Goal: Task Accomplishment & Management: Complete application form

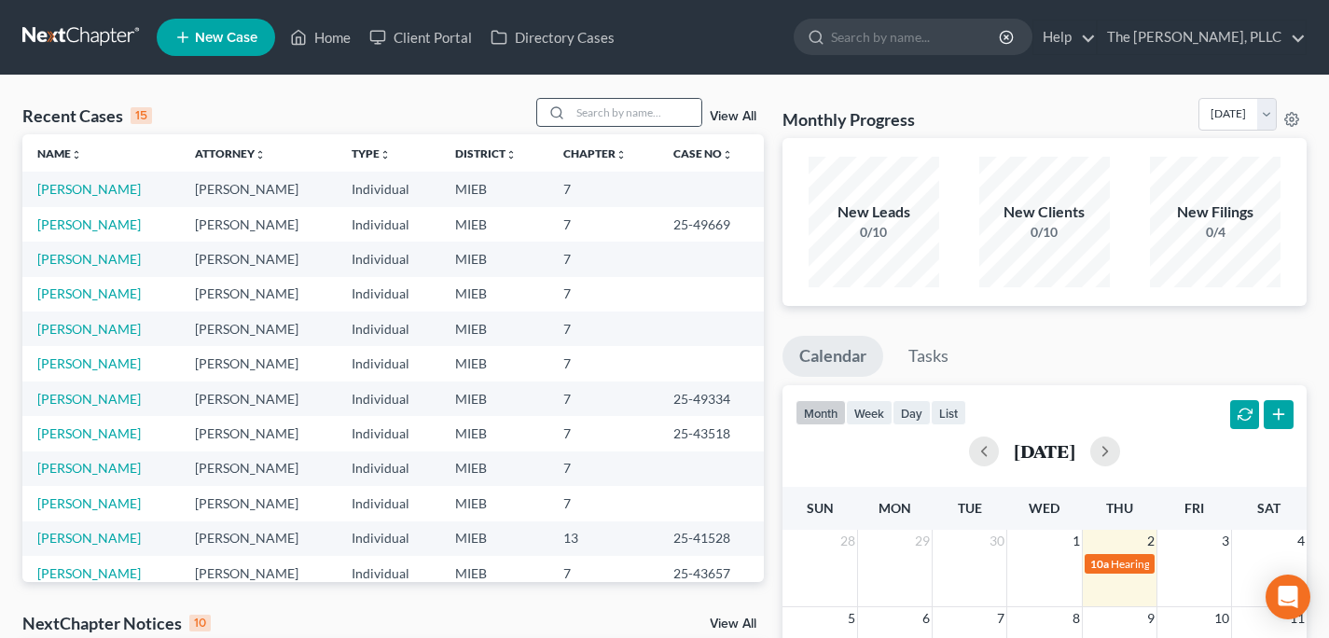
click at [571, 114] on div at bounding box center [554, 112] width 34 height 27
click at [639, 112] on input "search" at bounding box center [636, 112] width 131 height 27
type input "rider"
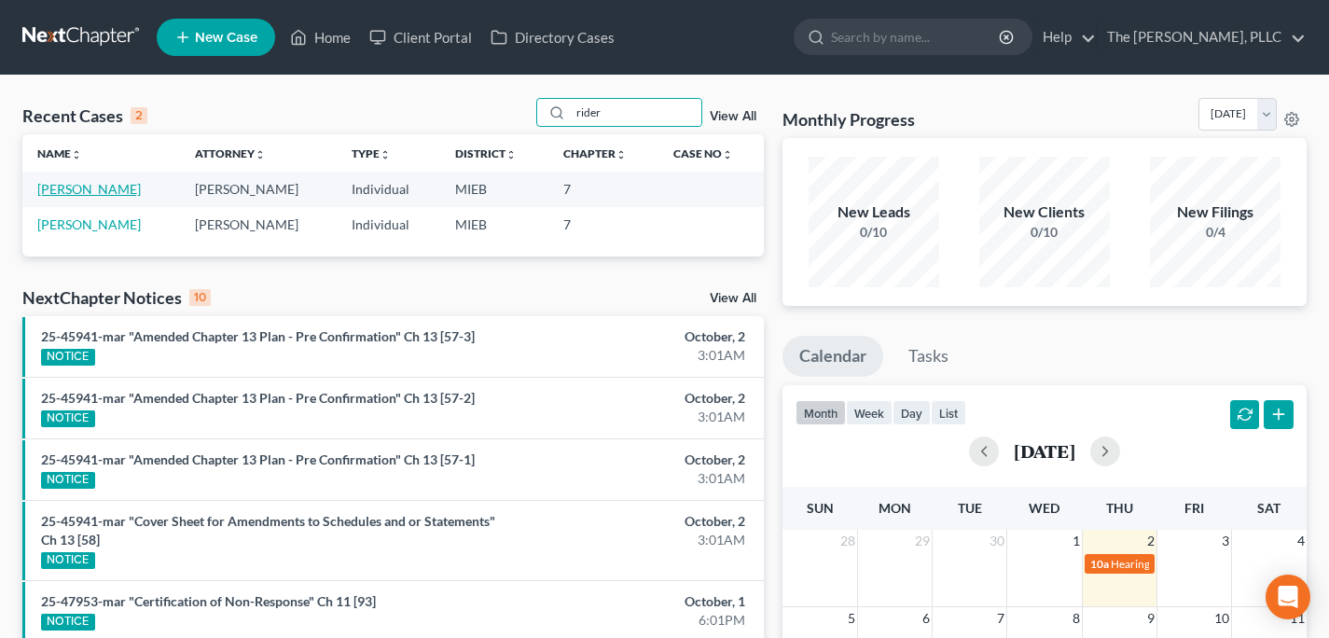
click at [67, 185] on link "[PERSON_NAME]" at bounding box center [89, 189] width 104 height 16
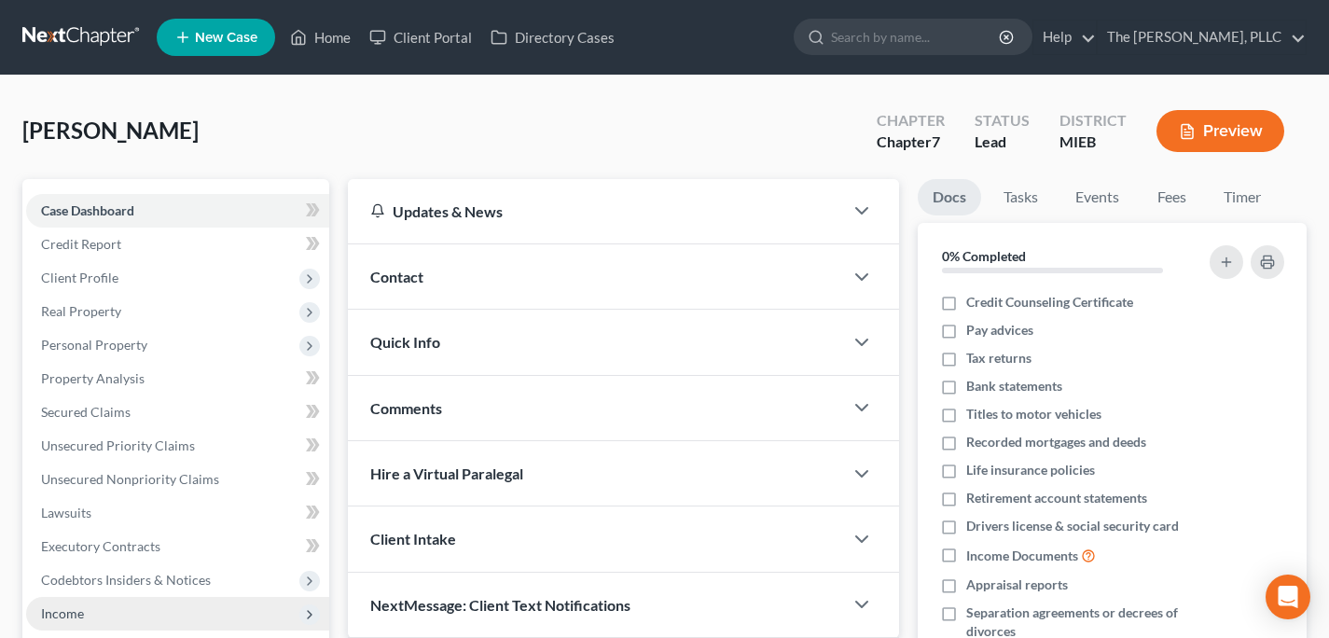
click at [128, 612] on span "Income" at bounding box center [177, 614] width 303 height 34
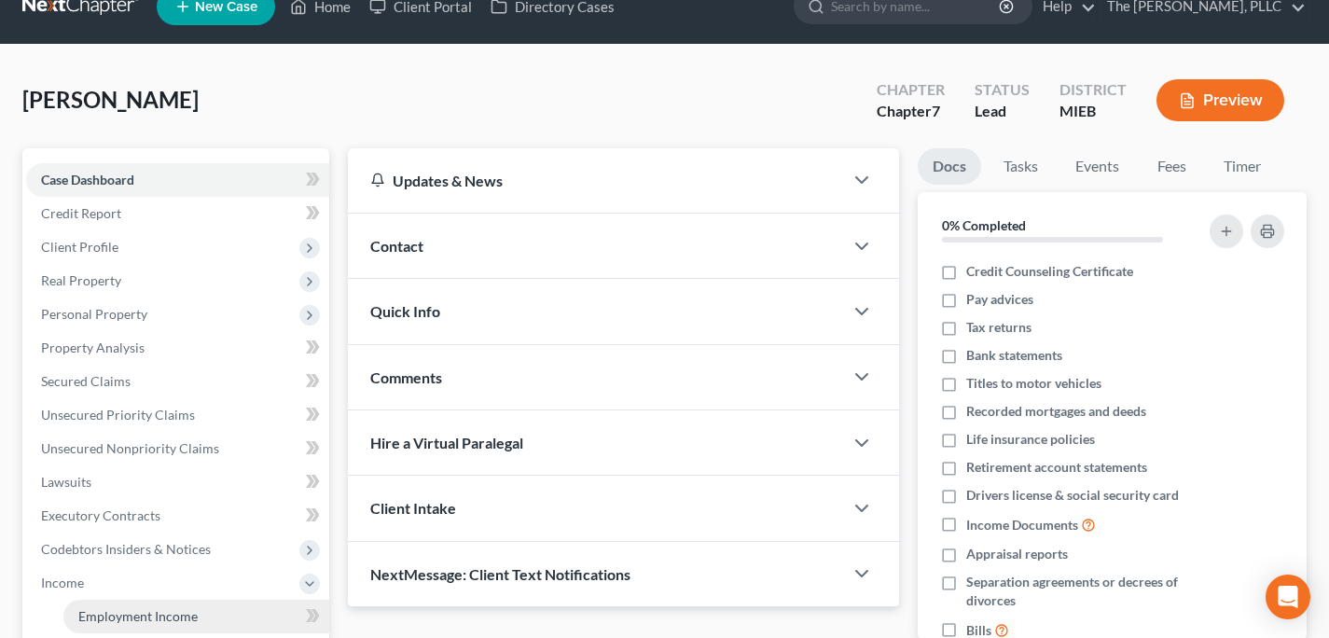
click at [185, 609] on span "Employment Income" at bounding box center [137, 616] width 119 height 16
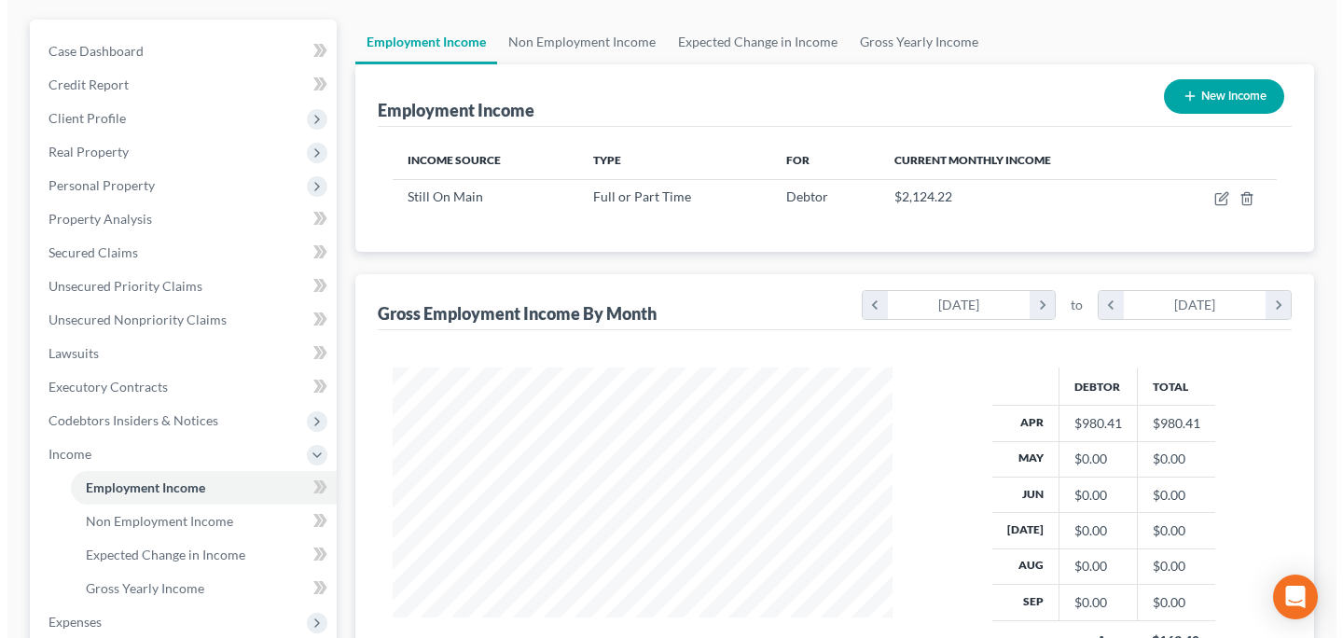
scroll to position [164, 0]
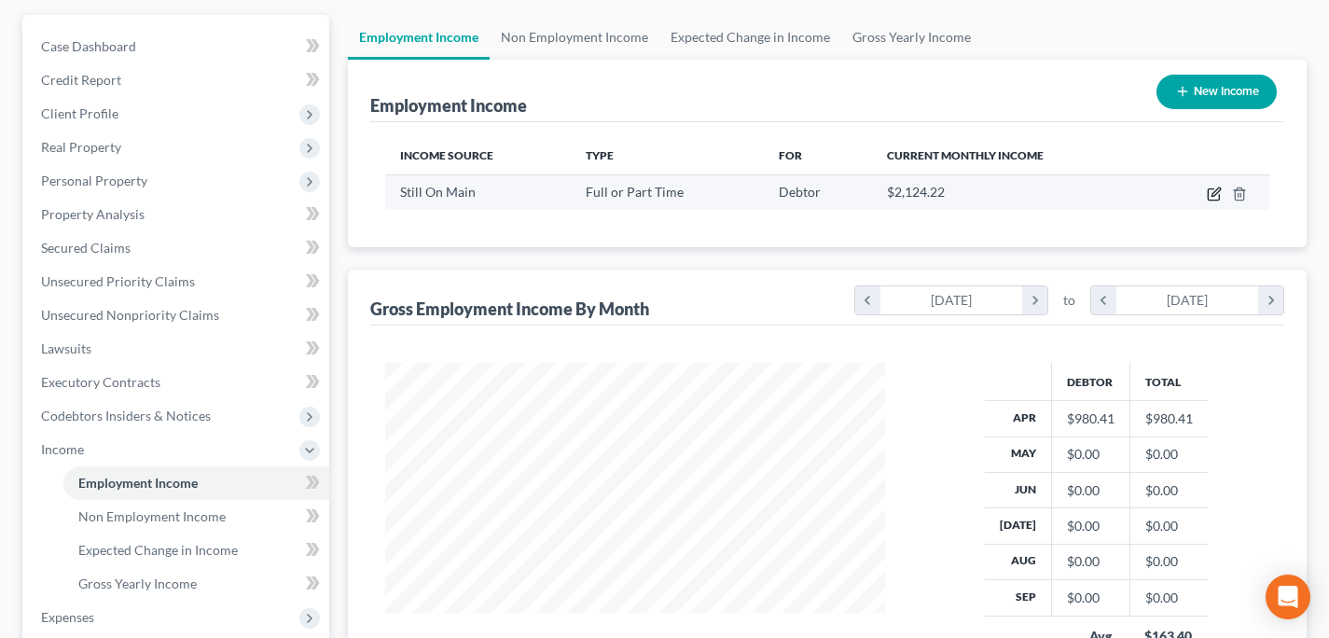
click at [1212, 195] on icon "button" at bounding box center [1215, 191] width 8 height 8
select select "0"
select select "23"
select select "2"
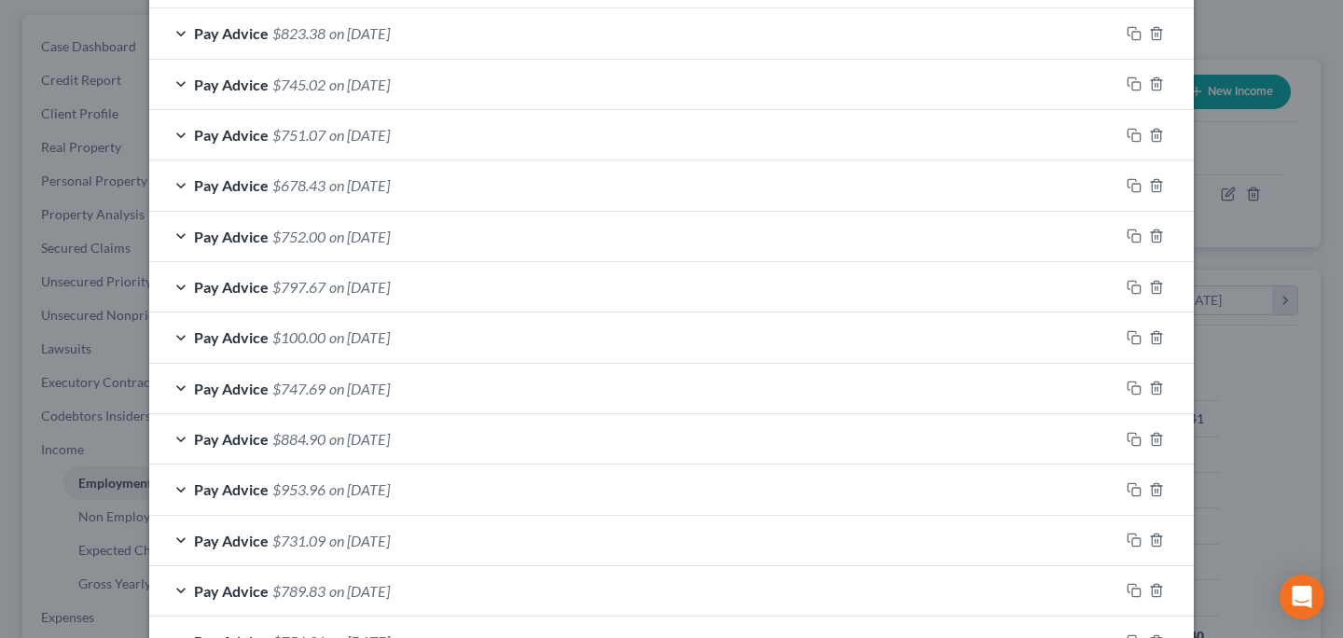
scroll to position [859, 0]
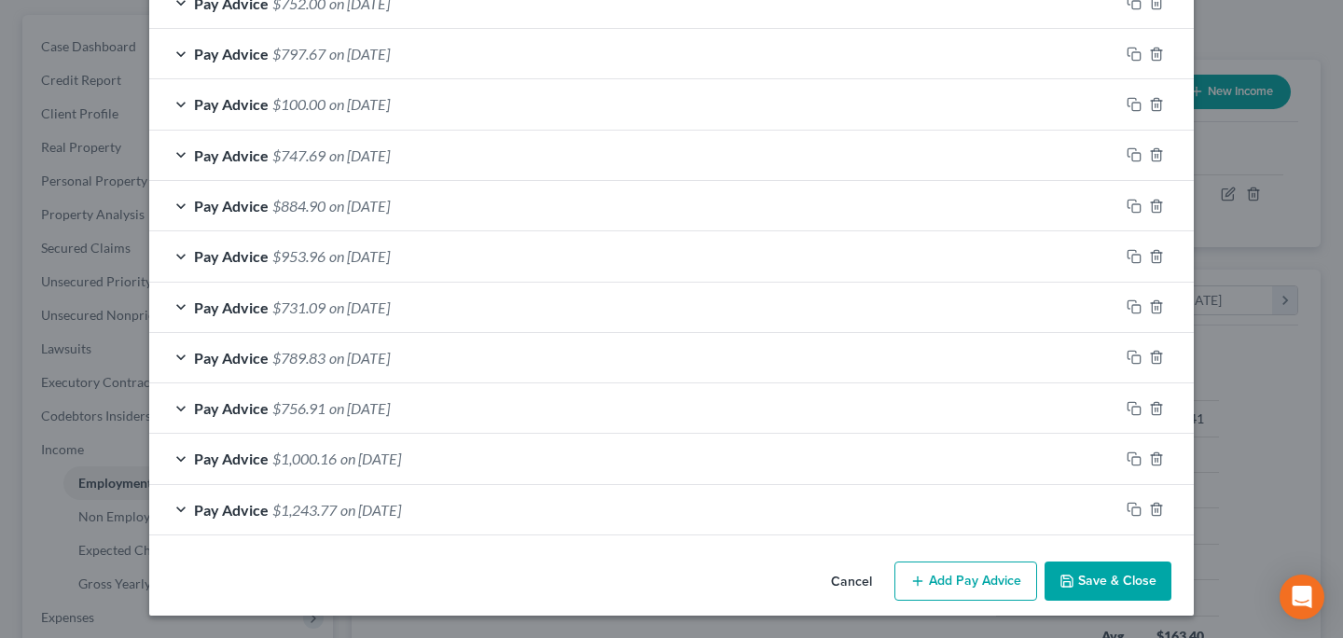
click at [989, 572] on button "Add Pay Advice" at bounding box center [965, 580] width 143 height 39
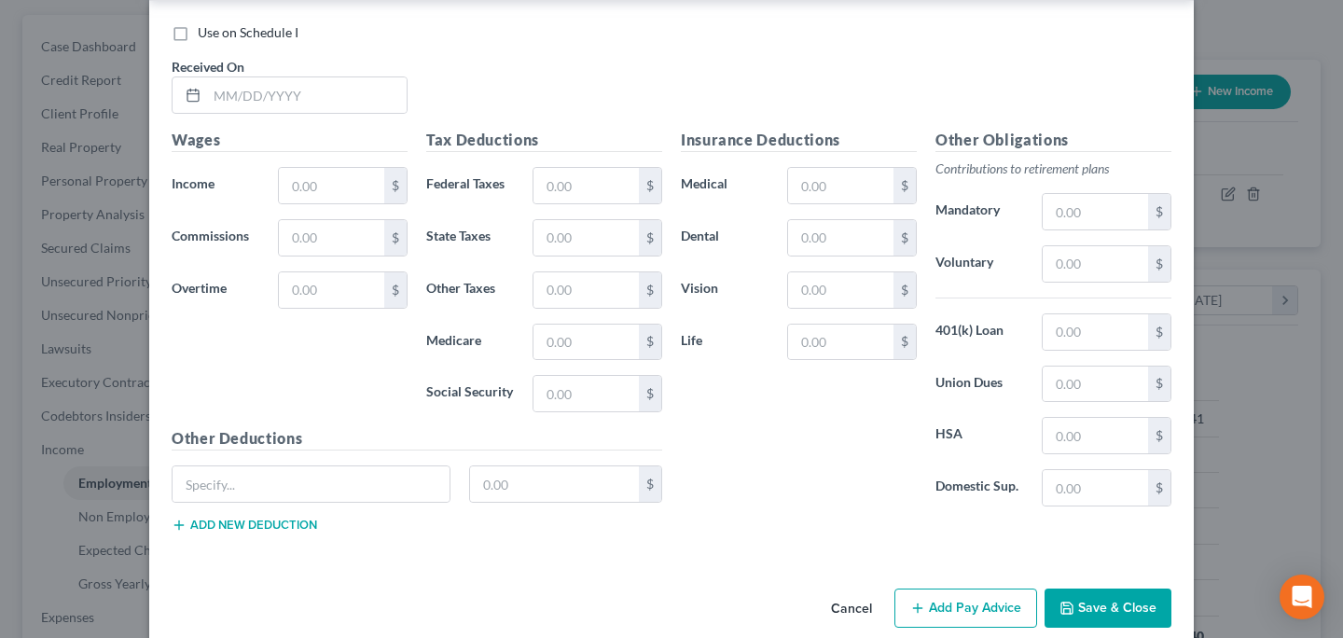
scroll to position [1470, 0]
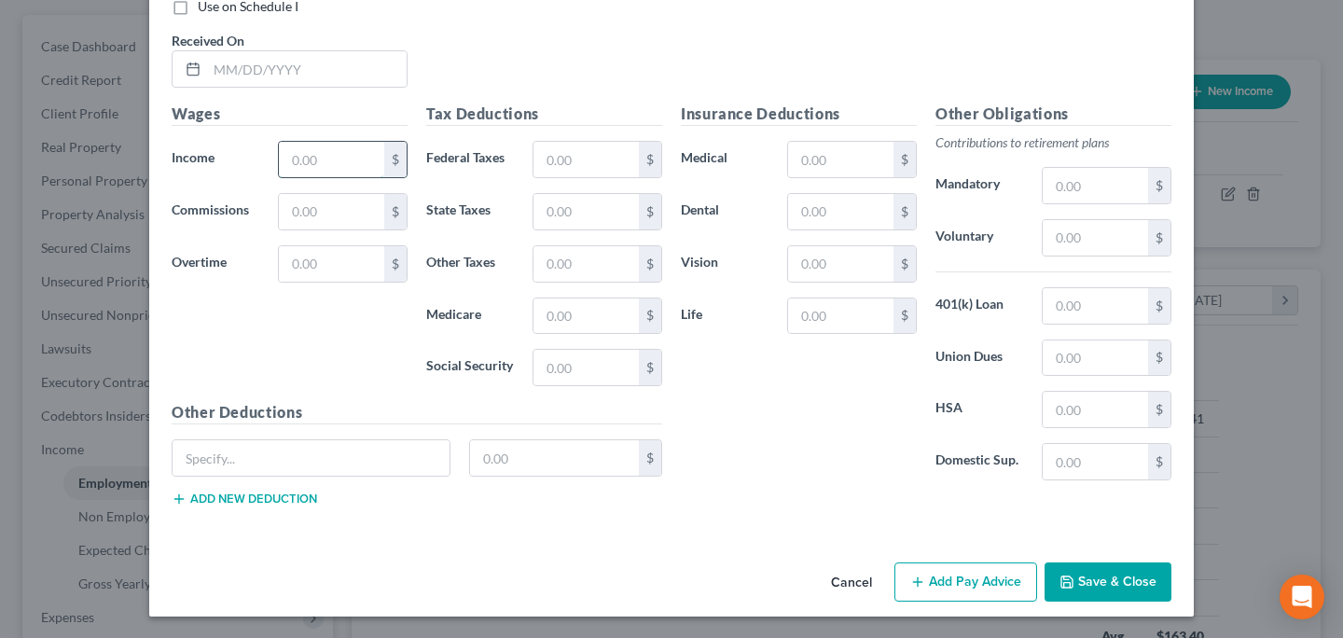
click at [295, 167] on input "text" at bounding box center [331, 159] width 105 height 35
click at [242, 78] on input "text" at bounding box center [307, 68] width 200 height 35
type input "4/16/25"
type input "941.41"
click at [550, 159] on input "text" at bounding box center [585, 159] width 105 height 35
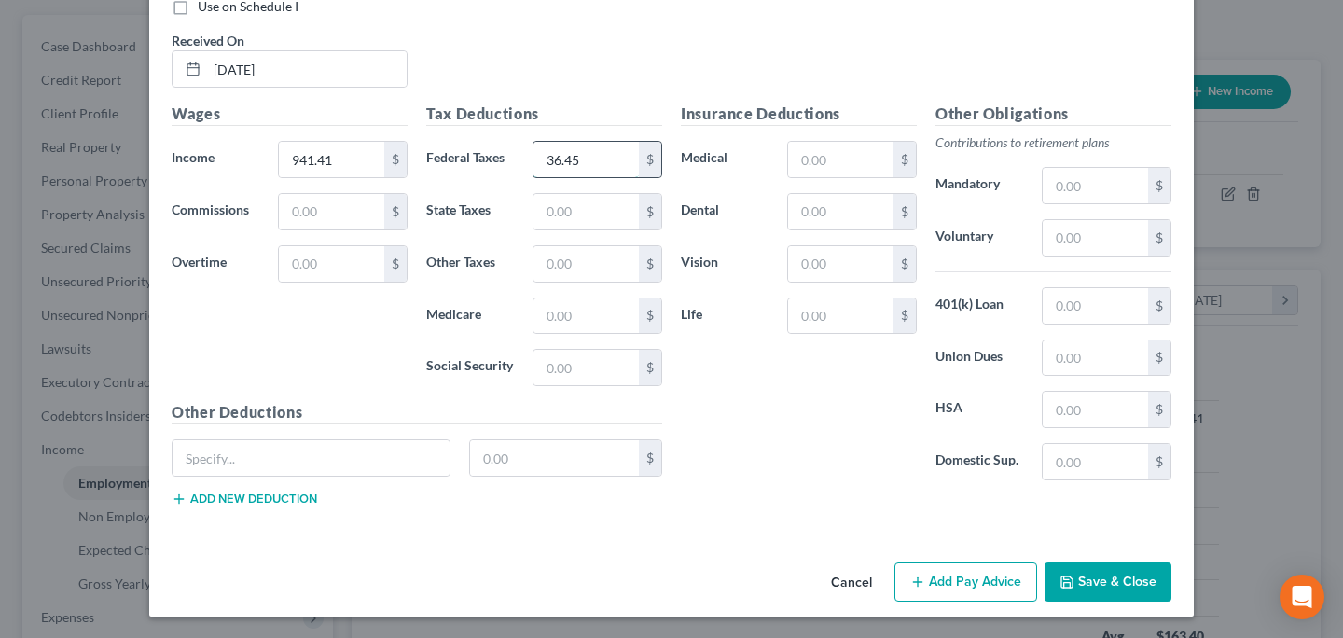
type input "36.45"
type input "40.01"
type input "58.37"
type input "13."
type input "13.65"
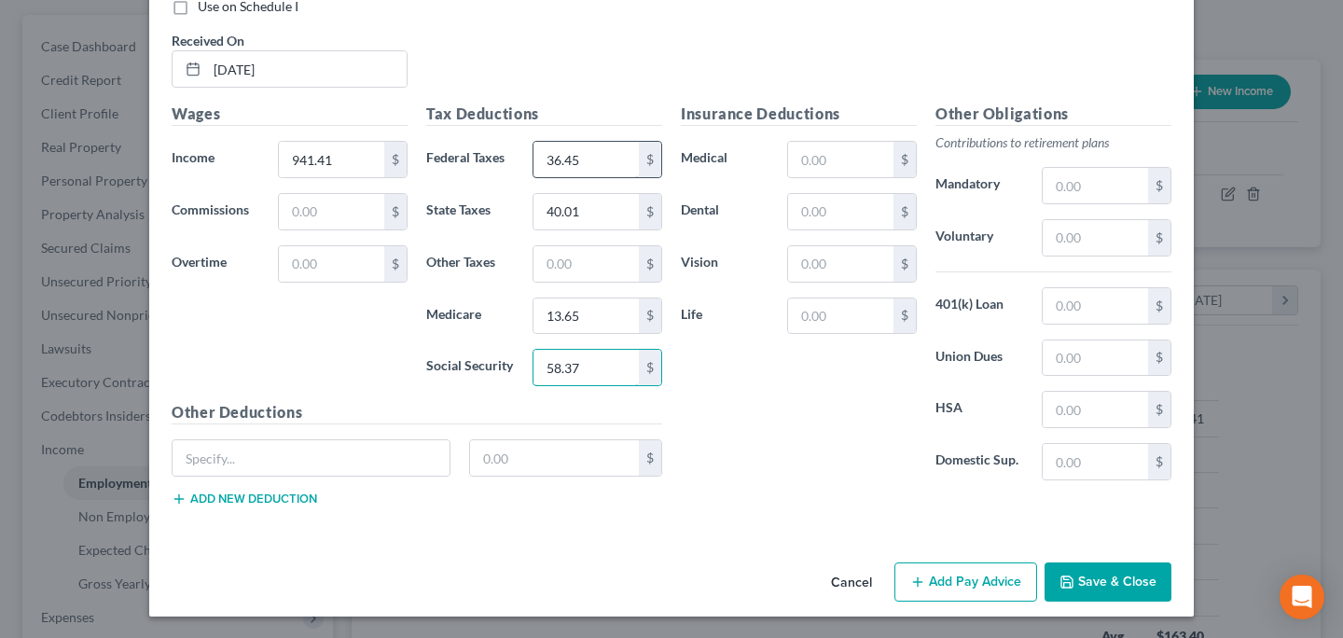
type input "58.37"
click at [943, 591] on button "Add Pay Advice" at bounding box center [965, 581] width 143 height 39
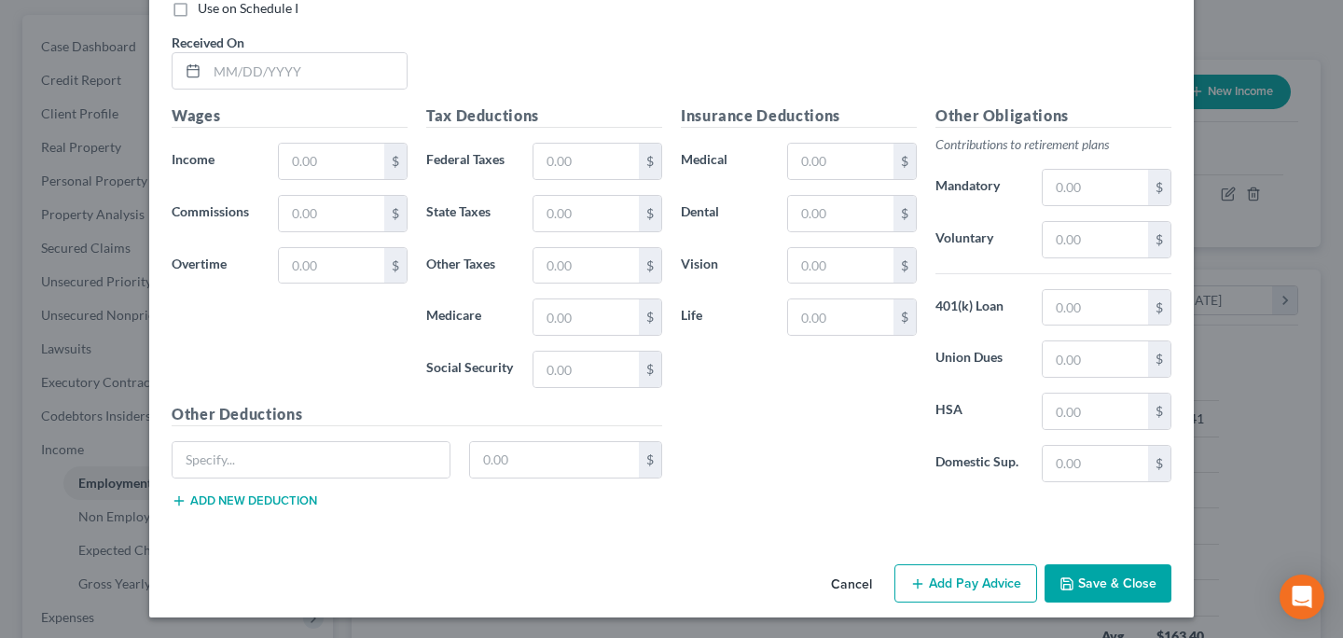
scroll to position [2082, 0]
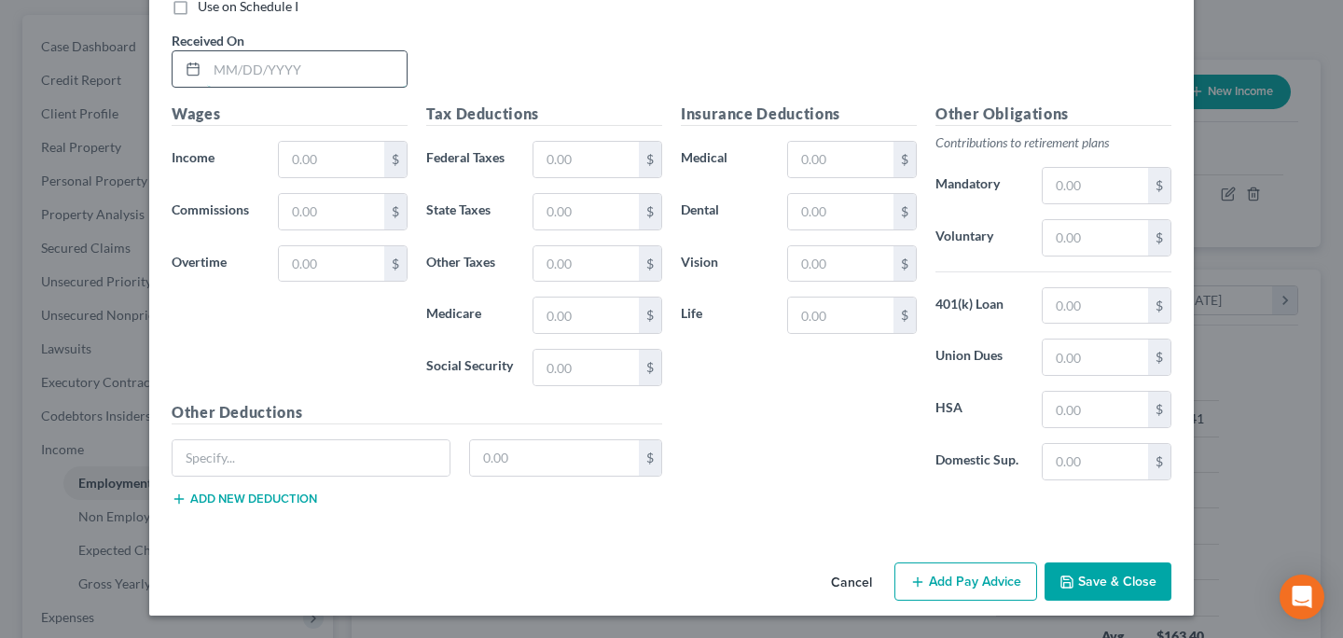
click at [234, 59] on input "text" at bounding box center [307, 68] width 200 height 35
type input "4/30/25"
type input "994.52"
type input "41.76"
type input "42.27"
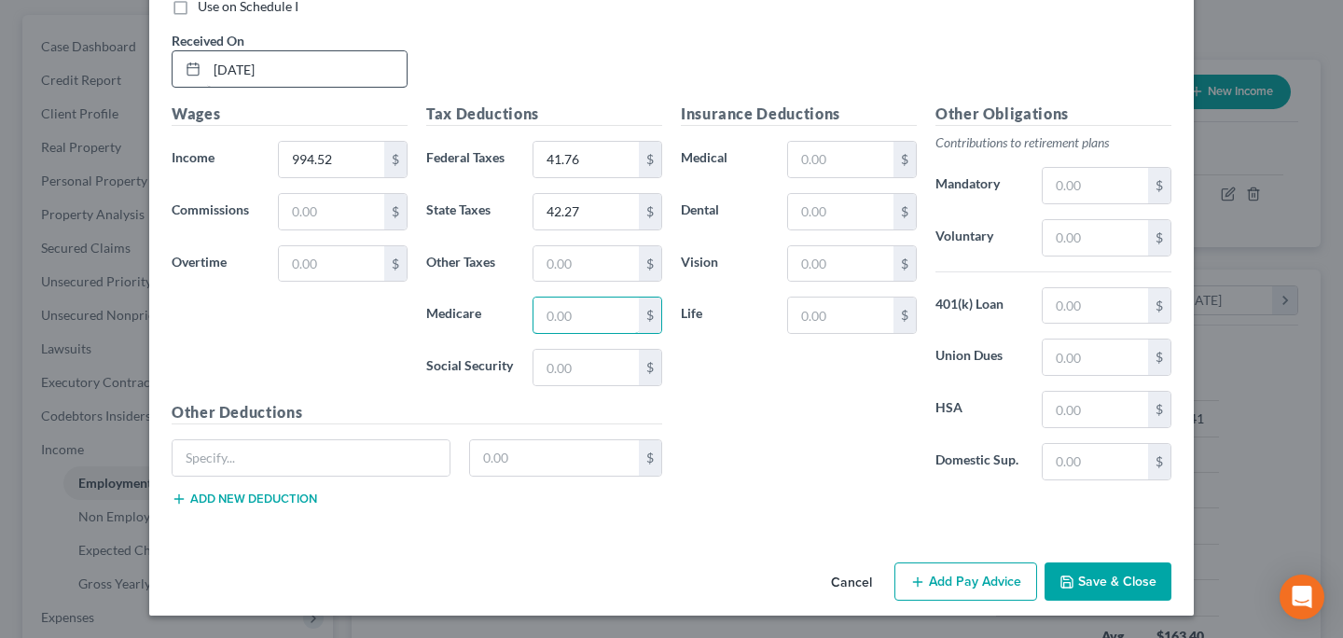
type input "1"
type input "14.42"
type input "61.66"
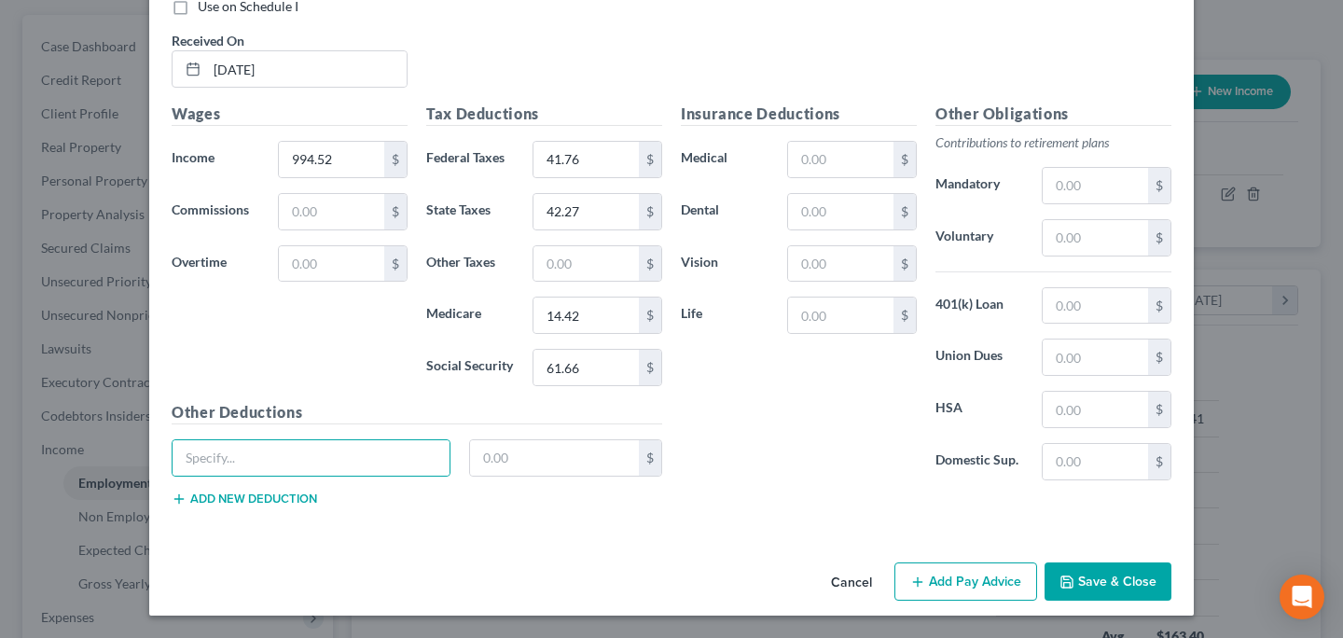
click at [945, 591] on button "Add Pay Advice" at bounding box center [965, 581] width 143 height 39
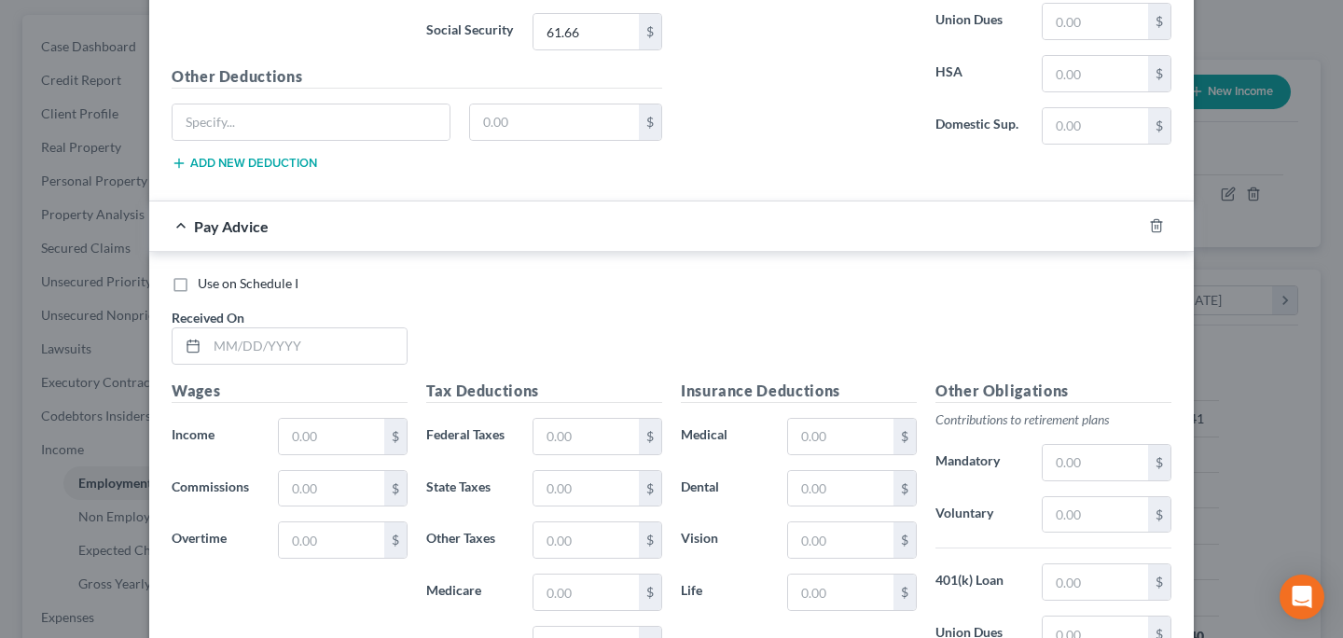
scroll to position [2642, 0]
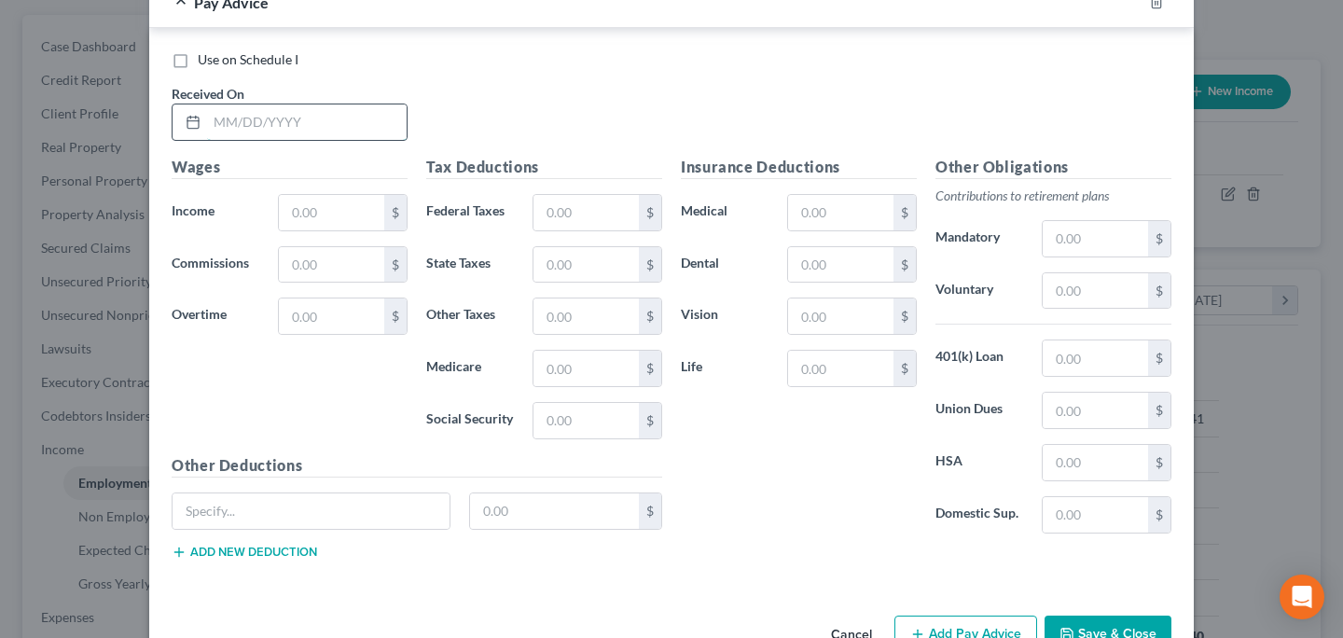
click at [259, 120] on input "text" at bounding box center [307, 121] width 200 height 35
type input "5/14/25"
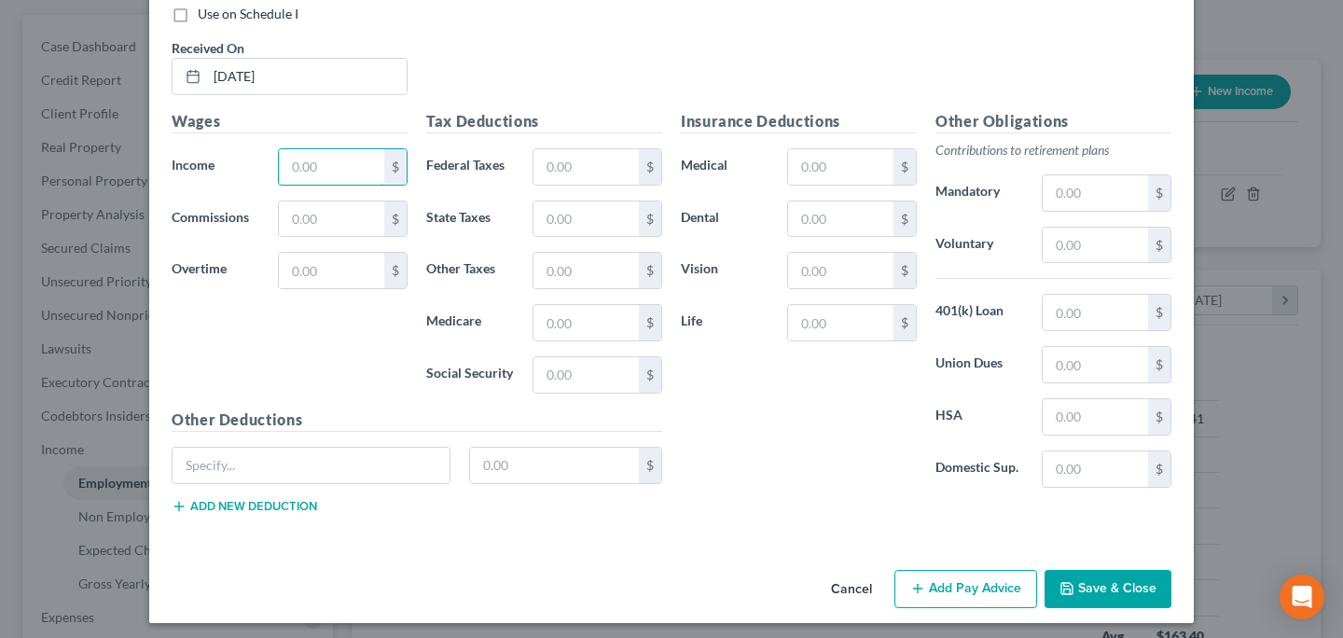
scroll to position [2695, 0]
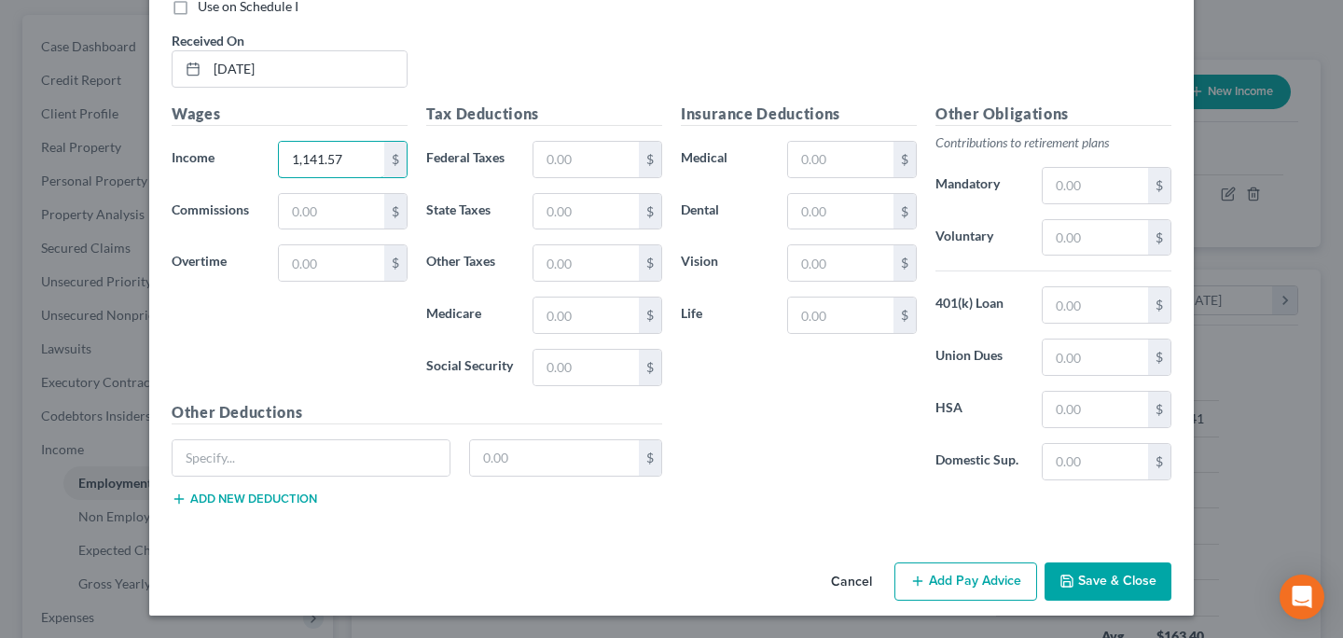
type input "1,141.57"
type input "58.58"
type input "48.52"
type input "16.55"
type input "70.78"
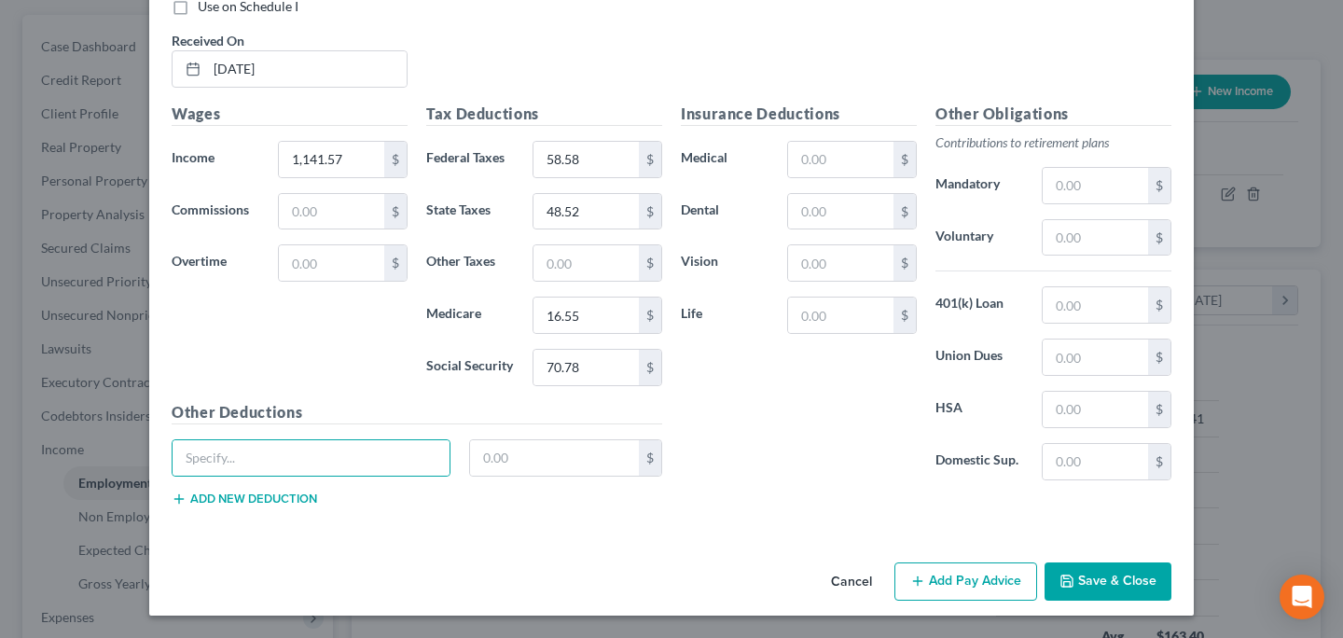
click at [955, 577] on button "Add Pay Advice" at bounding box center [965, 581] width 143 height 39
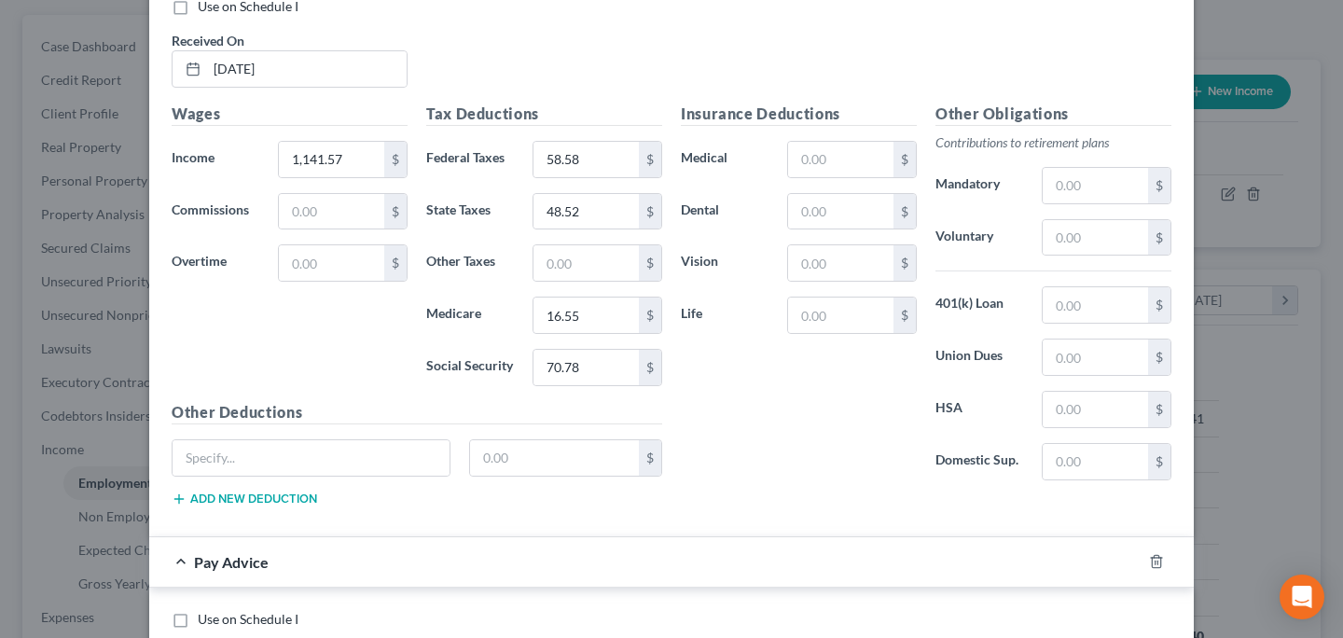
scroll to position [3308, 0]
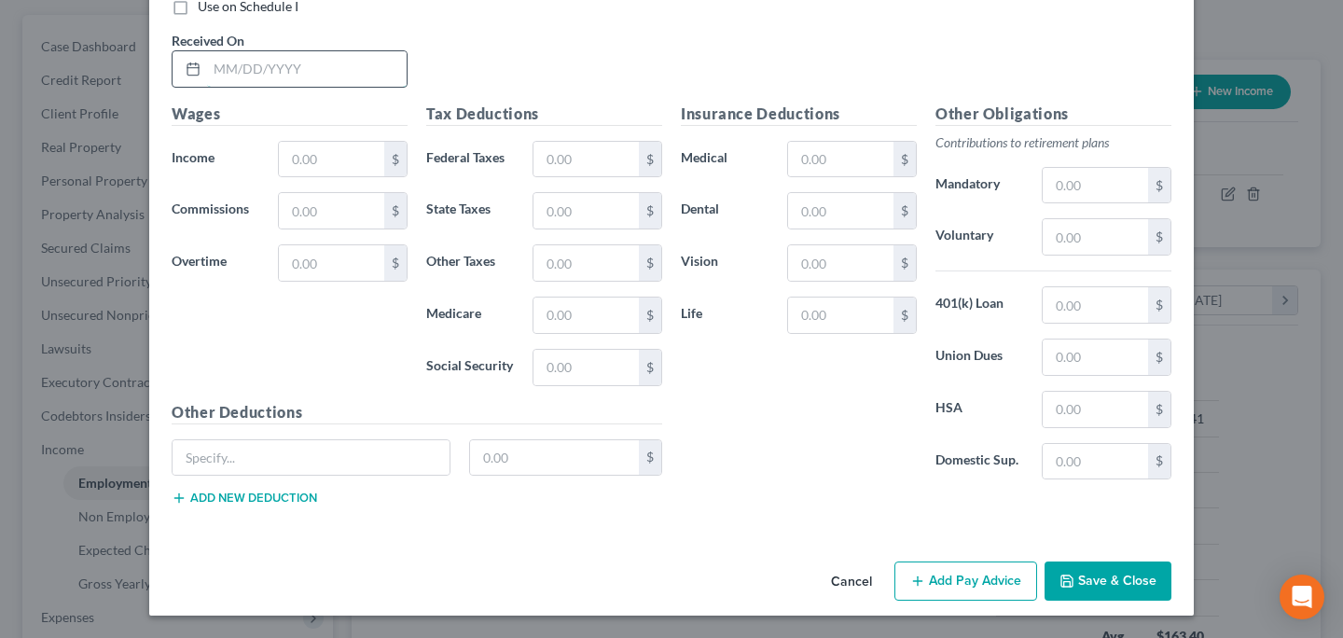
click at [278, 64] on input "text" at bounding box center [307, 68] width 200 height 35
type input "5/28/25"
type input "1"
type input "1,121.16"
type input "56.14"
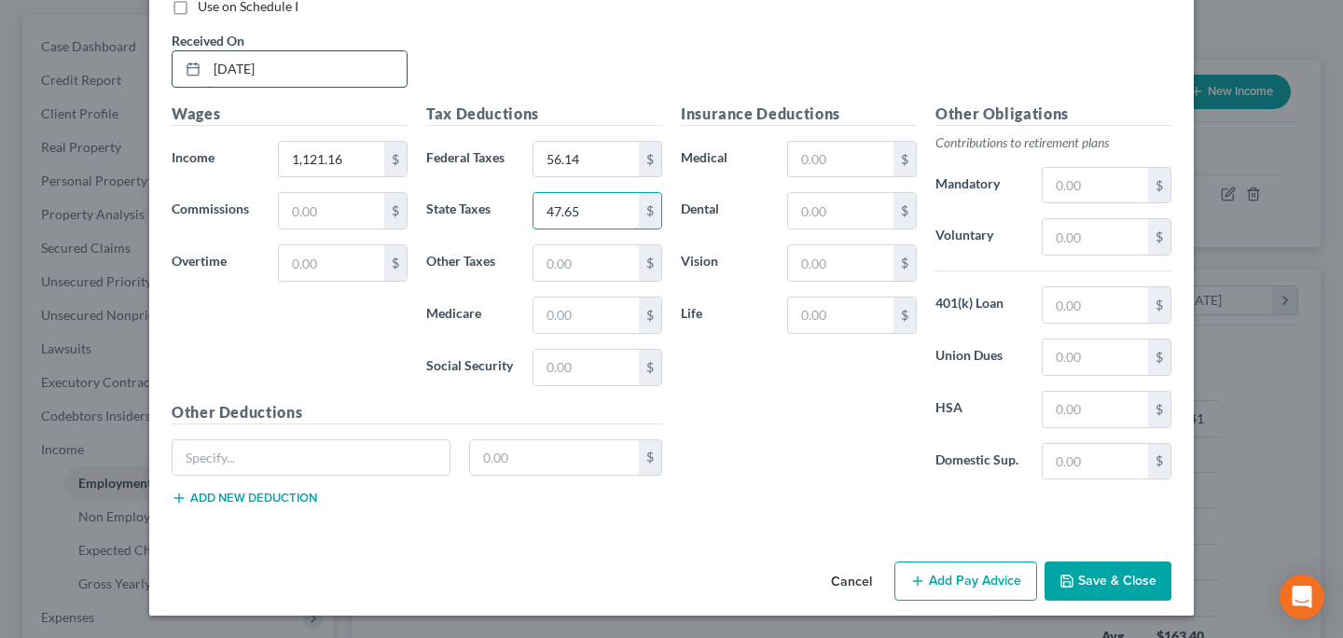
type input "47.65"
type input "16.26"
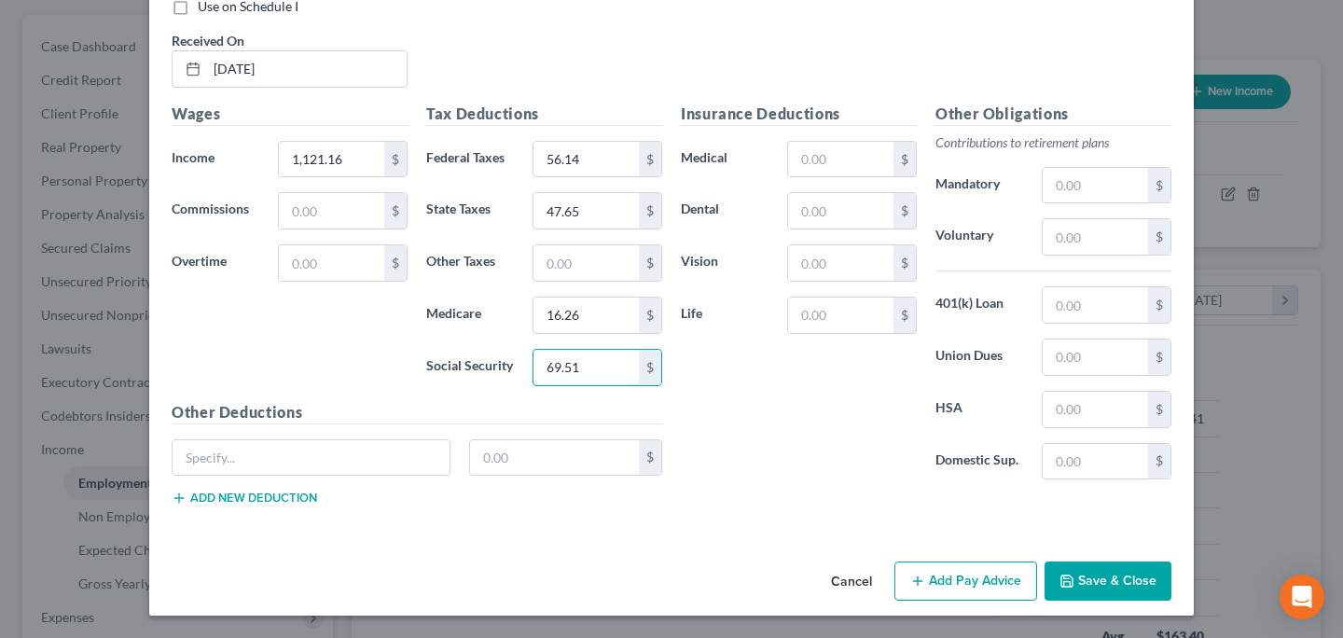
type input "69.51"
click at [950, 581] on button "Add Pay Advice" at bounding box center [965, 580] width 143 height 39
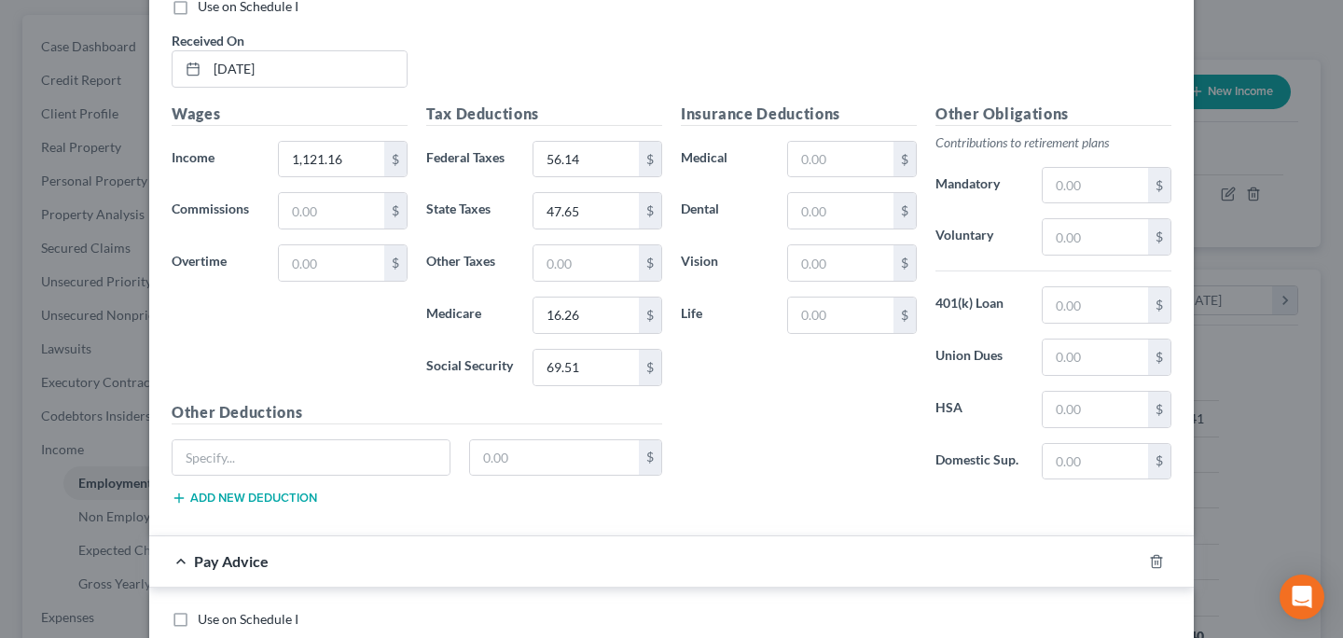
scroll to position [3893, 0]
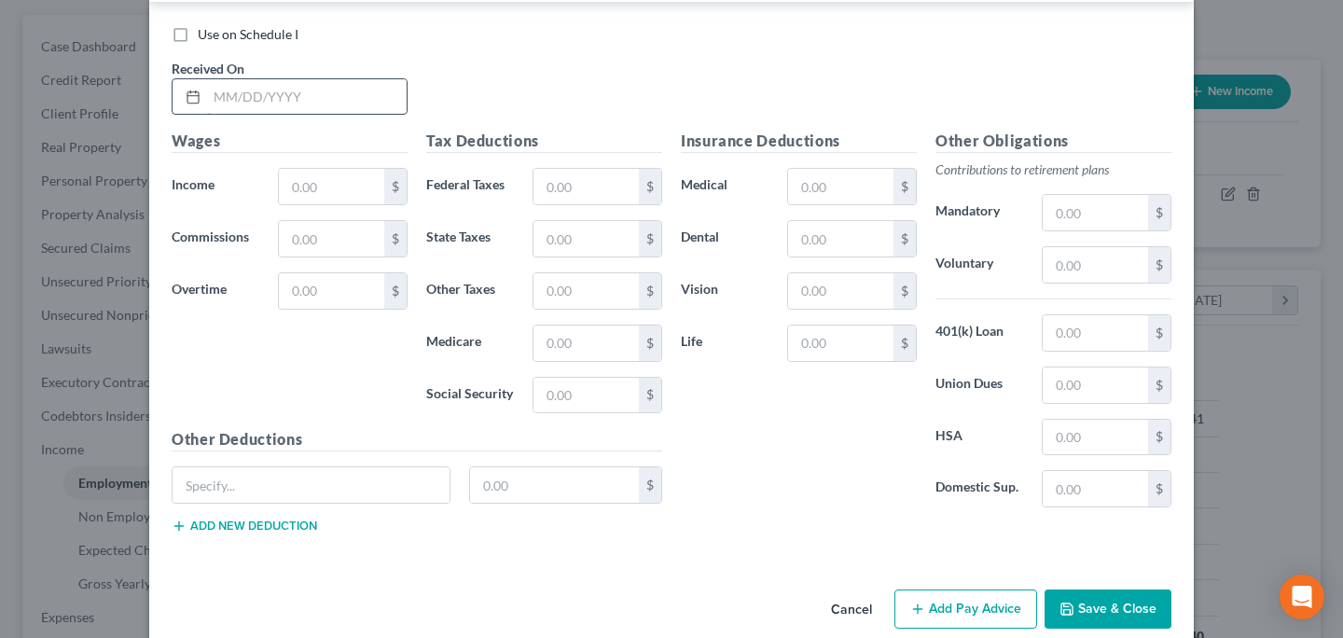
click at [307, 98] on input "text" at bounding box center [307, 96] width 200 height 35
click at [307, 97] on input "text" at bounding box center [307, 96] width 200 height 35
type input "6/11/25"
type input "1,074.70"
type input "50.56"
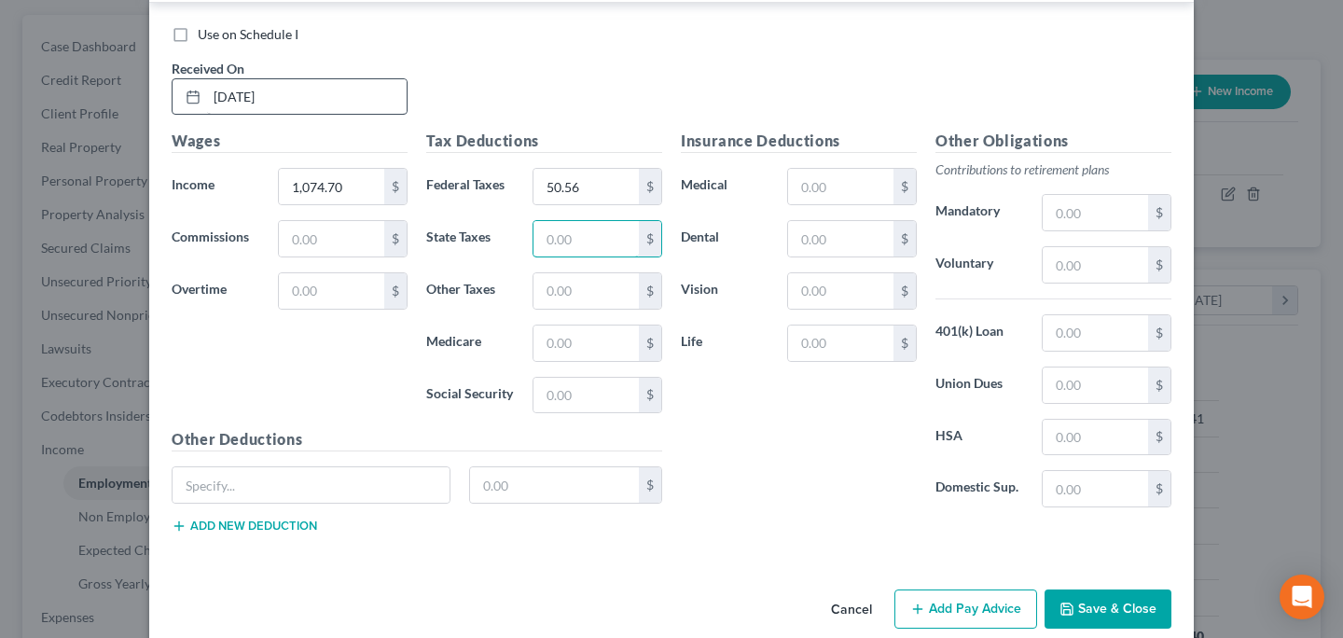
type input "1"
type input "45.67"
type input "15.58"
type input "66.63"
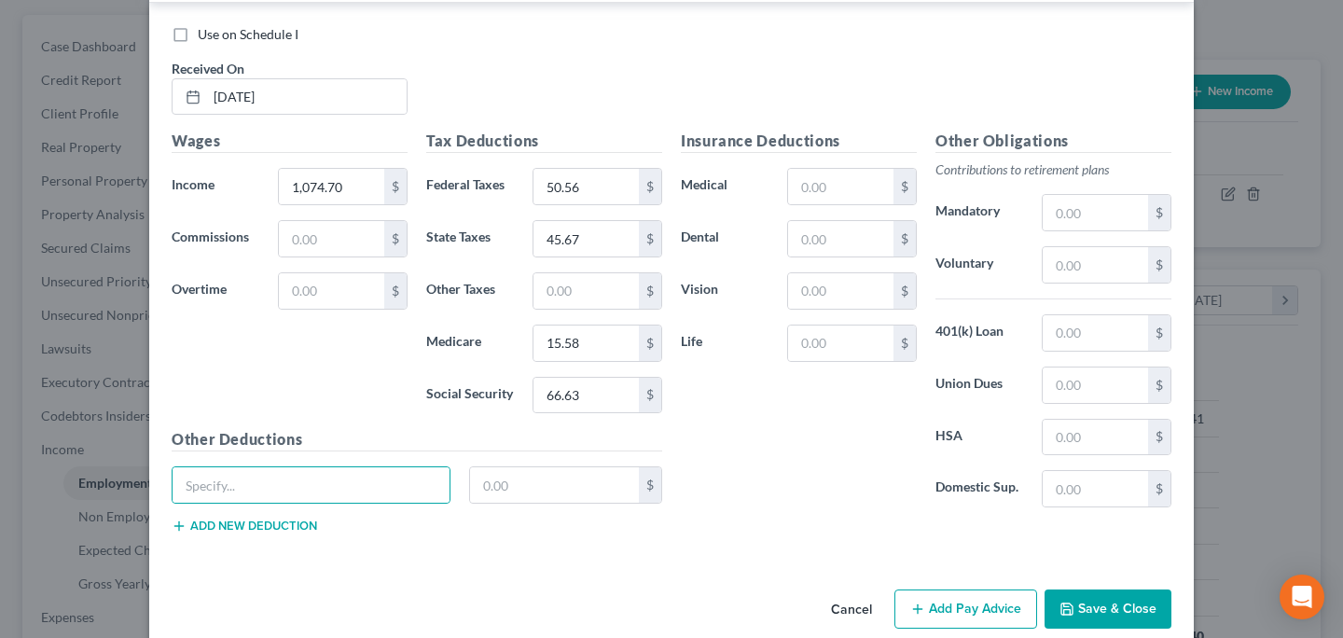
click at [932, 623] on button "Add Pay Advice" at bounding box center [965, 608] width 143 height 39
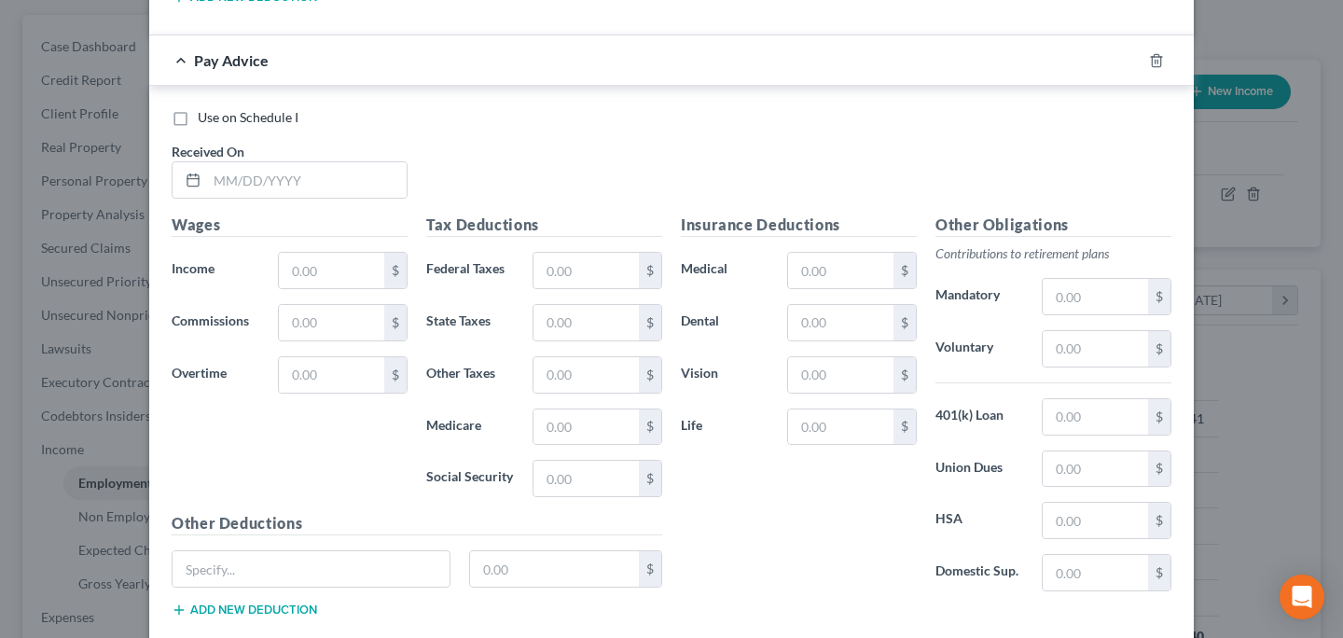
scroll to position [4424, 0]
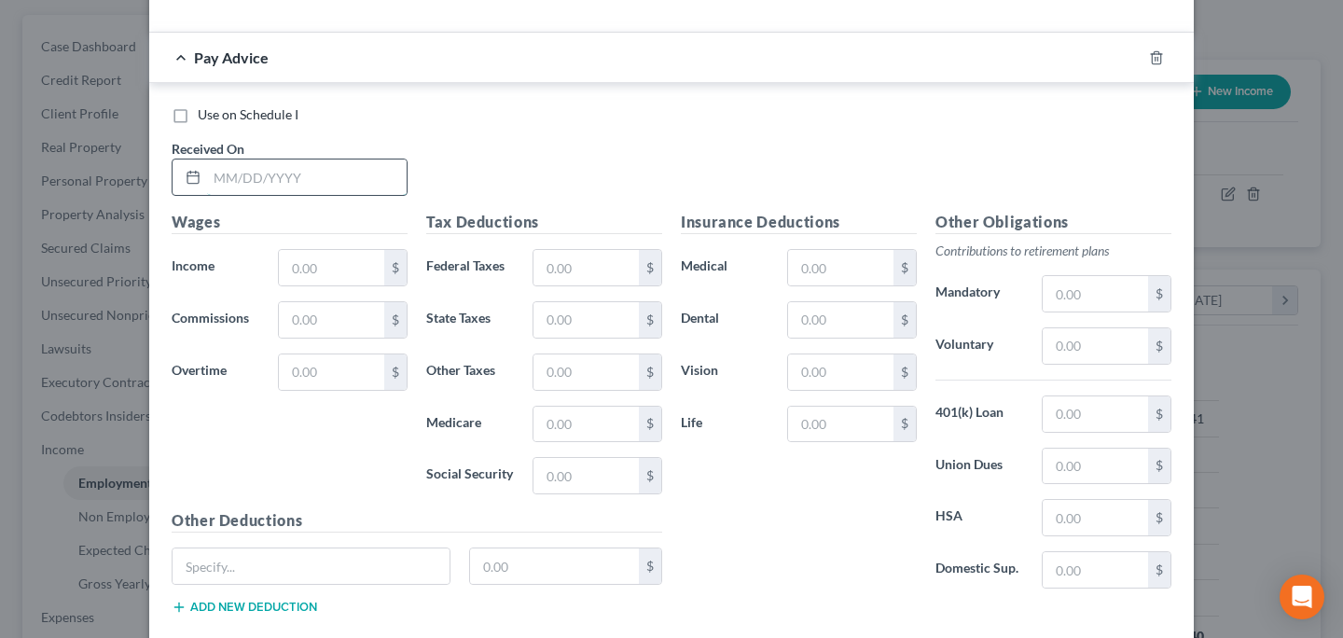
click at [267, 172] on input "text" at bounding box center [307, 176] width 200 height 35
click at [313, 268] on input "text" at bounding box center [331, 267] width 105 height 35
type input "1,770.96"
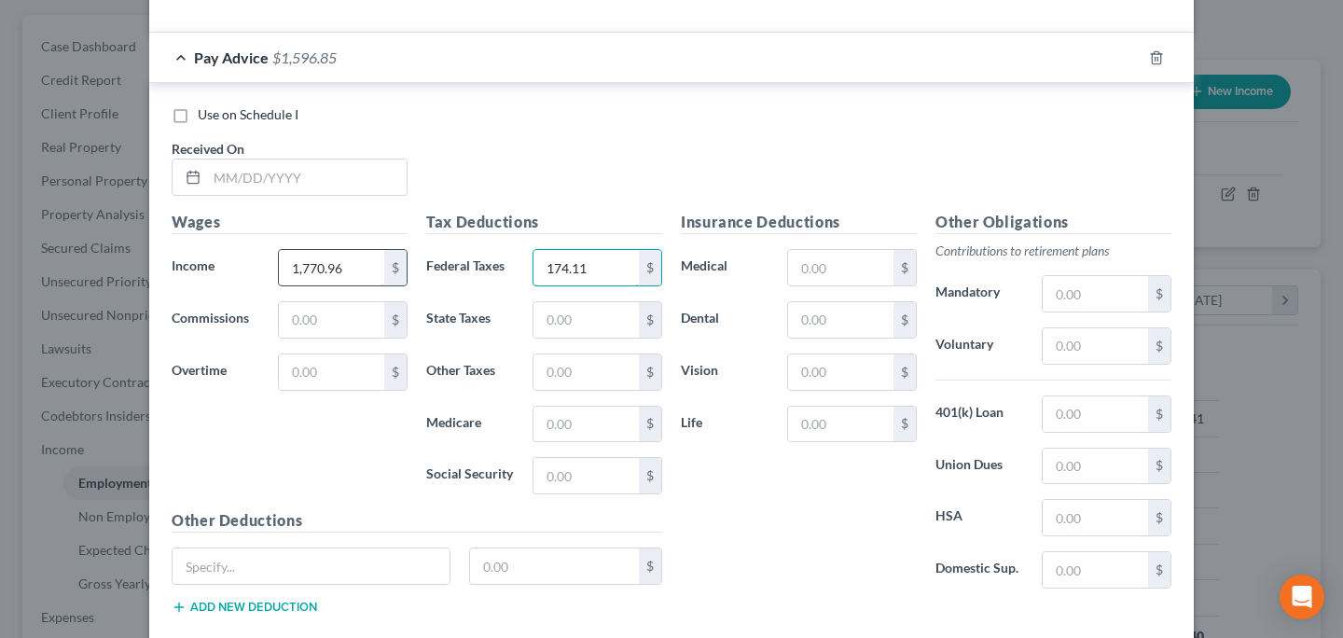
type input "174.11"
type input "95.27"
type input "25.68"
type input "0"
type input "109.80"
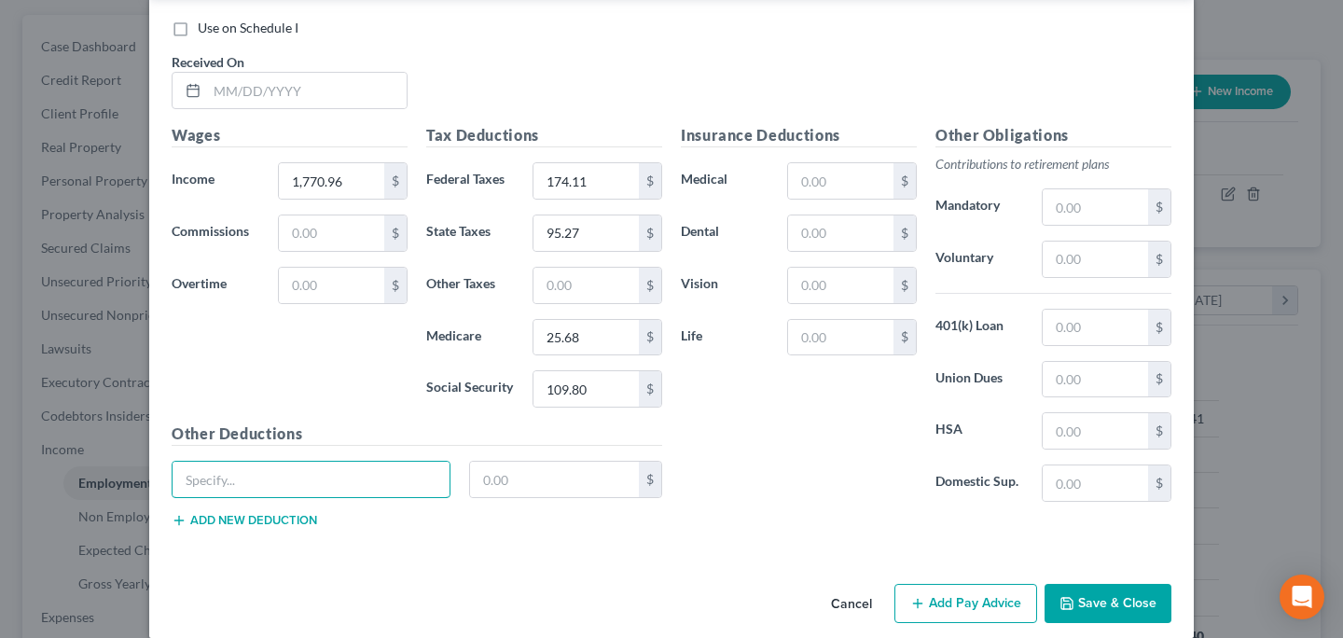
scroll to position [4533, 0]
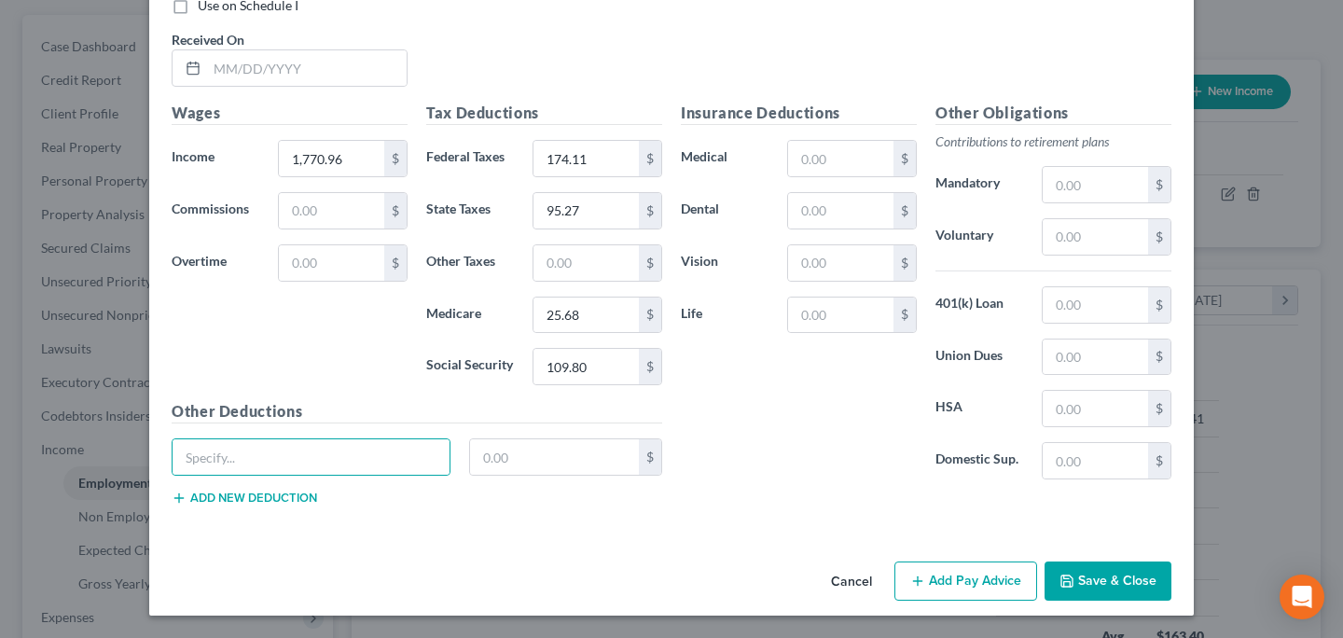
click at [966, 574] on button "Add Pay Advice" at bounding box center [965, 580] width 143 height 39
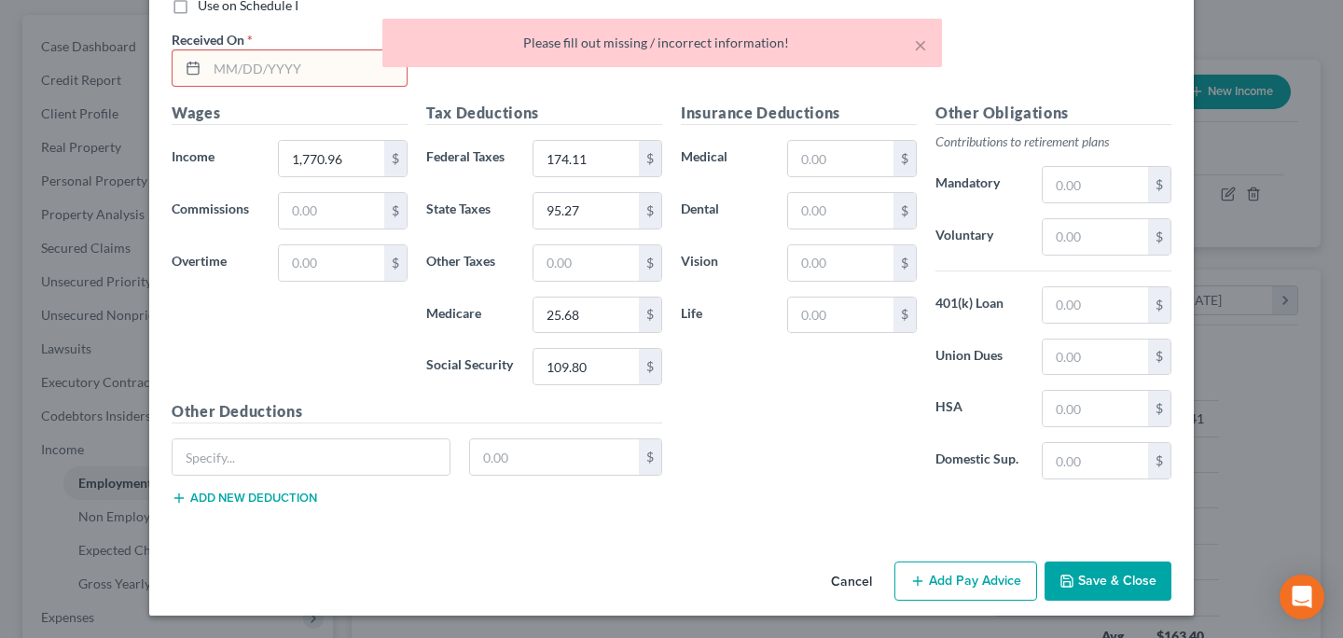
click at [158, 70] on div "× Please fill out missing / incorrect information!" at bounding box center [662, 48] width 1343 height 58
drag, startPoint x: 247, startPoint y: 61, endPoint x: 304, endPoint y: 72, distance: 58.0
click at [248, 61] on div "× Please fill out missing / incorrect information!" at bounding box center [662, 48] width 1343 height 58
click at [227, 71] on div "× Please fill out missing / incorrect information!" at bounding box center [662, 48] width 1343 height 58
click at [223, 66] on div "× Please fill out missing / incorrect information!" at bounding box center [662, 48] width 1343 height 58
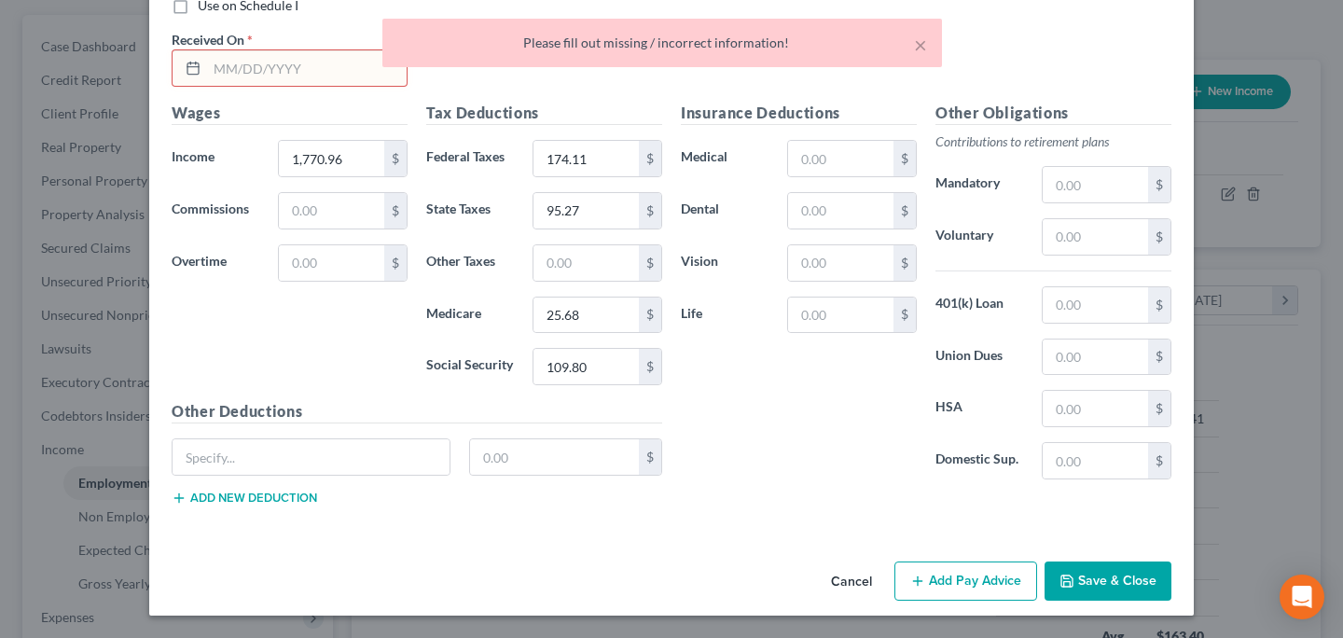
click at [270, 77] on input "text" at bounding box center [307, 67] width 200 height 35
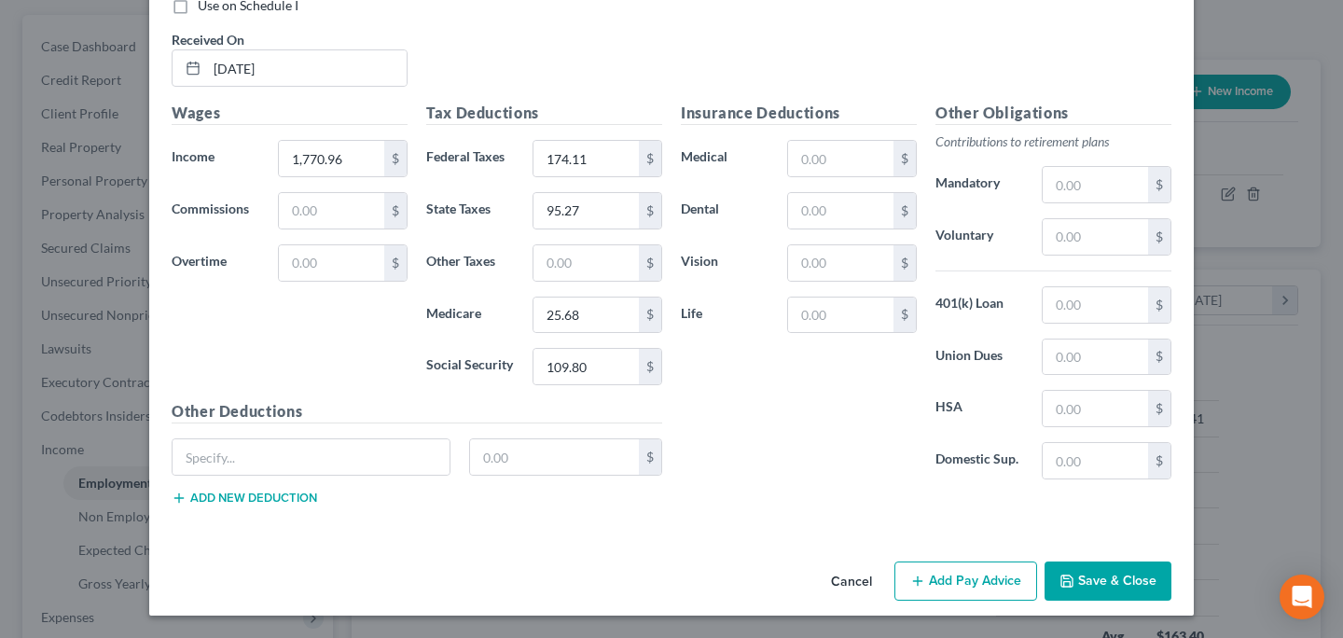
click at [962, 574] on button "Add Pay Advice" at bounding box center [965, 580] width 143 height 39
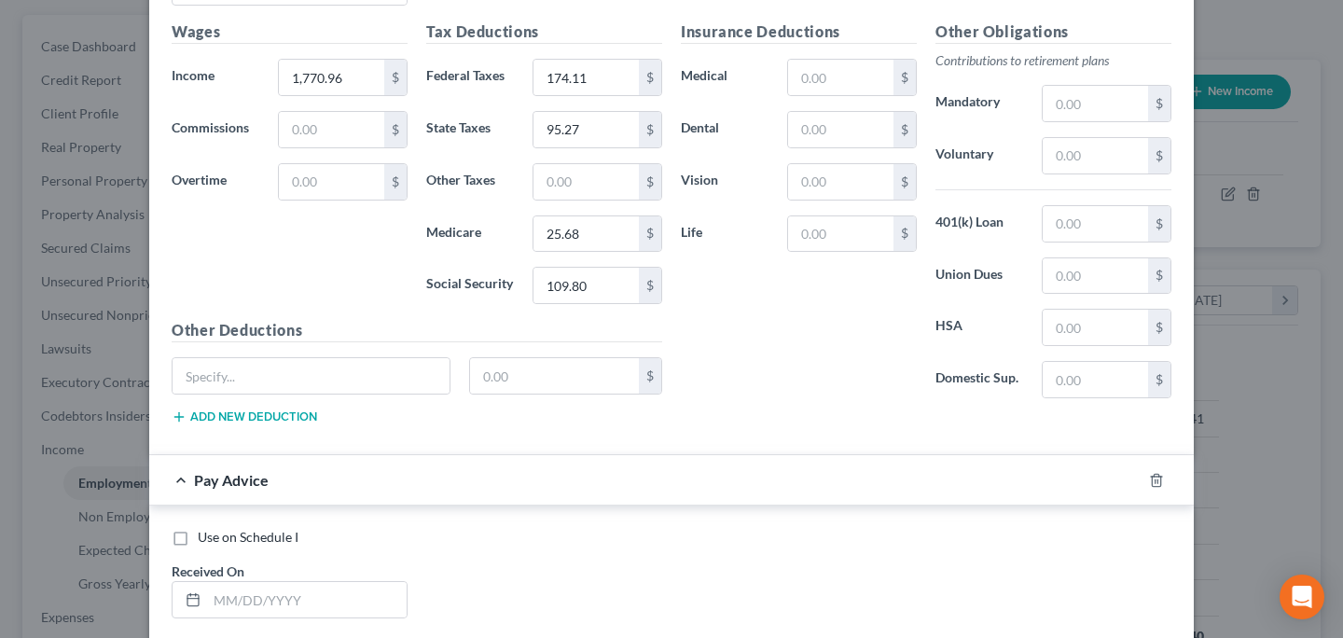
scroll to position [4449, 0]
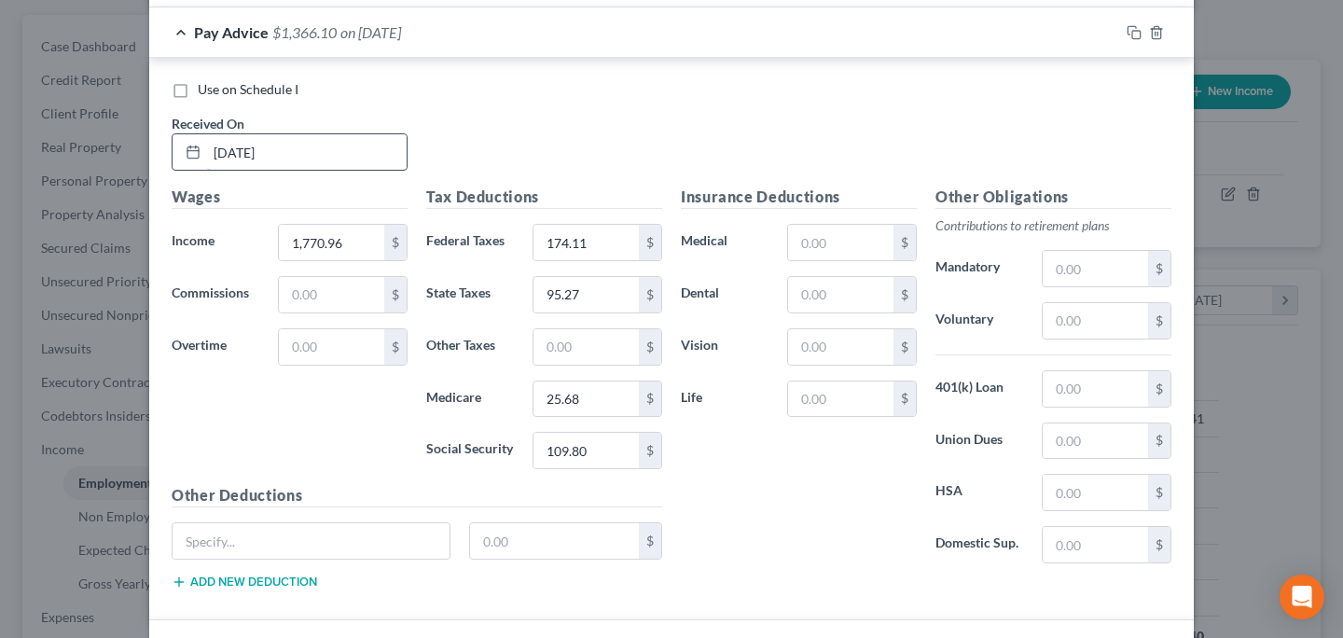
click at [220, 153] on input "7/23/25" at bounding box center [307, 151] width 200 height 35
type input "06/25/25"
click at [1127, 28] on icon "button" at bounding box center [1134, 32] width 15 height 15
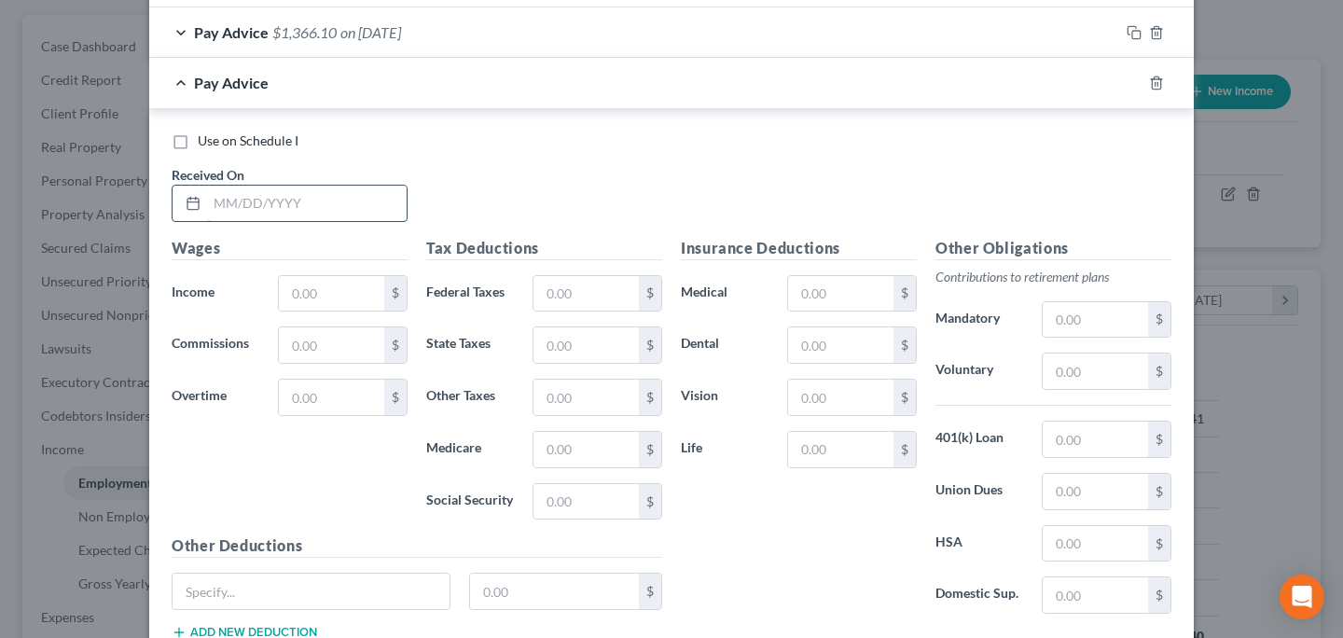
click at [325, 205] on input "text" at bounding box center [307, 203] width 200 height 35
click at [353, 207] on input "text" at bounding box center [307, 203] width 200 height 35
click at [284, 210] on input "text" at bounding box center [307, 203] width 200 height 35
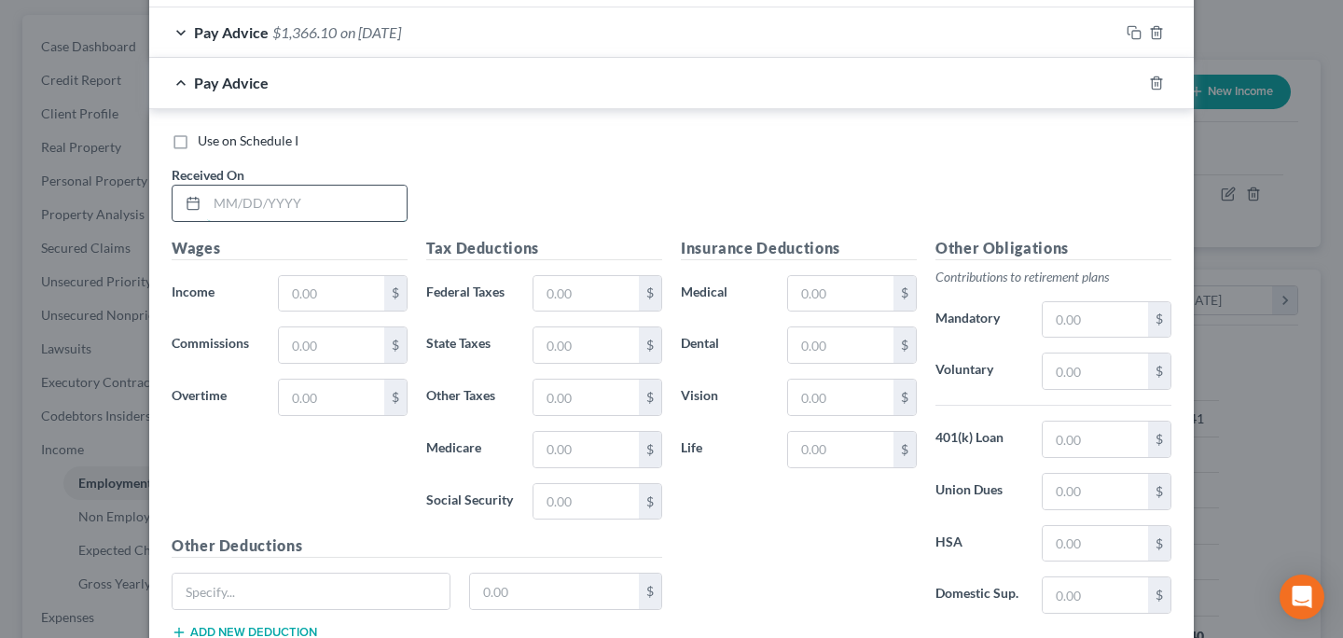
click at [284, 210] on input "text" at bounding box center [307, 203] width 200 height 35
click at [276, 147] on span "Use on Schedule I" at bounding box center [248, 140] width 101 height 16
click at [220, 197] on input "text" at bounding box center [307, 203] width 200 height 35
type input "7/23*"
click at [266, 190] on input "7/23*" at bounding box center [307, 203] width 200 height 35
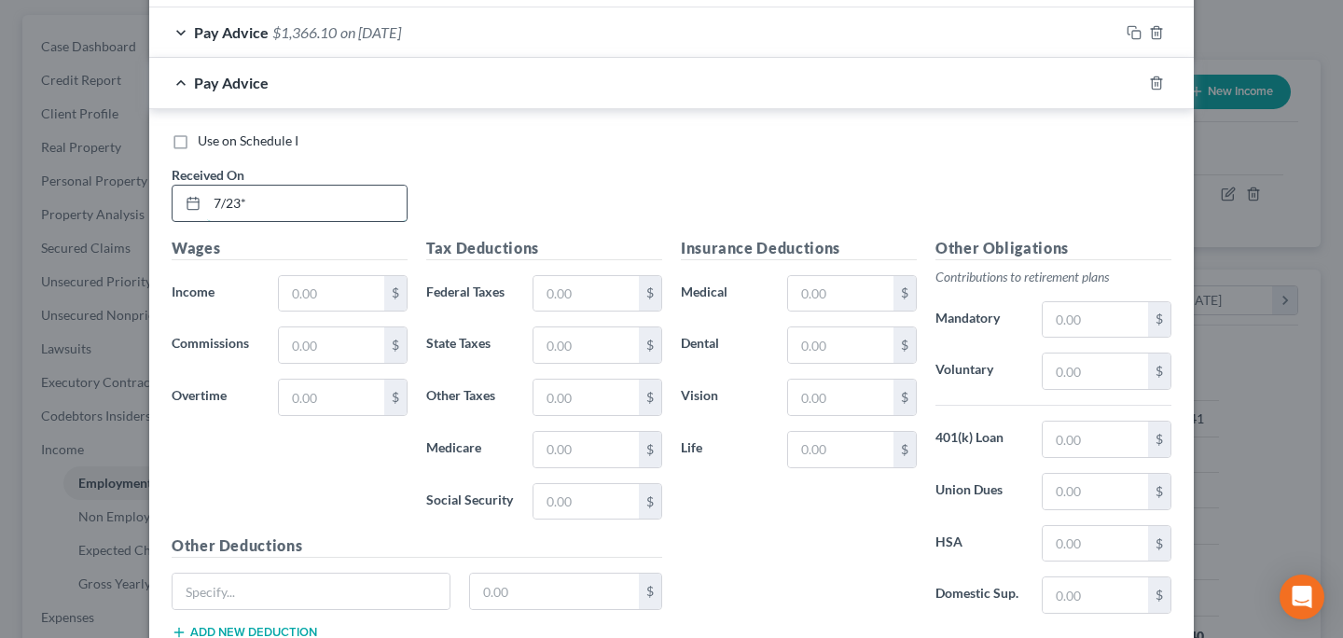
click at [266, 190] on input "7/23*" at bounding box center [307, 203] width 200 height 35
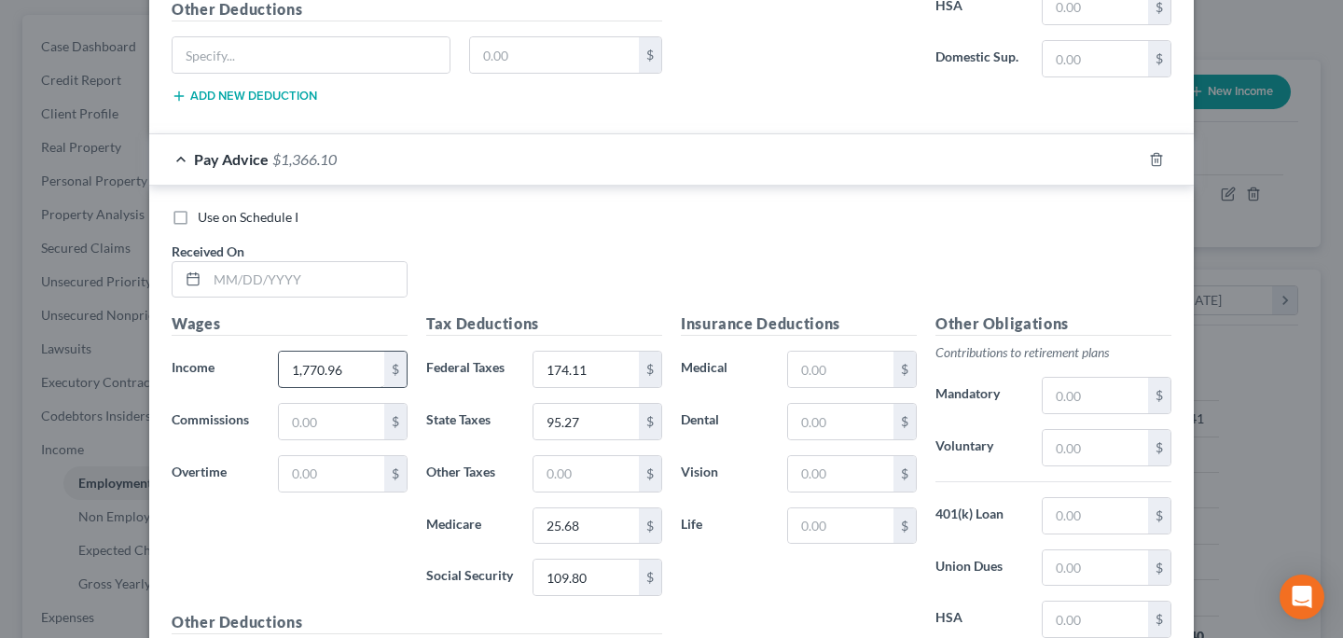
scroll to position [4990, 0]
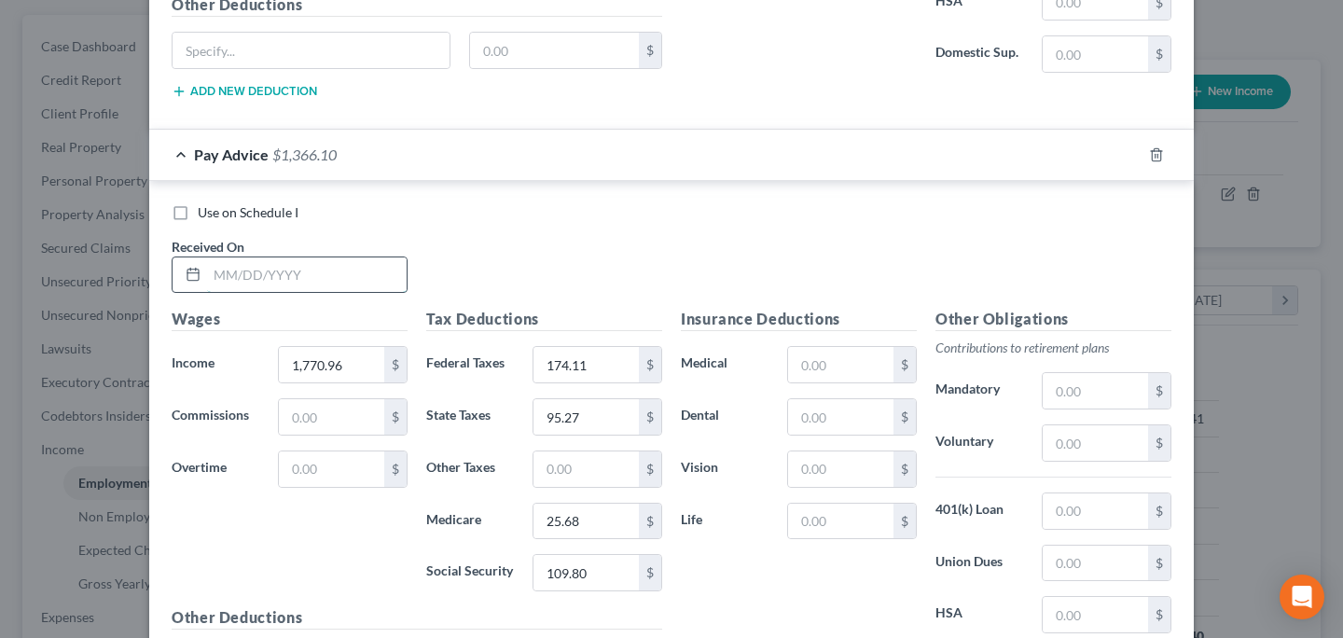
click at [249, 270] on input "text" at bounding box center [307, 274] width 200 height 35
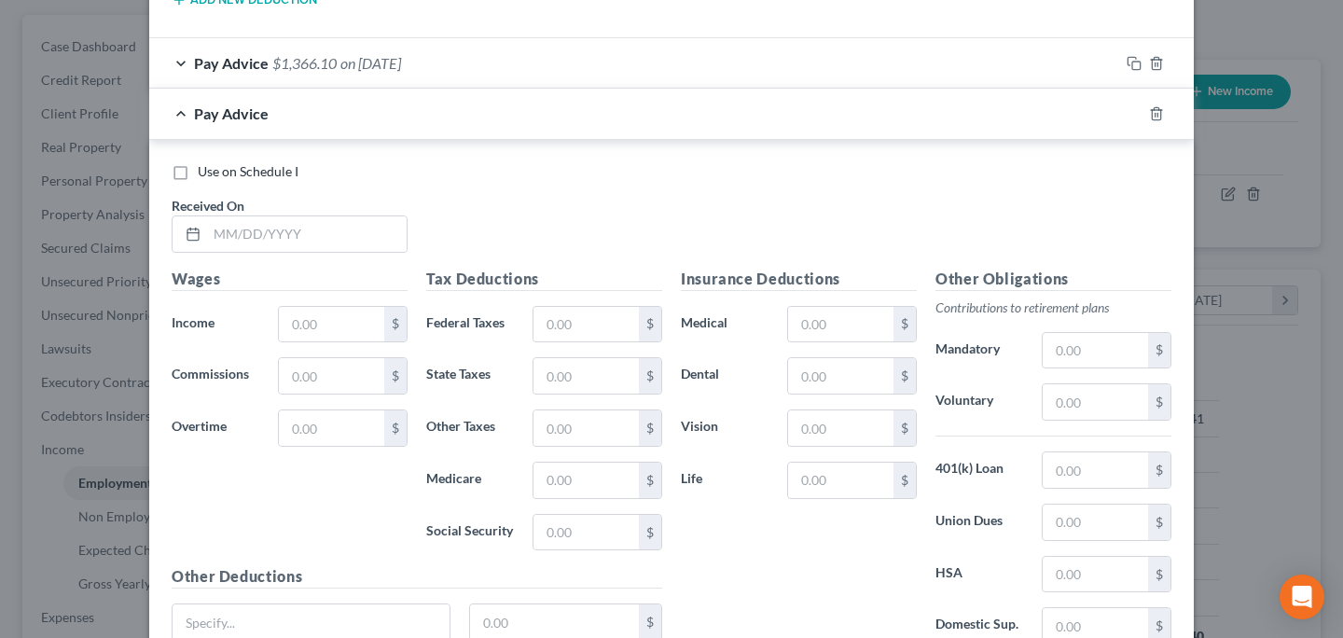
scroll to position [4398, 0]
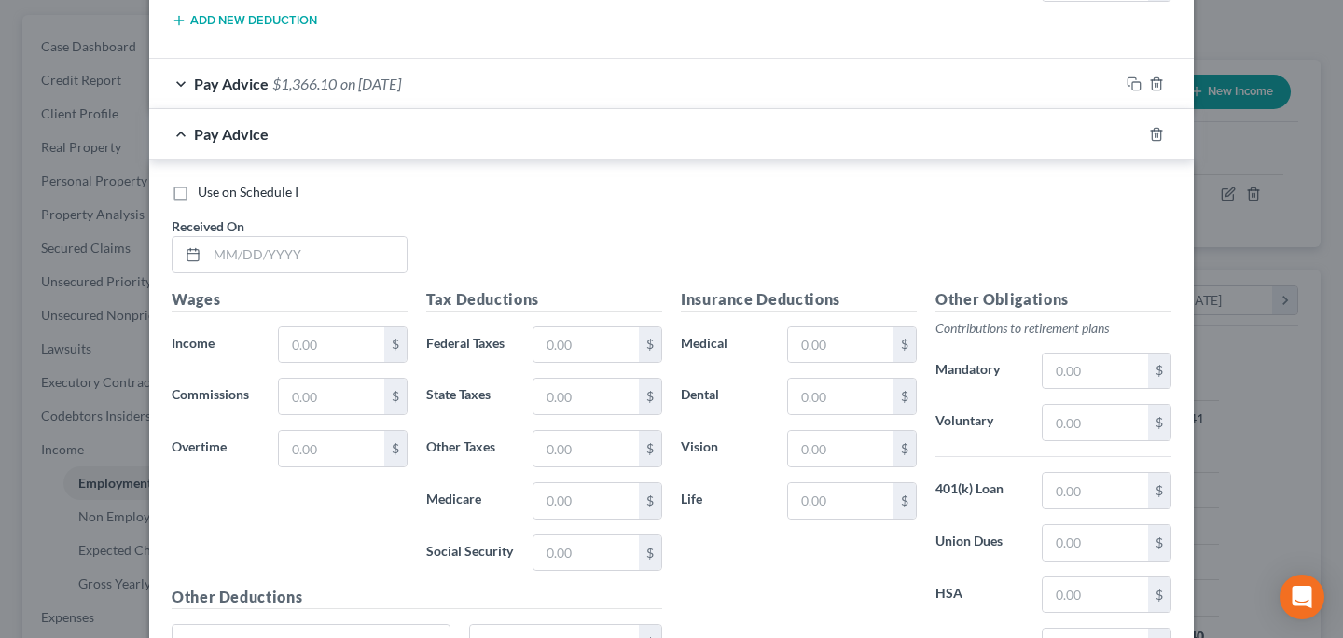
type input "7/23/25"
drag, startPoint x: 250, startPoint y: 216, endPoint x: 256, endPoint y: 243, distance: 27.6
click at [254, 235] on div "Received On *" at bounding box center [289, 244] width 255 height 57
click at [256, 243] on input "text" at bounding box center [307, 254] width 200 height 35
type input "7/9/25"
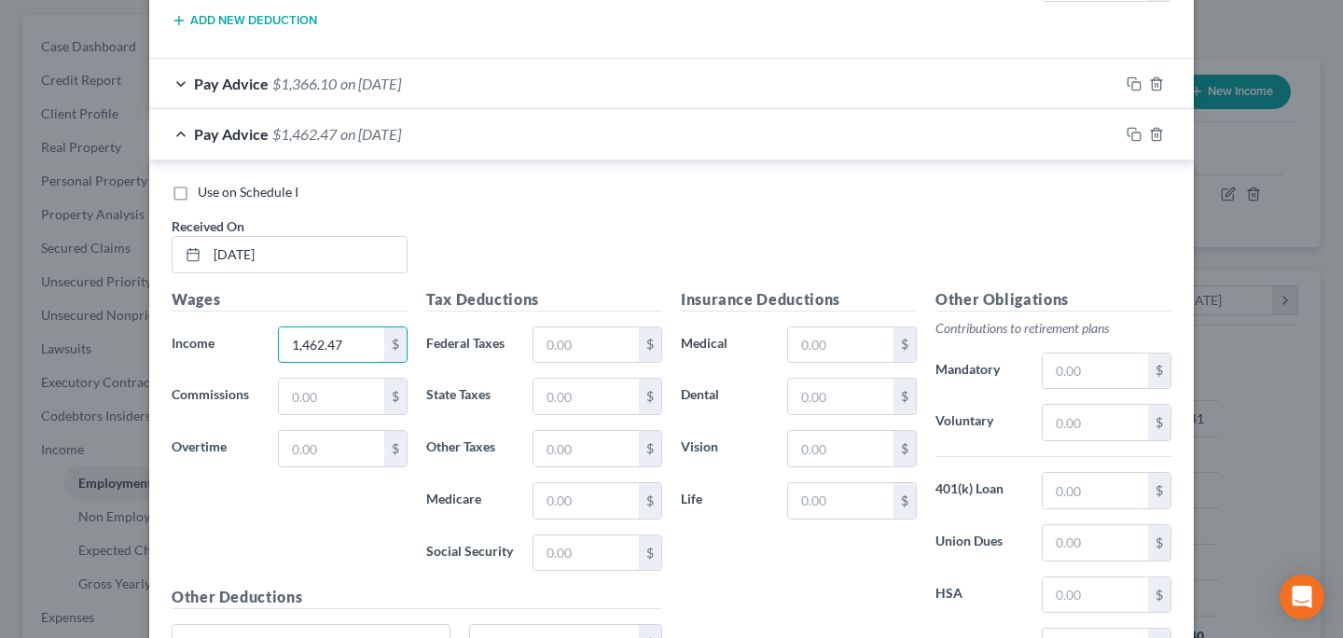
type input "1,462.47"
type input "137.09"
type input "82.15"
type input "21.21"
type input "90.67"
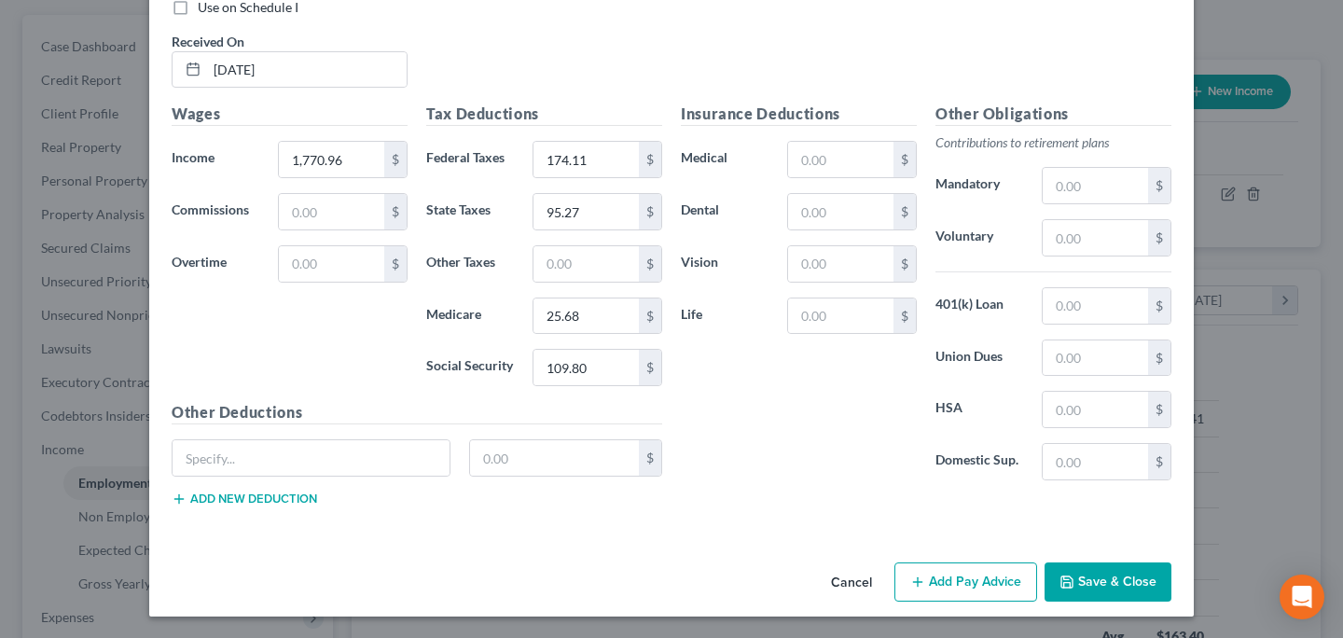
scroll to position [5196, 0]
click at [948, 587] on button "Add Pay Advice" at bounding box center [965, 580] width 143 height 39
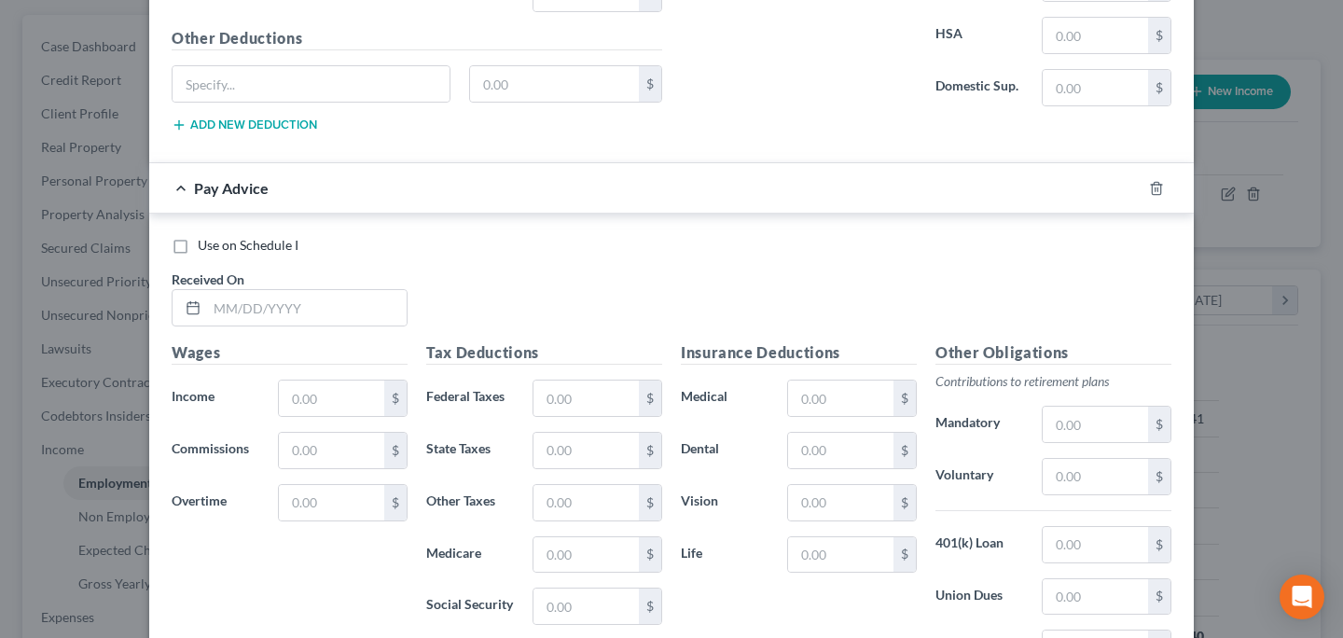
scroll to position [5809, 0]
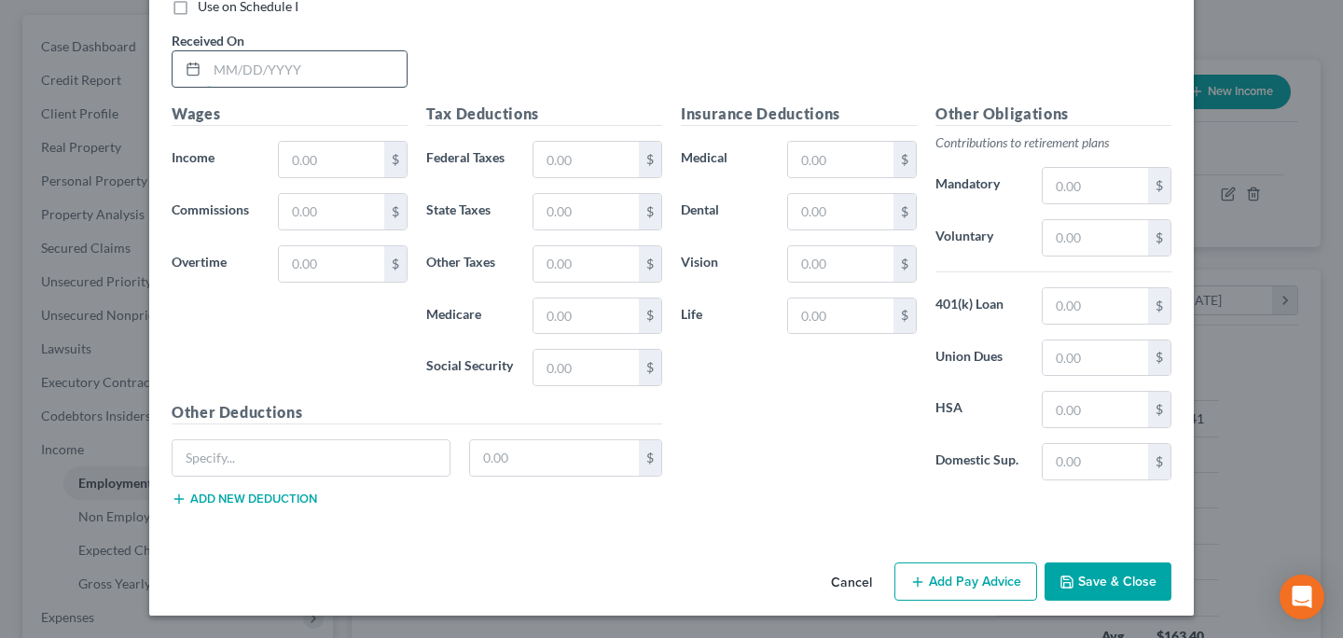
click at [255, 71] on input "text" at bounding box center [307, 68] width 200 height 35
type input "8/6/25"
type input "1,416.20"
type input "131.54"
type input "80.19"
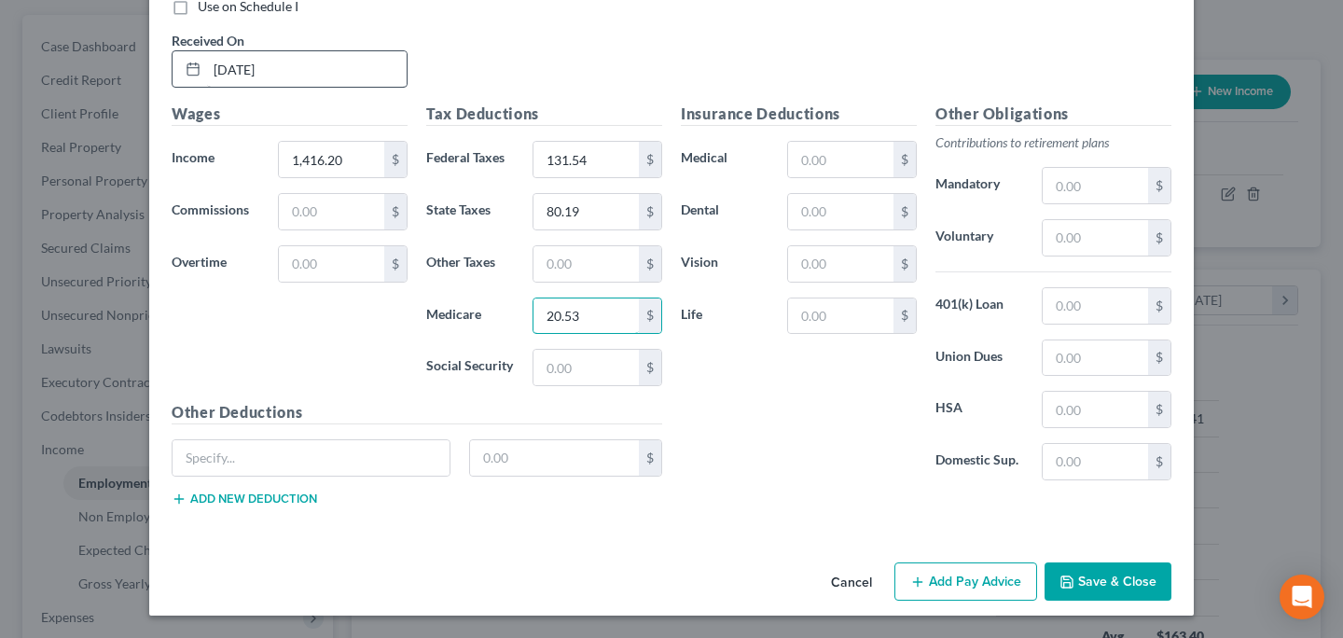
type input "20.53"
type input "87.80"
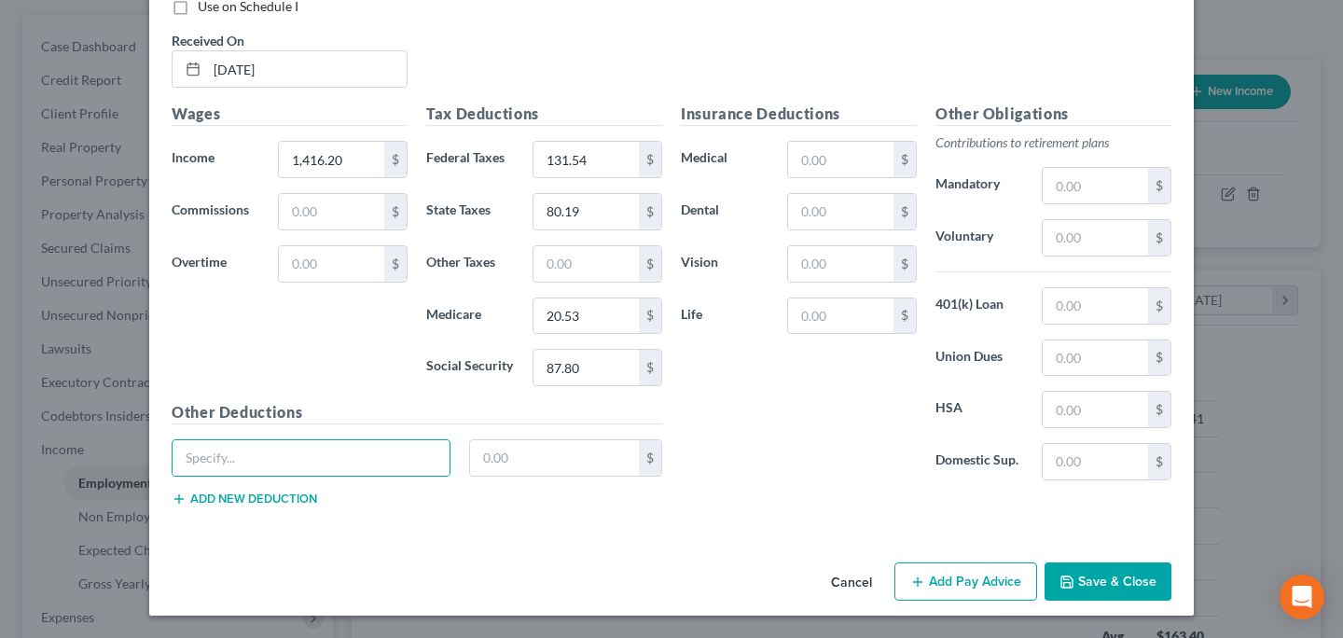
click at [955, 572] on button "Add Pay Advice" at bounding box center [965, 581] width 143 height 39
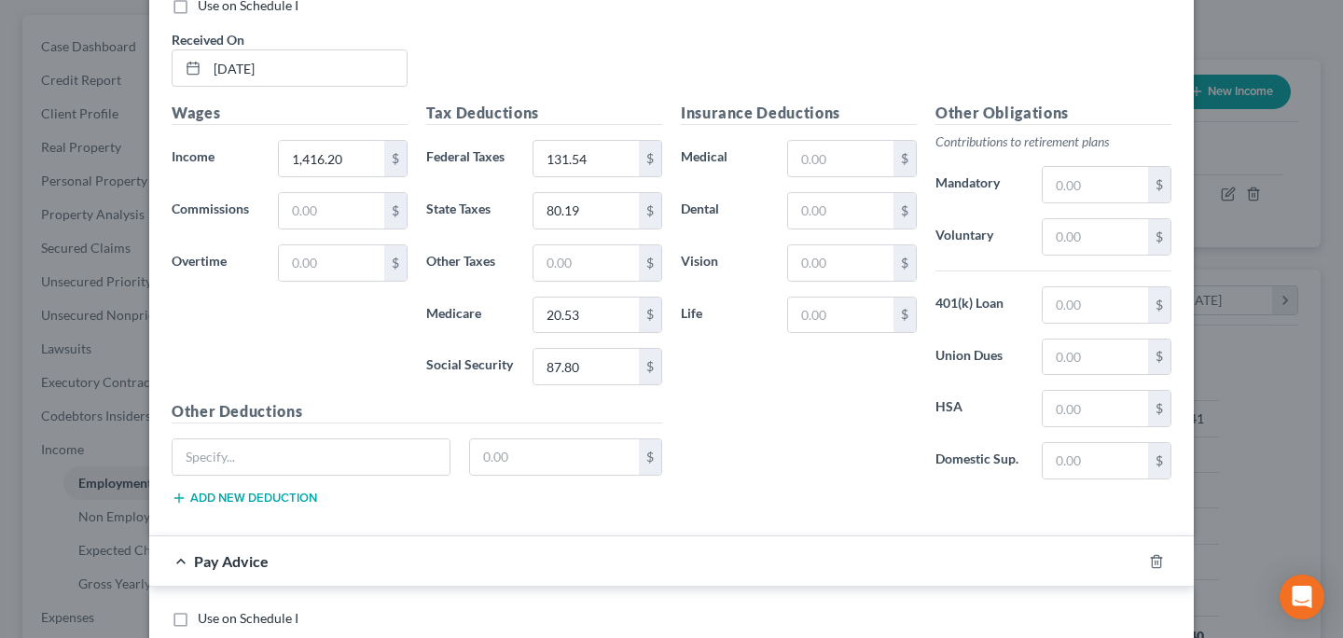
scroll to position [6094, 0]
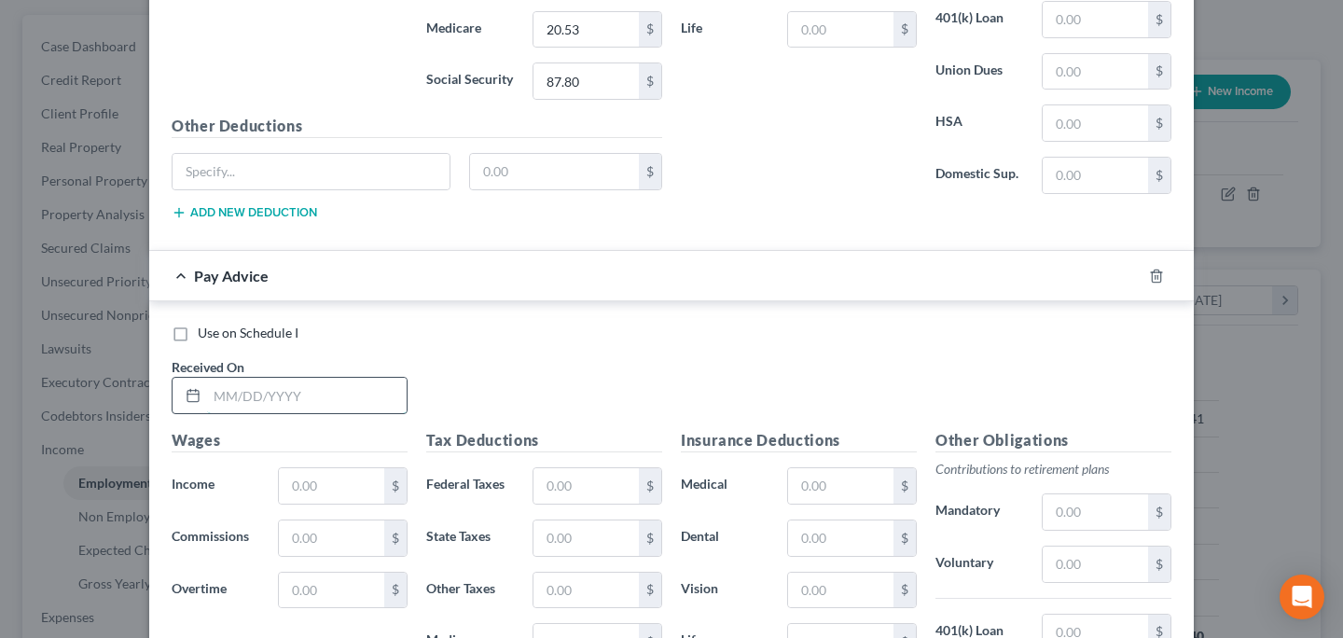
click at [314, 400] on input "text" at bounding box center [307, 395] width 200 height 35
click at [261, 390] on input "text" at bounding box center [307, 395] width 200 height 35
type input "7"
type input "8/20/25"
type input "1,876.98"
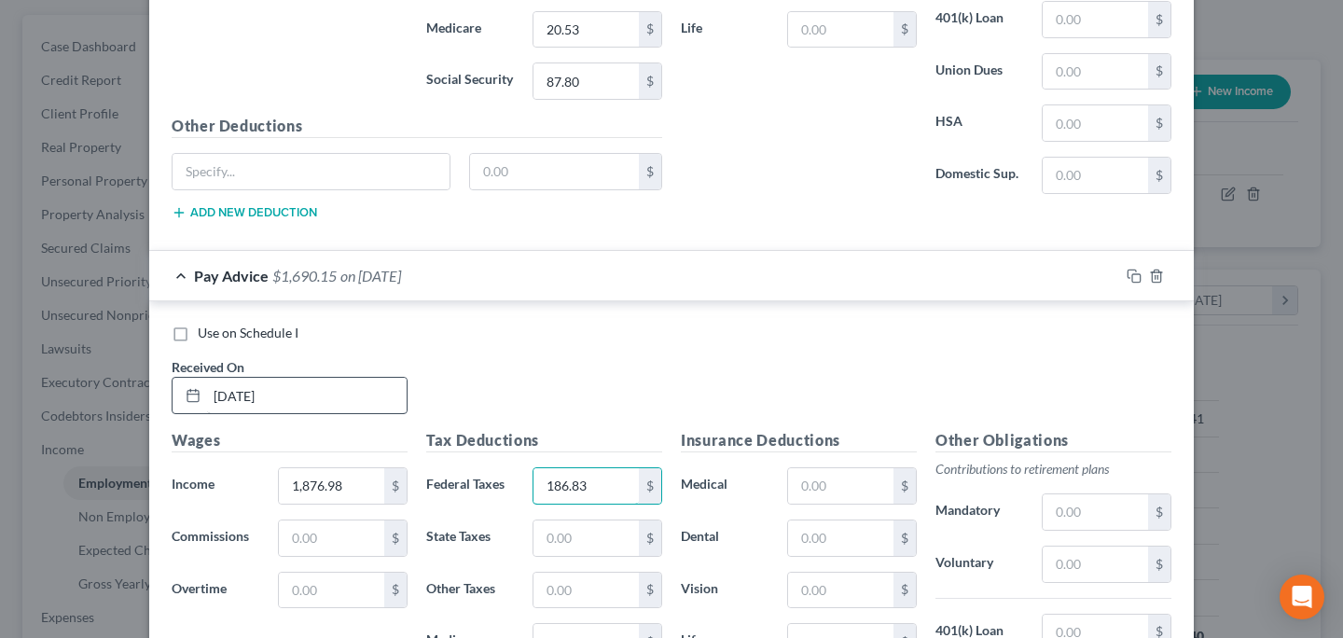
type input "186.83"
type input "99.77"
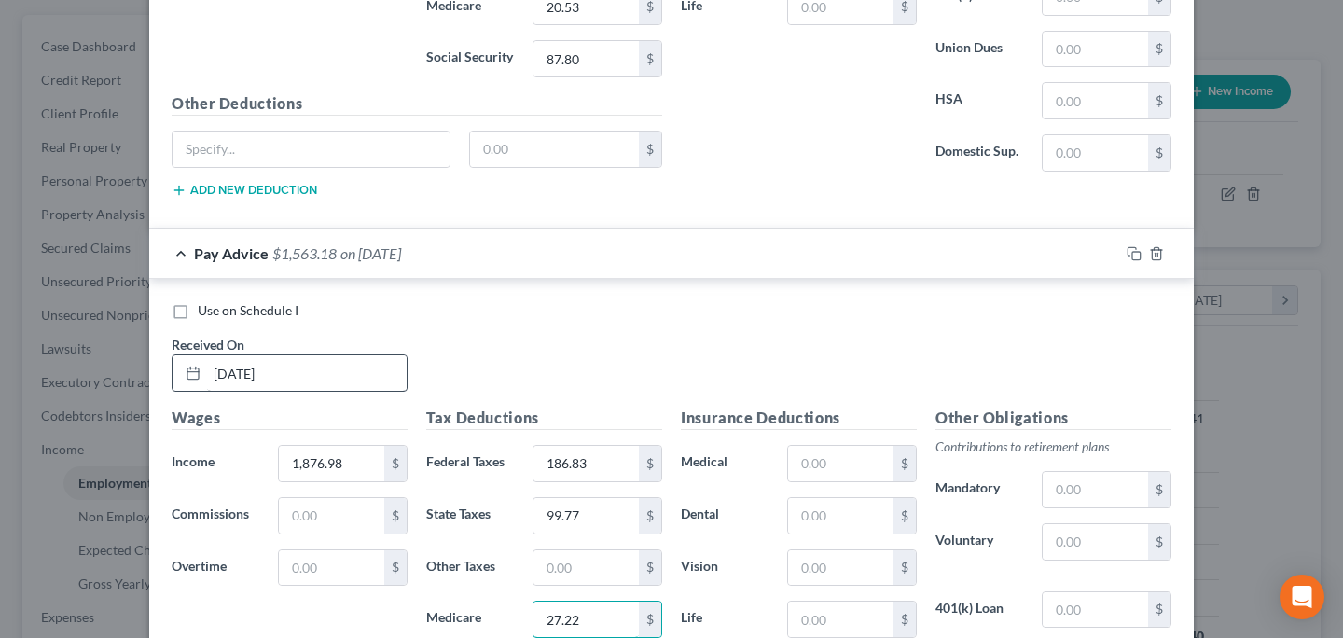
type input "27.22"
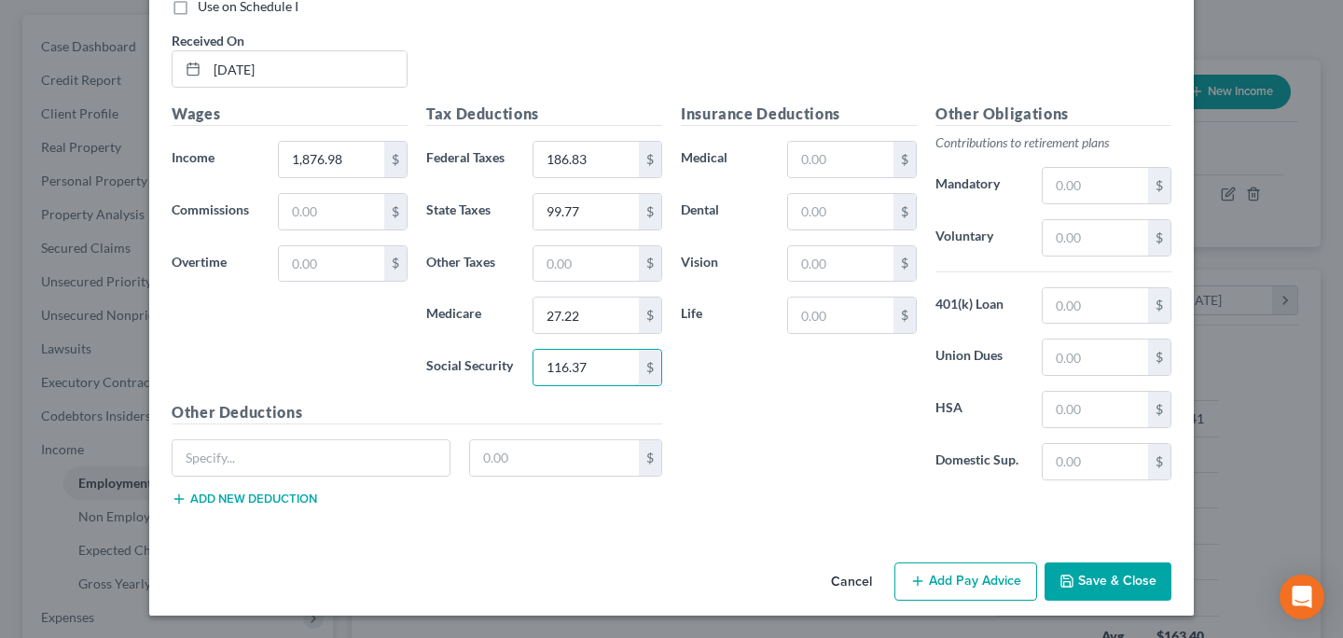
type input "116.37"
click at [922, 589] on button "Add Pay Advice" at bounding box center [965, 581] width 143 height 39
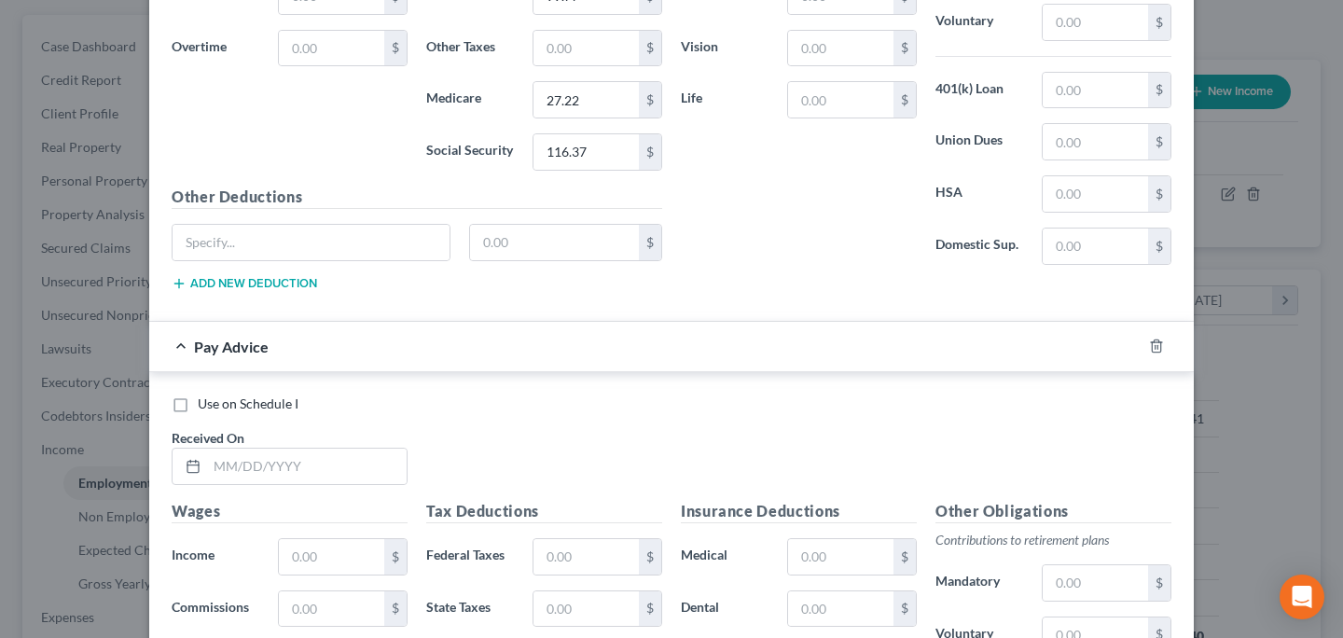
scroll to position [6639, 0]
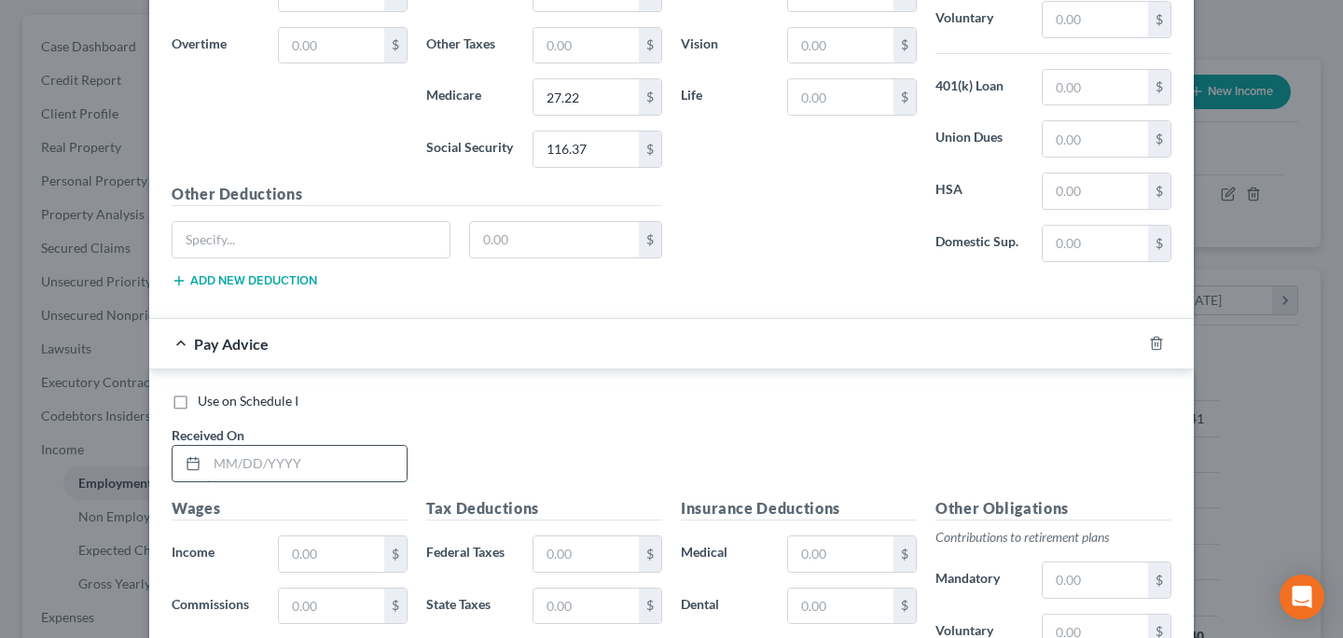
click at [268, 470] on input "text" at bounding box center [307, 463] width 200 height 35
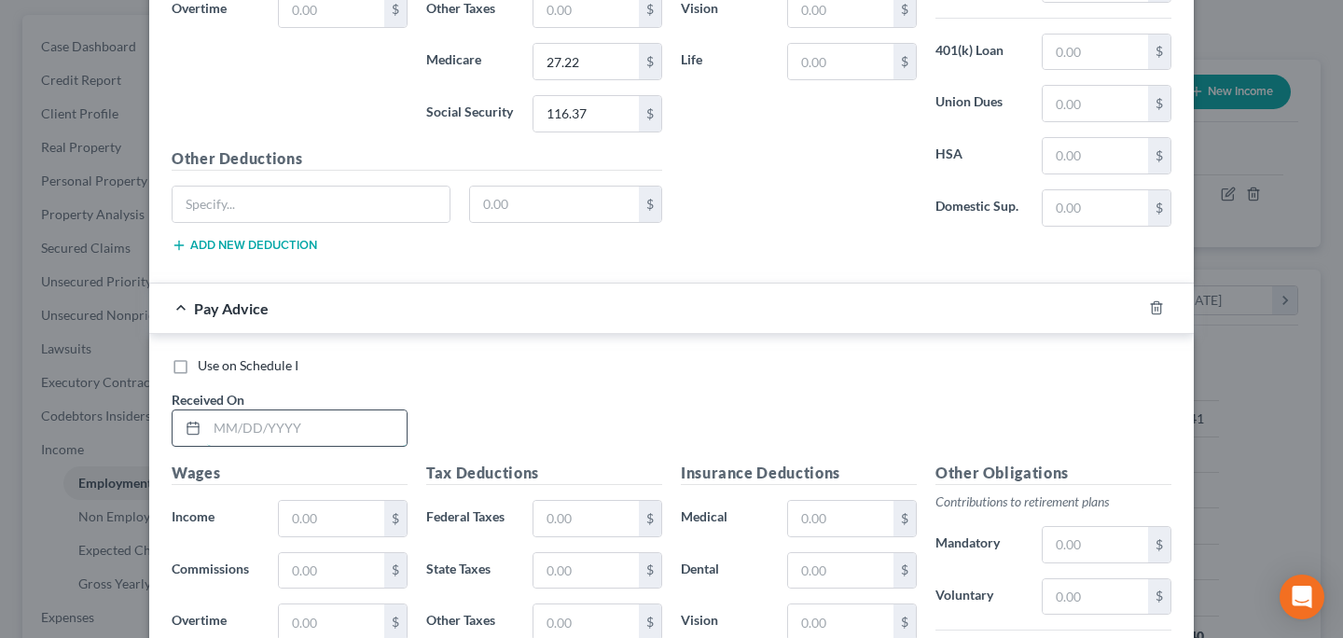
click at [285, 417] on input "text" at bounding box center [307, 427] width 200 height 35
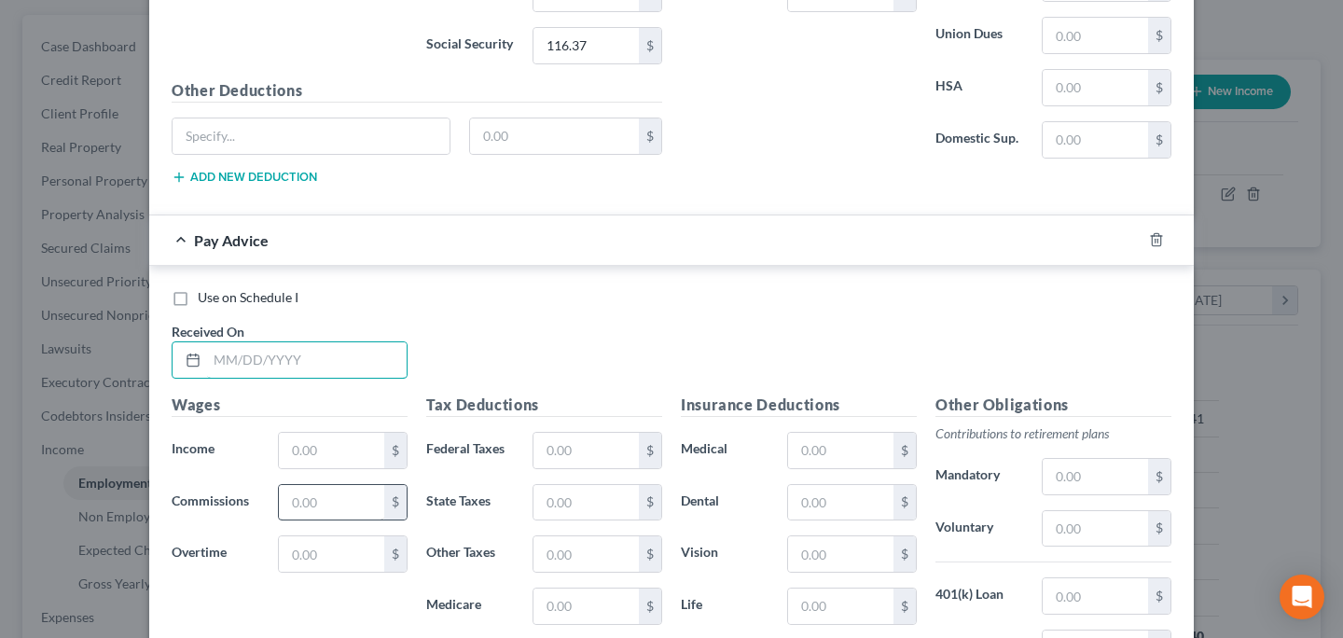
scroll to position [6828, 0]
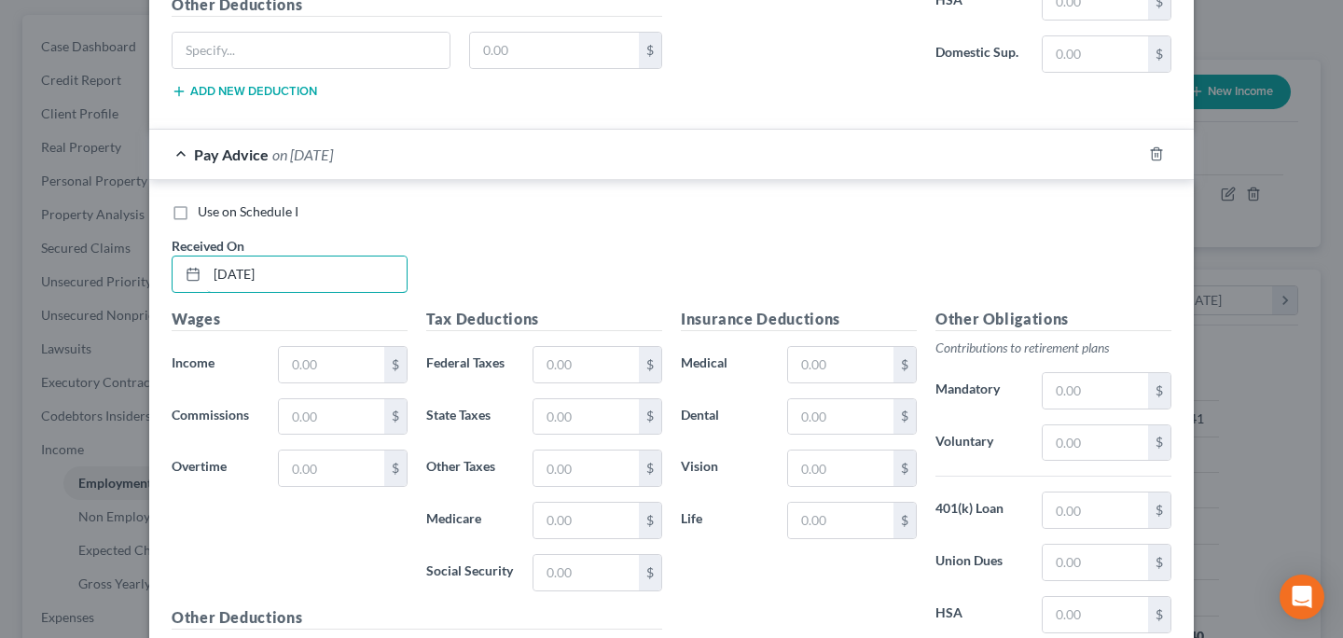
type input "09/03/2025"
type input "1,797.52"
type input "177.30"
type input "96.39"
type input "26.06"
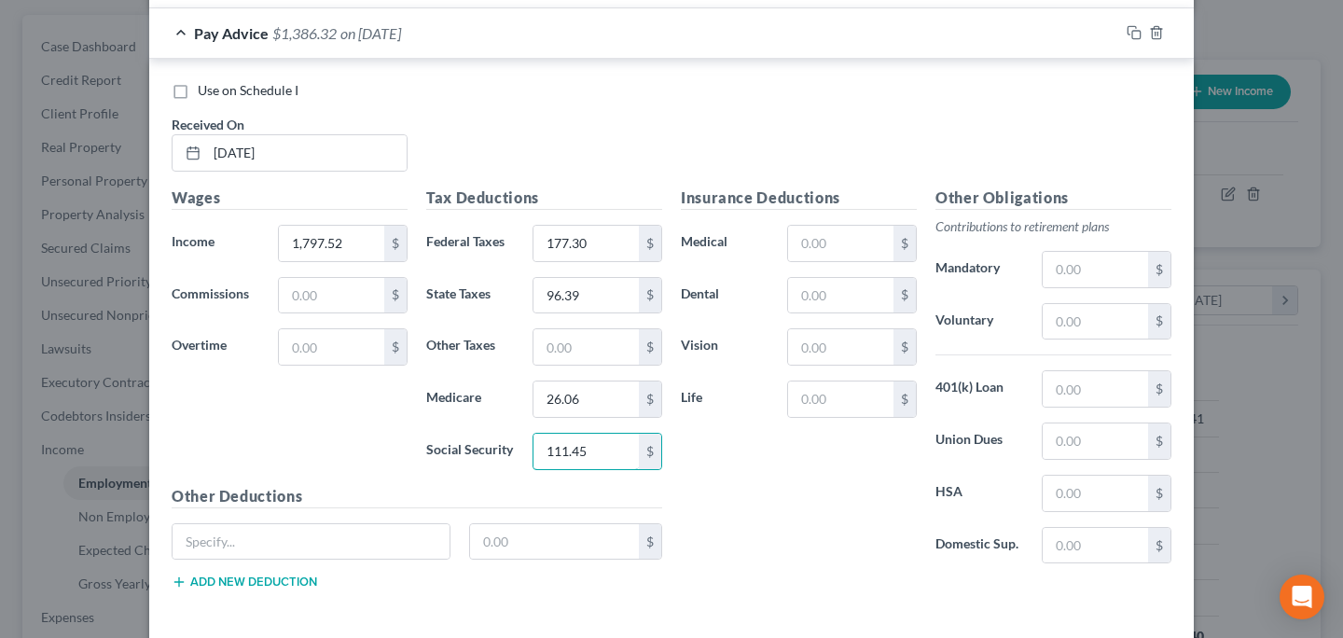
scroll to position [7034, 0]
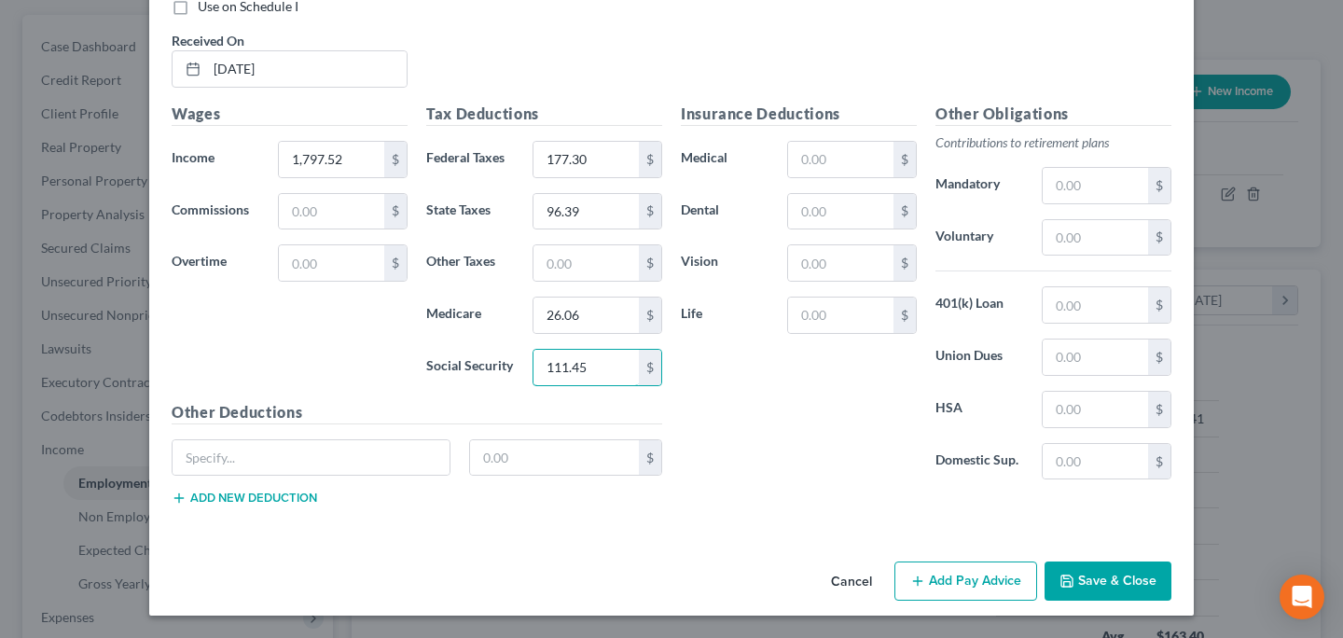
type input "111.45"
click at [938, 595] on button "Add Pay Advice" at bounding box center [965, 580] width 143 height 39
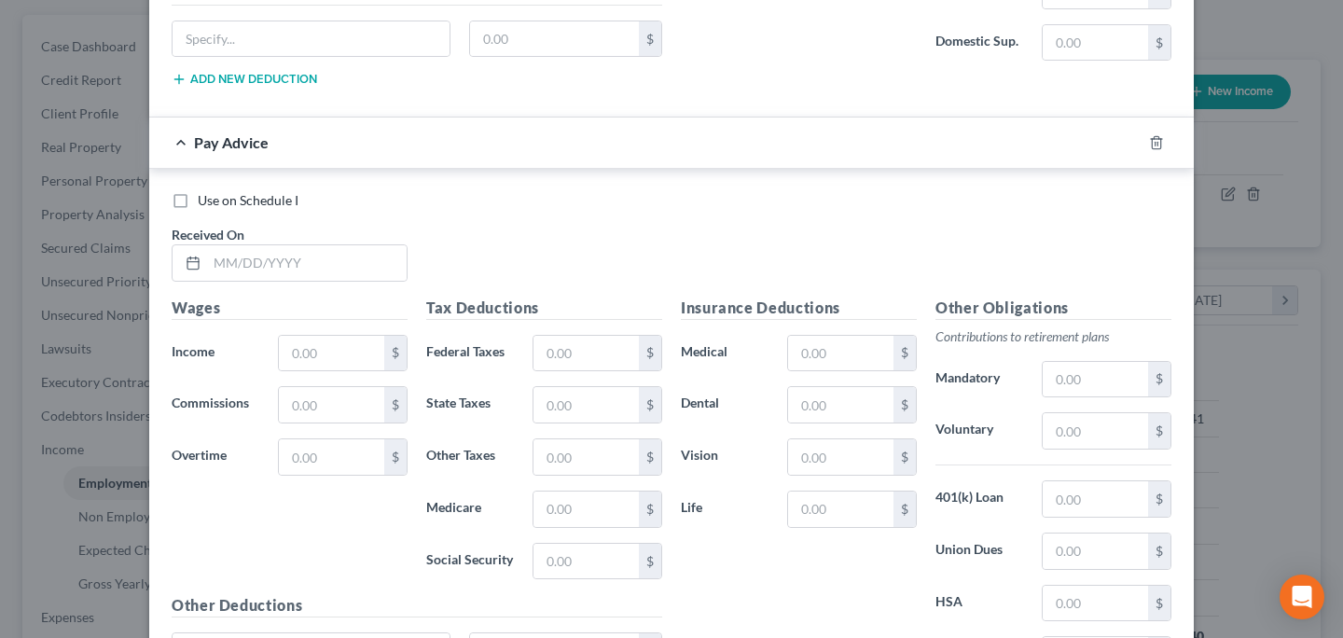
scroll to position [7478, 0]
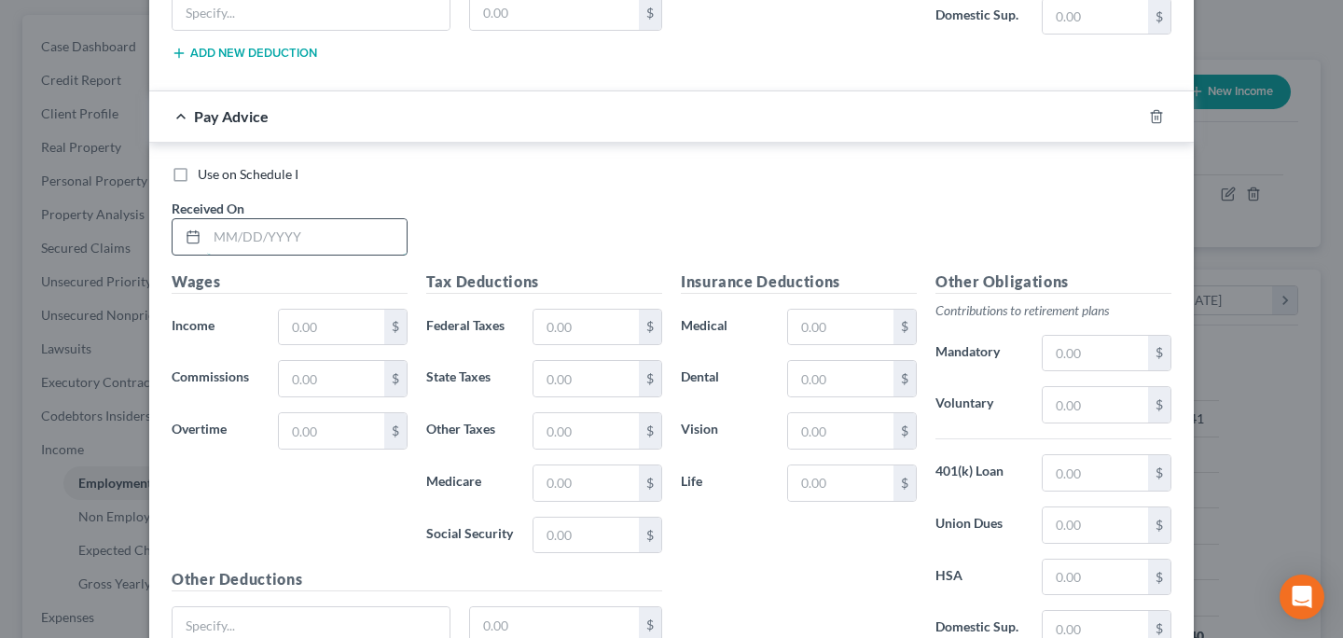
click at [261, 226] on input "text" at bounding box center [307, 236] width 200 height 35
type input "1"
type input "09/17/25"
type input "1,984.42"
type input "199.73"
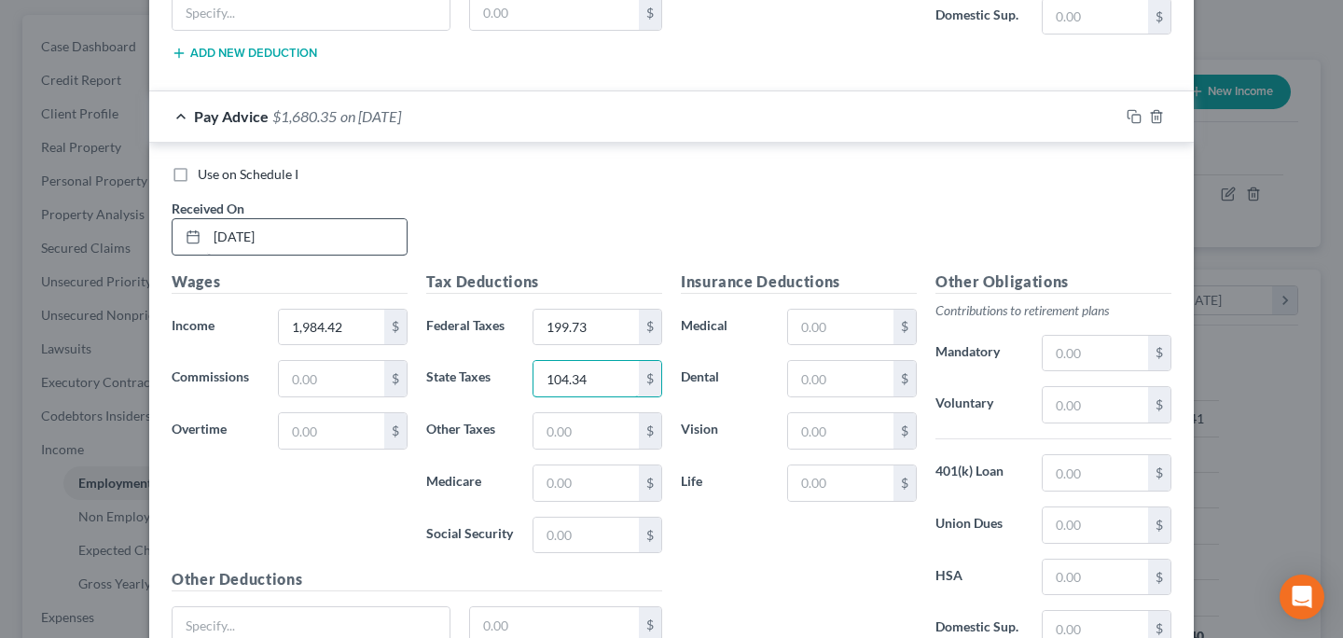
type input "104.34"
type input "28.77"
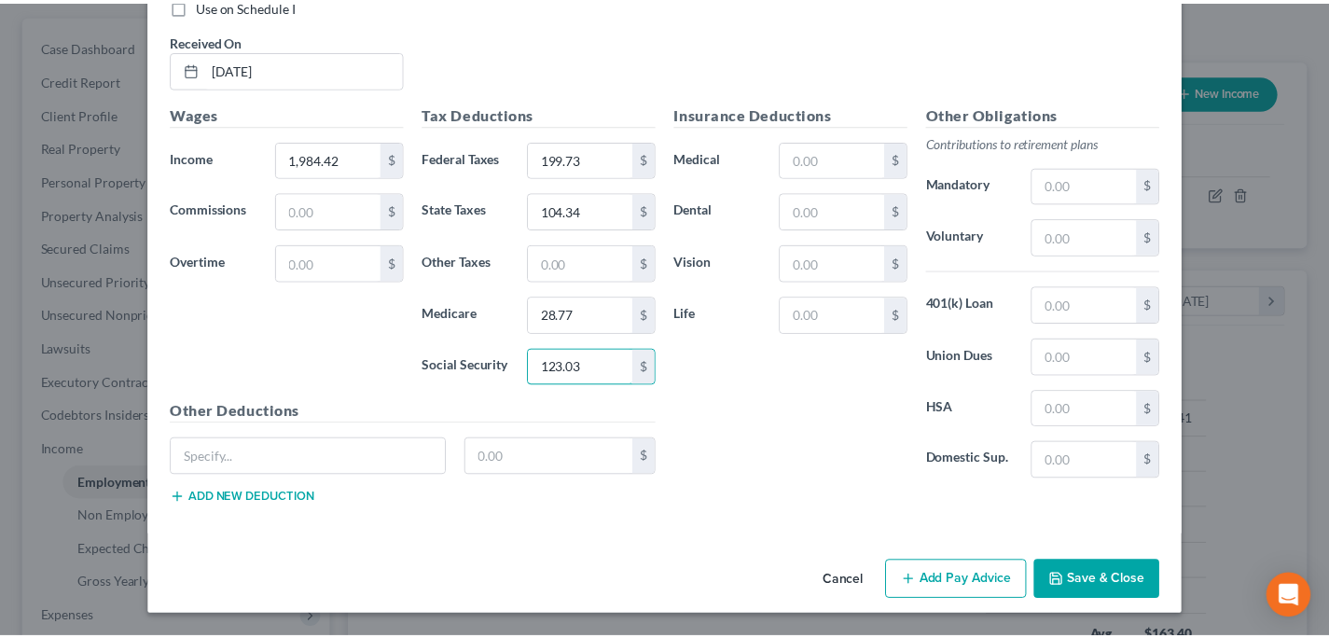
scroll to position [7647, 0]
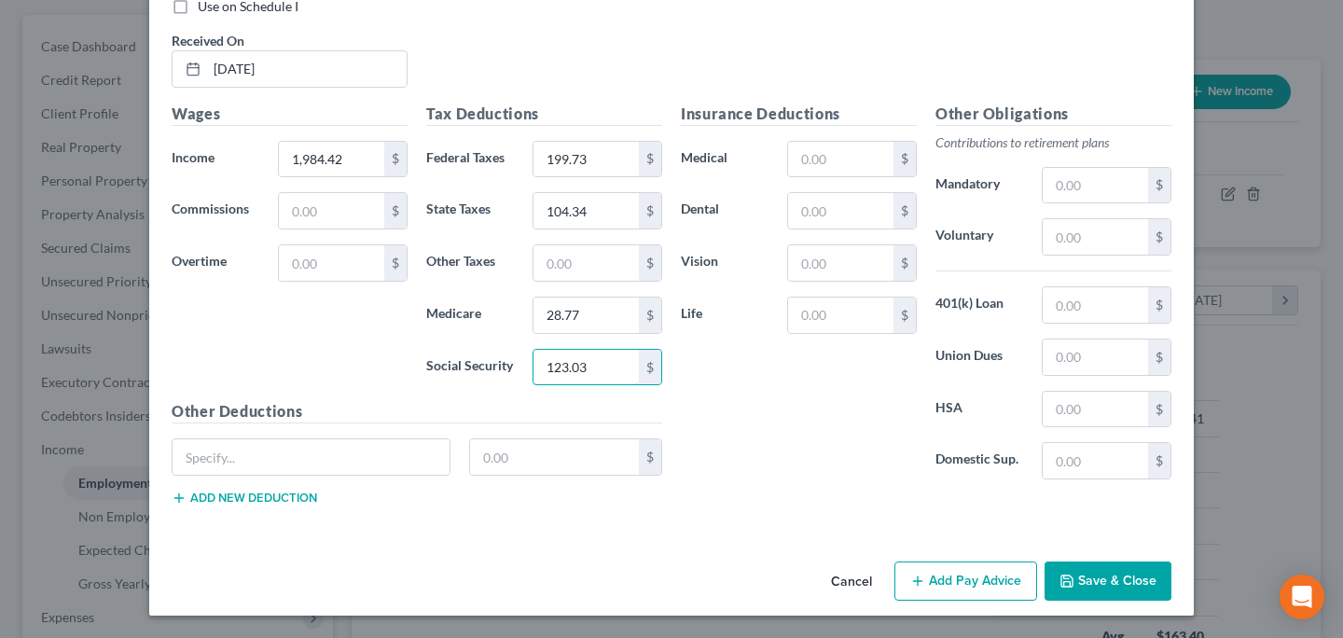
type input "123.03"
click at [1076, 574] on button "Save & Close" at bounding box center [1107, 580] width 127 height 39
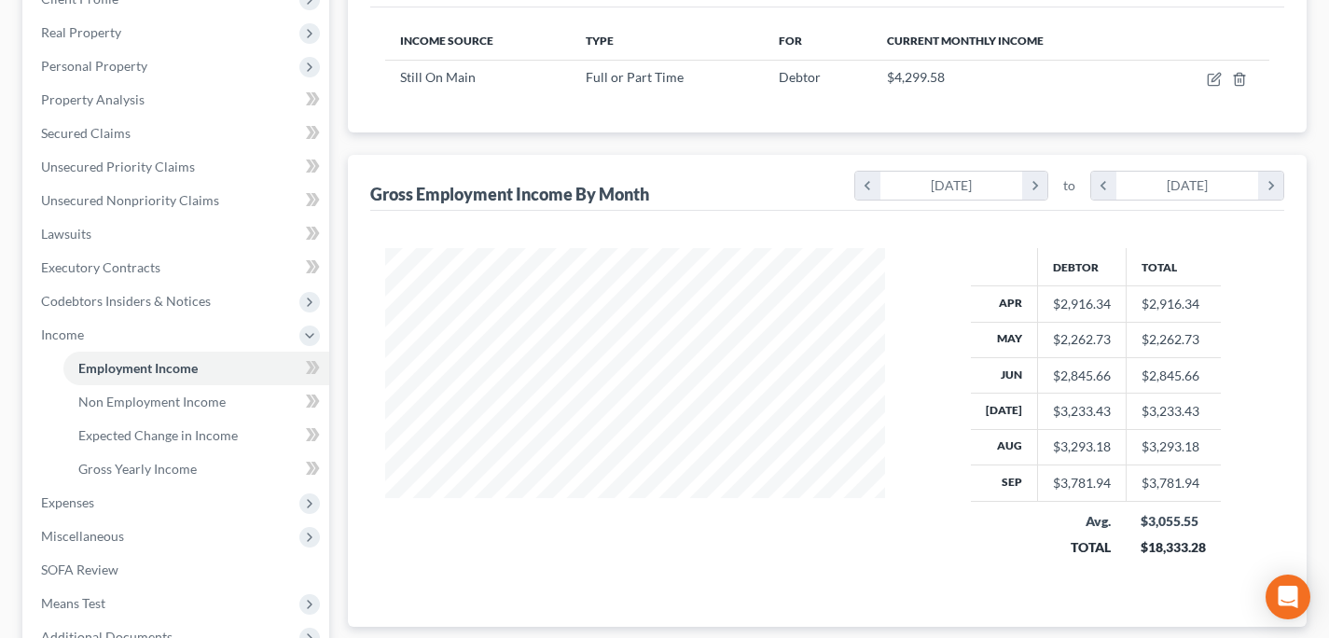
scroll to position [279, 0]
click at [145, 401] on span "Non Employment Income" at bounding box center [151, 402] width 147 height 16
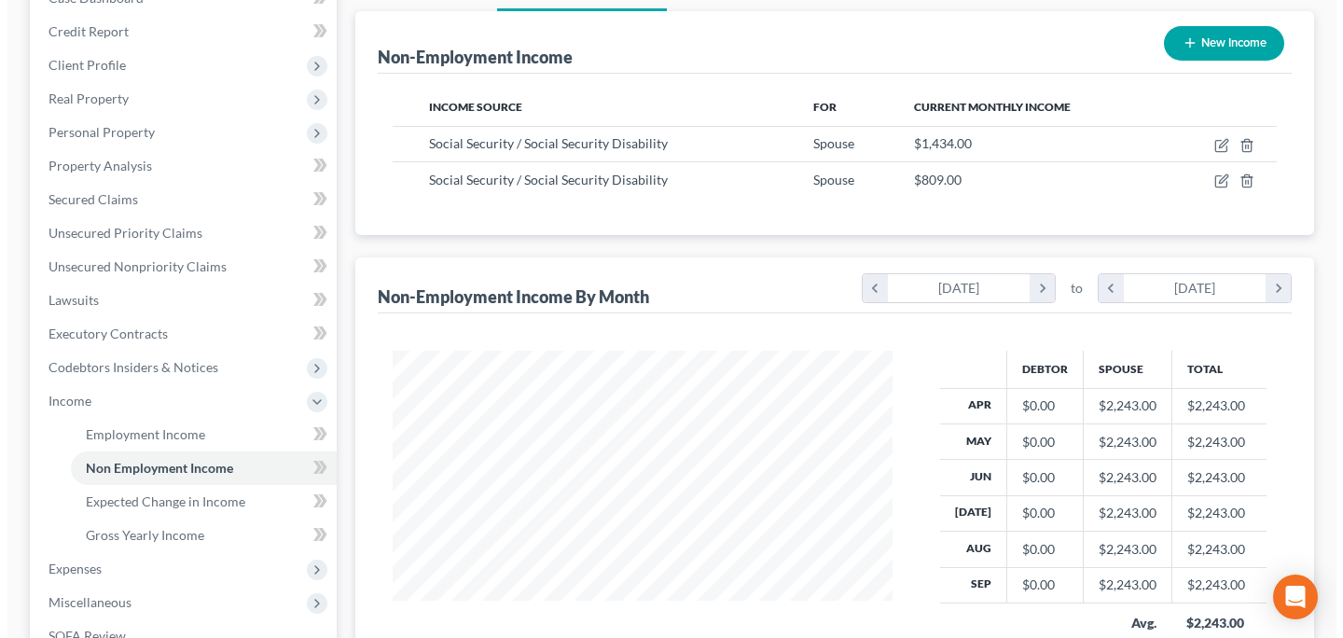
scroll to position [218, 0]
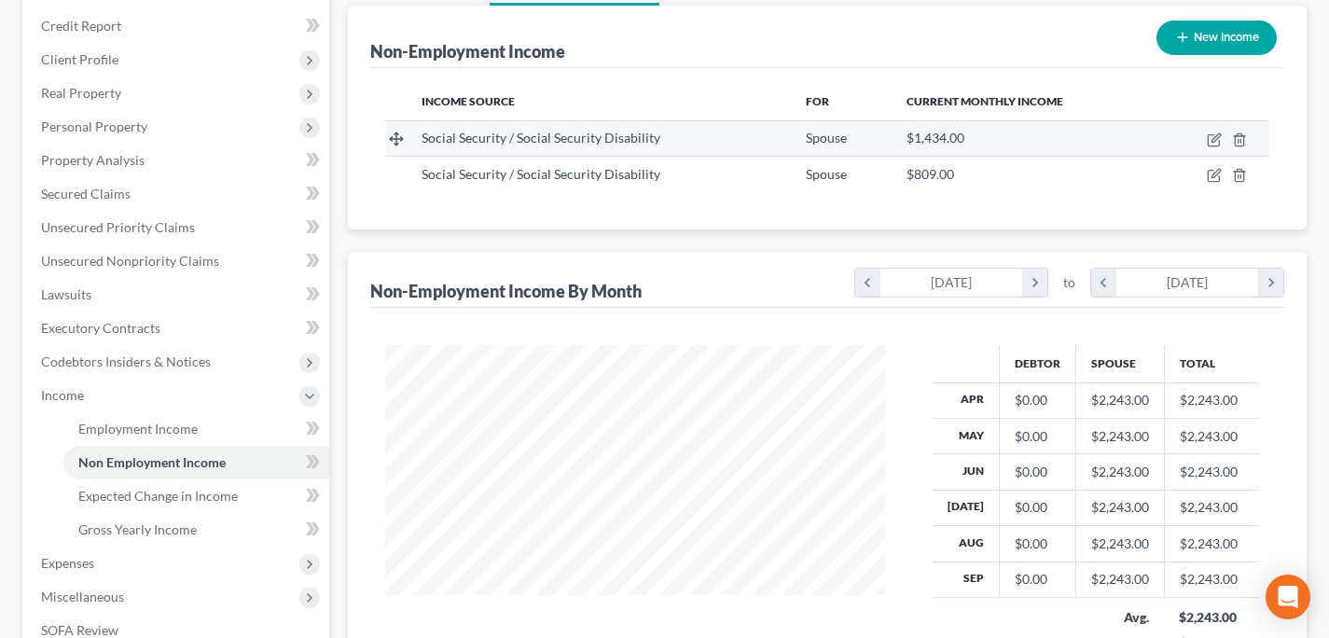
click at [1222, 144] on td at bounding box center [1213, 137] width 111 height 35
click at [1212, 138] on icon "button" at bounding box center [1215, 137] width 8 height 8
select select "4"
select select "0"
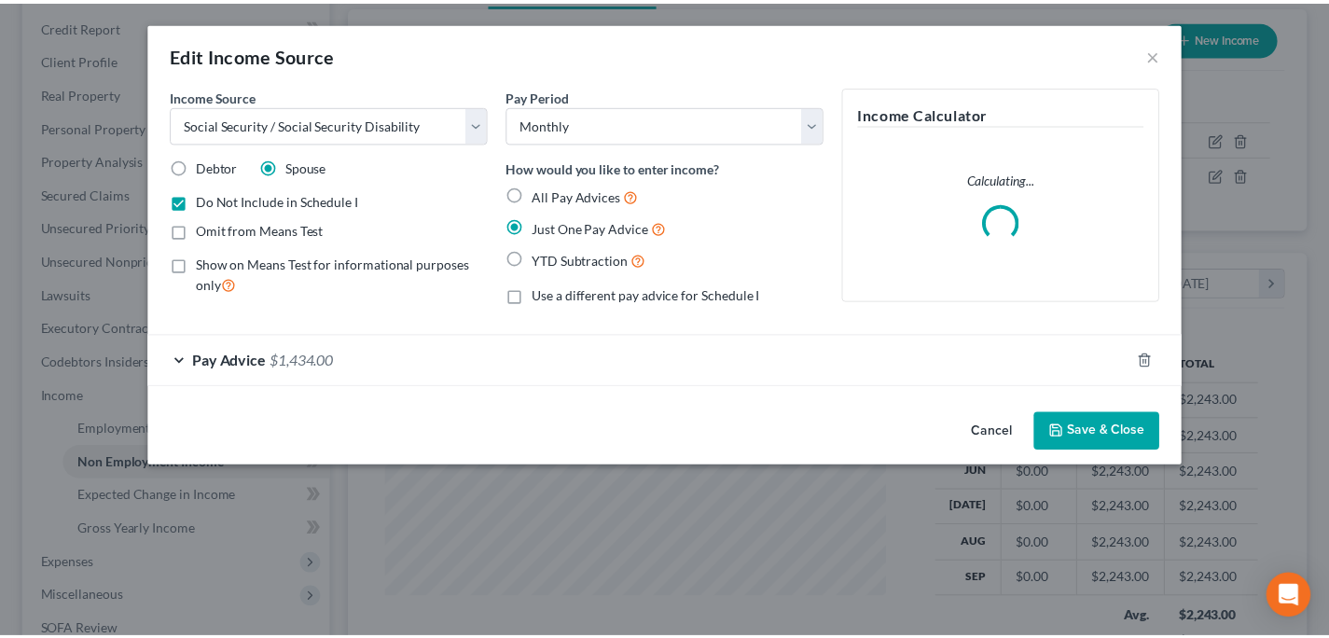
scroll to position [334, 543]
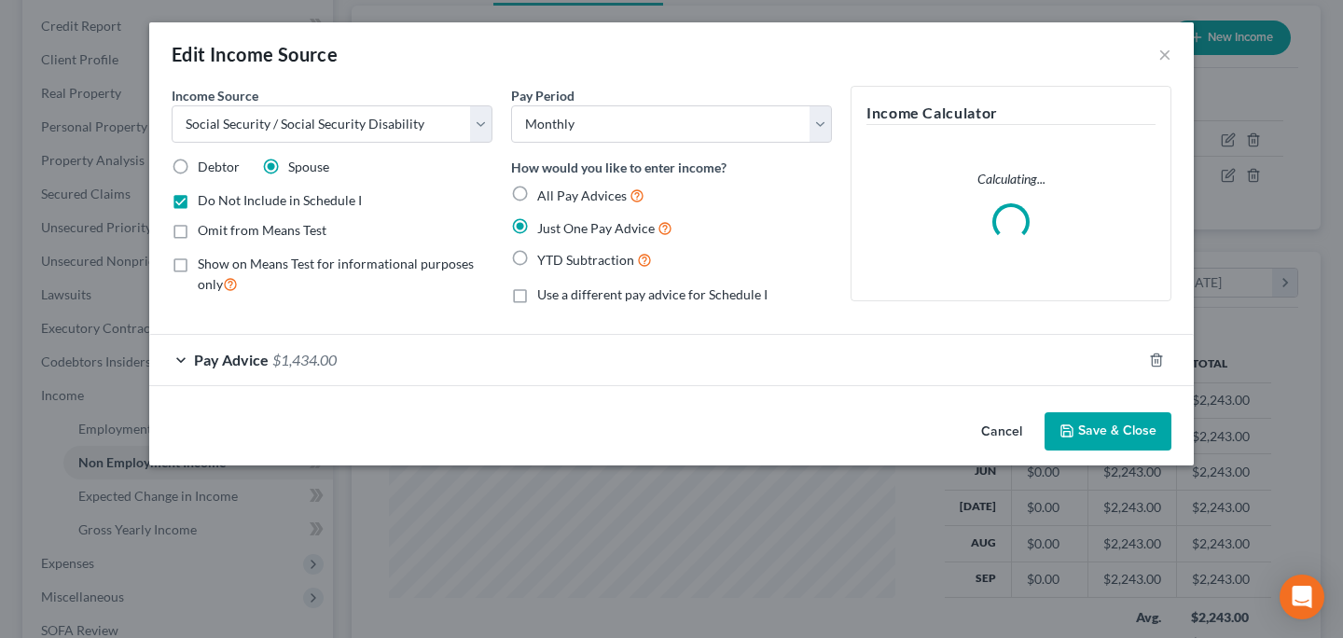
click at [975, 428] on button "Cancel" at bounding box center [1001, 432] width 71 height 37
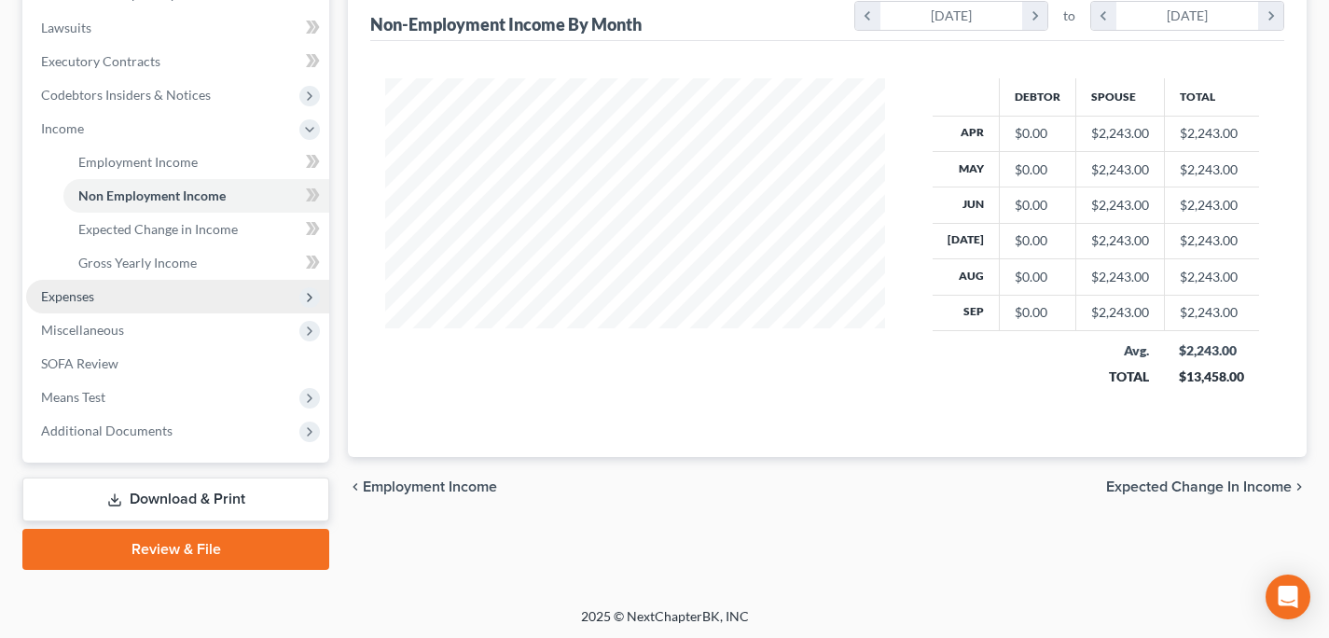
scroll to position [486, 0]
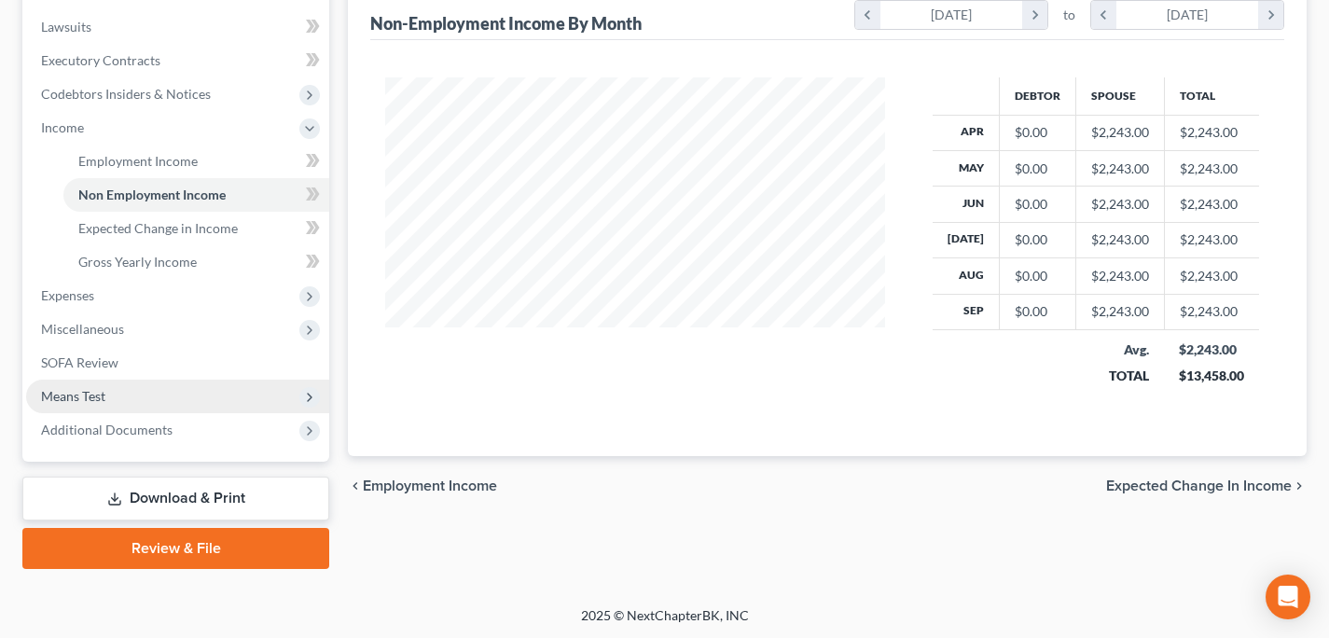
click at [155, 390] on span "Means Test" at bounding box center [177, 397] width 303 height 34
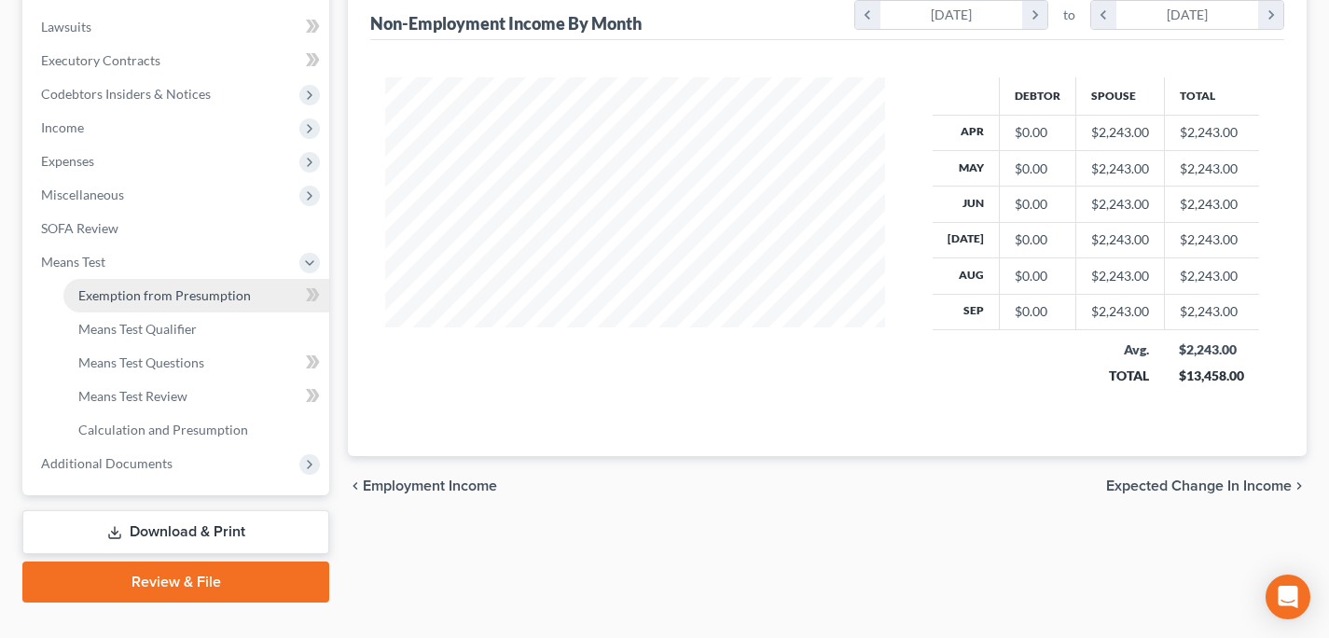
click at [222, 293] on span "Exemption from Presumption" at bounding box center [164, 295] width 173 height 16
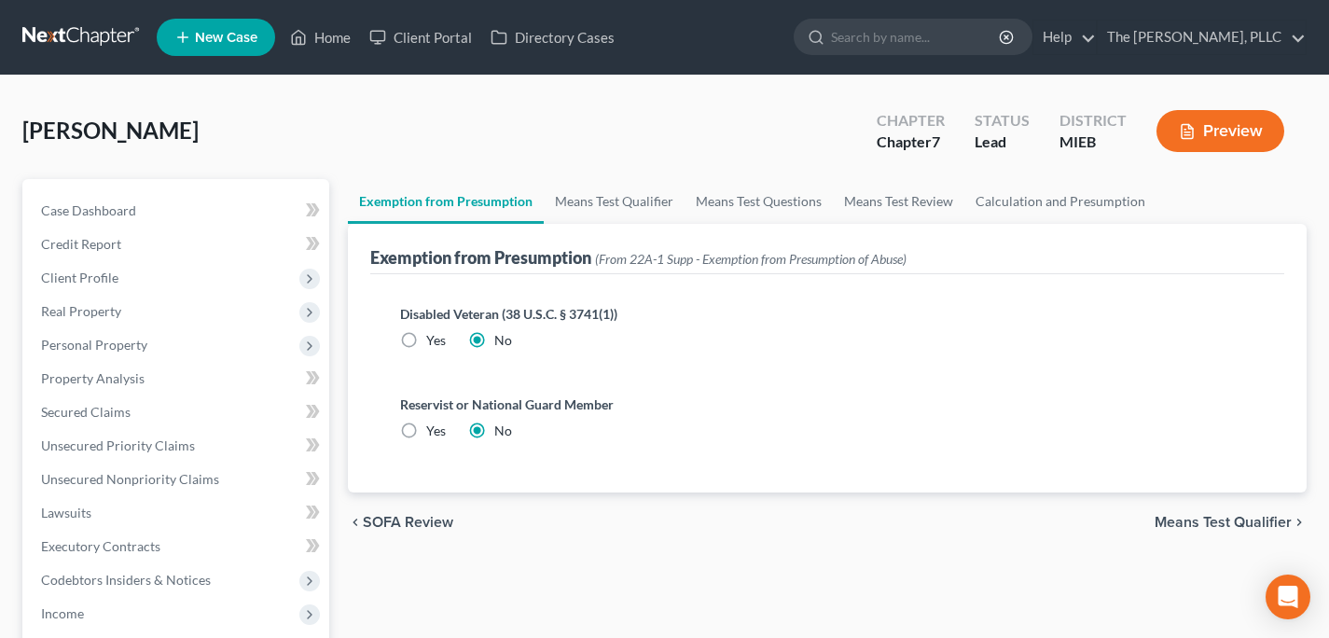
click at [1186, 511] on div "chevron_left SOFA Review Means Test Qualifier chevron_right" at bounding box center [827, 522] width 959 height 60
click at [1185, 517] on span "Means Test Qualifier" at bounding box center [1223, 522] width 137 height 15
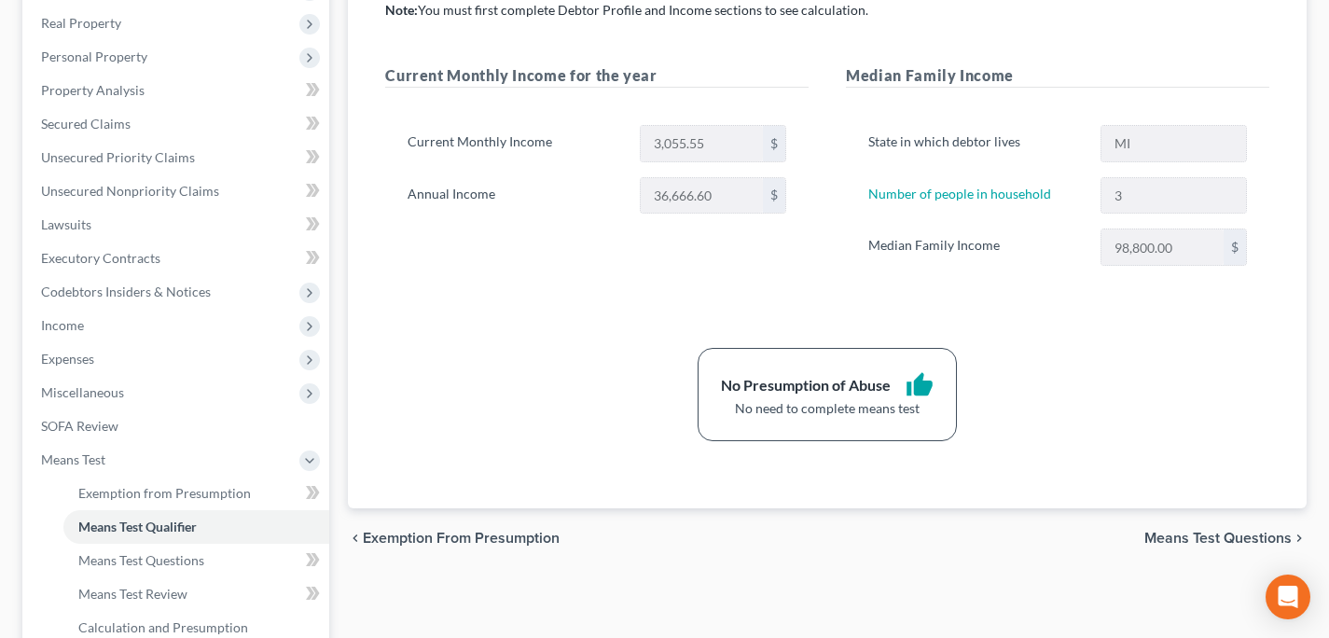
click at [1156, 545] on span "Means Test Questions" at bounding box center [1217, 538] width 147 height 15
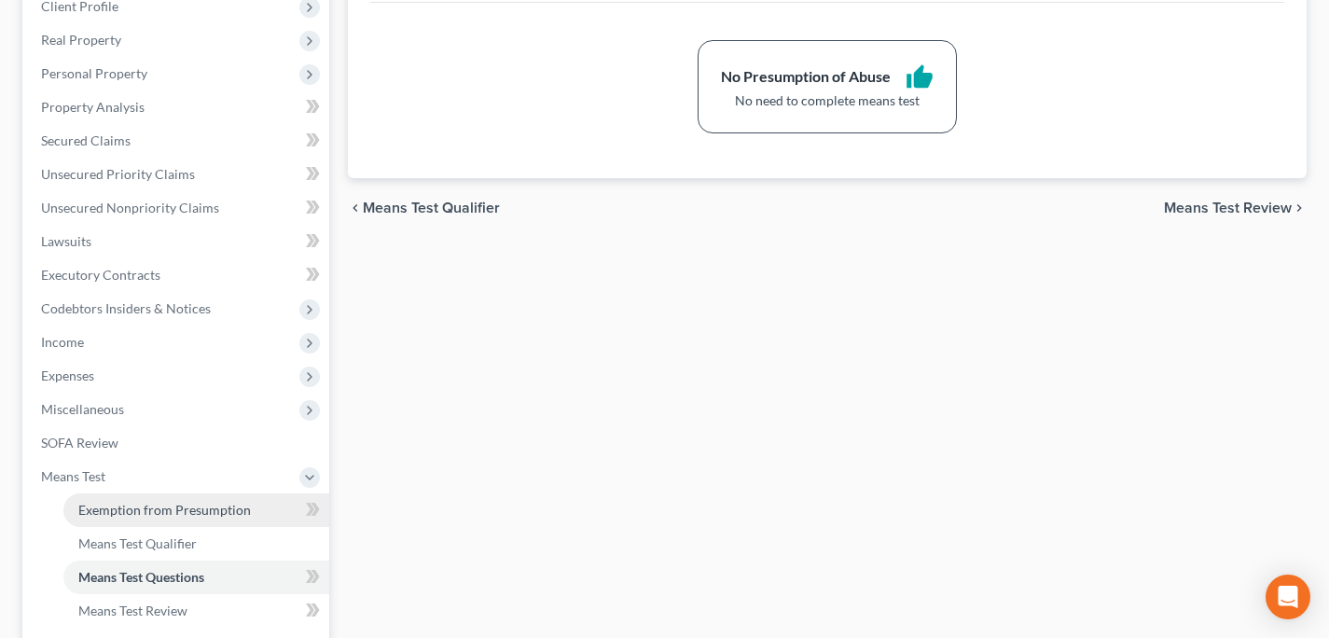
click at [200, 517] on link "Exemption from Presumption" at bounding box center [196, 510] width 266 height 34
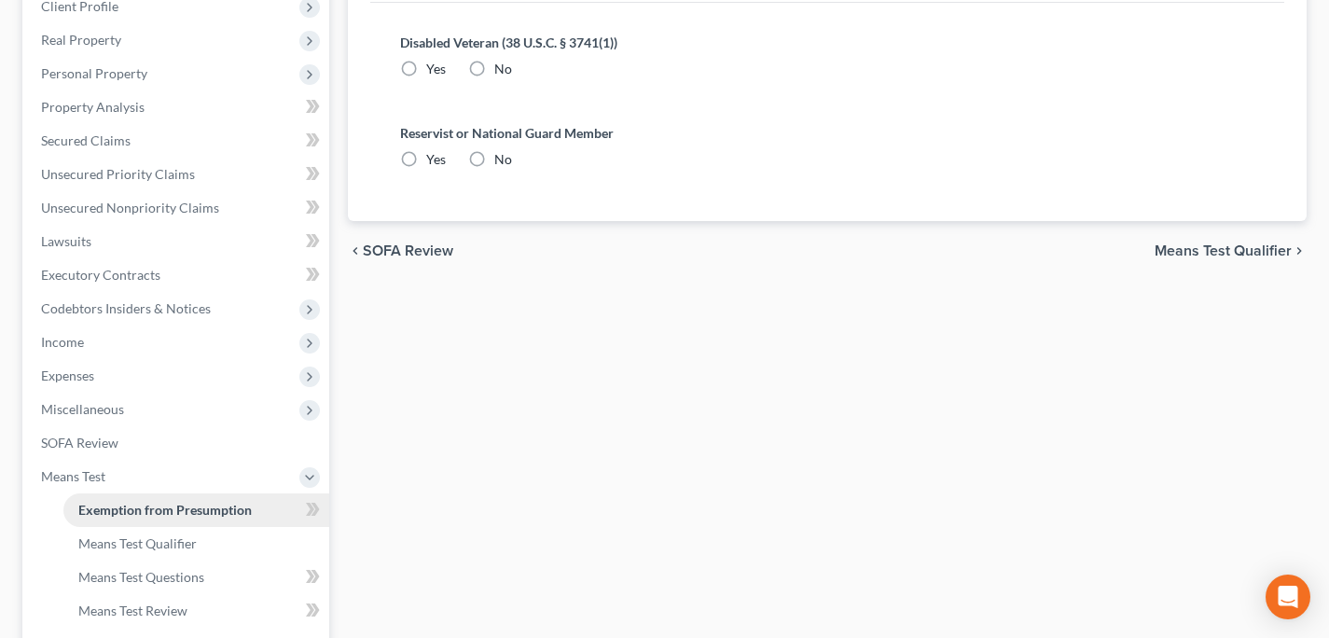
radio input "true"
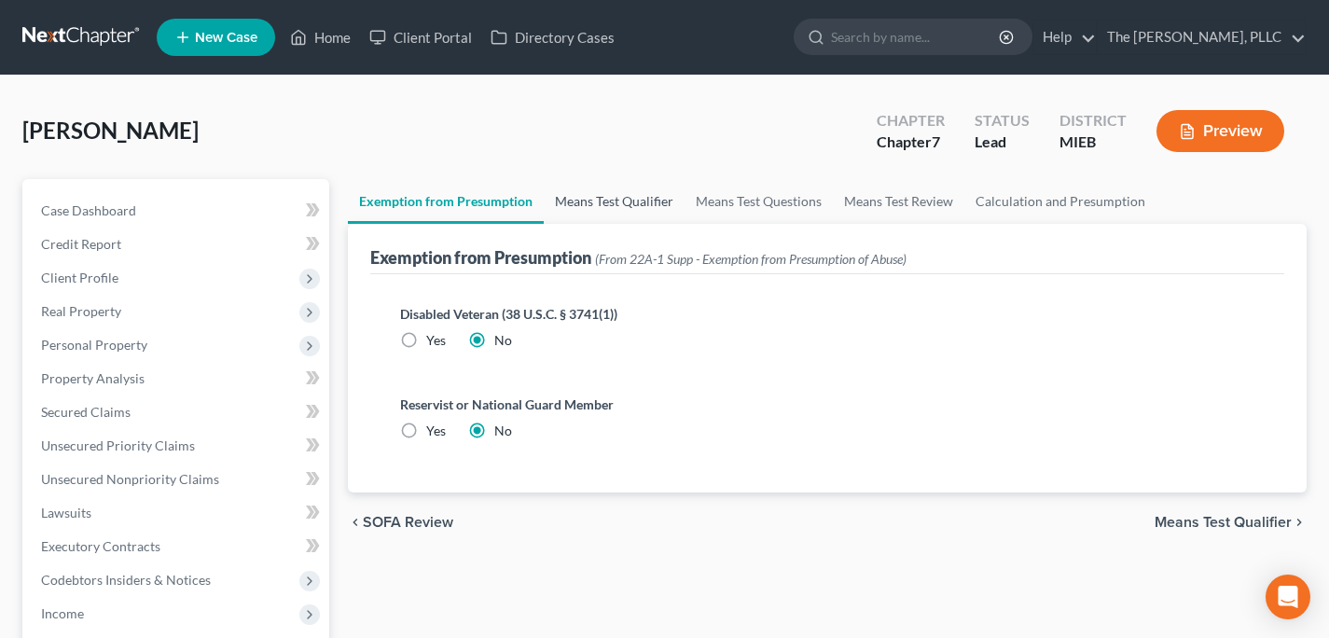
click at [645, 219] on link "Means Test Qualifier" at bounding box center [614, 201] width 141 height 45
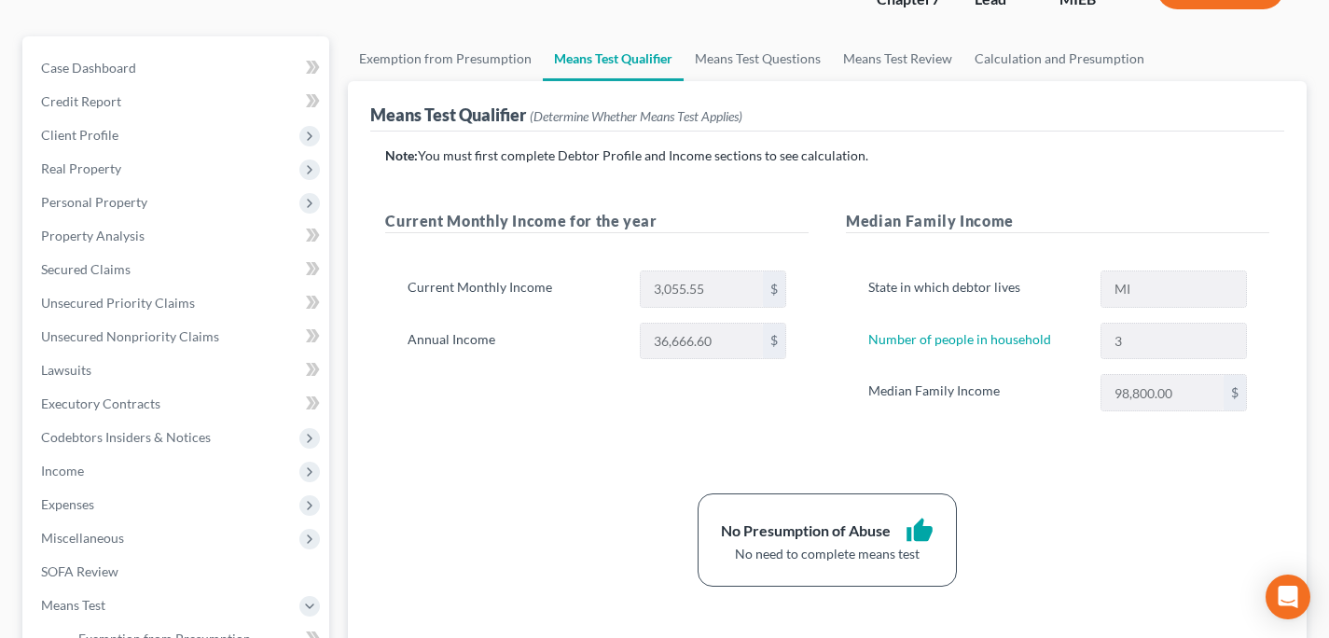
scroll to position [200, 0]
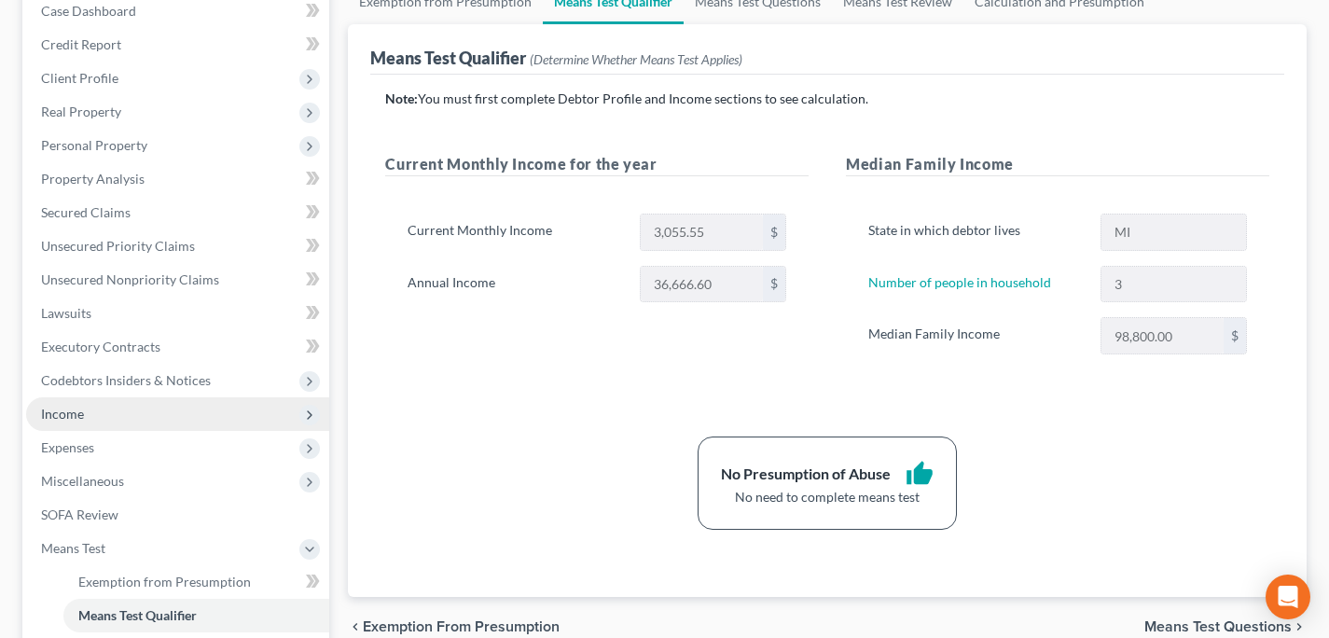
click at [100, 408] on span "Income" at bounding box center [177, 414] width 303 height 34
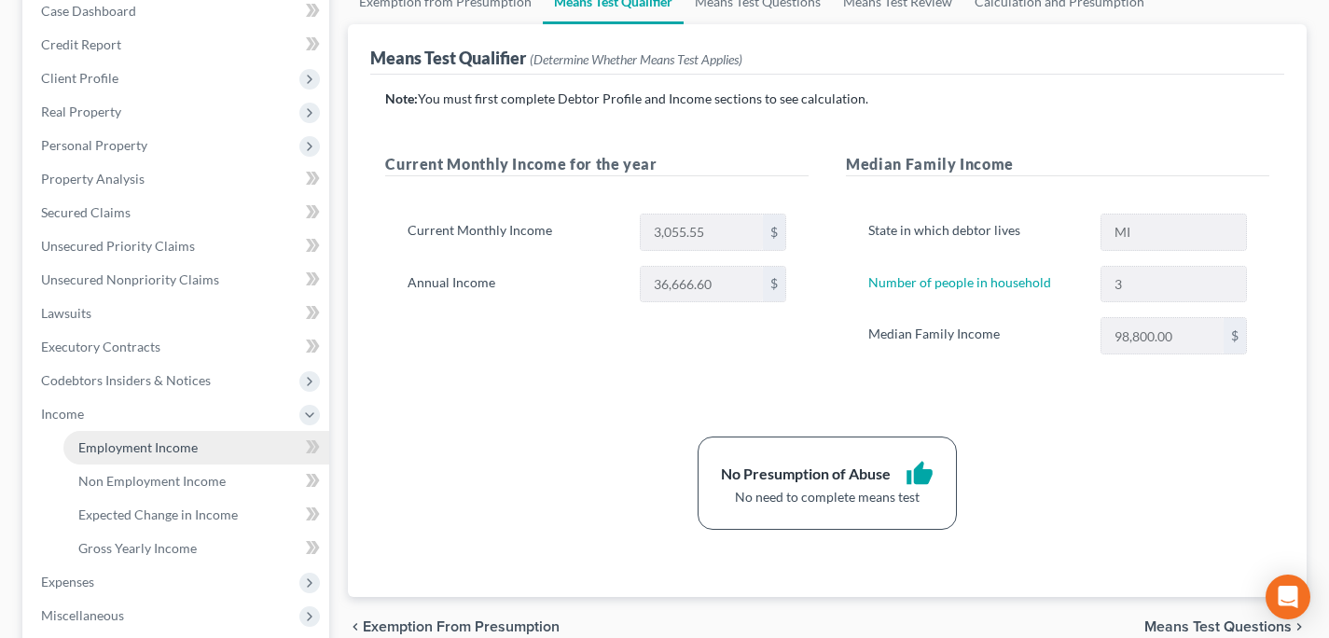
click at [101, 433] on link "Employment Income" at bounding box center [196, 448] width 266 height 34
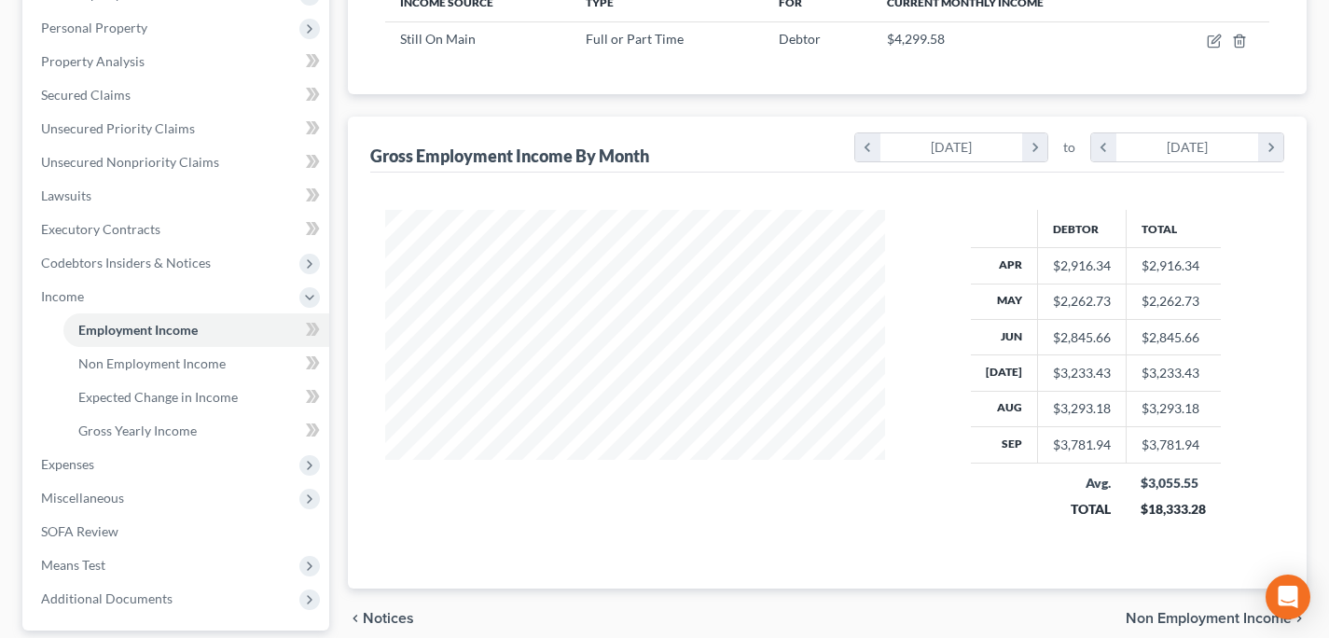
scroll to position [336, 0]
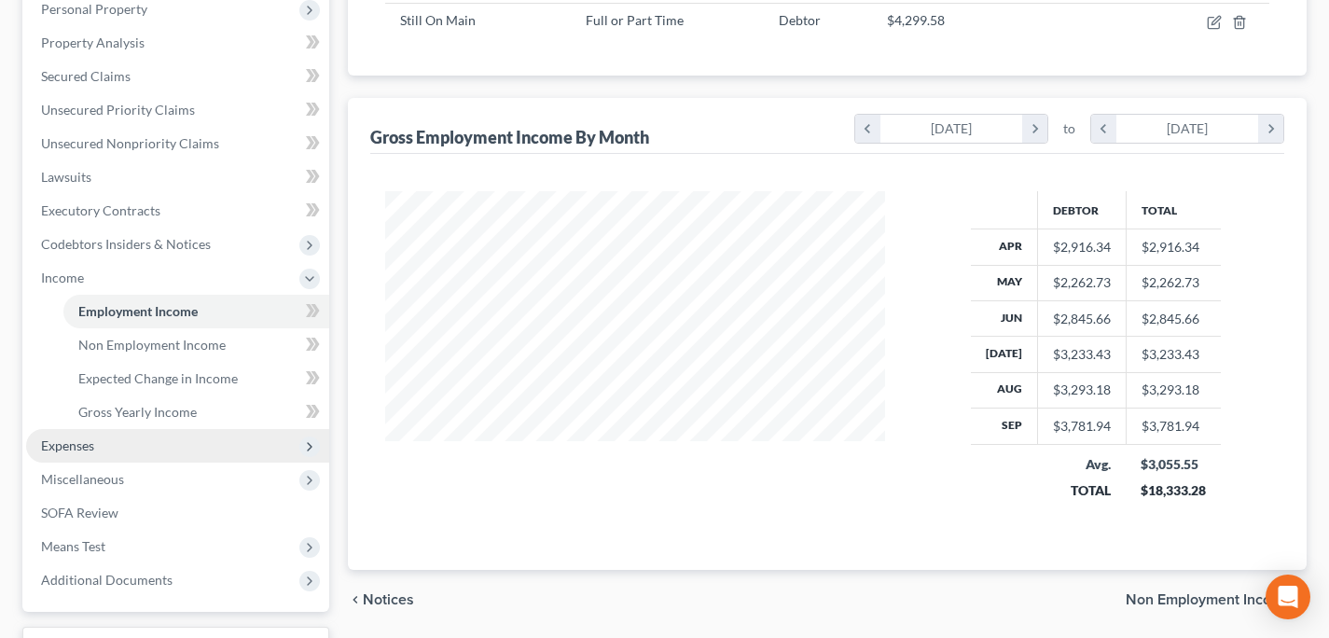
click at [143, 447] on span "Expenses" at bounding box center [177, 446] width 303 height 34
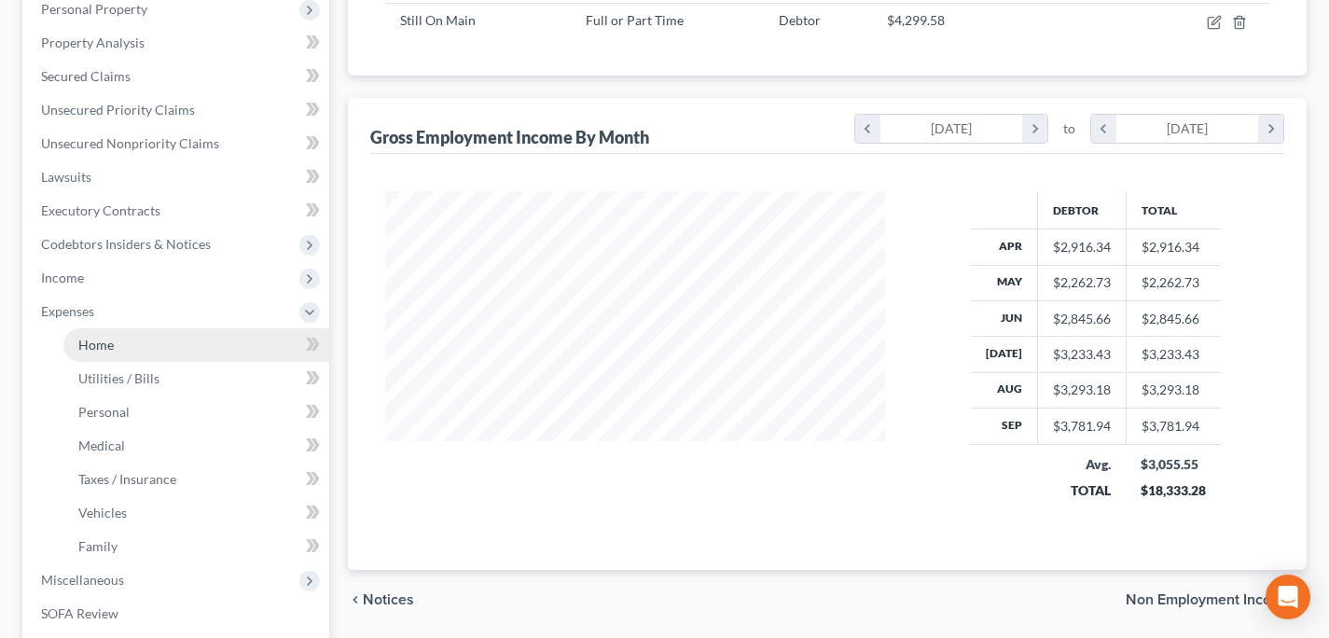
click at [156, 355] on link "Home" at bounding box center [196, 345] width 266 height 34
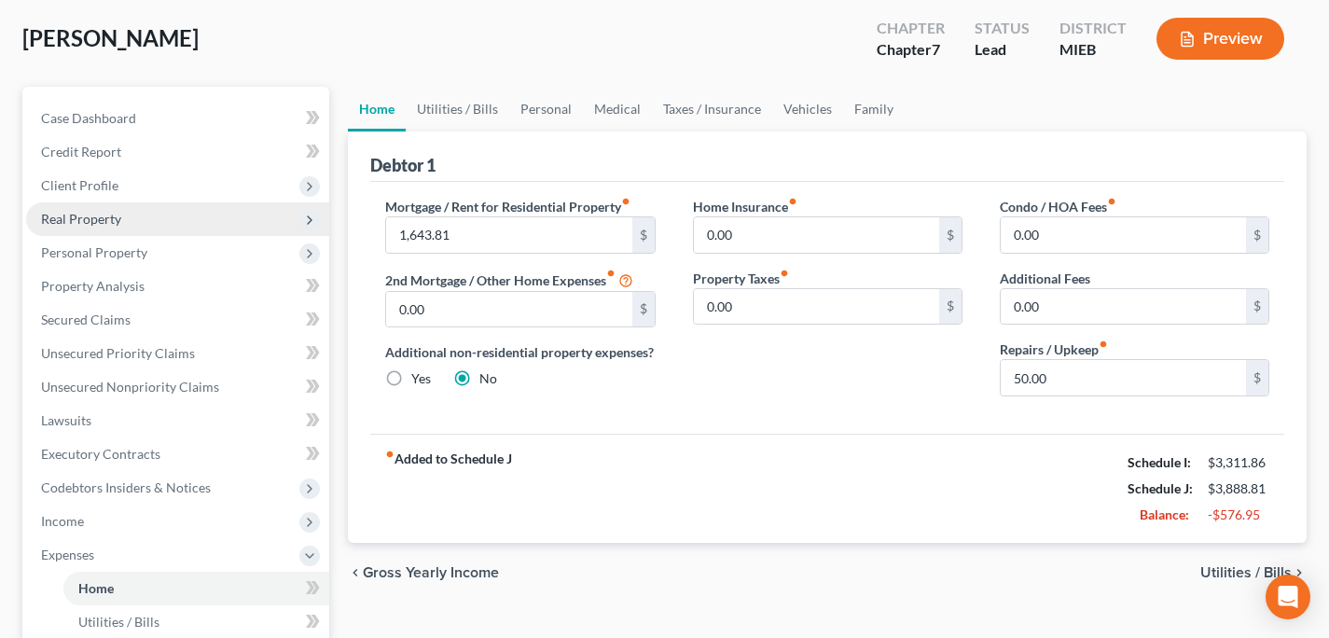
scroll to position [91, 0]
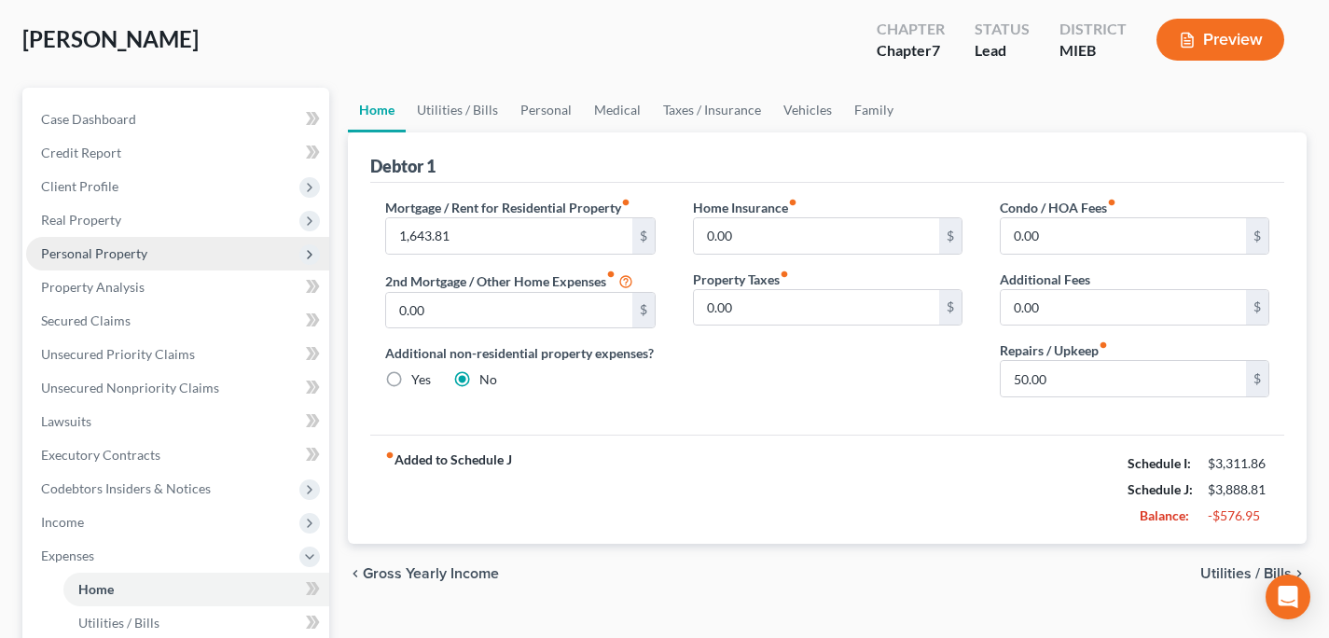
click at [168, 257] on span "Personal Property" at bounding box center [177, 254] width 303 height 34
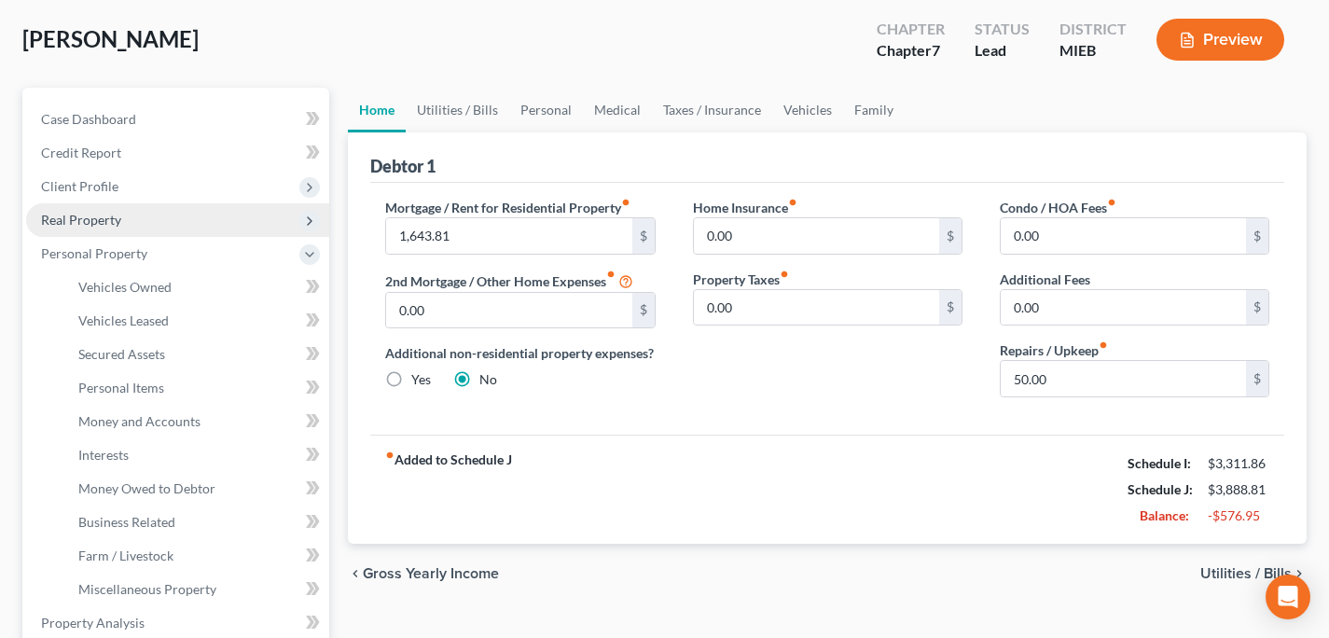
click at [151, 214] on span "Real Property" at bounding box center [177, 220] width 303 height 34
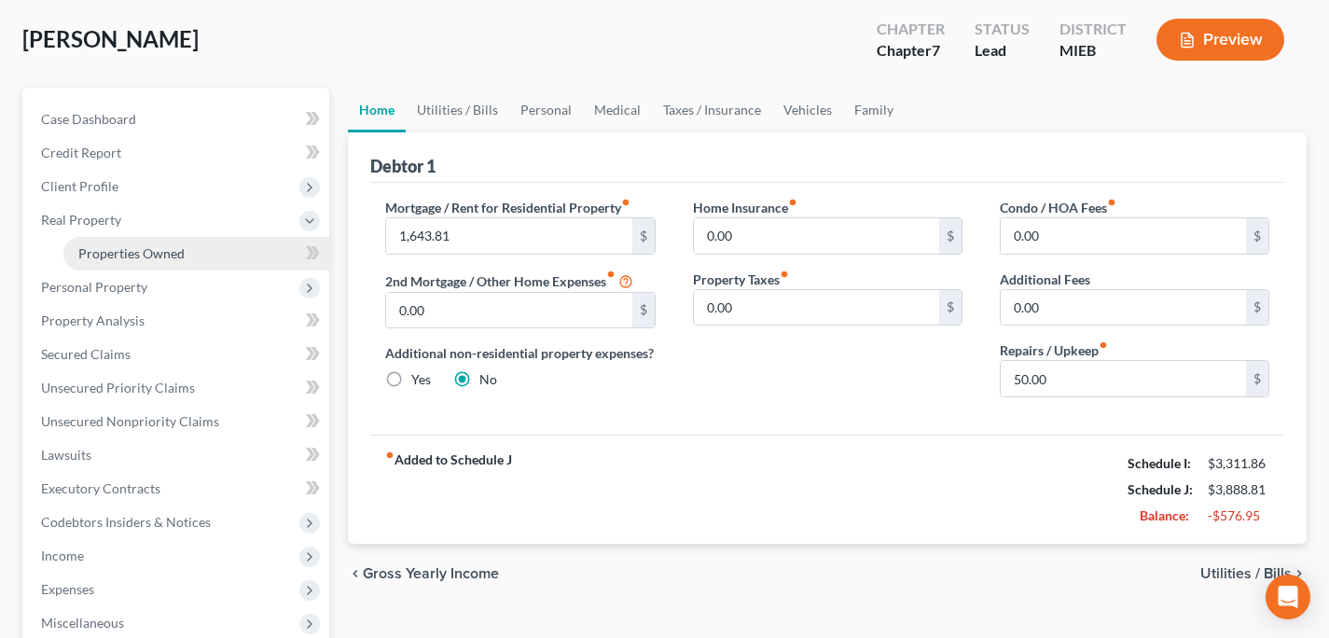
drag, startPoint x: 165, startPoint y: 225, endPoint x: 171, endPoint y: 249, distance: 24.9
click at [168, 231] on span "Real Property" at bounding box center [177, 220] width 303 height 34
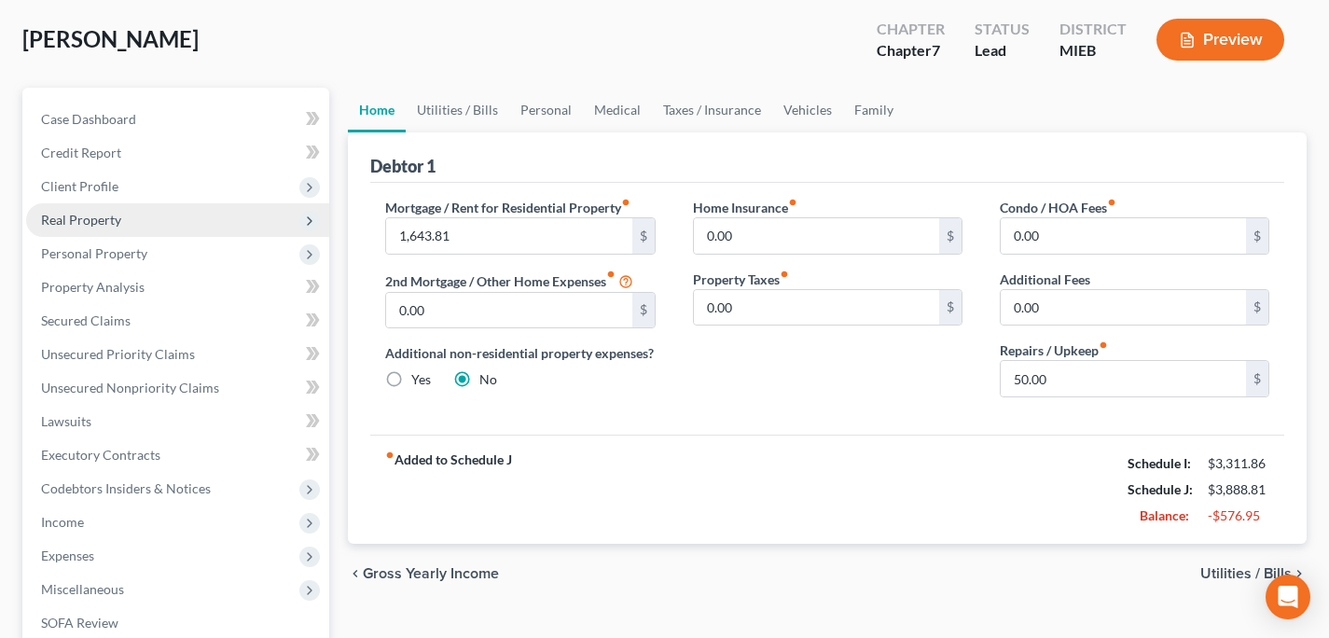
click at [162, 227] on span "Real Property" at bounding box center [177, 220] width 303 height 34
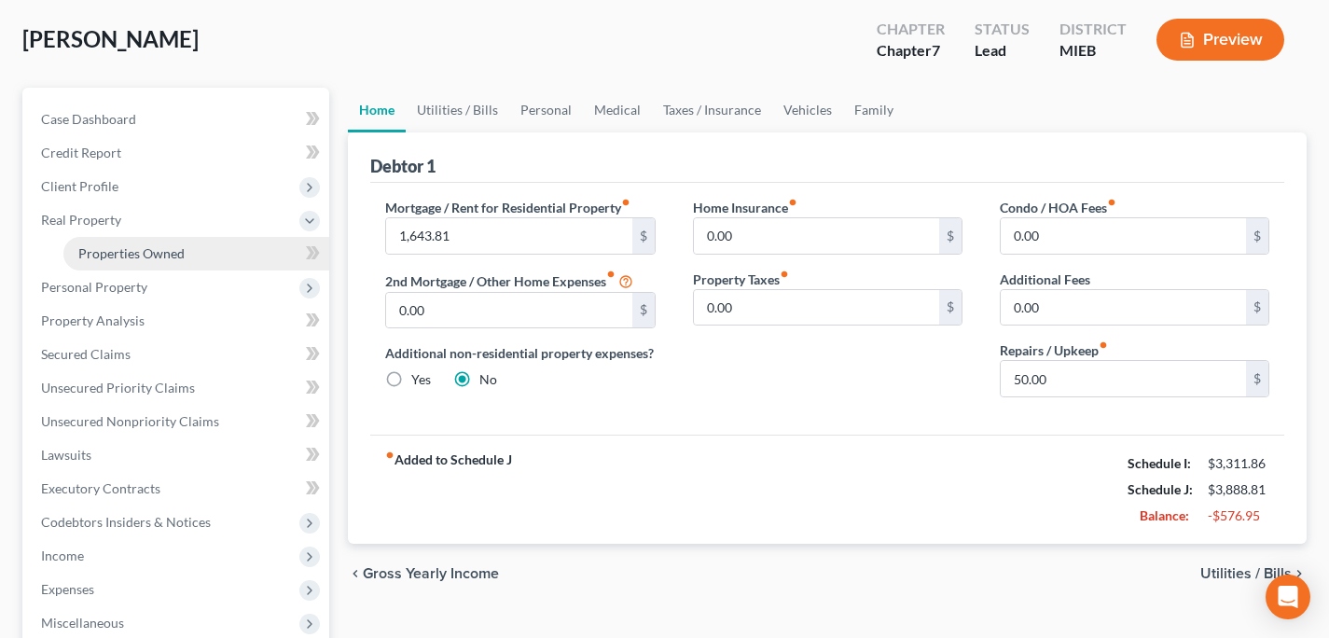
click at [165, 250] on span "Properties Owned" at bounding box center [131, 253] width 106 height 16
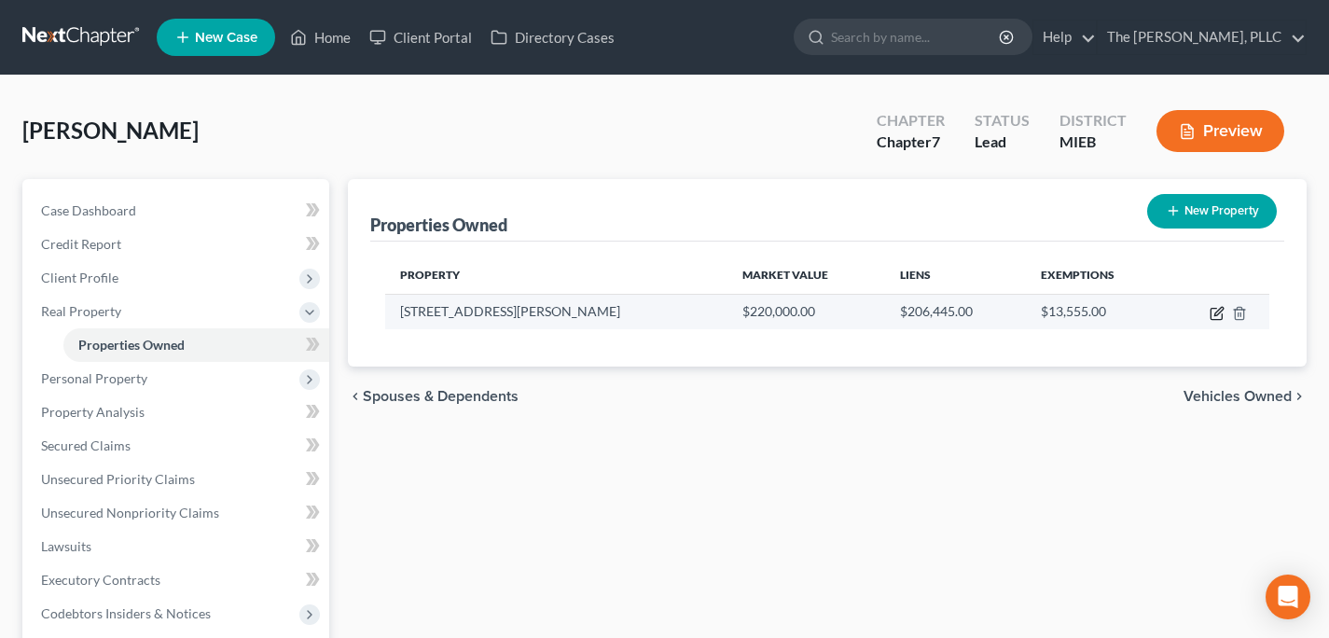
click at [1223, 311] on icon "button" at bounding box center [1217, 313] width 15 height 15
select select "23"
select select "3"
select select "5"
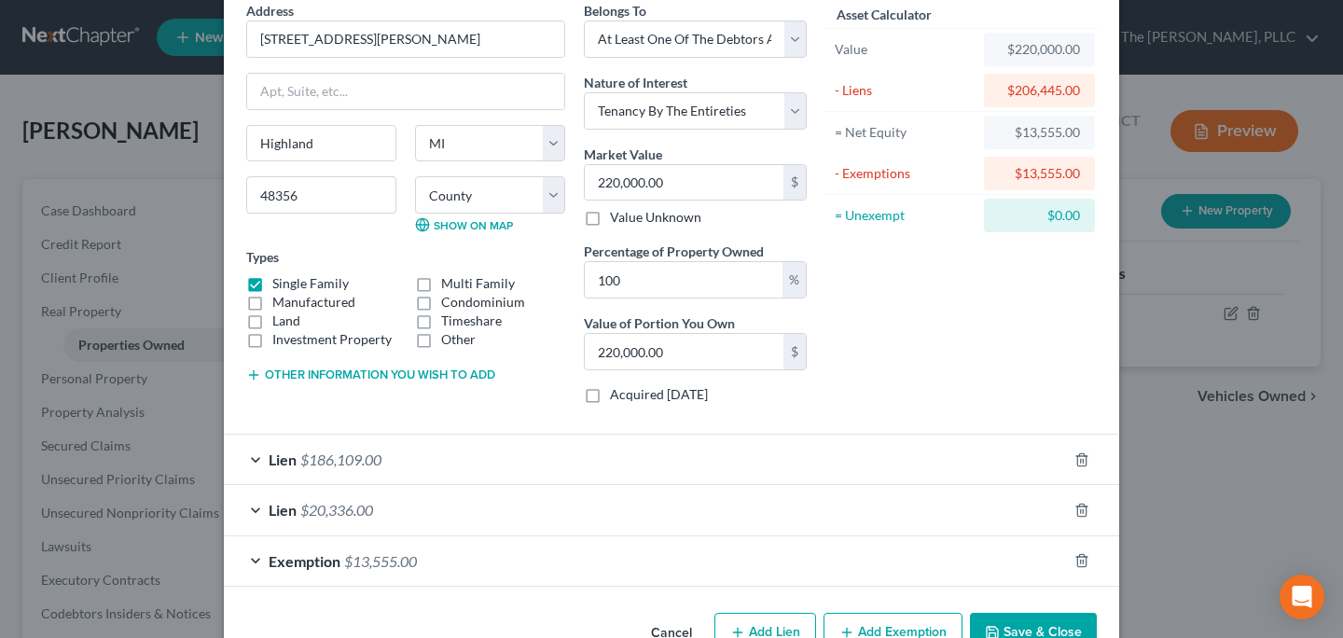
scroll to position [89, 0]
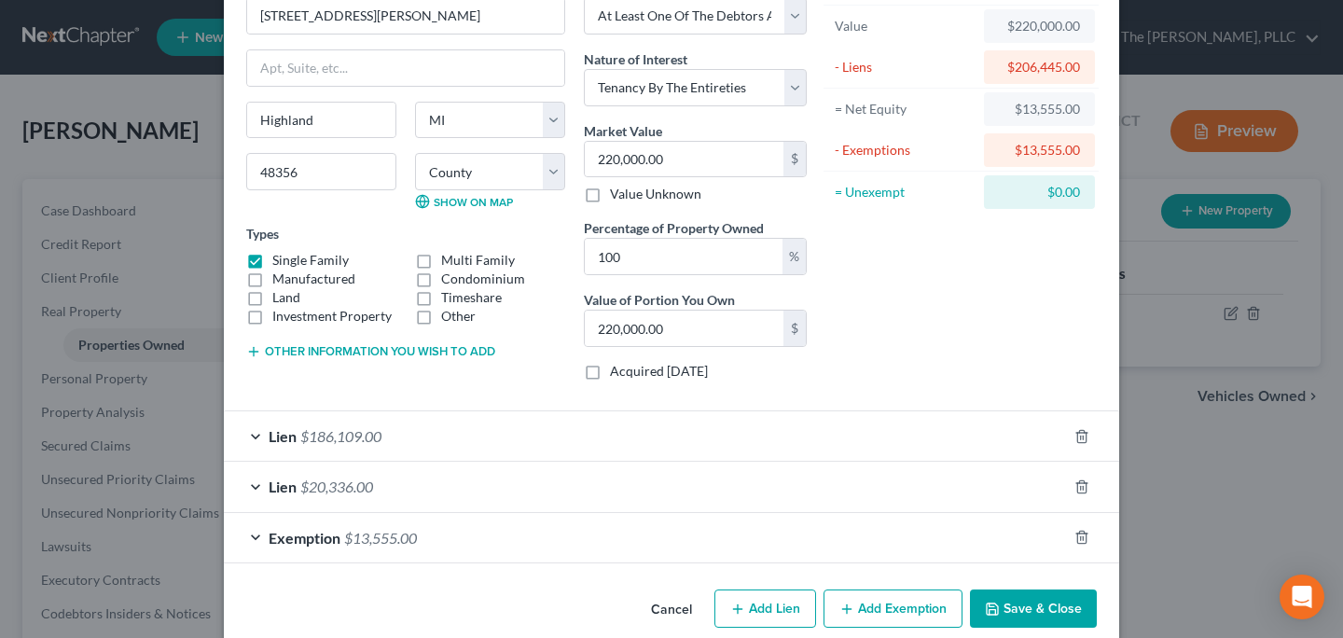
click at [342, 487] on span "$20,336.00" at bounding box center [336, 486] width 73 height 18
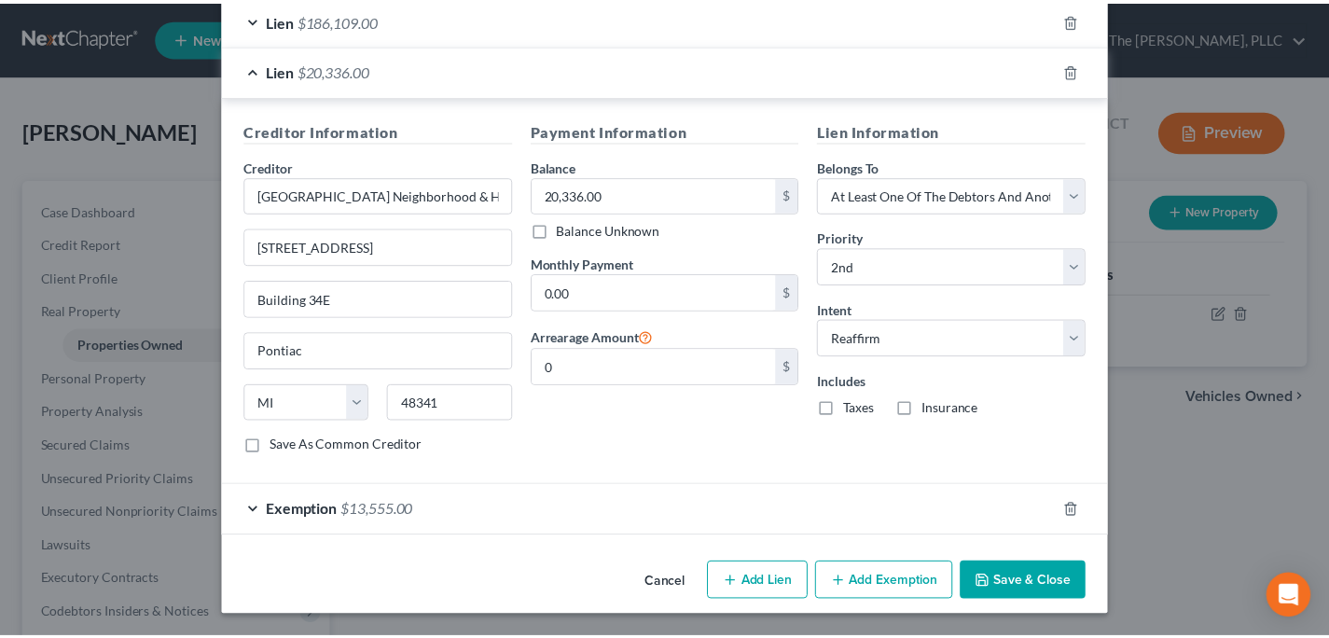
scroll to position [525, 0]
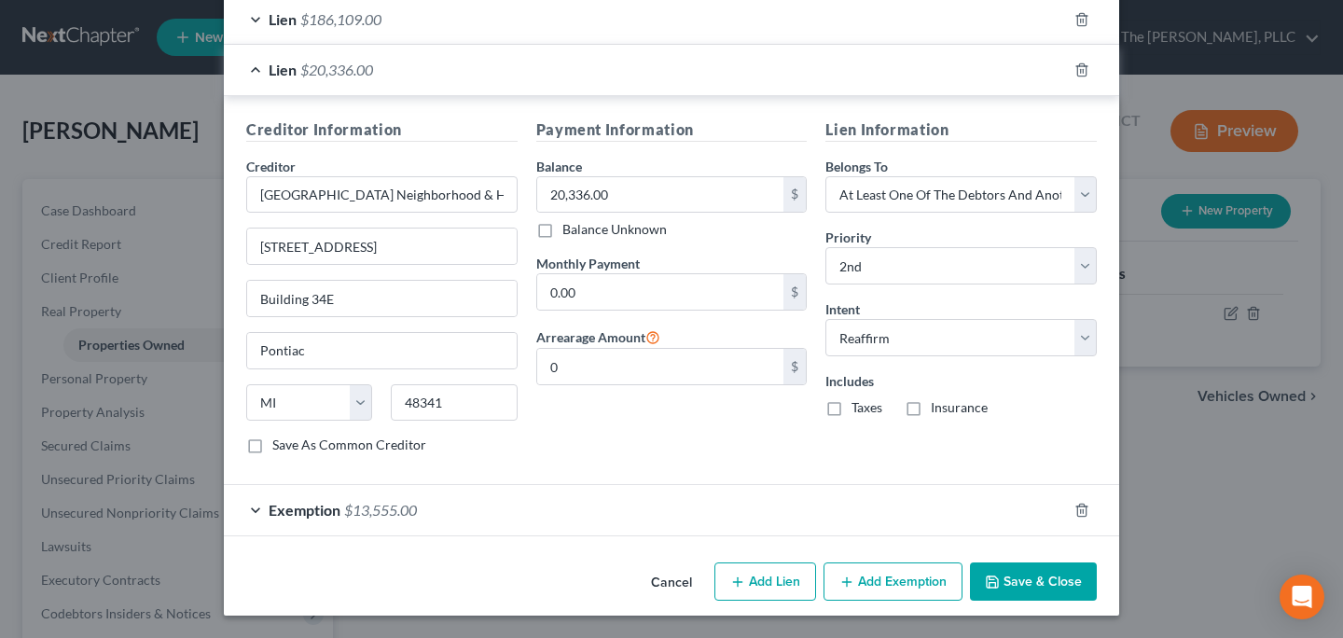
click at [679, 576] on button "Cancel" at bounding box center [671, 582] width 71 height 37
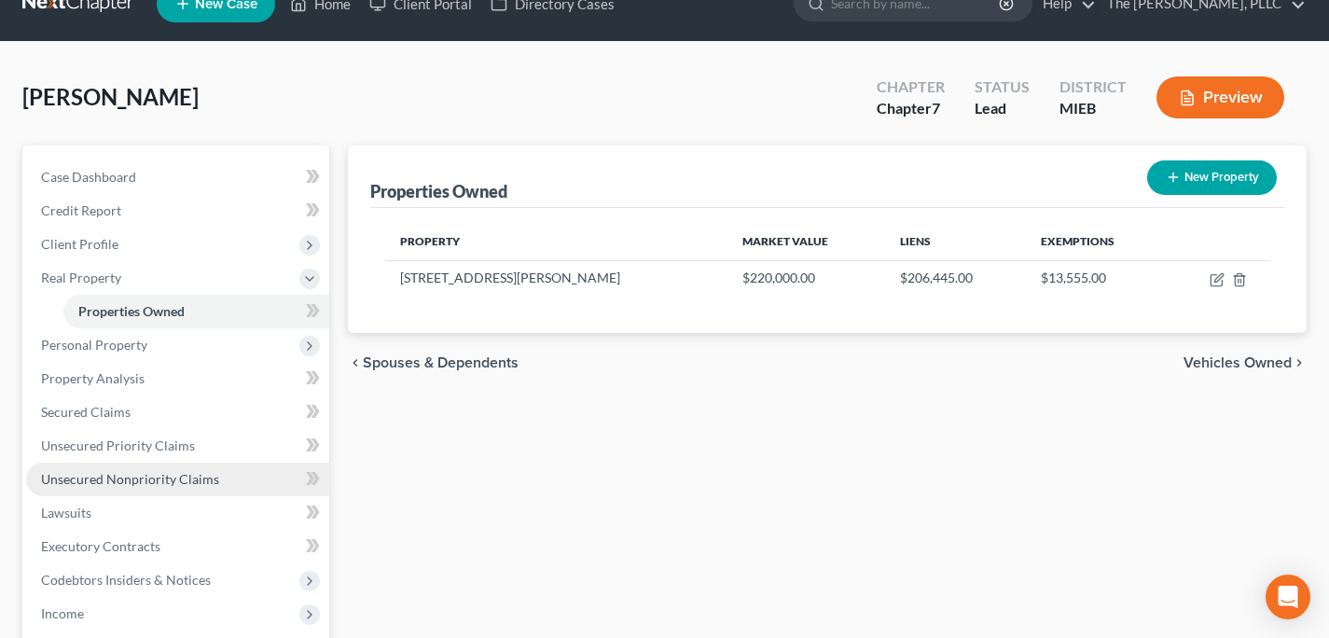
scroll to position [35, 0]
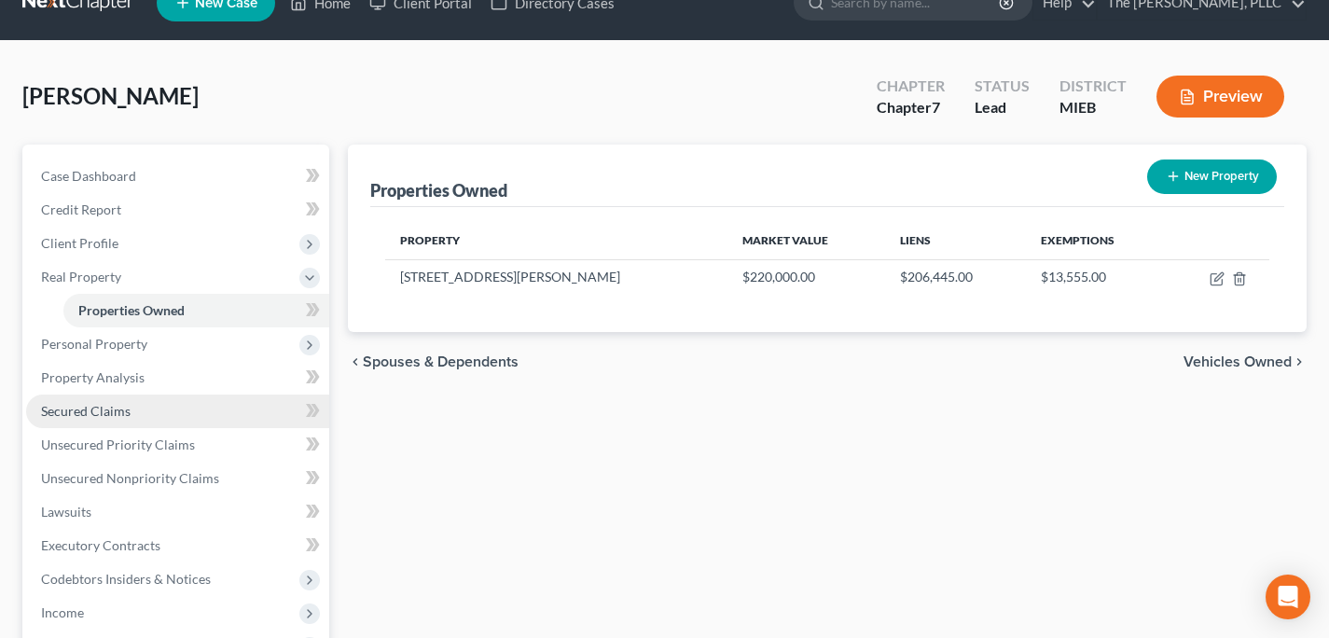
click at [152, 420] on link "Secured Claims" at bounding box center [177, 411] width 303 height 34
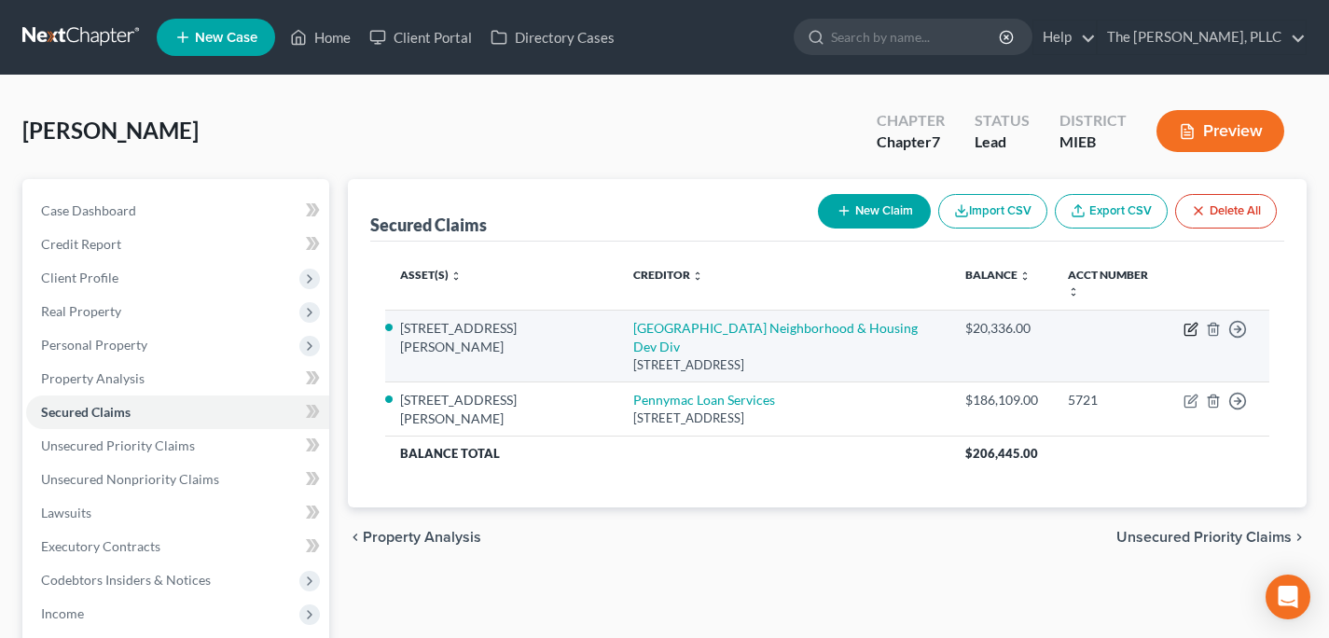
click at [1194, 322] on icon "button" at bounding box center [1190, 329] width 15 height 15
select select "23"
select select "2"
select select "3"
select select "0"
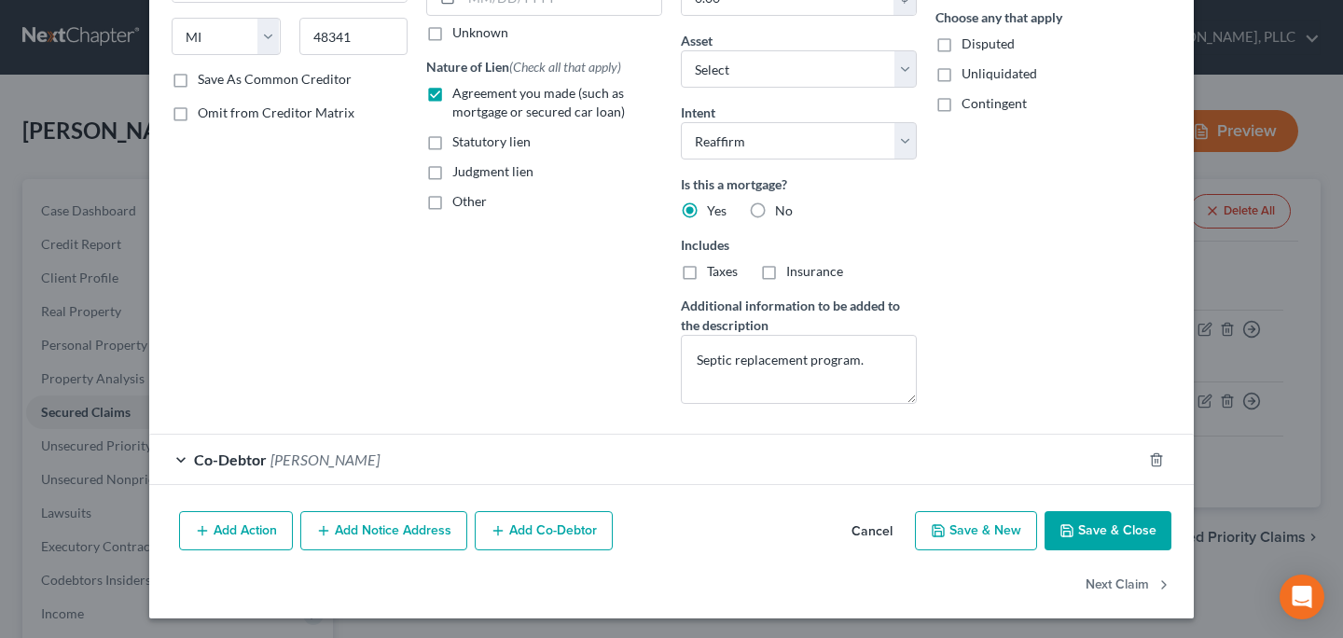
scroll to position [298, 0]
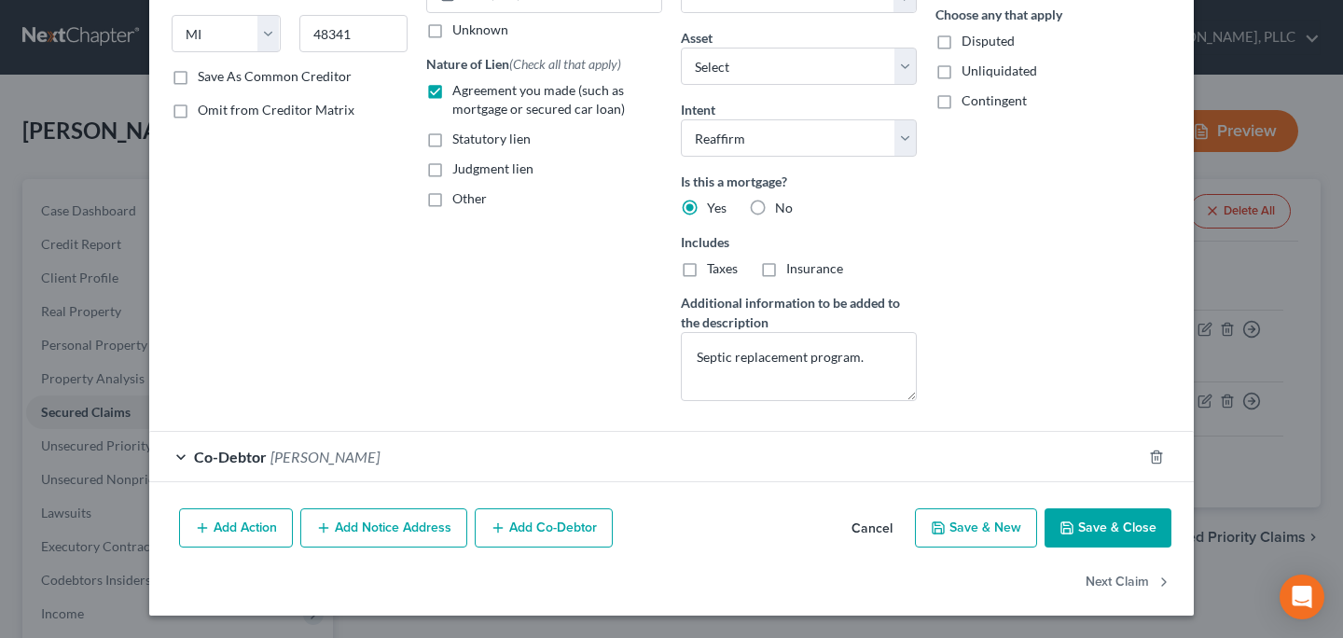
click at [873, 534] on button "Cancel" at bounding box center [872, 528] width 71 height 37
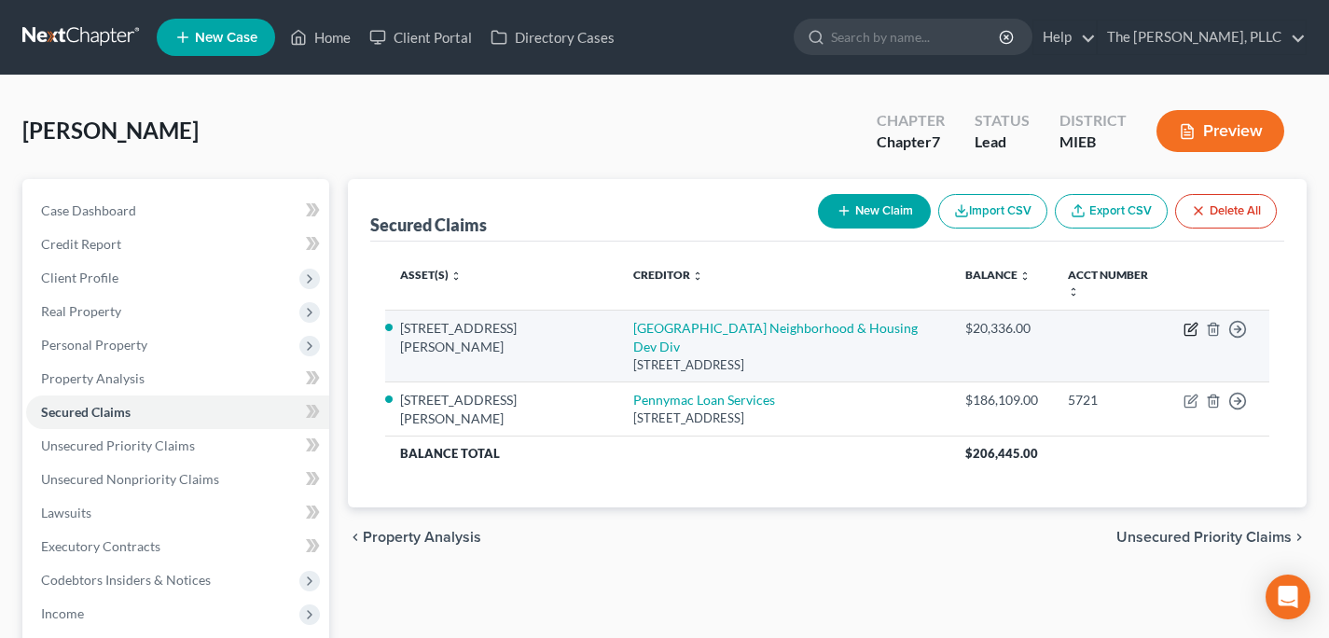
click at [1188, 323] on icon "button" at bounding box center [1192, 327] width 8 height 8
select select "23"
select select "2"
select select "3"
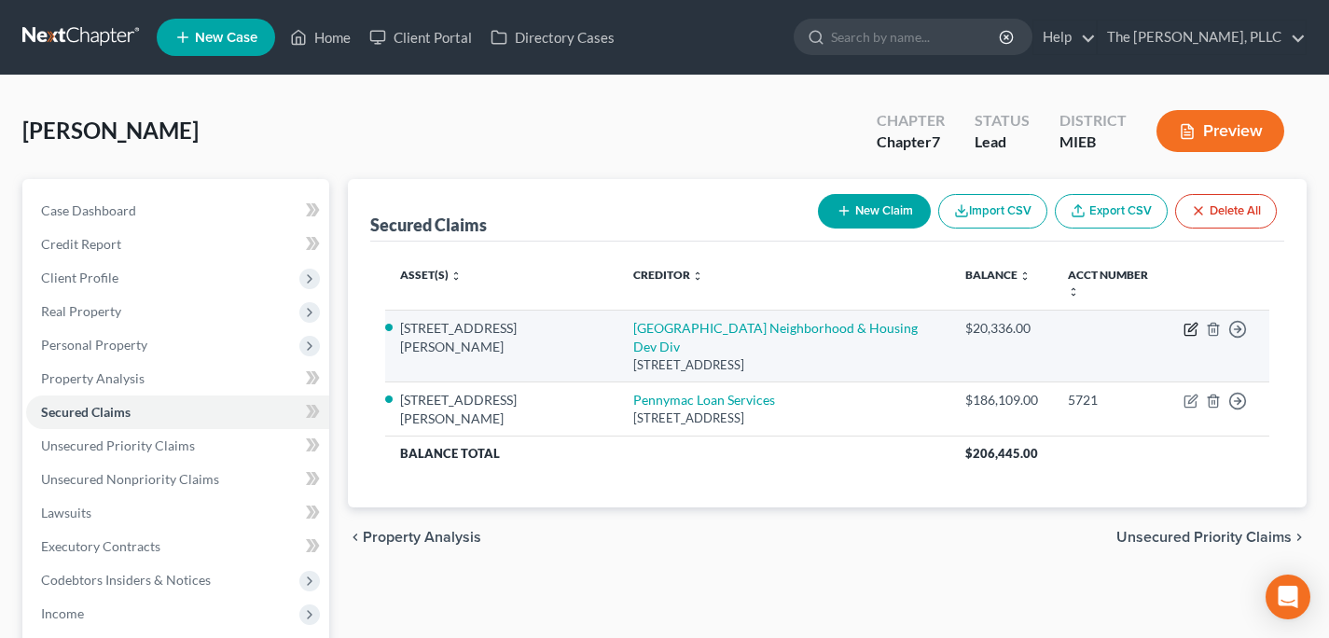
select select "0"
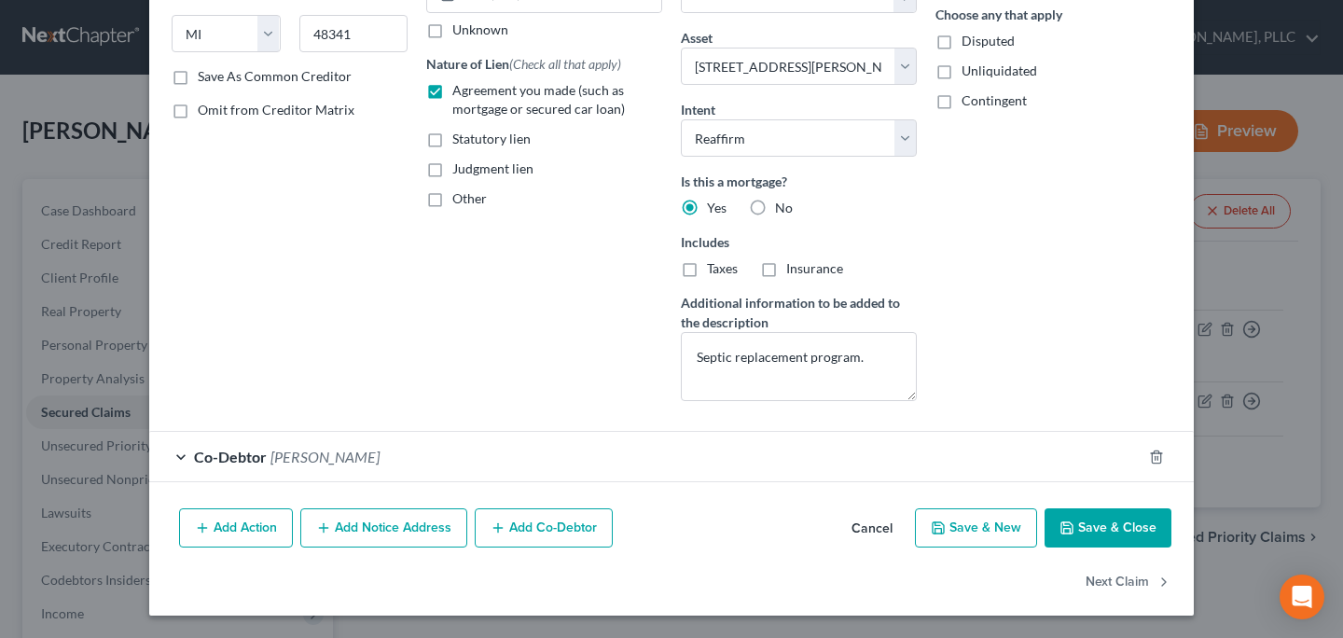
click at [865, 526] on button "Cancel" at bounding box center [872, 528] width 71 height 37
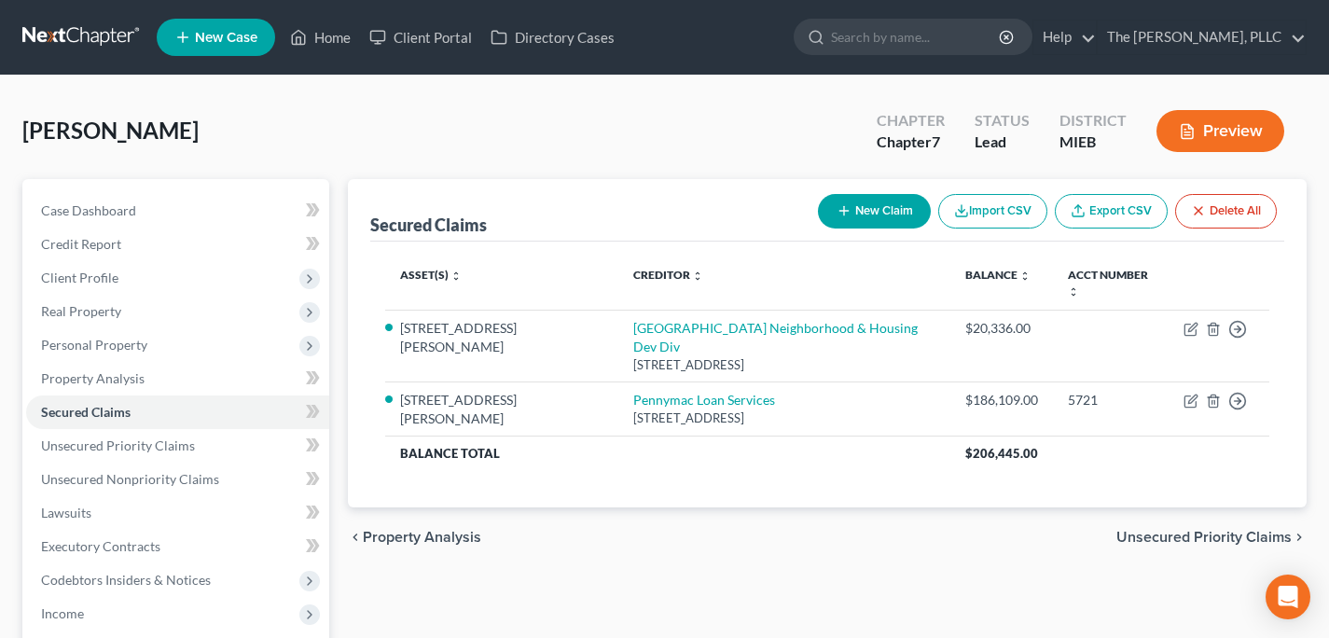
click at [877, 210] on button "New Claim" at bounding box center [874, 211] width 113 height 35
select select "0"
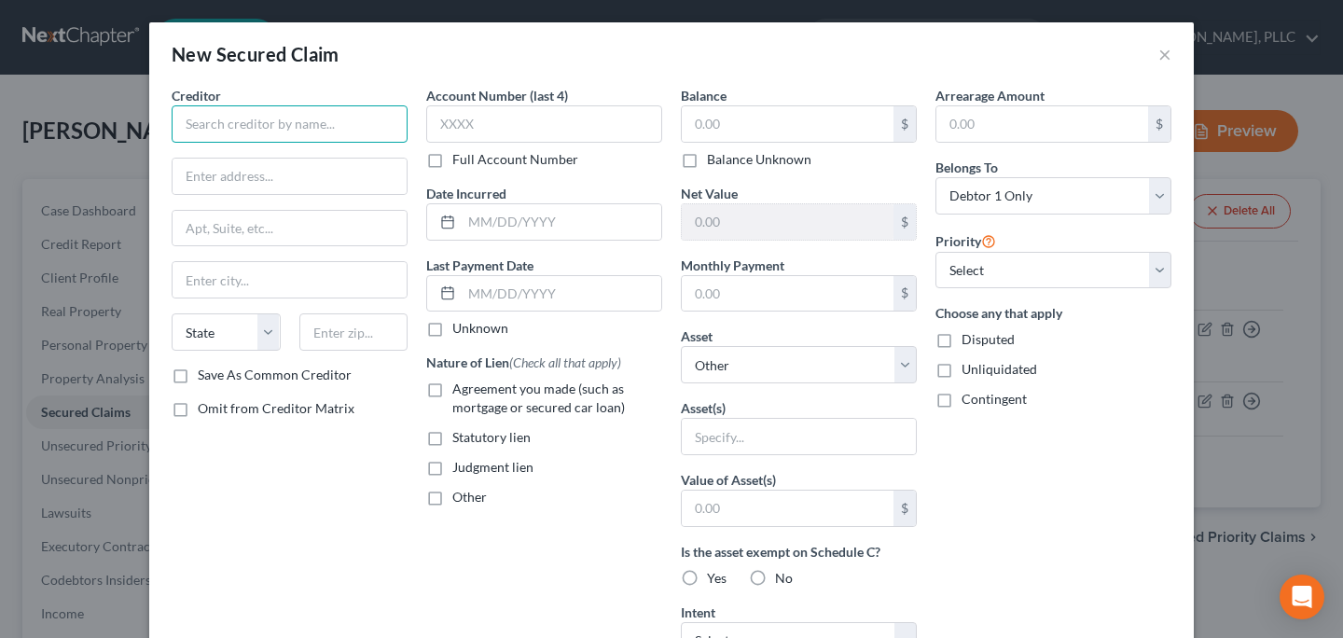
click at [328, 130] on input "text" at bounding box center [290, 123] width 236 height 37
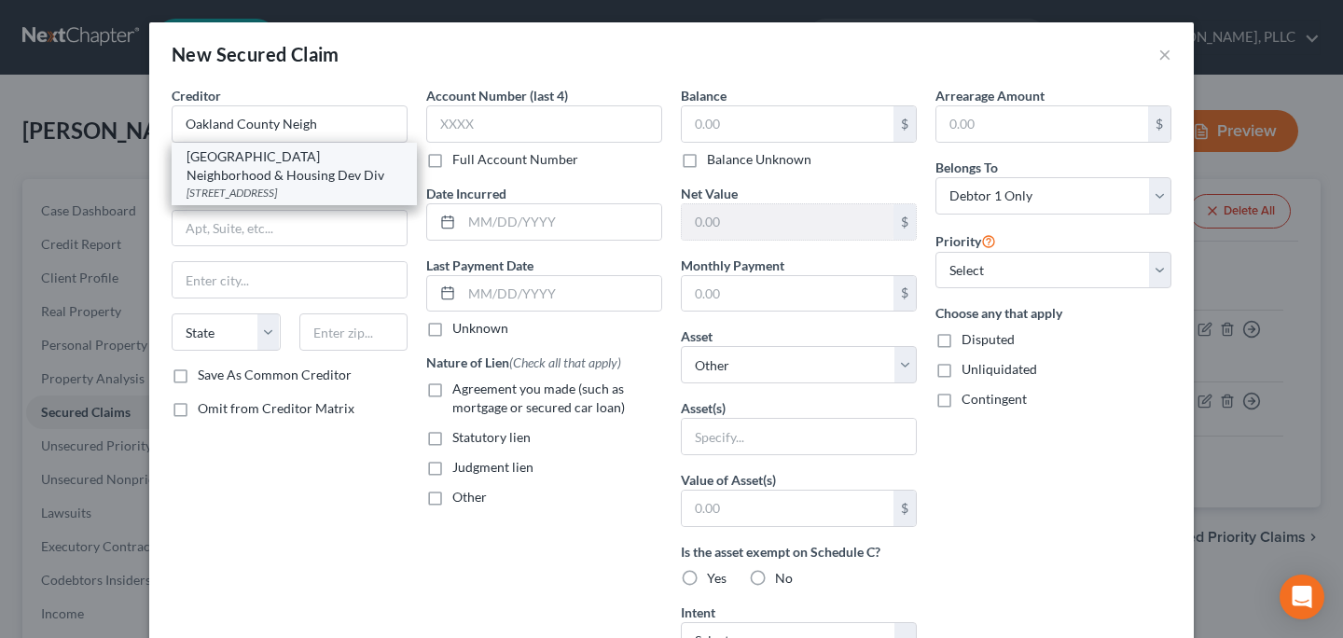
click at [284, 166] on div "[GEOGRAPHIC_DATA] Neighborhood & Housing Dev Div" at bounding box center [294, 165] width 215 height 37
type input "[GEOGRAPHIC_DATA] Neighborhood & Housing Dev Div"
type input "[STREET_ADDRESS]"
type input "Building 34E"
type input "Pontiac"
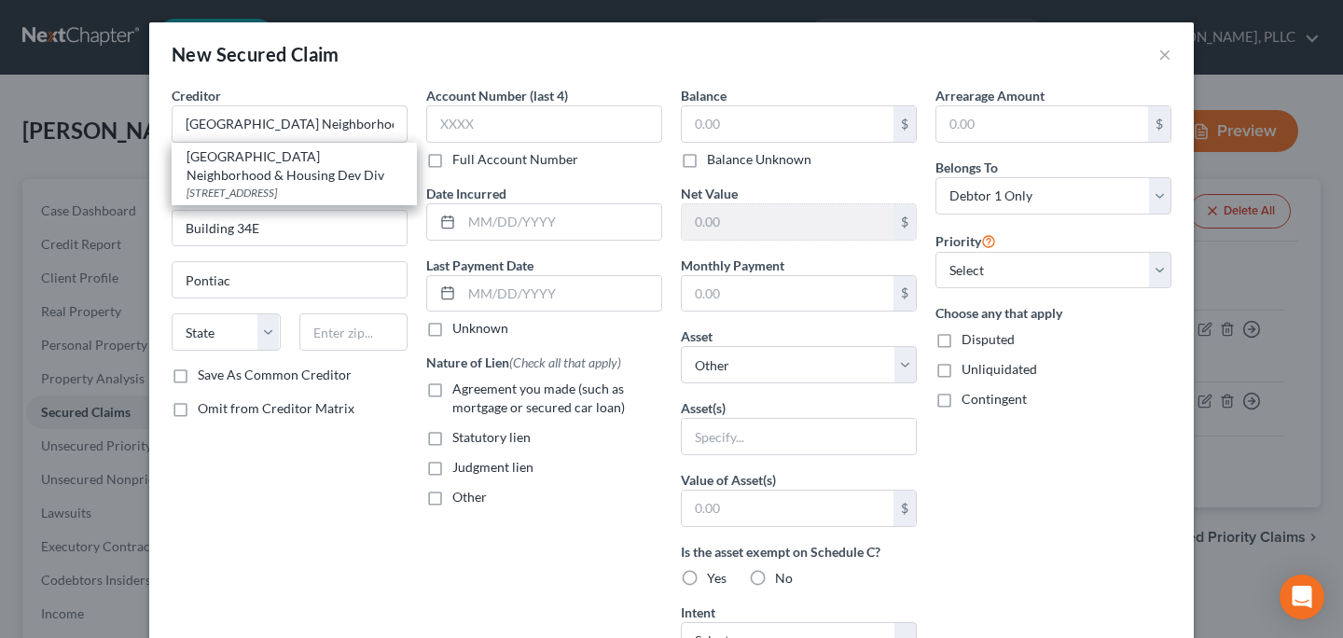
select select "23"
type input "48341"
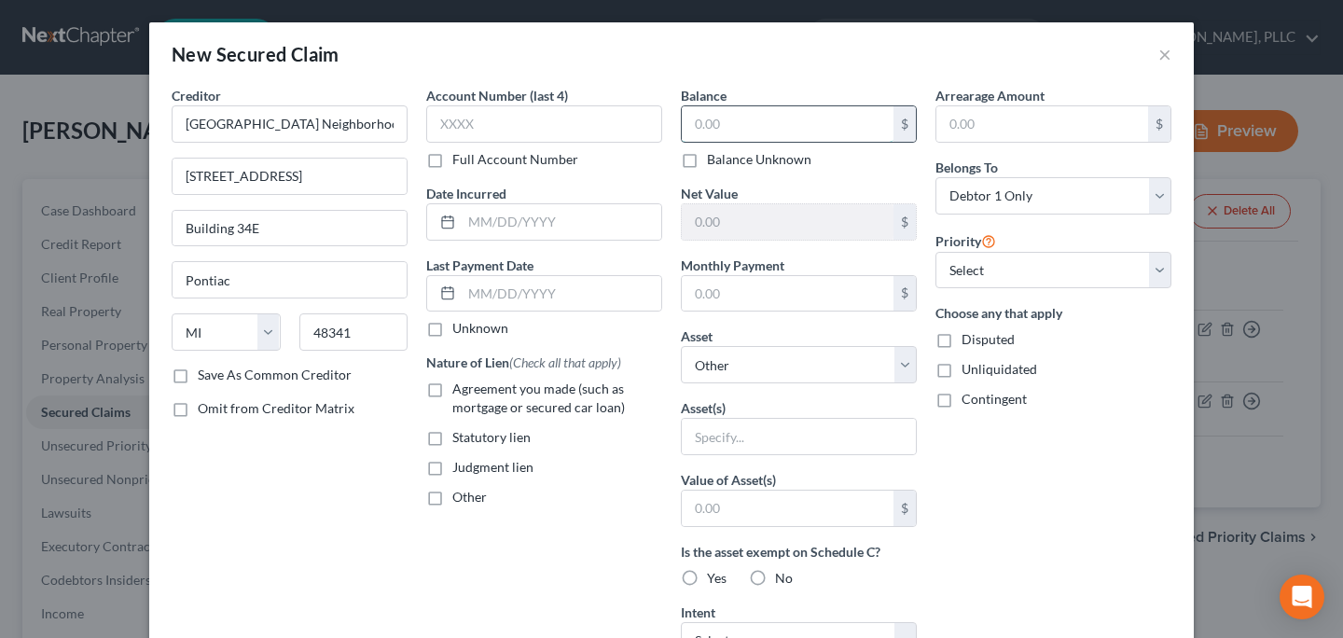
click at [720, 131] on input "text" at bounding box center [788, 123] width 212 height 35
type input "22,400"
click at [736, 288] on input "text" at bounding box center [788, 293] width 212 height 35
click at [681, 350] on select "Select Other Multiple Assets 2850 Jackson Blvd - $220000.0" at bounding box center [799, 364] width 236 height 37
select select "2"
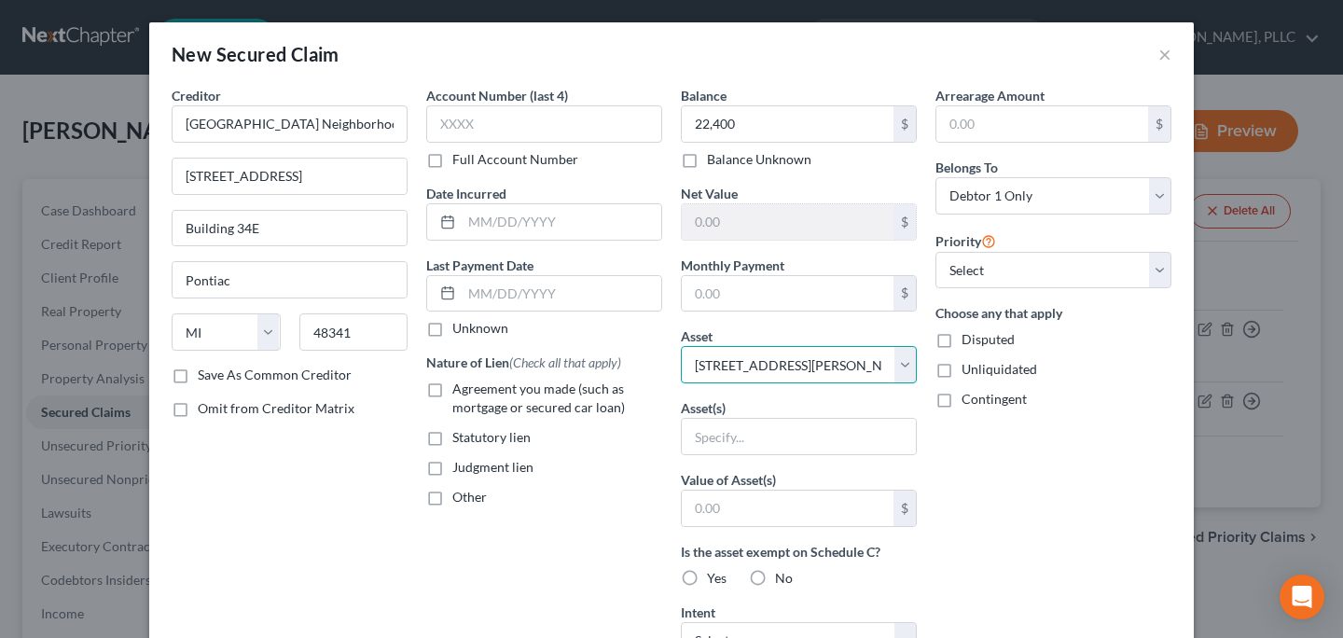
click at [681, 346] on select "Select Other Multiple Assets 2850 Jackson Blvd - $220000.0" at bounding box center [799, 364] width 236 height 37
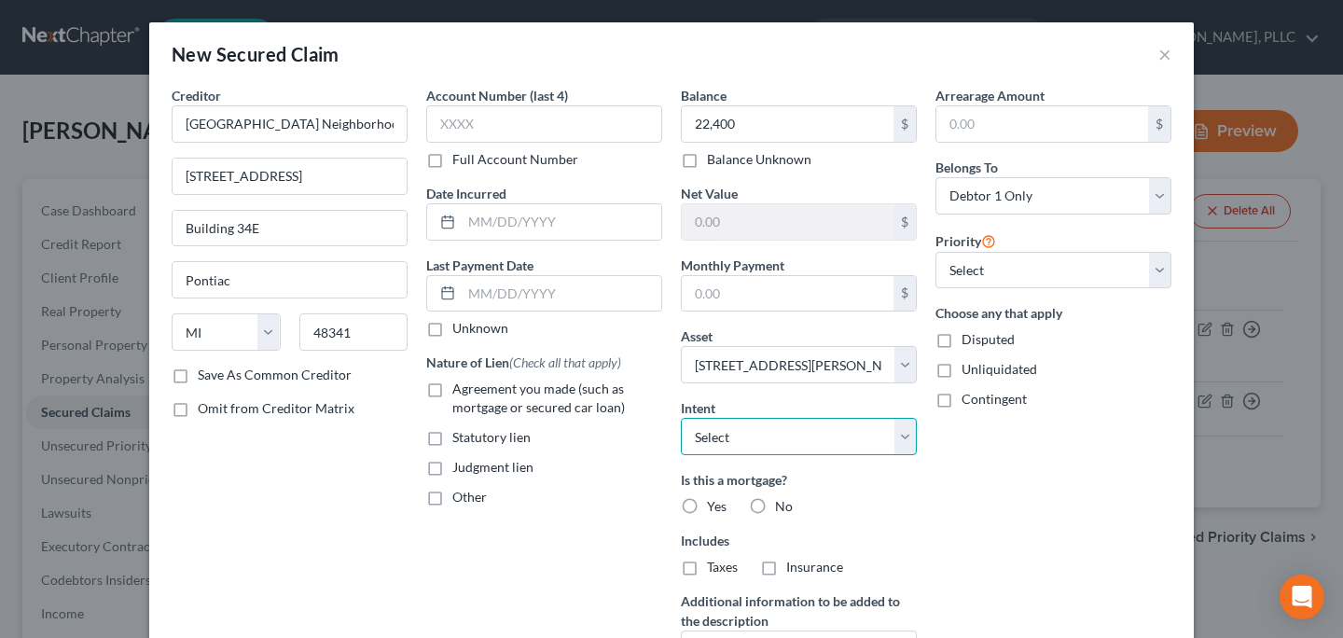
click at [745, 436] on select "Select Surrender Redeem Reaffirm Avoid Other" at bounding box center [799, 436] width 236 height 37
select select "2"
click at [681, 418] on select "Select Surrender Redeem Reaffirm Avoid Other" at bounding box center [799, 436] width 236 height 37
click at [775, 505] on label "No" at bounding box center [784, 506] width 18 height 19
click at [782, 505] on input "No" at bounding box center [788, 503] width 12 height 12
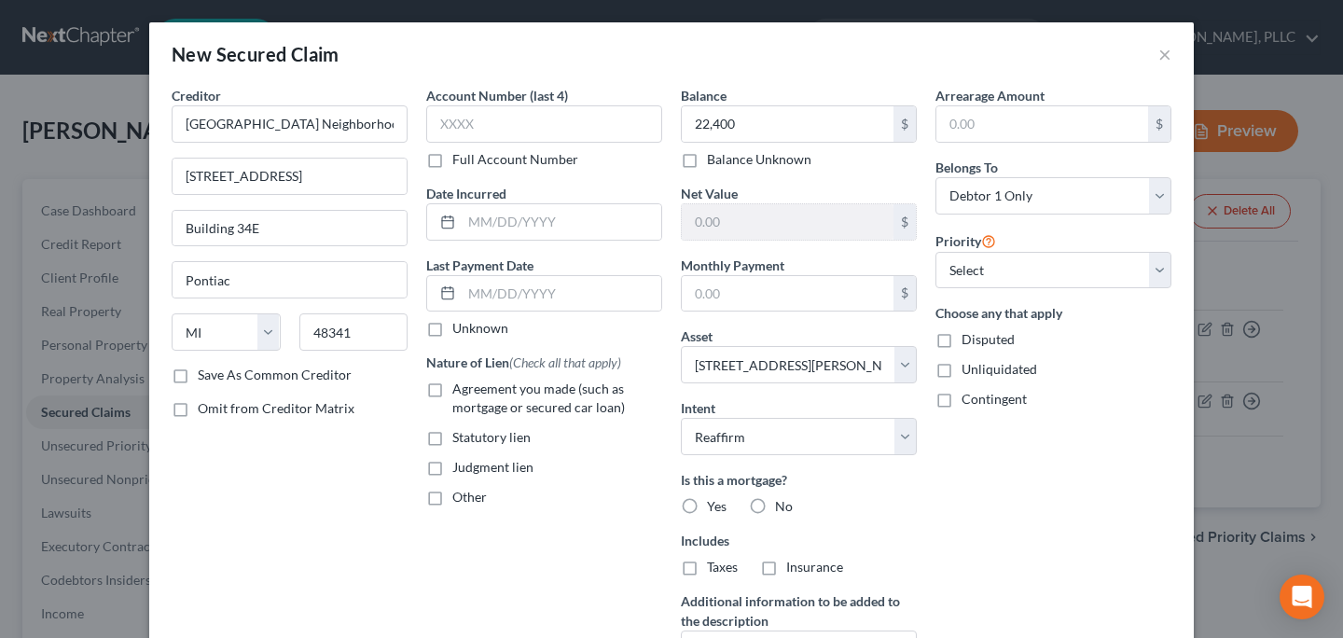
radio input "true"
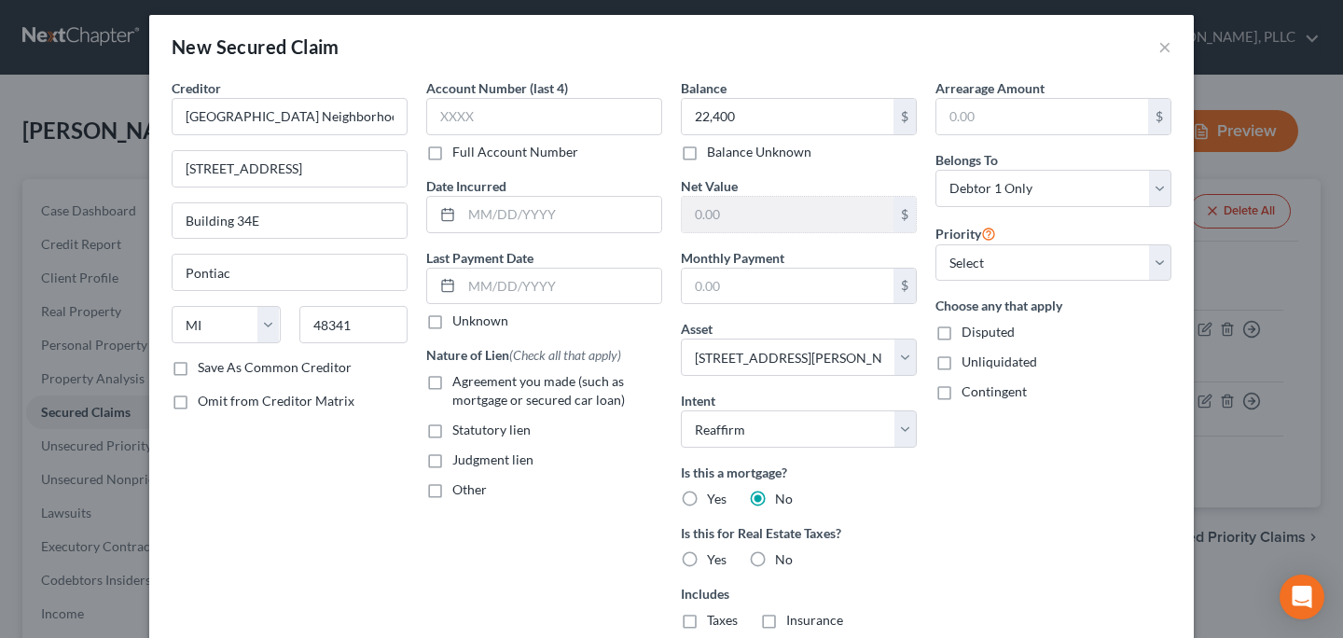
click at [775, 558] on span "No" at bounding box center [784, 559] width 18 height 16
click at [782, 558] on input "No" at bounding box center [788, 556] width 12 height 12
radio input "true"
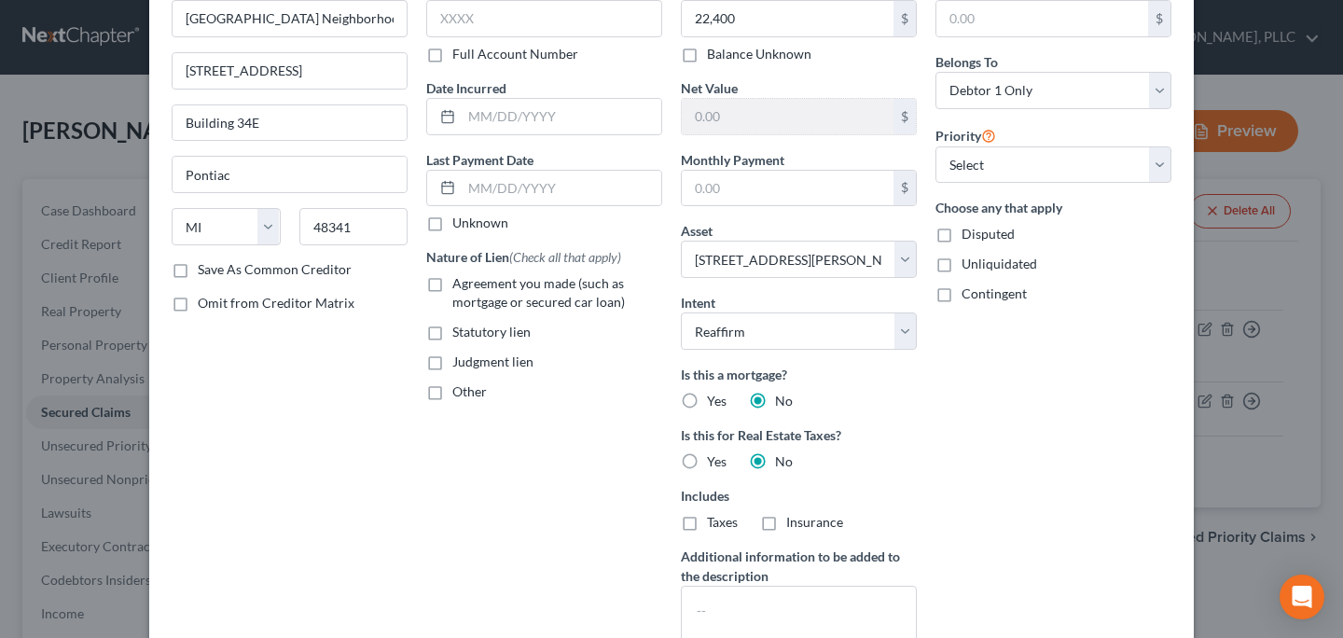
scroll to position [122, 0]
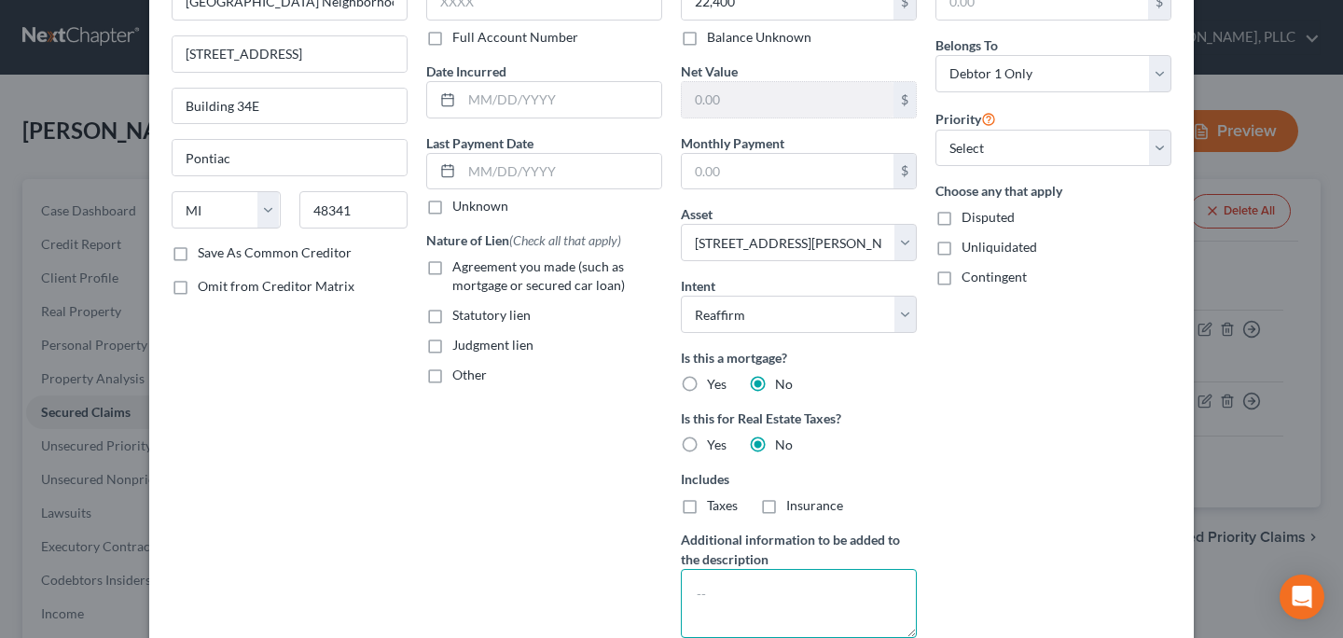
click at [761, 573] on textarea at bounding box center [799, 603] width 236 height 69
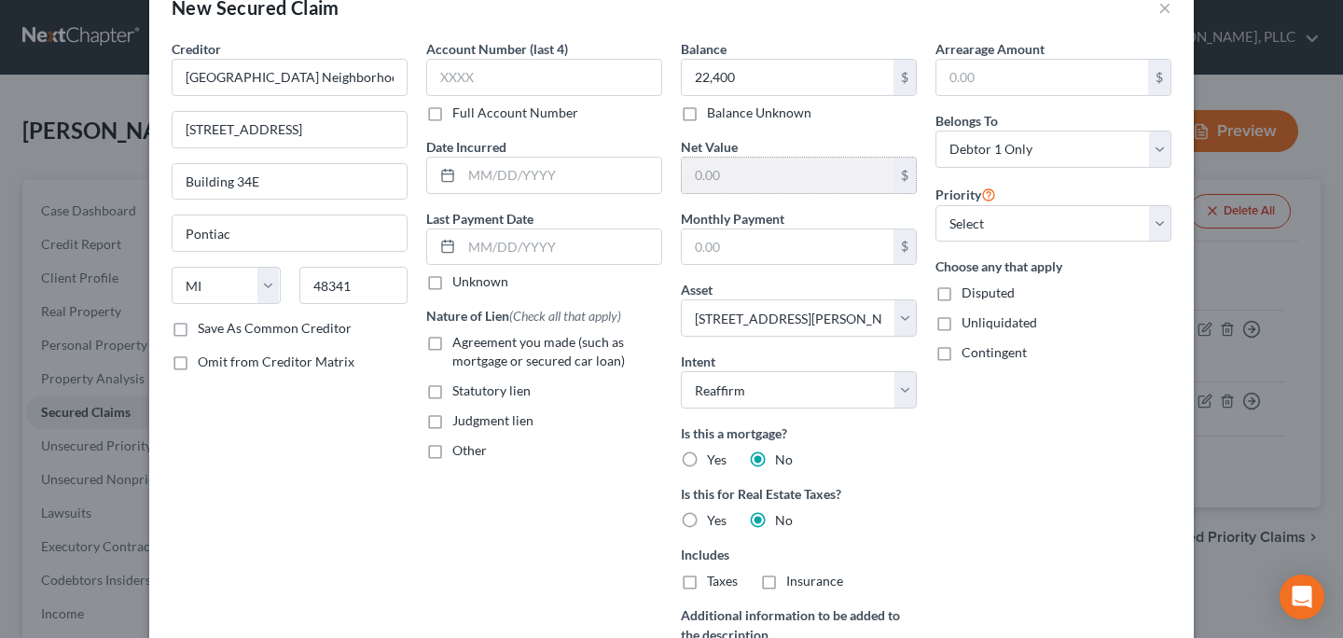
scroll to position [0, 0]
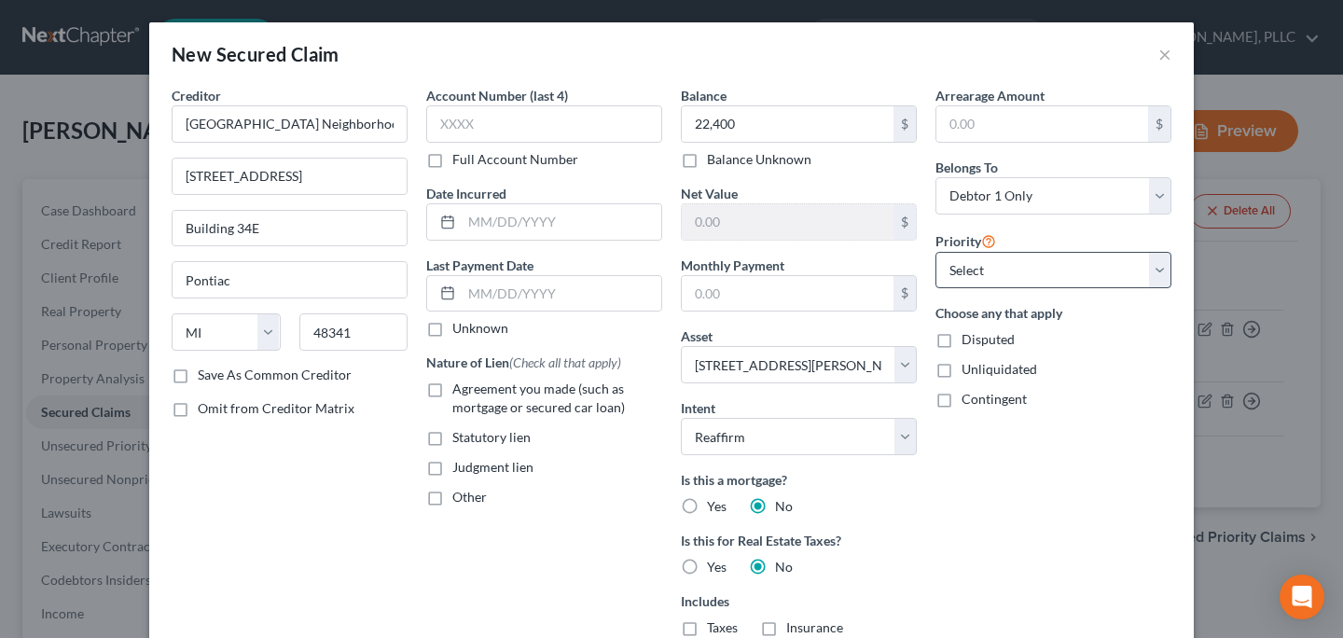
type textarea "Well replacement program"
click at [1016, 263] on select "Select 3rd 4th 5th 6th 7th 8th 9th 10th 11th 12th 13th 14th 15th 16th 17th 18th…" at bounding box center [1053, 270] width 236 height 37
select select "0"
click at [935, 252] on select "Select 3rd 4th 5th 6th 7th 8th 9th 10th 11th 12th 13th 14th 15th 16th 17th 18th…" at bounding box center [1053, 270] width 236 height 37
click at [1012, 191] on select "Select Debtor 1 Only Debtor 2 Only Debtor 1 And Debtor 2 Only At Least One Of T…" at bounding box center [1053, 195] width 236 height 37
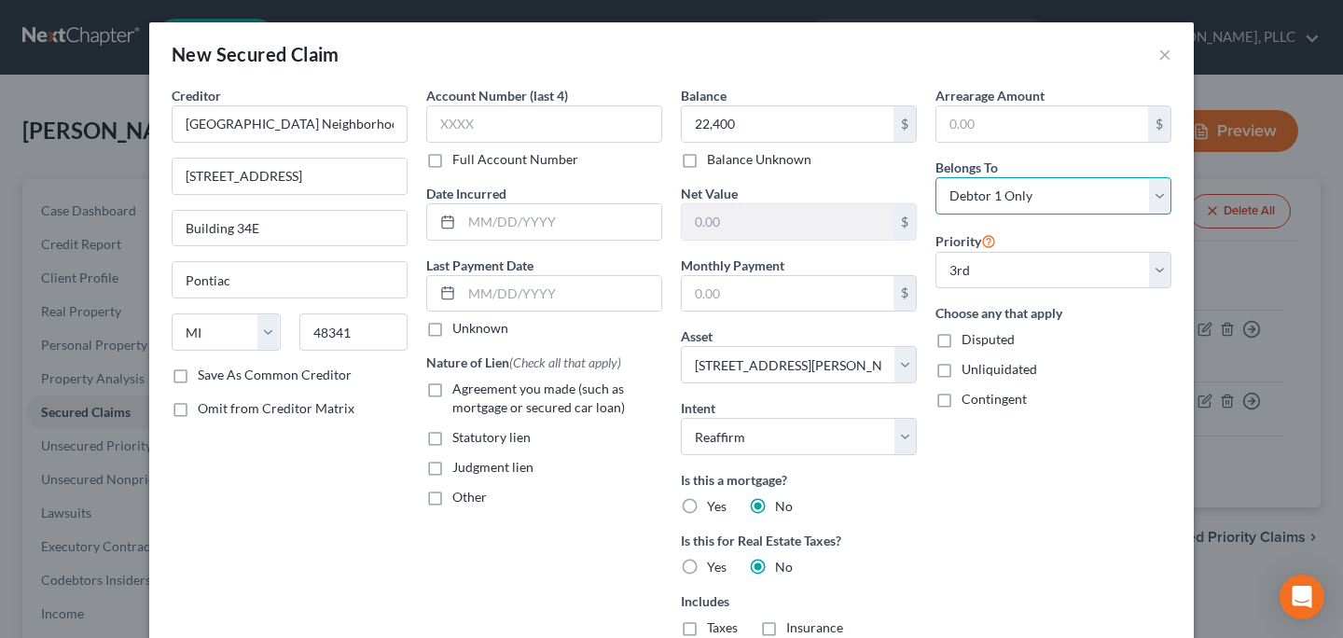
select select "3"
click at [935, 177] on select "Select Debtor 1 Only Debtor 2 Only Debtor 1 And Debtor 2 Only At Least One Of T…" at bounding box center [1053, 195] width 236 height 37
click at [444, 391] on div "Agreement you made (such as mortgage or secured car loan)" at bounding box center [544, 398] width 236 height 37
click at [452, 394] on label "Agreement you made (such as mortgage or secured car loan)" at bounding box center [557, 398] width 210 height 37
click at [460, 392] on input "Agreement you made (such as mortgage or secured car loan)" at bounding box center [466, 386] width 12 height 12
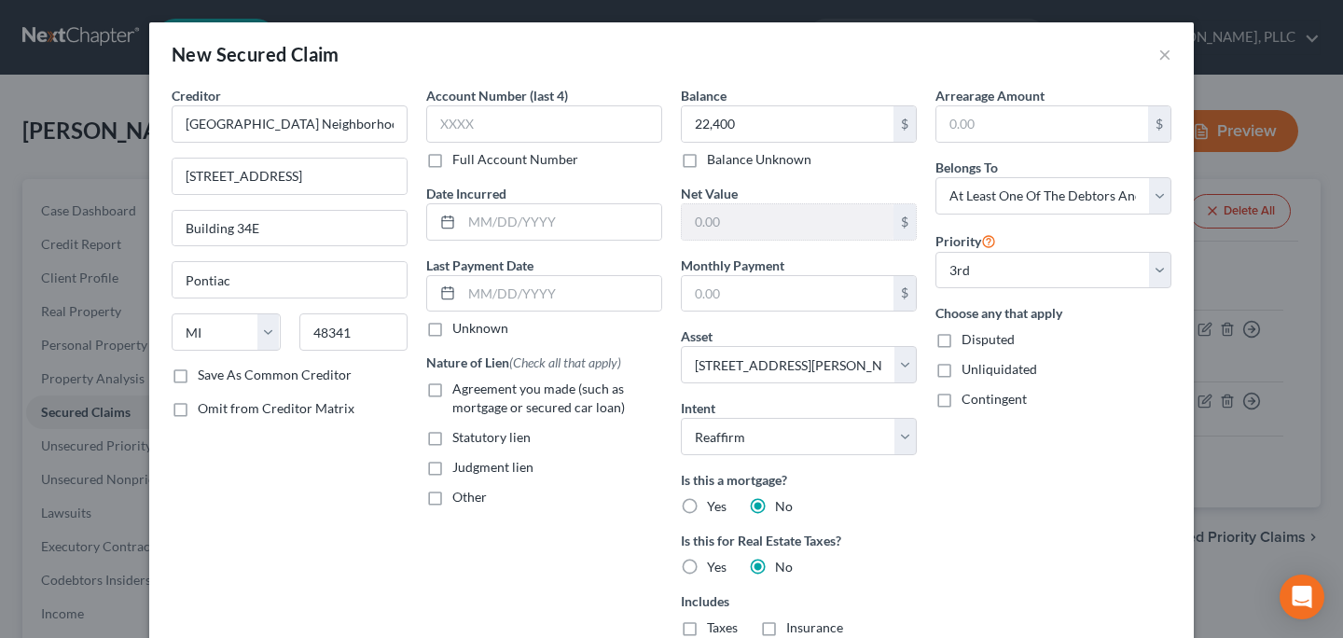
checkbox input "true"
click at [270, 366] on label "Save As Common Creditor" at bounding box center [275, 375] width 154 height 19
click at [217, 366] on input "Save As Common Creditor" at bounding box center [211, 372] width 12 height 12
checkbox input "true"
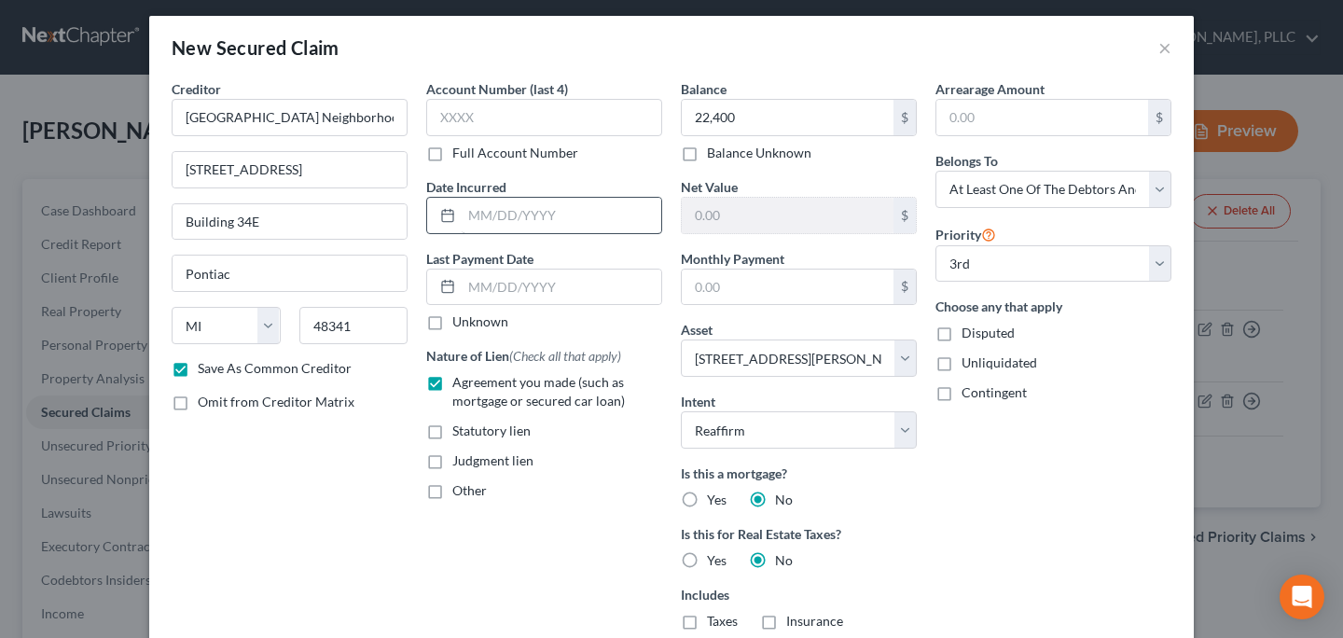
scroll to position [7, 0]
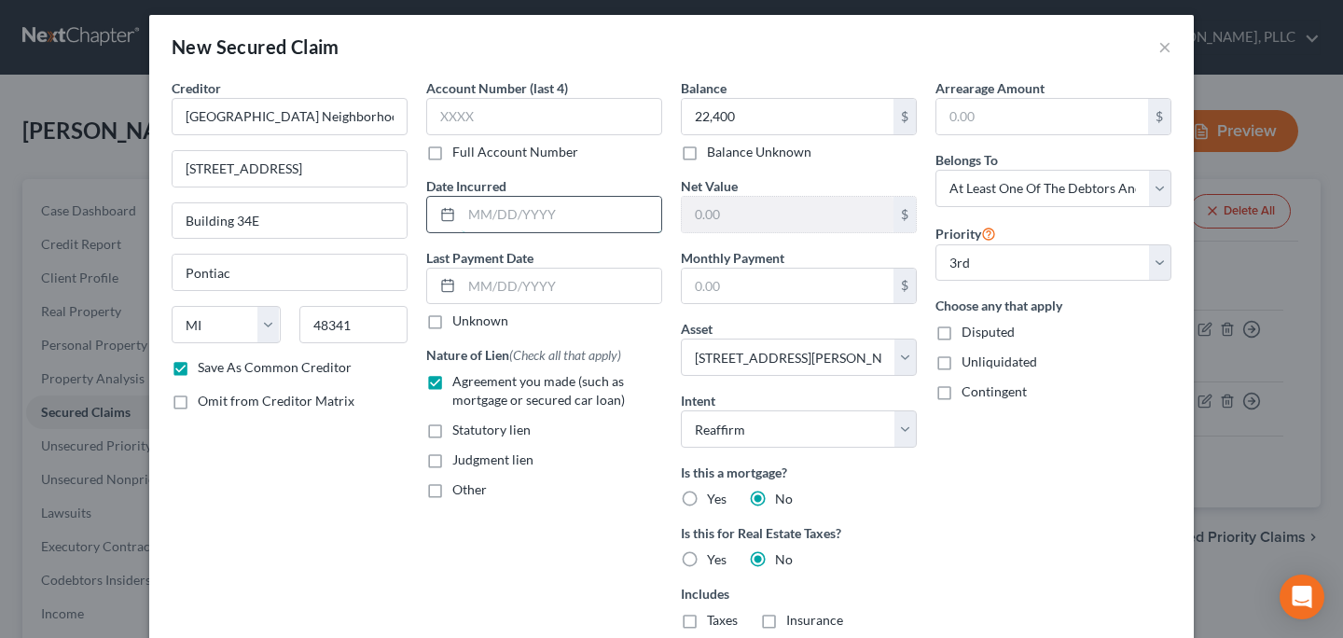
click at [543, 202] on input "text" at bounding box center [562, 214] width 200 height 35
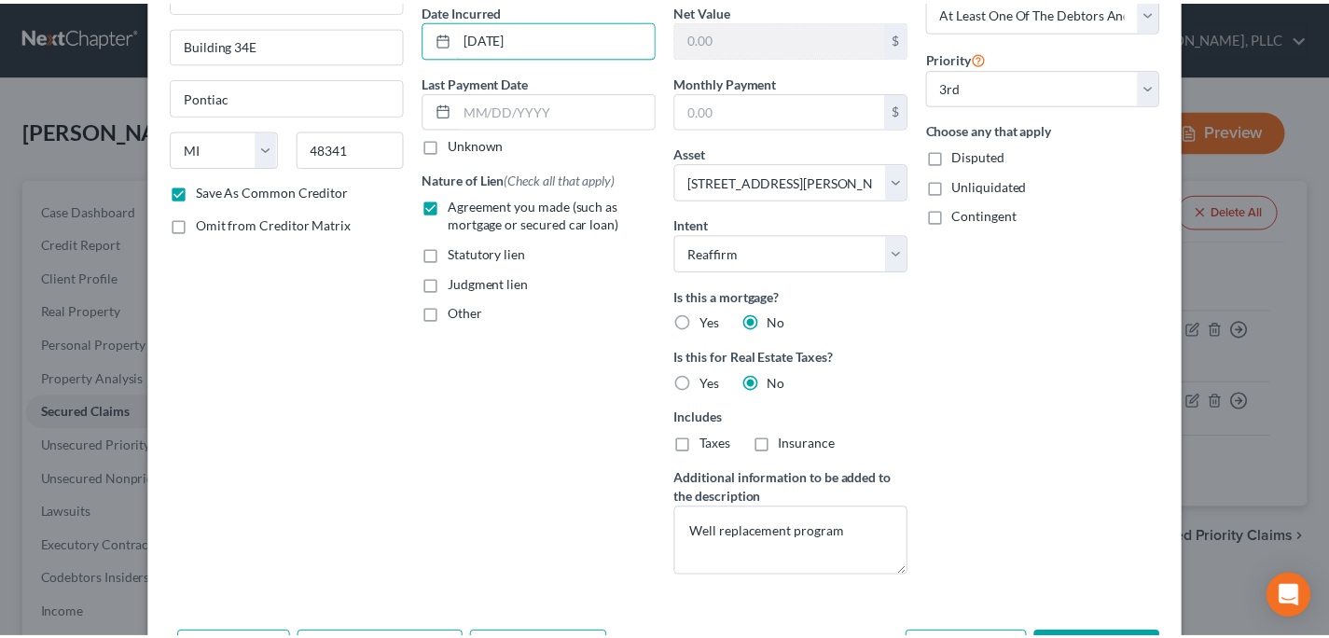
scroll to position [254, 0]
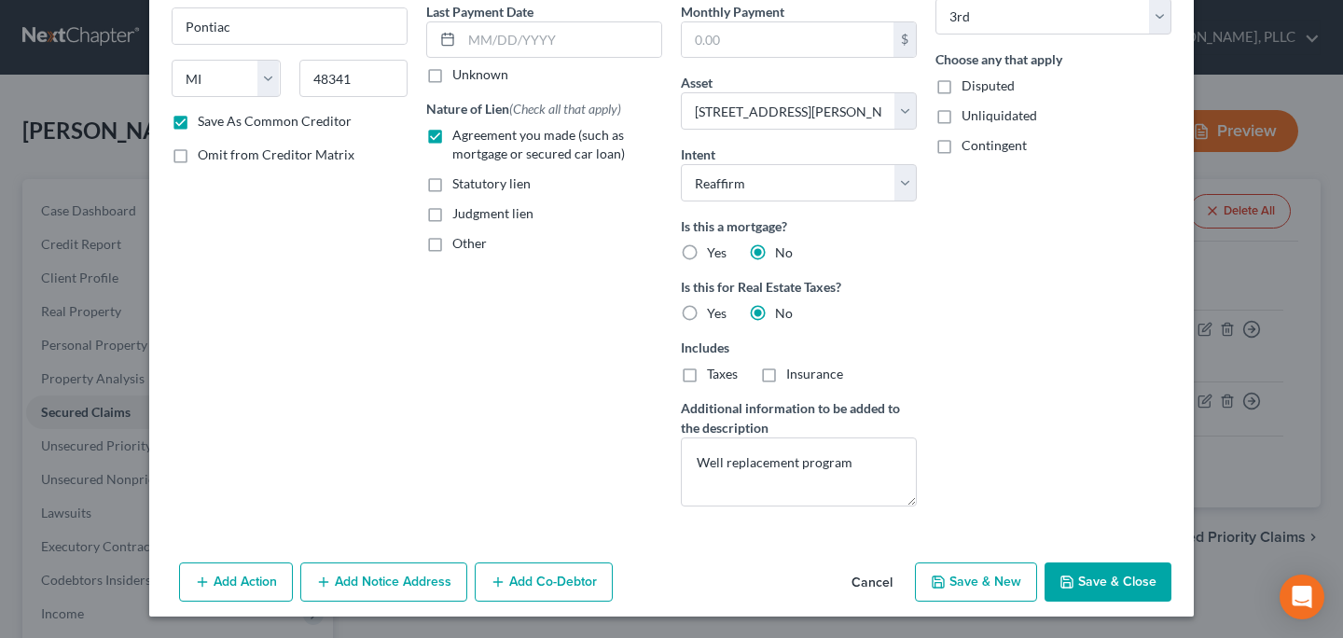
type input "05/29/2025"
click at [1090, 586] on button "Save & Close" at bounding box center [1107, 581] width 127 height 39
checkbox input "false"
select select
select select "2"
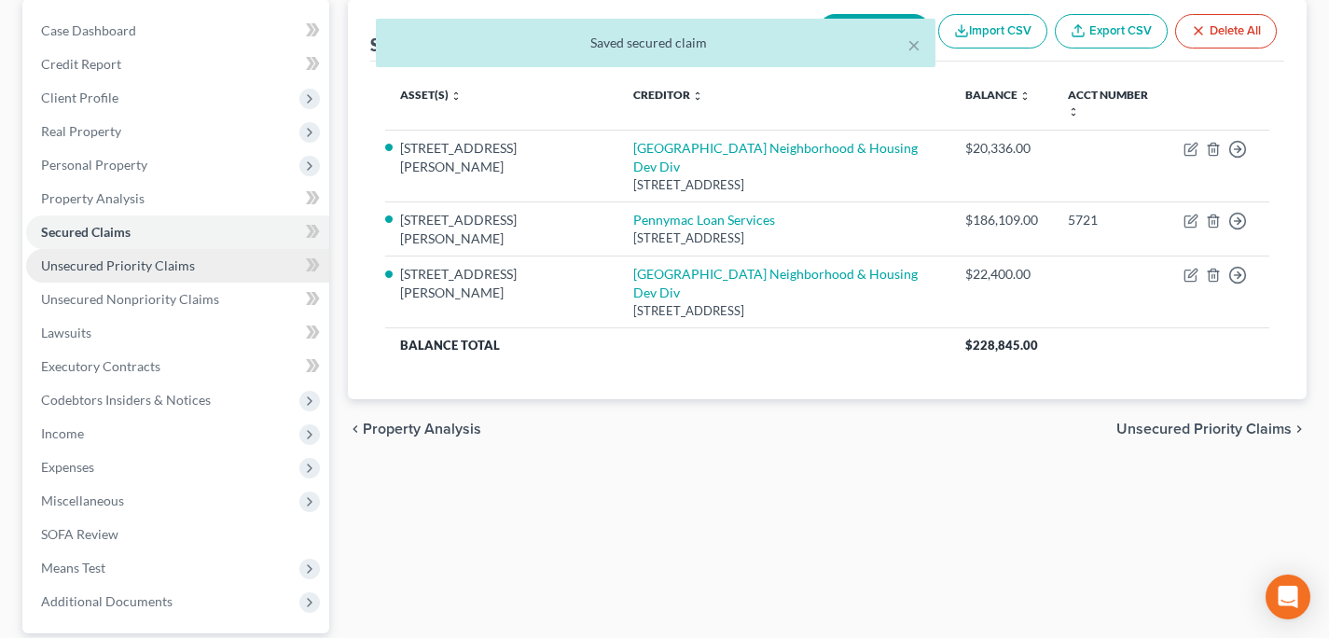
click at [164, 274] on link "Unsecured Priority Claims" at bounding box center [177, 266] width 303 height 34
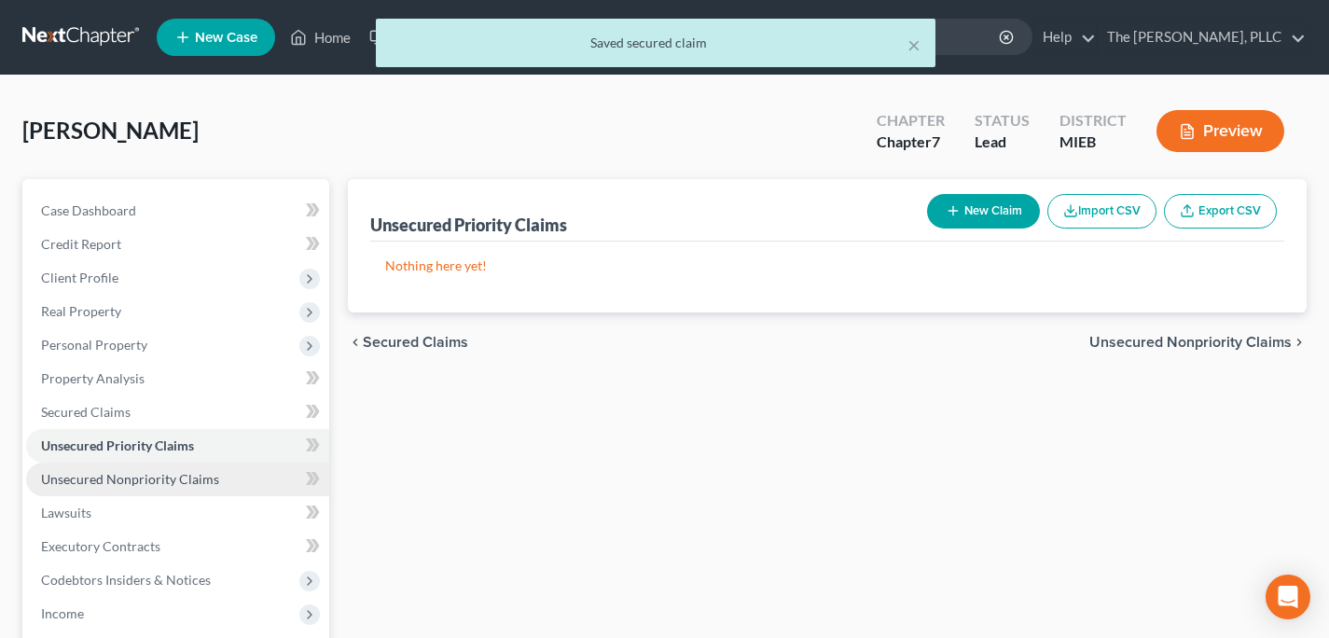
click at [181, 479] on span "Unsecured Nonpriority Claims" at bounding box center [130, 479] width 178 height 16
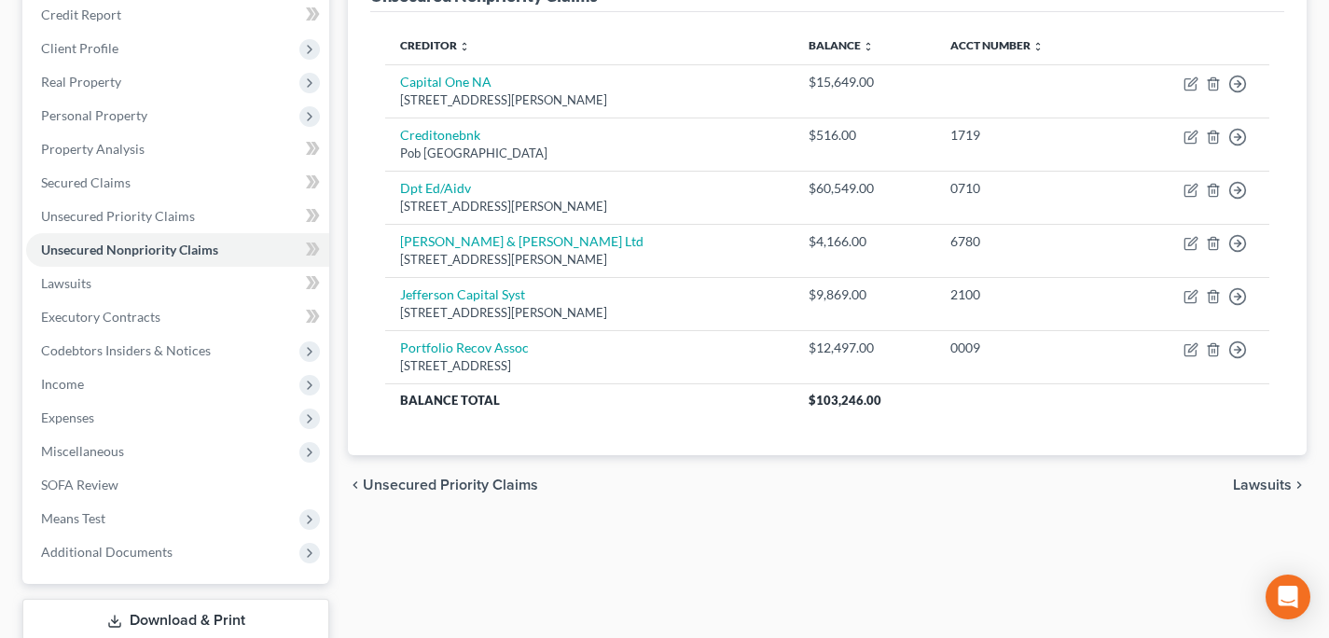
scroll to position [154, 0]
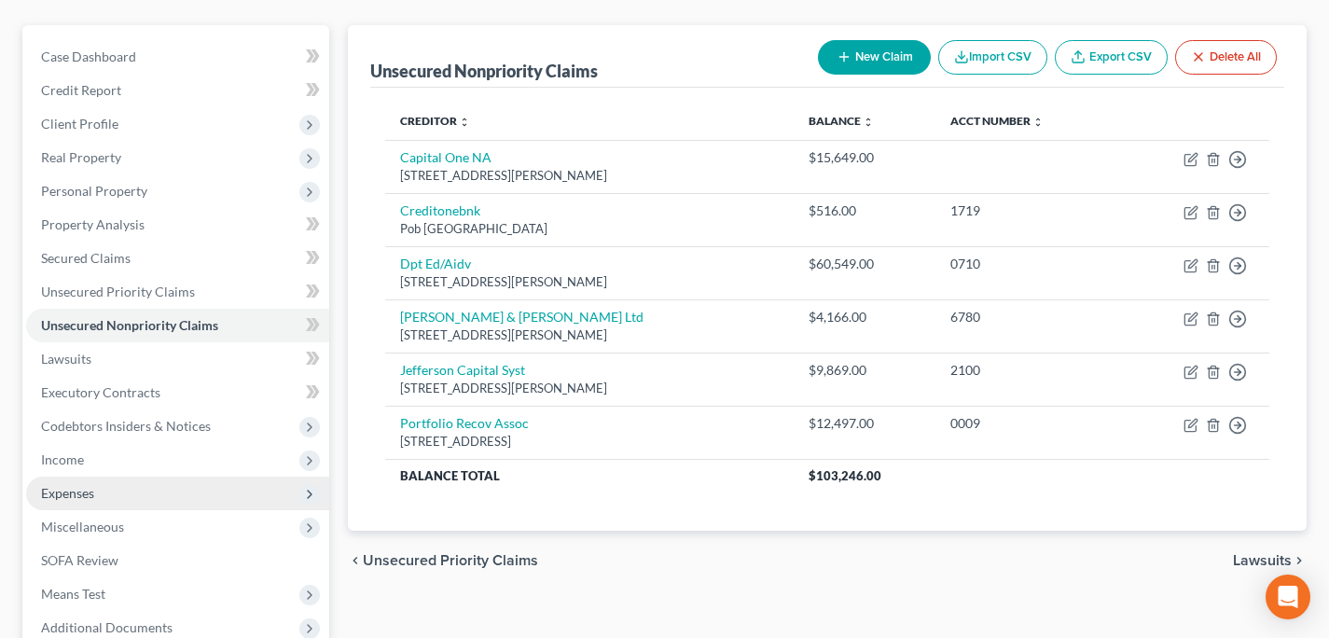
click at [91, 486] on span "Expenses" at bounding box center [67, 493] width 53 height 16
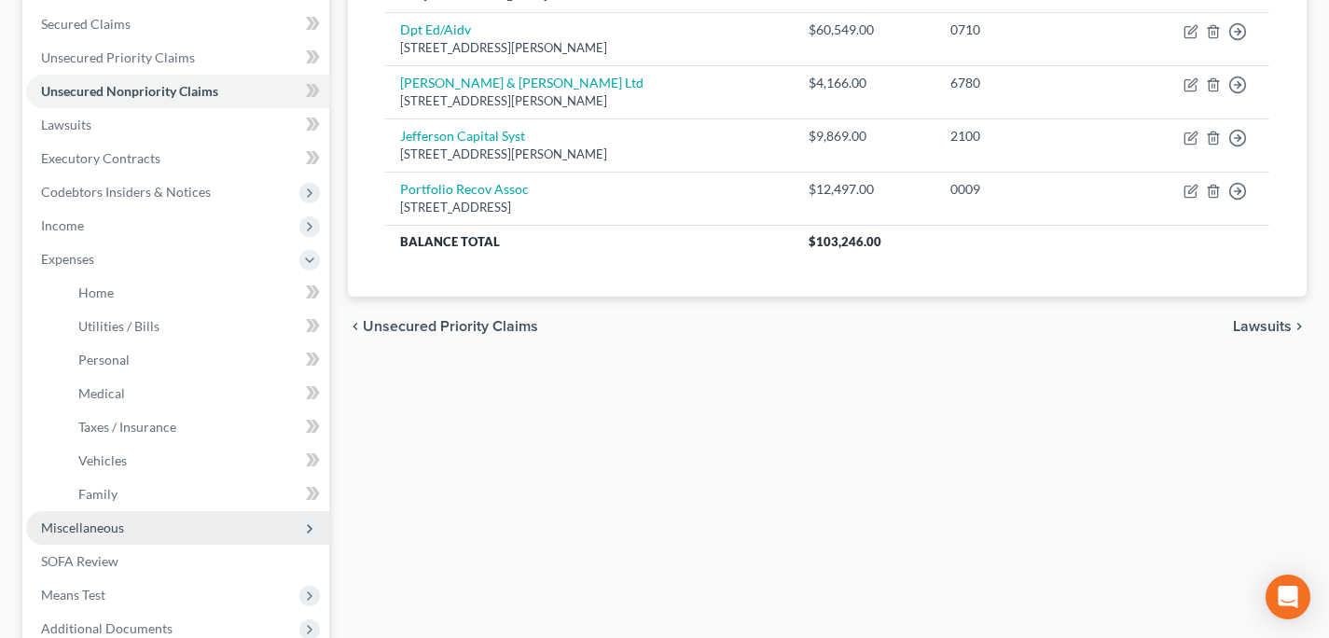
scroll to position [412, 0]
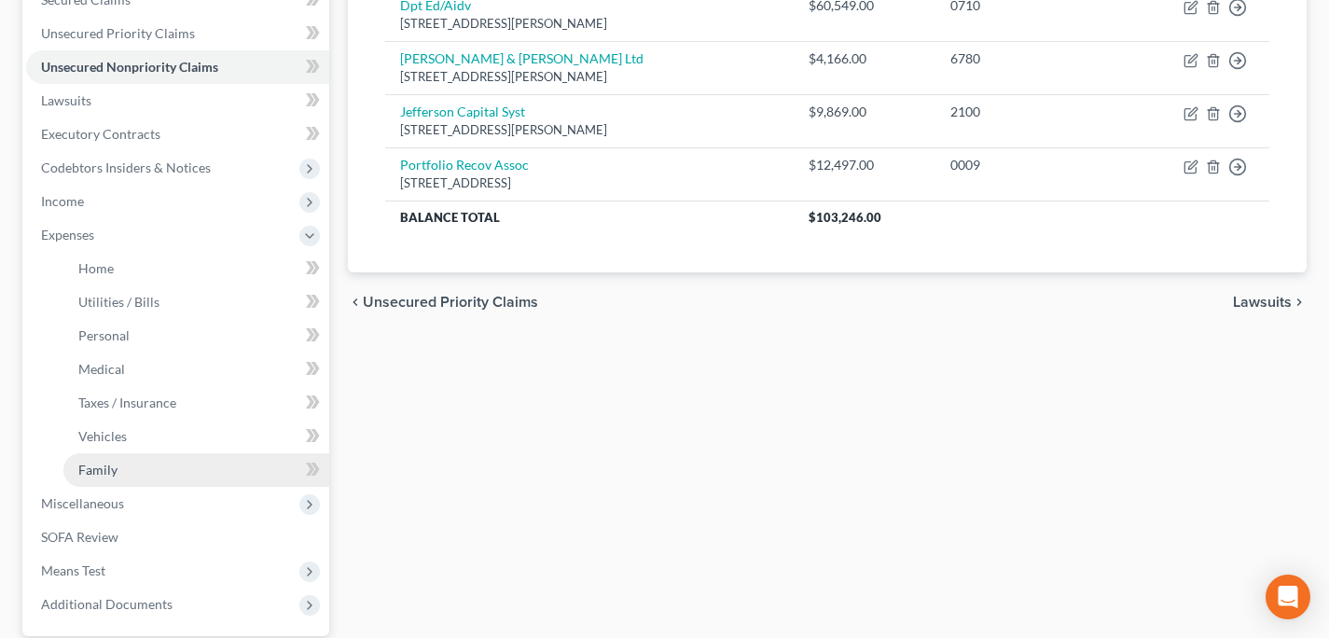
click at [175, 473] on link "Family" at bounding box center [196, 470] width 266 height 34
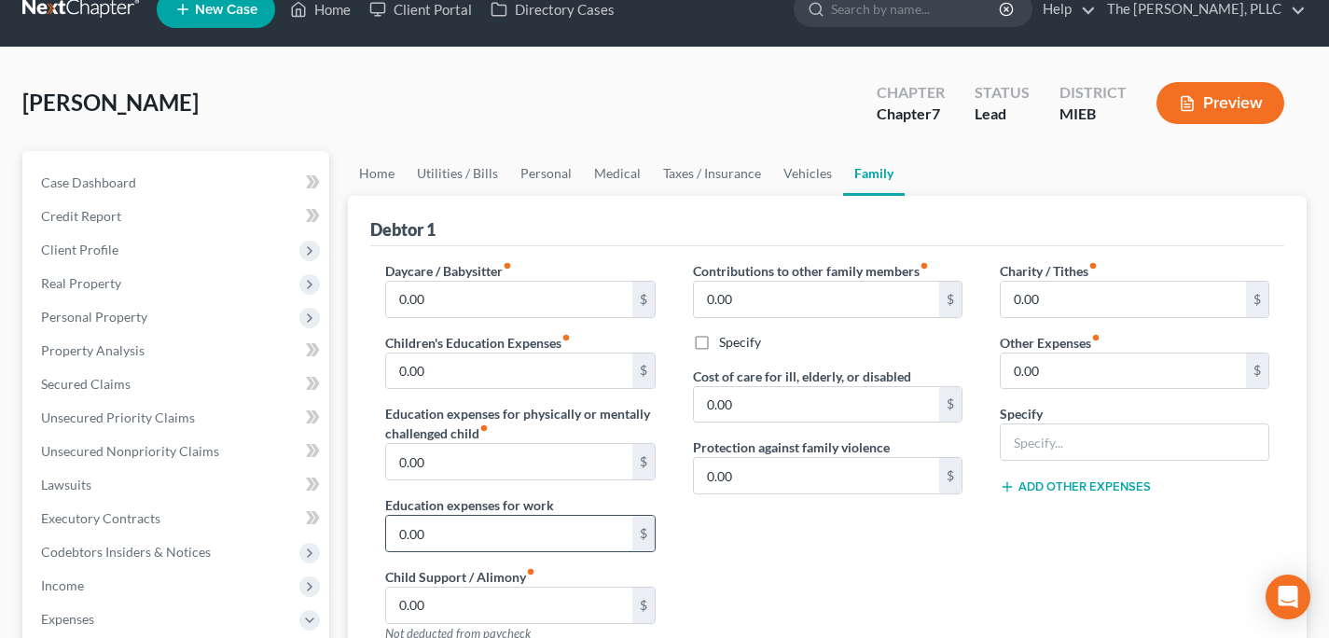
click at [547, 516] on input "0.00" at bounding box center [508, 533] width 245 height 35
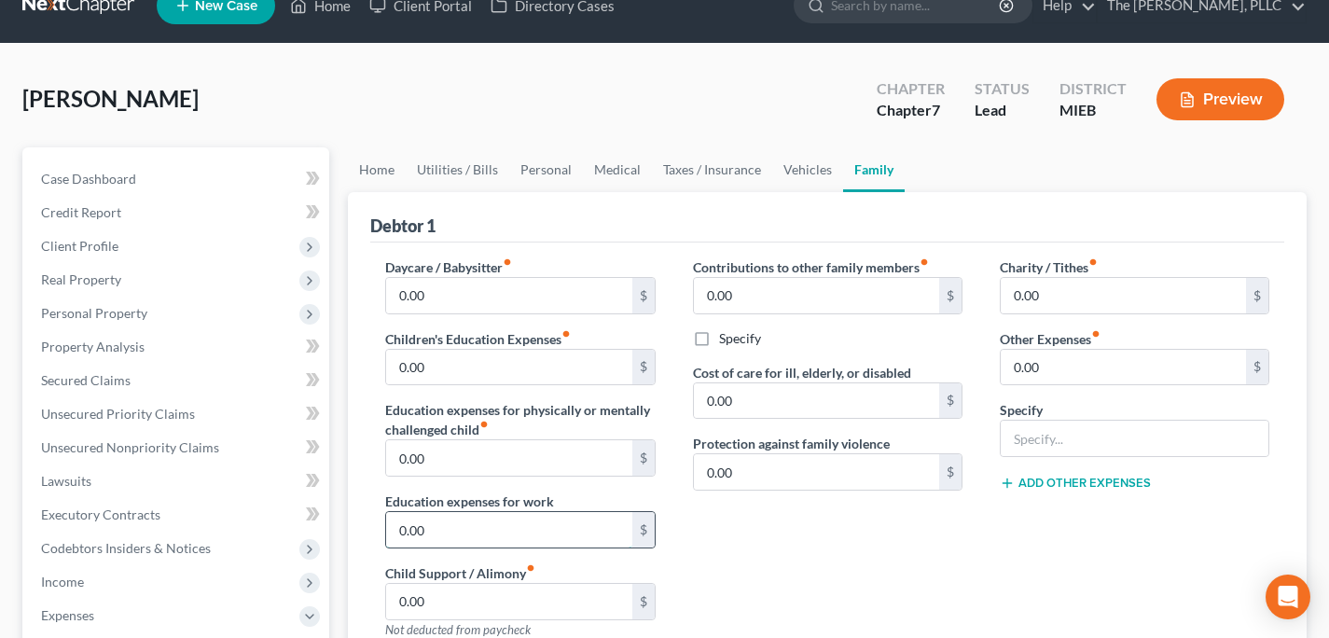
scroll to position [32, 0]
click at [546, 449] on input "0.00" at bounding box center [508, 457] width 245 height 35
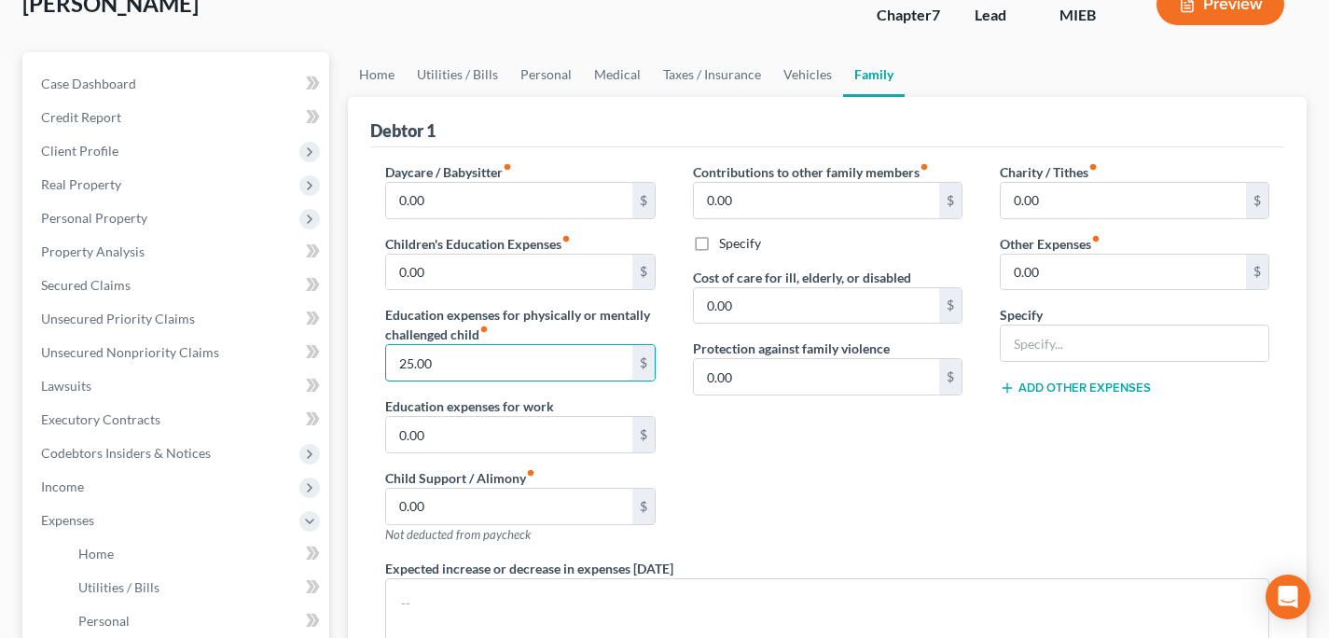
scroll to position [166, 0]
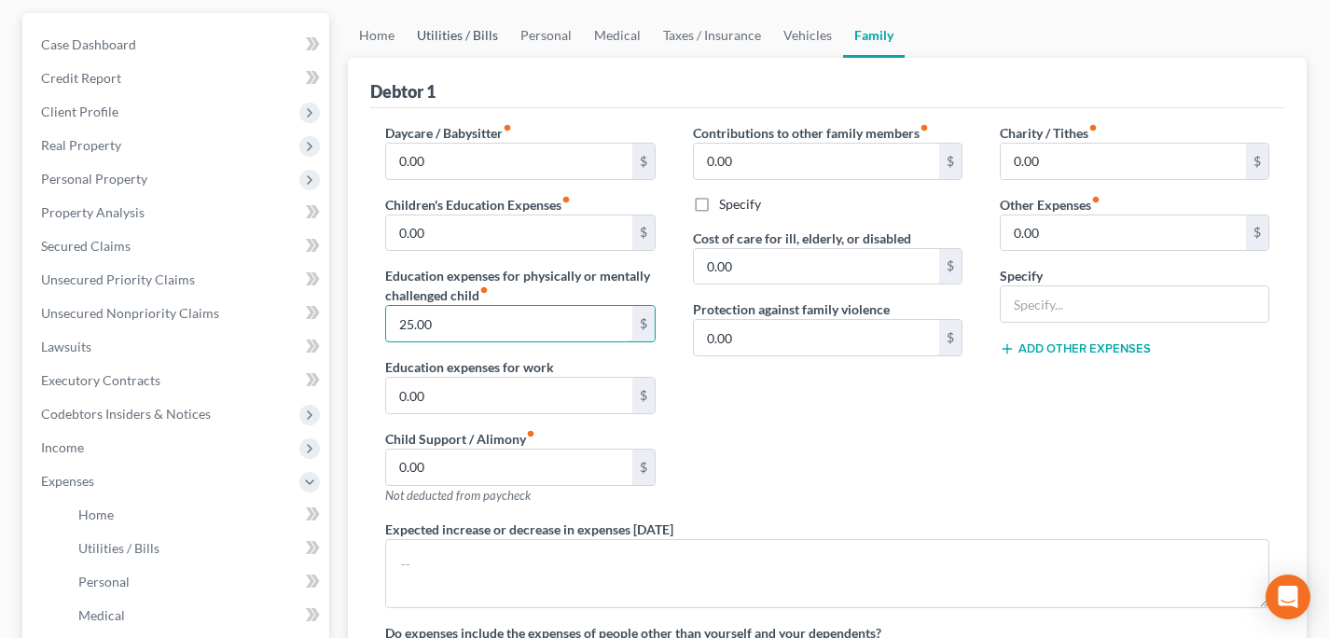
type input "25.00"
click at [463, 44] on link "Utilities / Bills" at bounding box center [458, 35] width 104 height 45
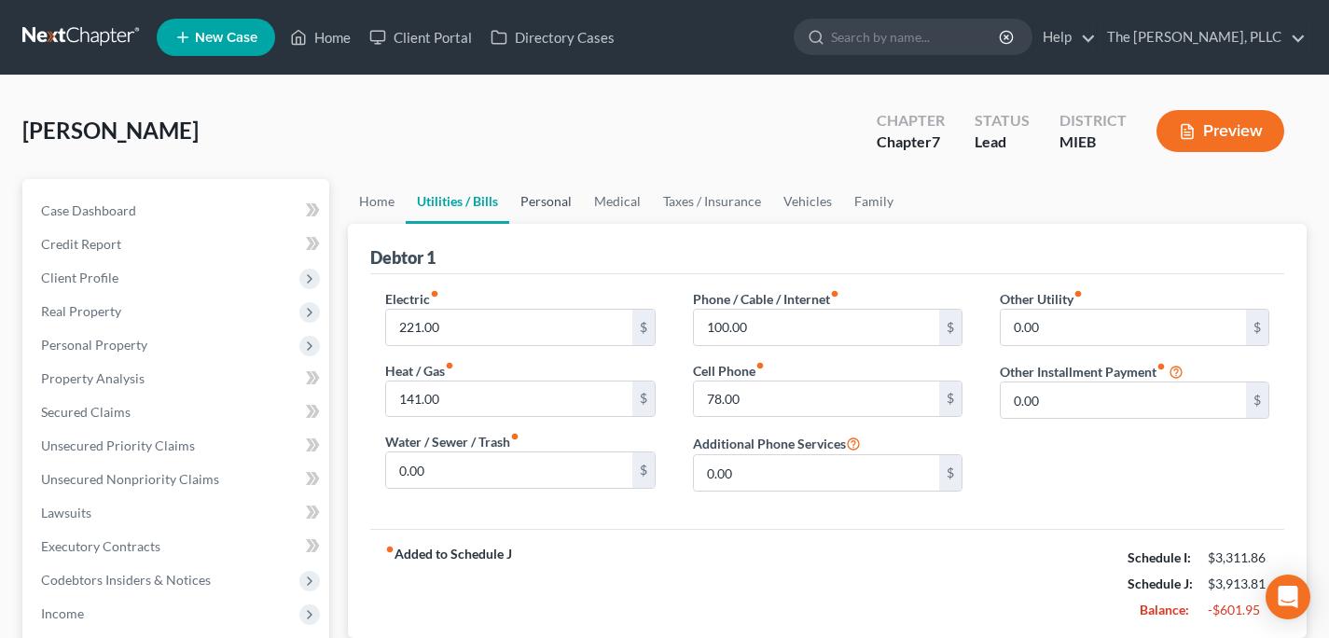
click at [525, 213] on link "Personal" at bounding box center [546, 201] width 74 height 45
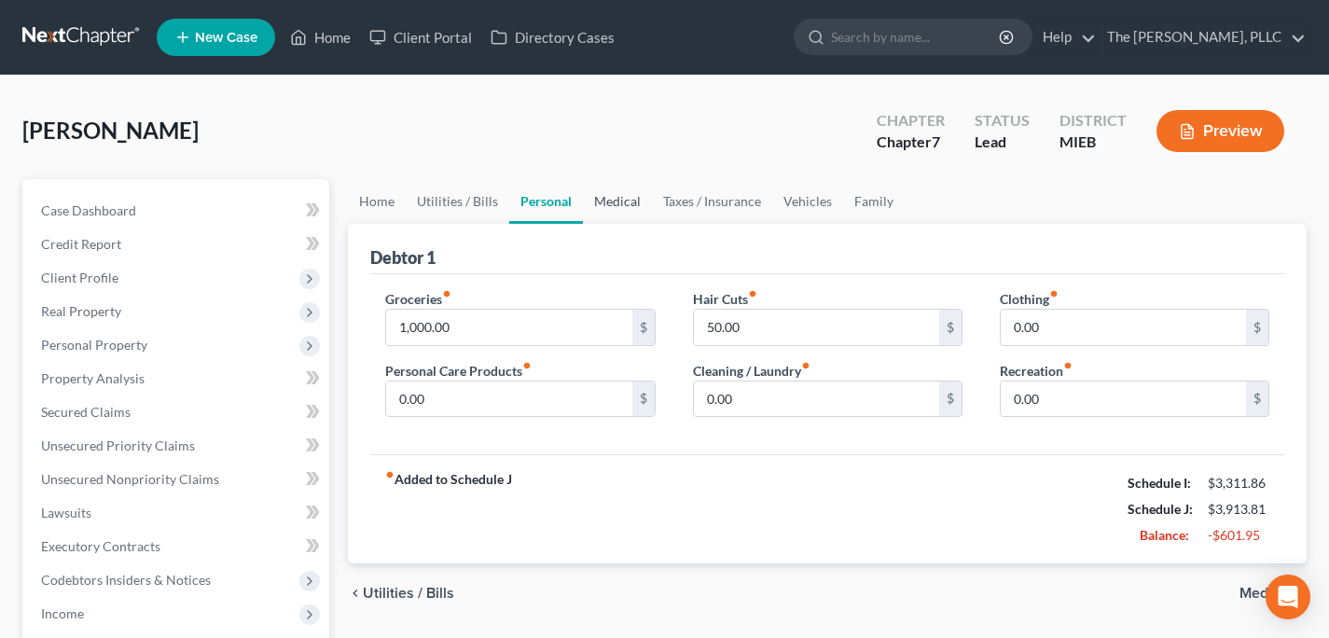
click at [593, 209] on link "Medical" at bounding box center [617, 201] width 69 height 45
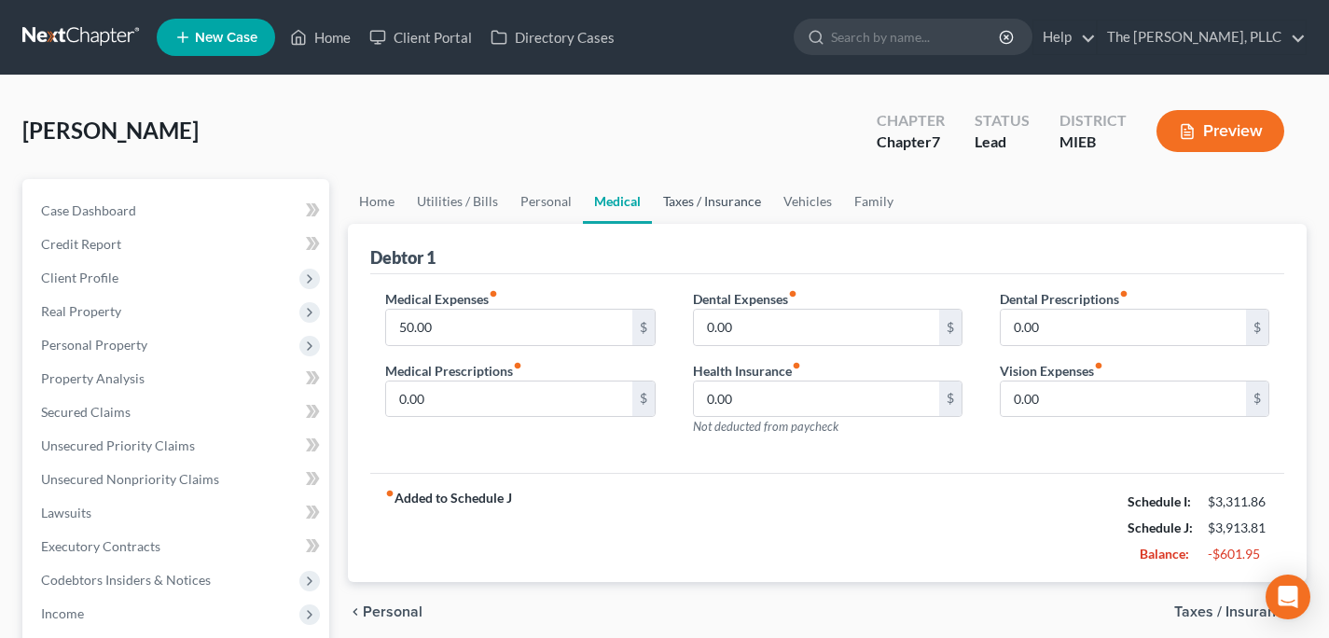
click at [691, 197] on link "Taxes / Insurance" at bounding box center [712, 201] width 120 height 45
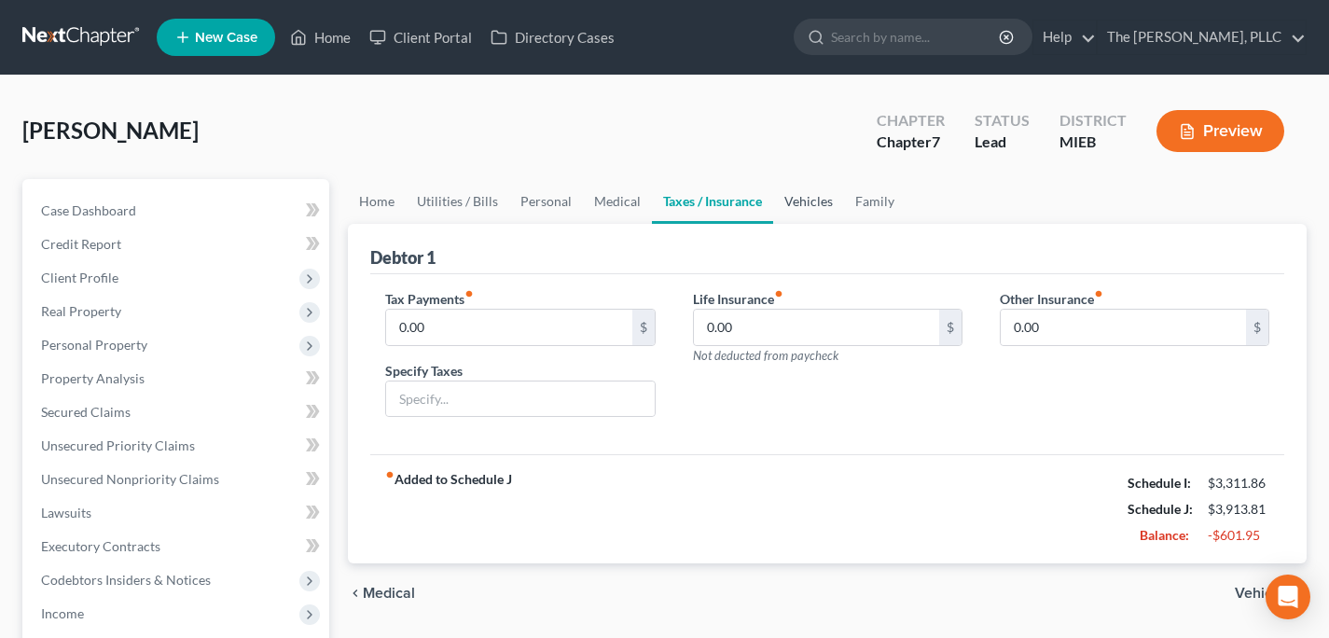
click at [797, 201] on link "Vehicles" at bounding box center [808, 201] width 71 height 45
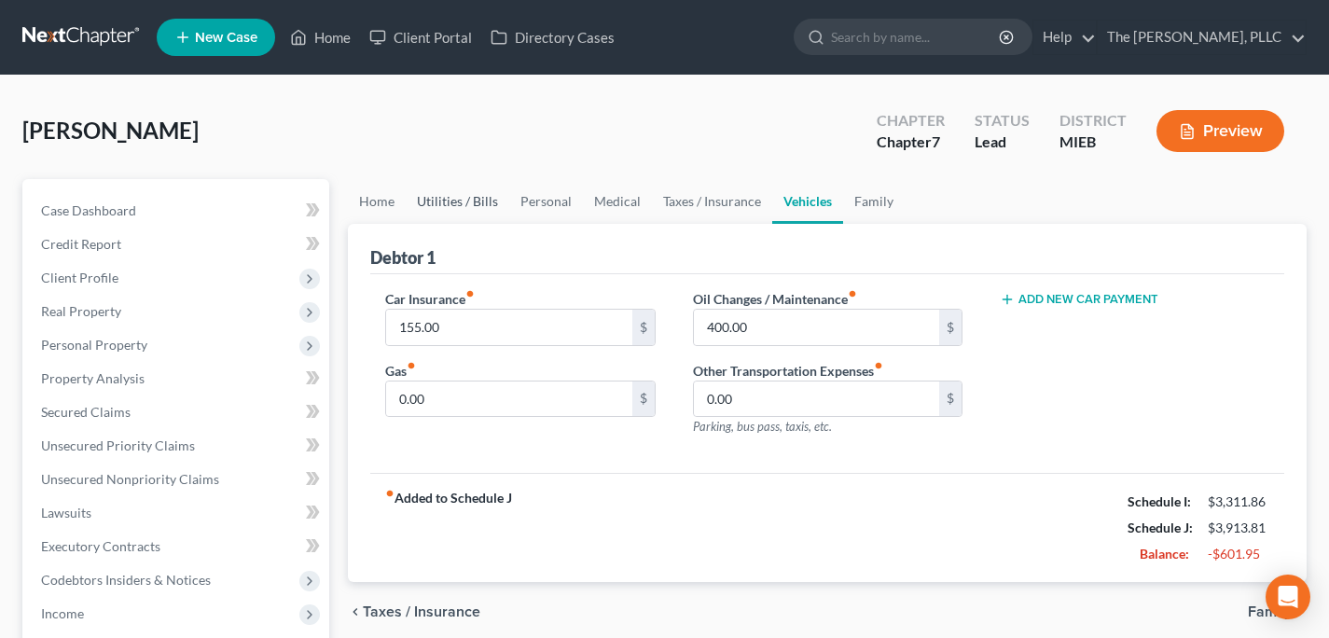
click at [423, 202] on link "Utilities / Bills" at bounding box center [458, 201] width 104 height 45
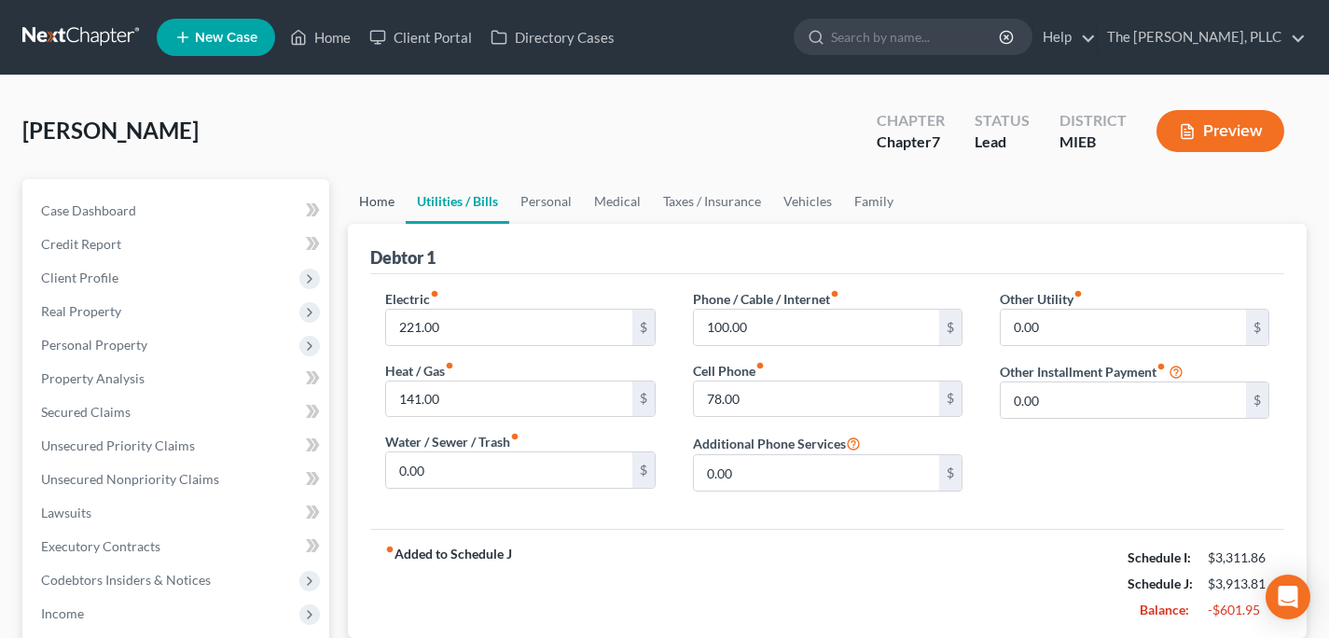
click at [367, 204] on link "Home" at bounding box center [377, 201] width 58 height 45
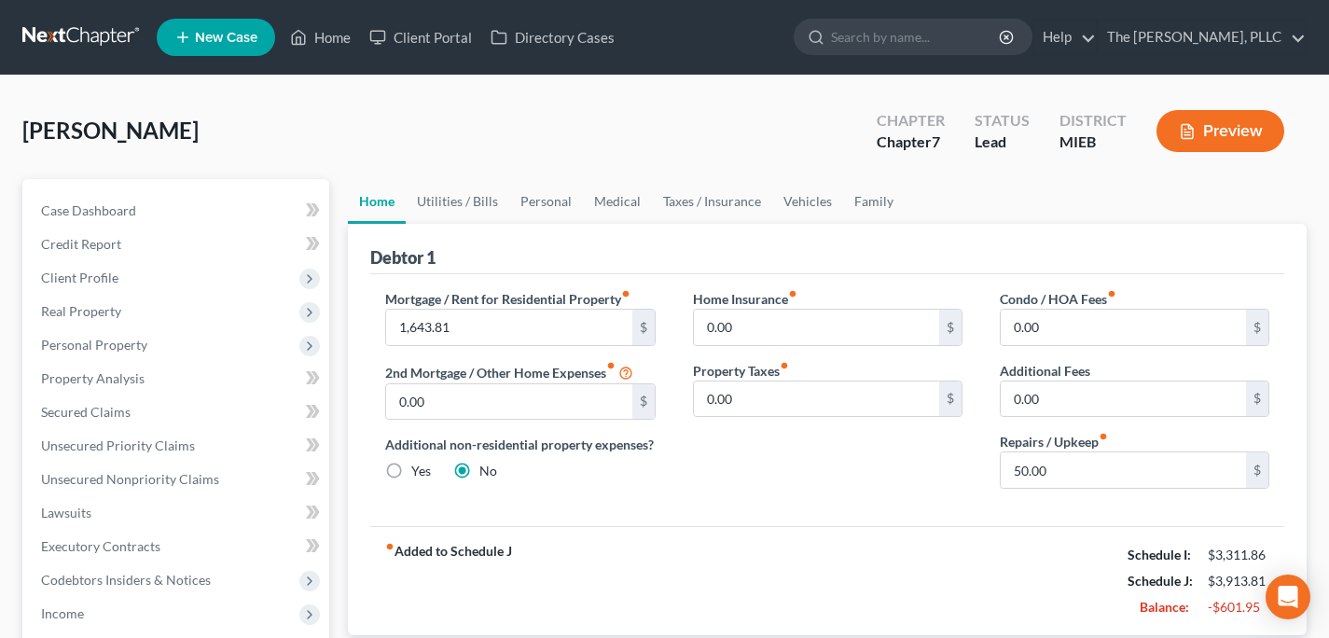
click at [989, 227] on div "Debtor 1" at bounding box center [827, 249] width 914 height 50
click at [876, 203] on link "Family" at bounding box center [874, 201] width 62 height 45
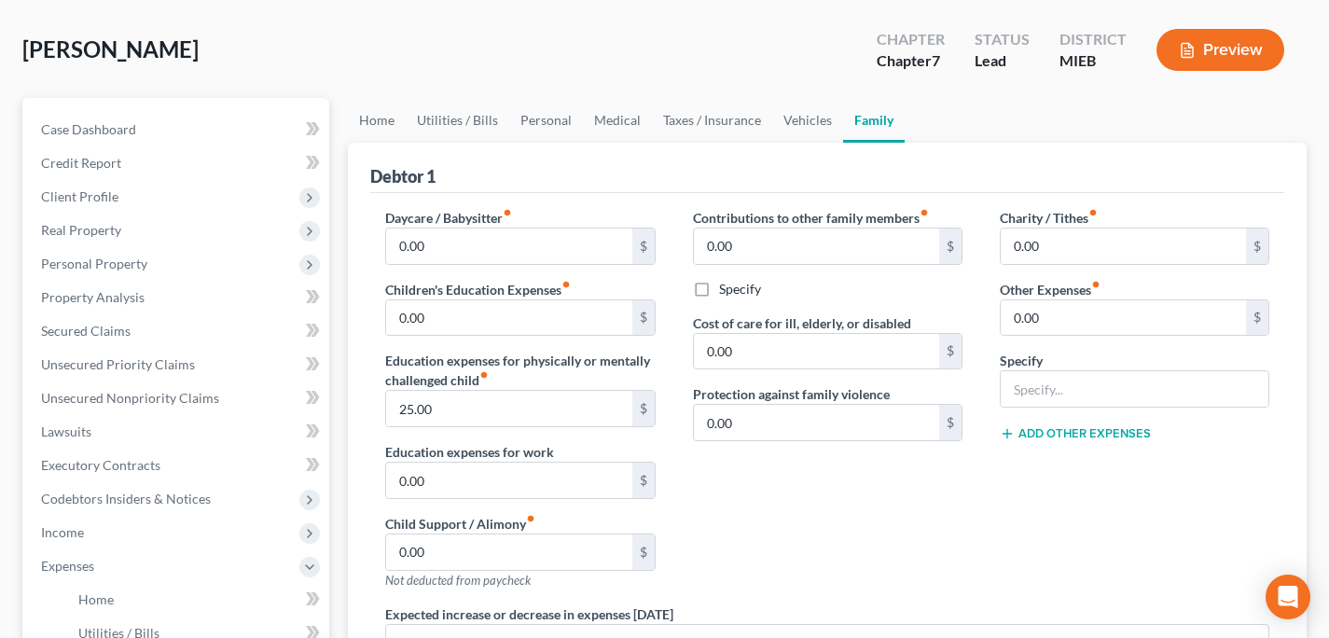
scroll to position [78, 0]
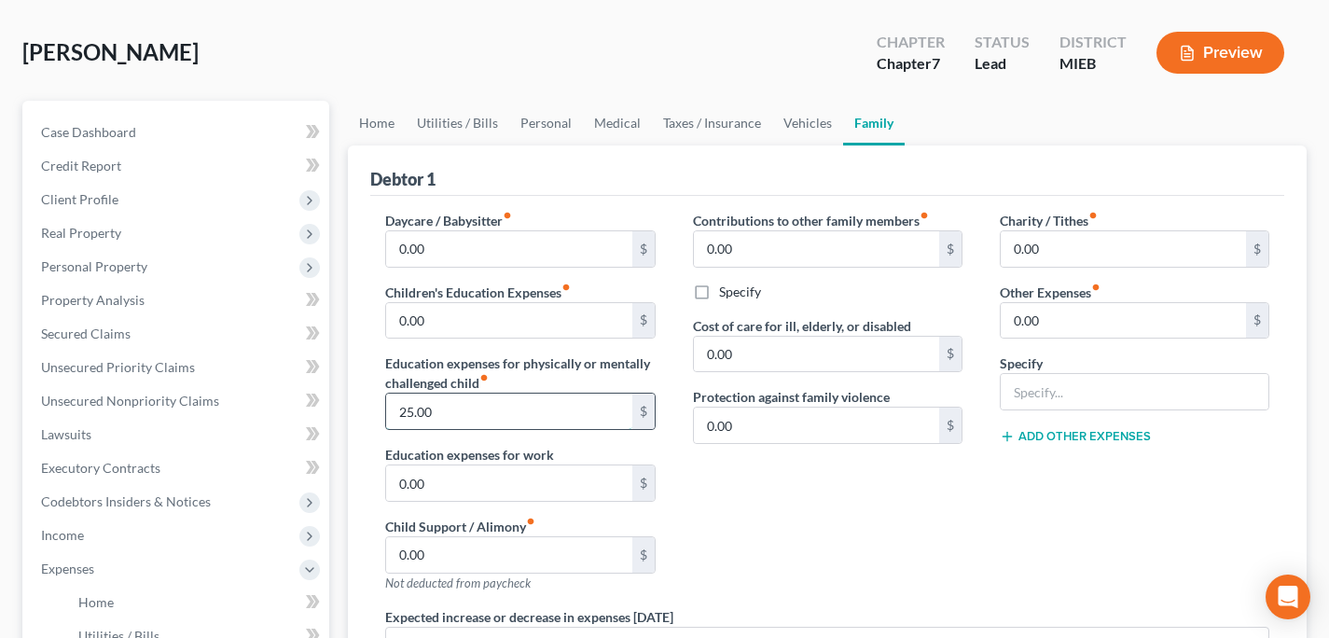
click at [463, 410] on input "25.00" at bounding box center [508, 411] width 245 height 35
click at [791, 495] on div "Contributions to other family members fiber_manual_record 0.00 $ Specify Cost o…" at bounding box center [827, 409] width 307 height 396
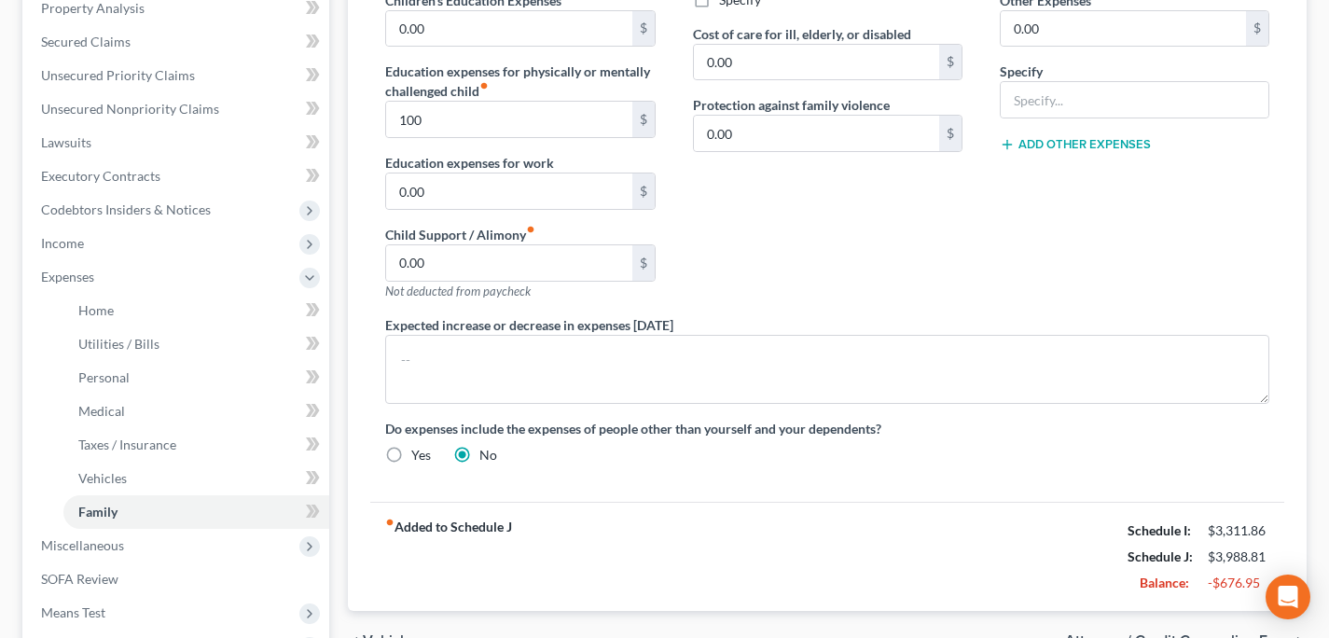
scroll to position [369, 0]
click at [128, 143] on link "Lawsuits" at bounding box center [177, 144] width 303 height 34
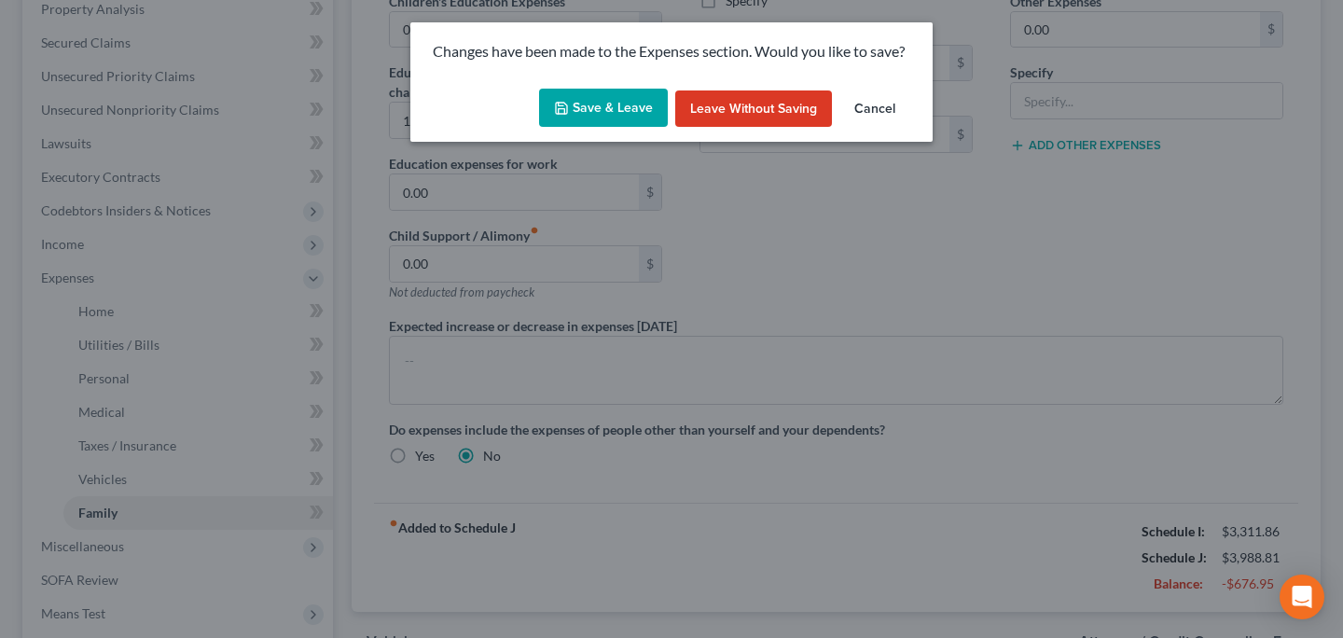
click at [585, 102] on button "Save & Leave" at bounding box center [603, 108] width 129 height 39
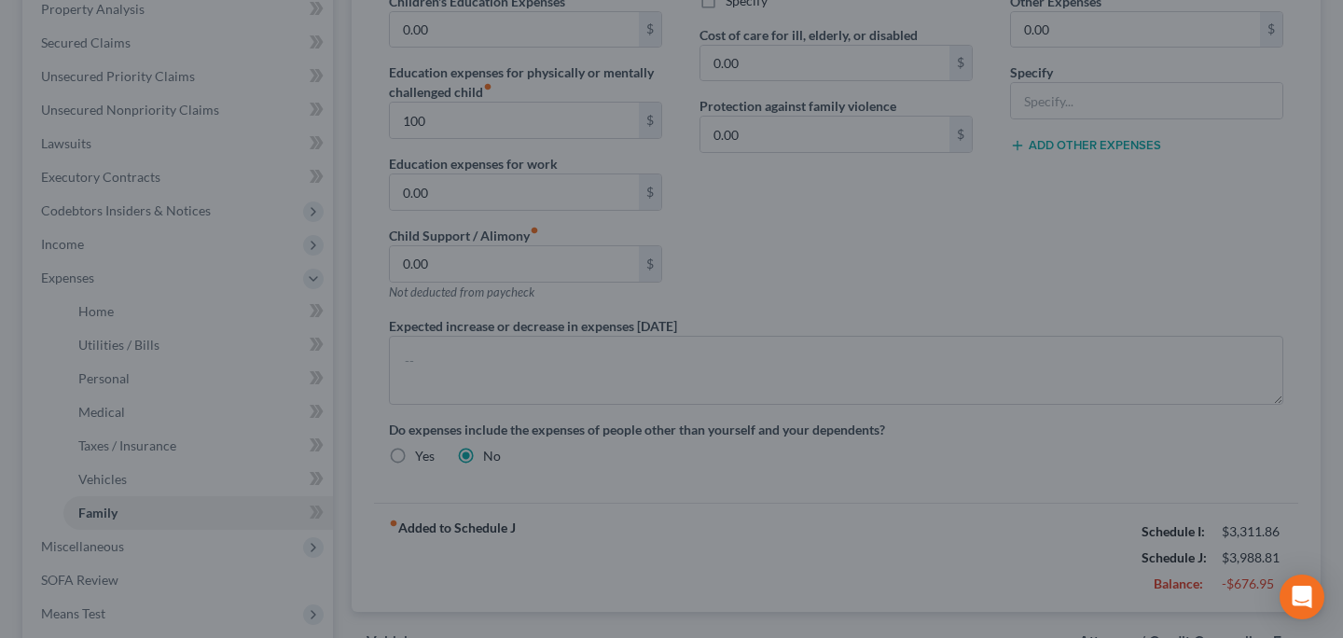
type input "100.00"
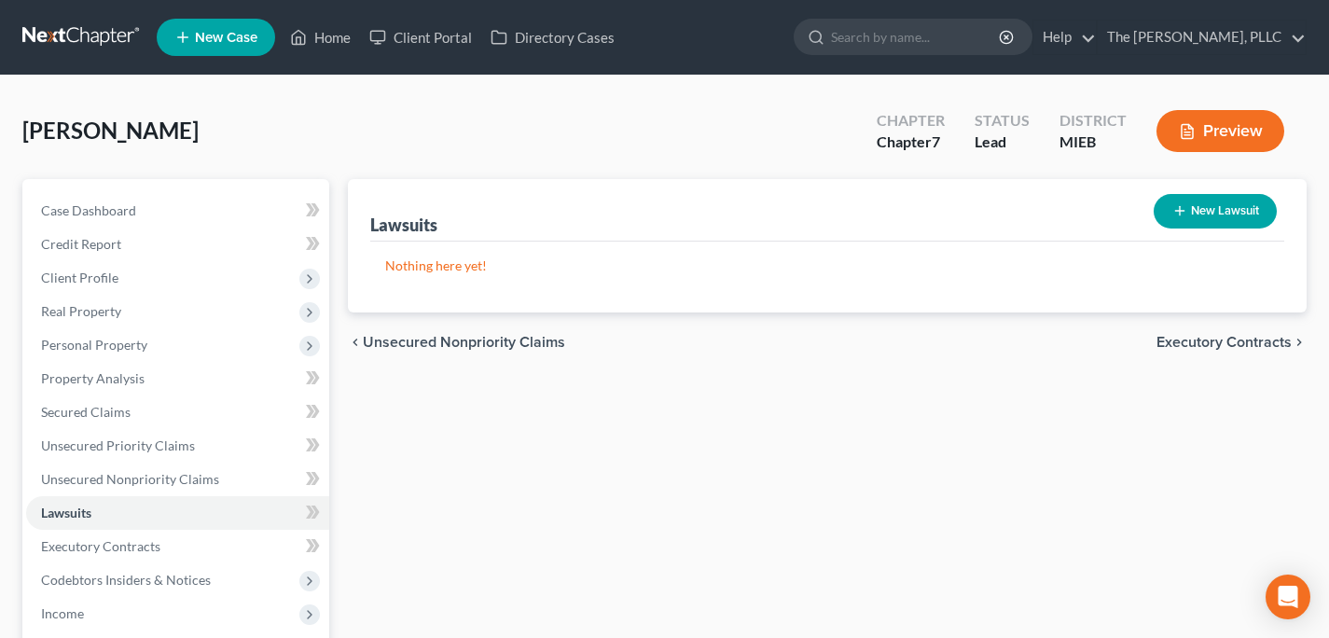
click at [1186, 194] on button "New Lawsuit" at bounding box center [1215, 211] width 123 height 35
select select "0"
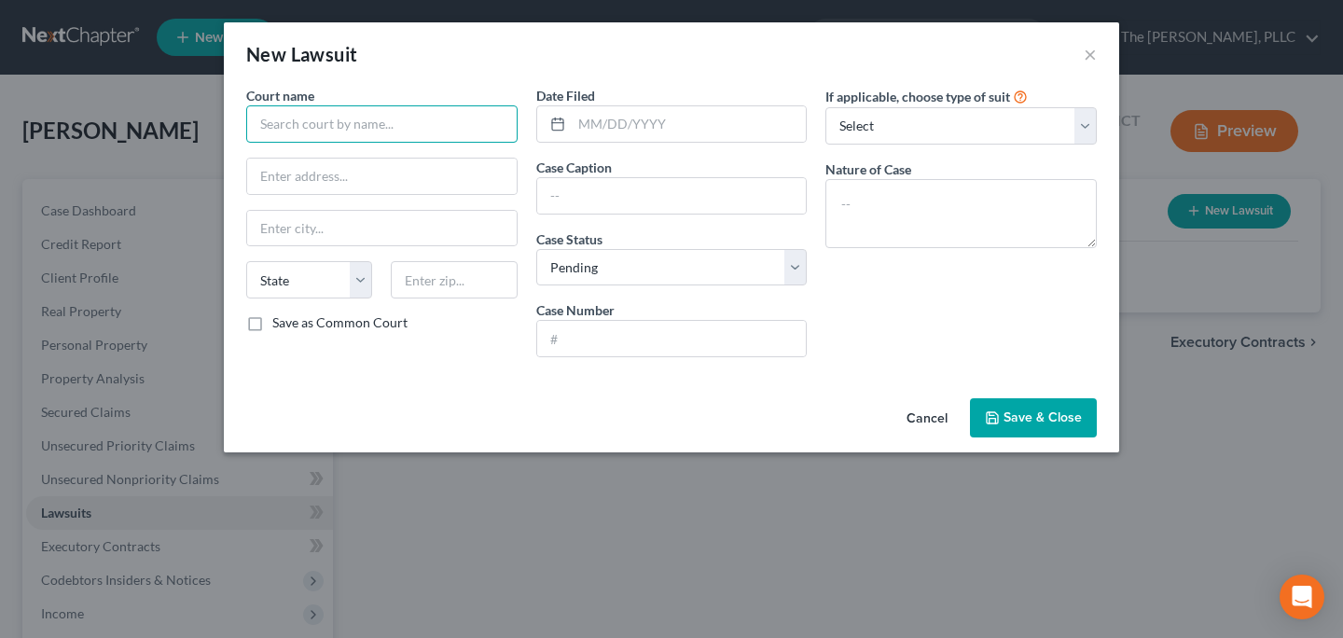
click at [440, 115] on input "text" at bounding box center [381, 123] width 271 height 37
type input "52-1 District Court"
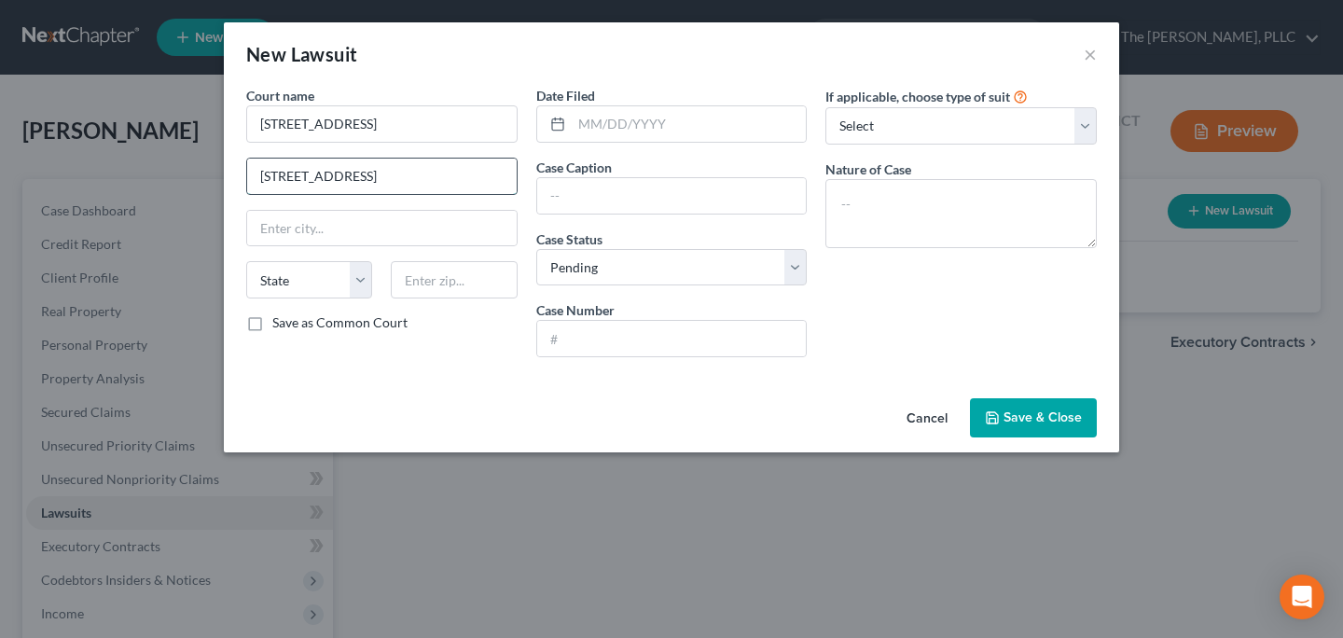
type input "48150 Grand River Ave"
type input "Novi"
select select "23"
type input "48374"
click at [333, 322] on label "Save as Common Court" at bounding box center [339, 322] width 135 height 19
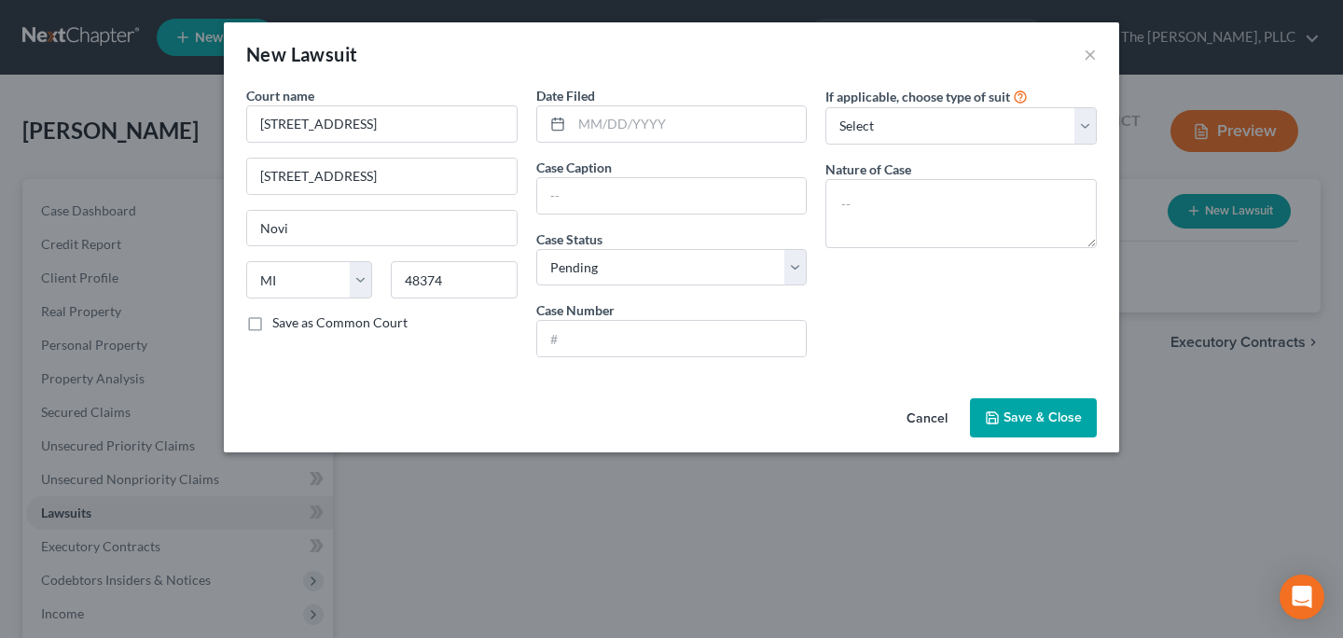
click at [292, 322] on input "Save as Common Court" at bounding box center [286, 319] width 12 height 12
checkbox input "true"
click at [570, 130] on div at bounding box center [554, 123] width 35 height 35
click at [633, 124] on input "text" at bounding box center [689, 123] width 235 height 35
click at [605, 131] on input "03/13/2023" at bounding box center [689, 123] width 235 height 35
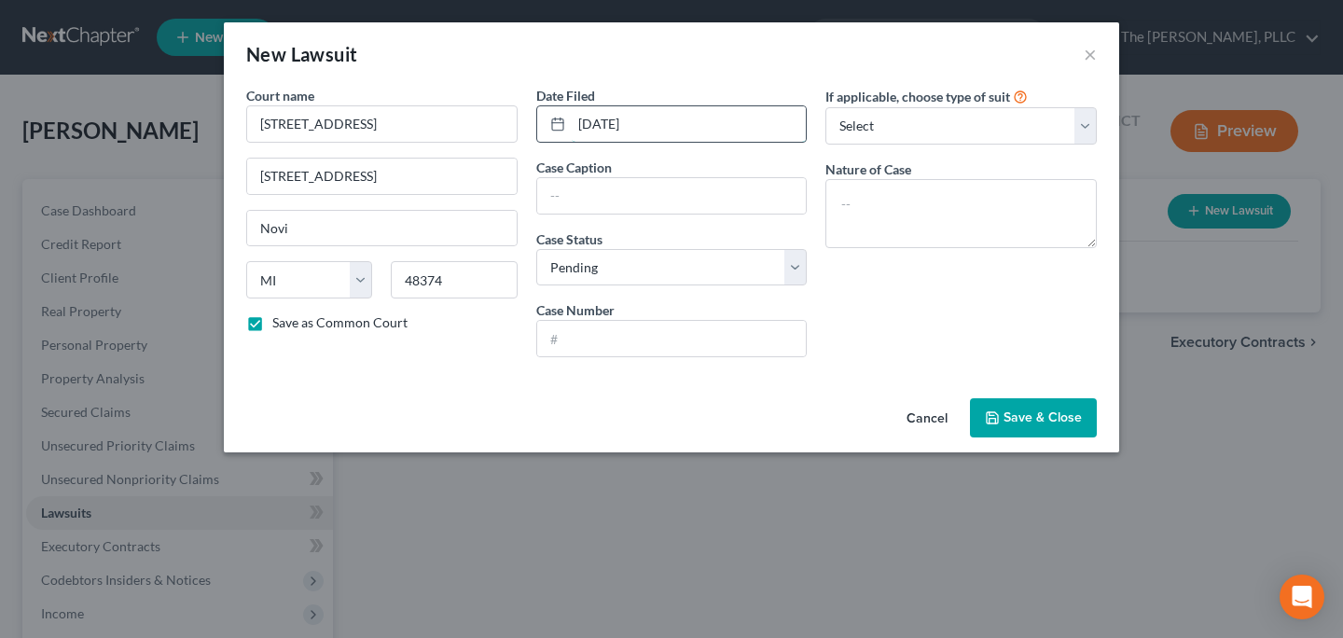
click at [605, 130] on input "03/13/2023" at bounding box center [689, 123] width 235 height 35
type input "03/13/2023"
click at [604, 178] on input "text" at bounding box center [672, 195] width 270 height 35
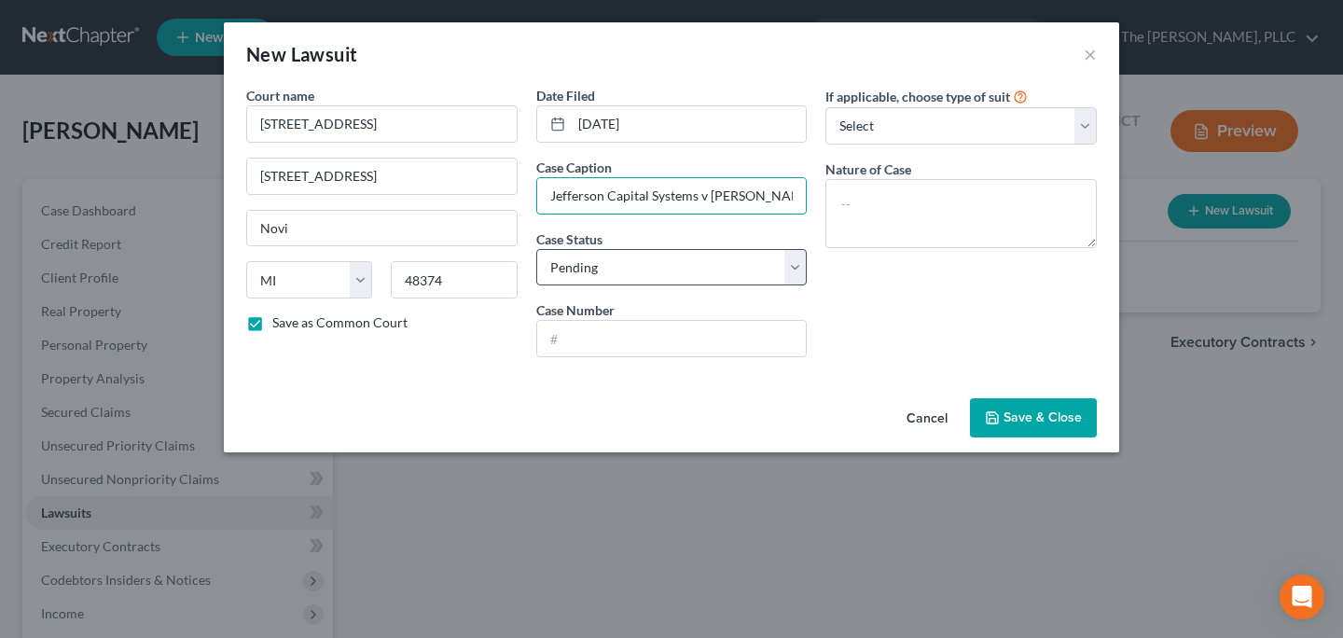
type input "Jefferson Capital Systems v Alicia Rider"
click at [541, 270] on select "Select Pending On Appeal Concluded" at bounding box center [671, 267] width 271 height 37
select select "2"
click at [536, 249] on select "Select Pending On Appeal Concluded" at bounding box center [671, 267] width 271 height 37
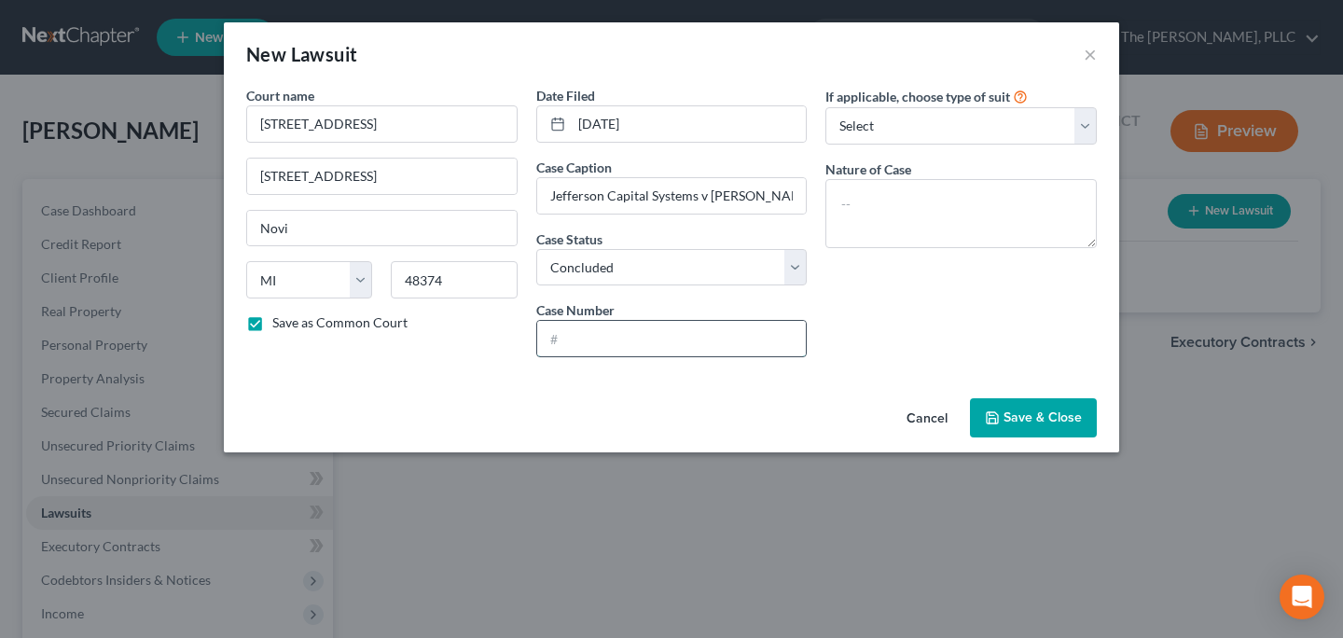
click at [615, 337] on input "text" at bounding box center [672, 338] width 270 height 35
type input "22C05938GC"
click at [947, 235] on textarea at bounding box center [960, 213] width 271 height 69
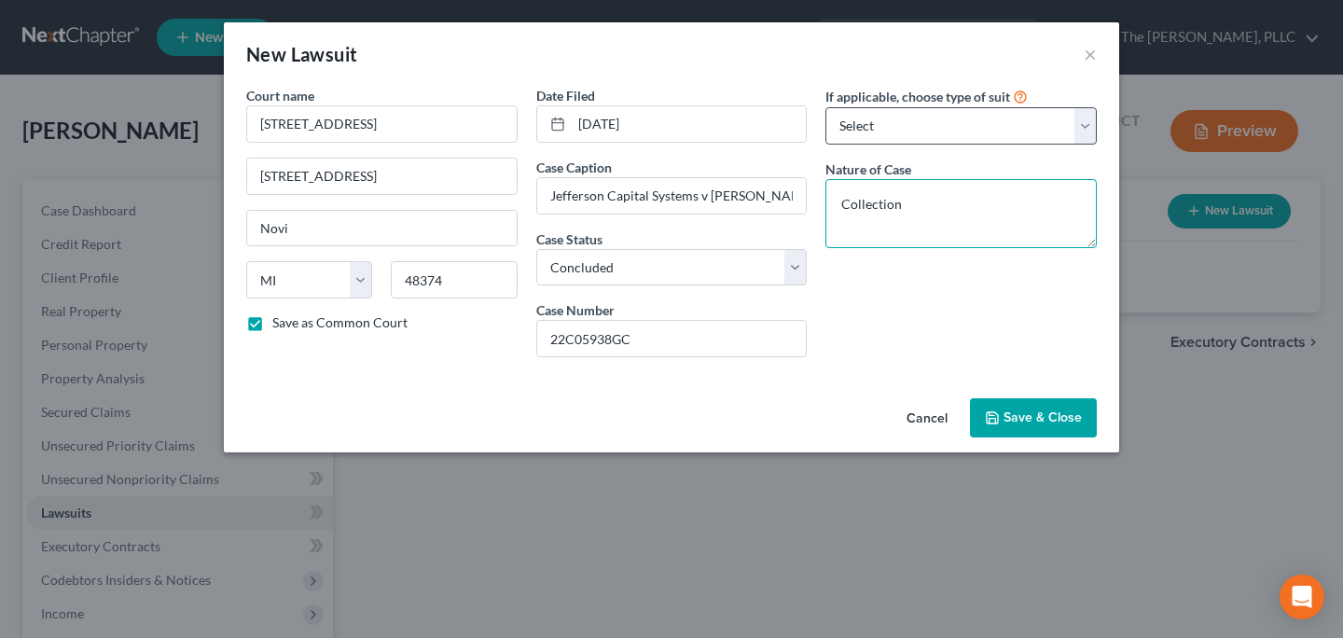
type textarea "Collection"
click at [929, 112] on select "Select Repossession Garnishment Foreclosure Attached, Seized, Or Levied Other" at bounding box center [960, 125] width 271 height 37
click at [1051, 423] on span "Save & Close" at bounding box center [1042, 417] width 78 height 16
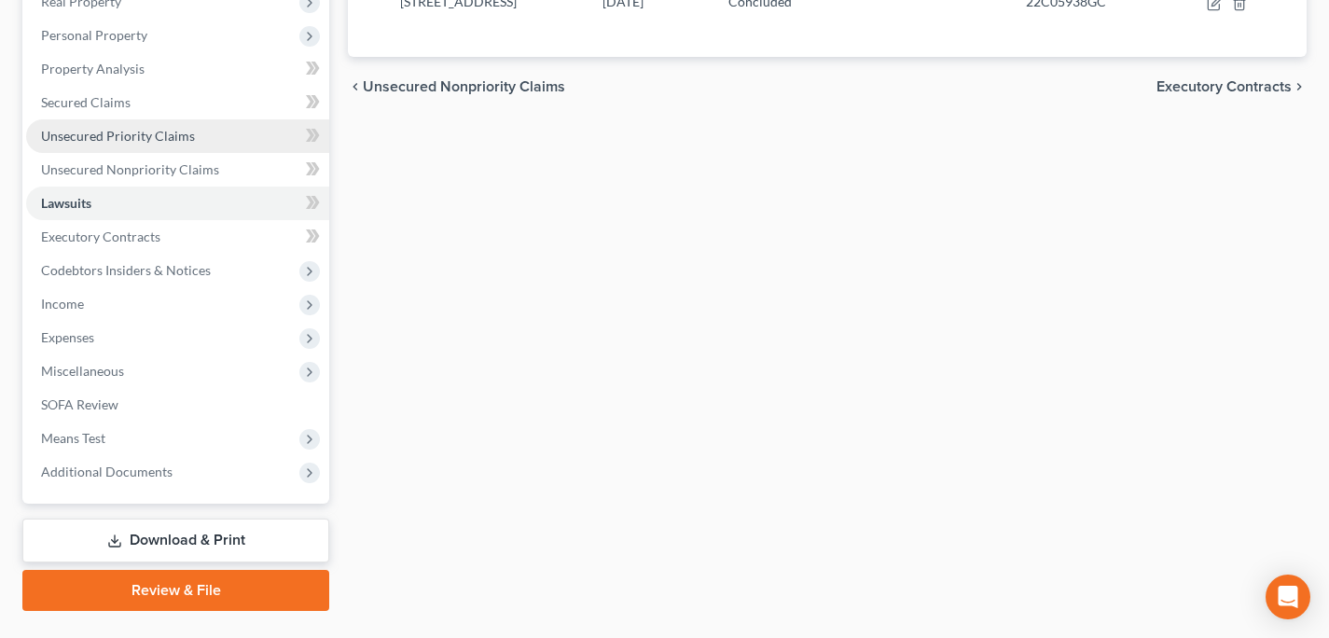
scroll to position [212, 0]
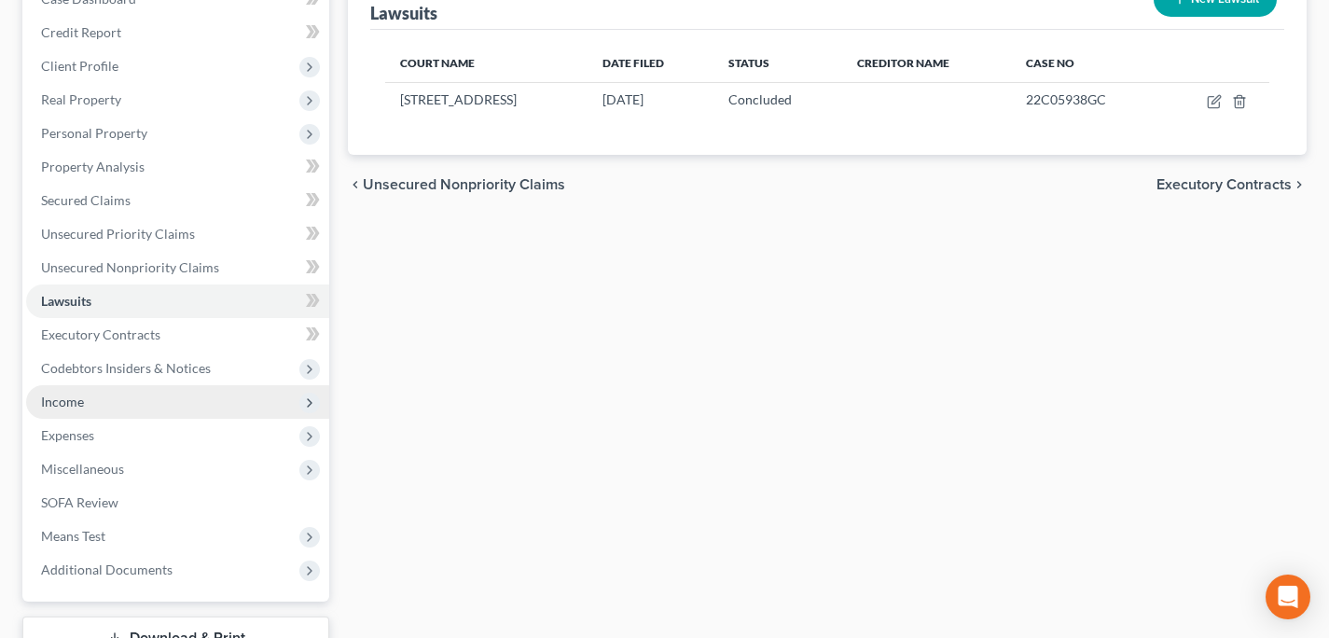
click at [117, 414] on span "Income" at bounding box center [177, 402] width 303 height 34
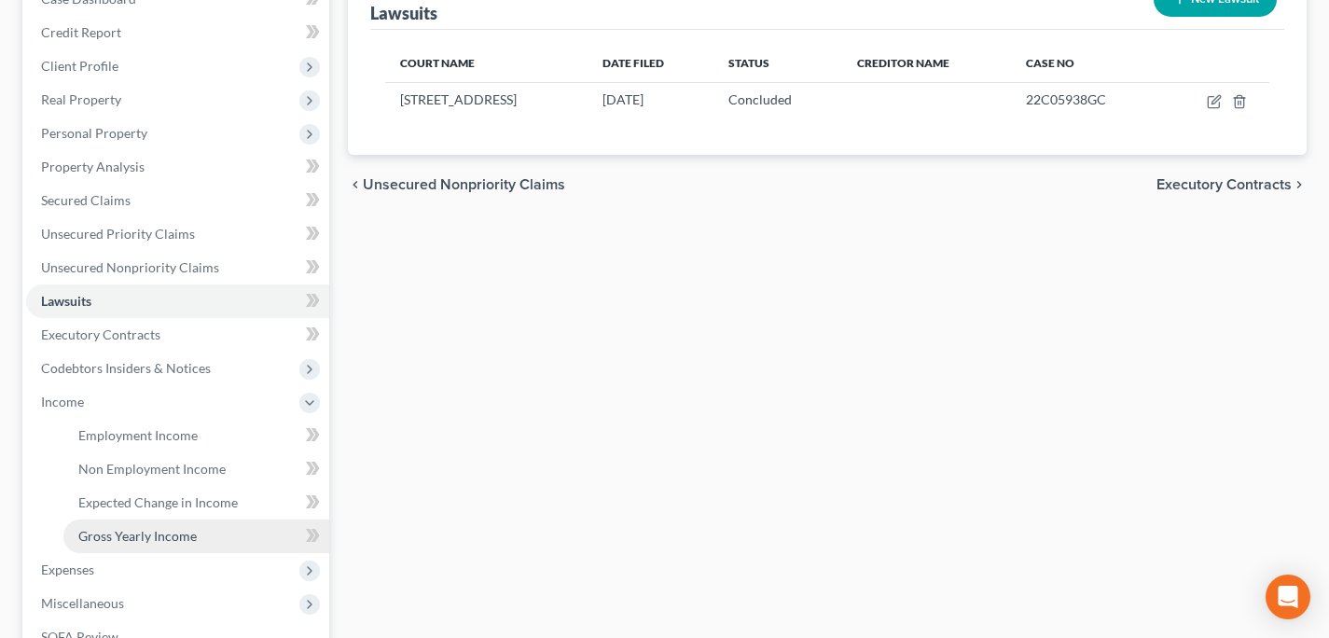
click at [142, 541] on span "Gross Yearly Income" at bounding box center [137, 536] width 118 height 16
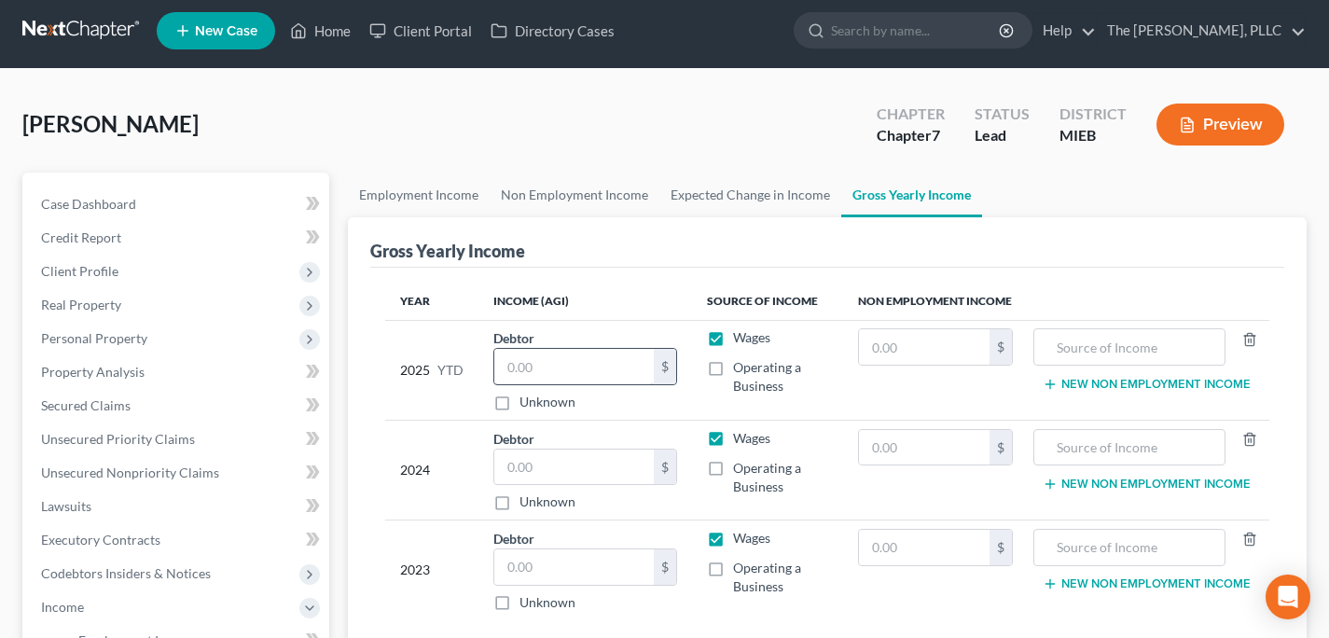
scroll to position [7, 0]
click at [566, 358] on input "text" at bounding box center [573, 365] width 159 height 35
click at [606, 473] on input "text" at bounding box center [573, 466] width 159 height 35
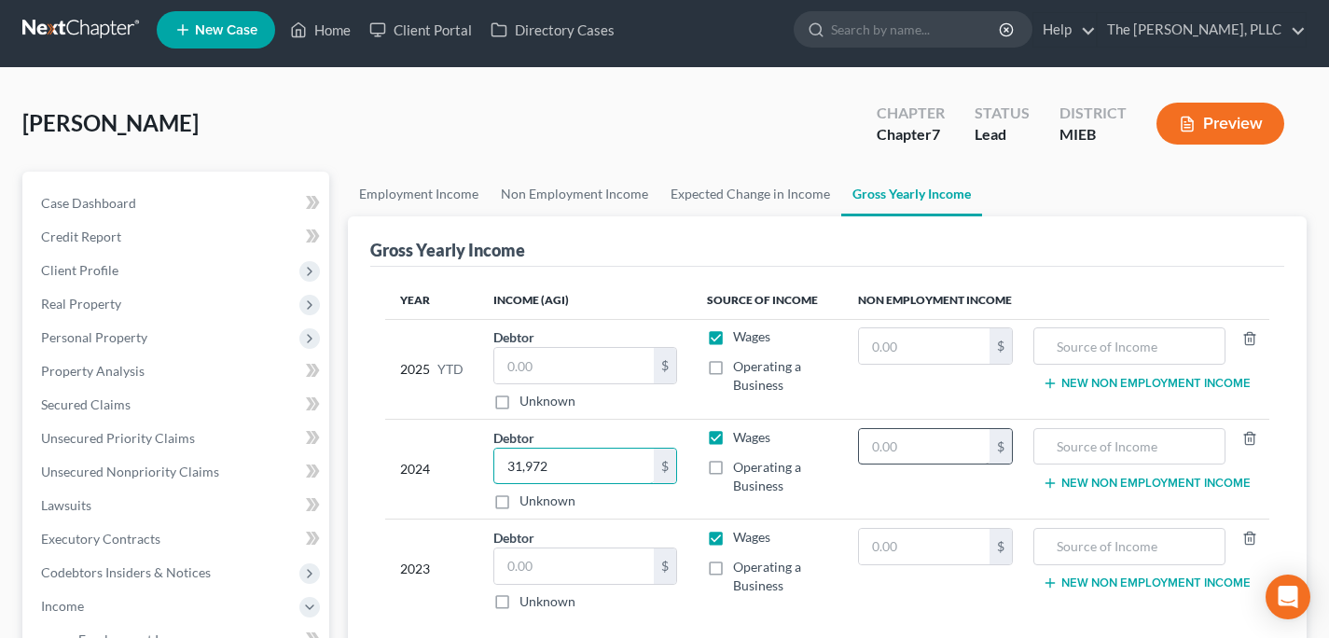
type input "31,972"
click at [957, 458] on input "text" at bounding box center [924, 446] width 131 height 35
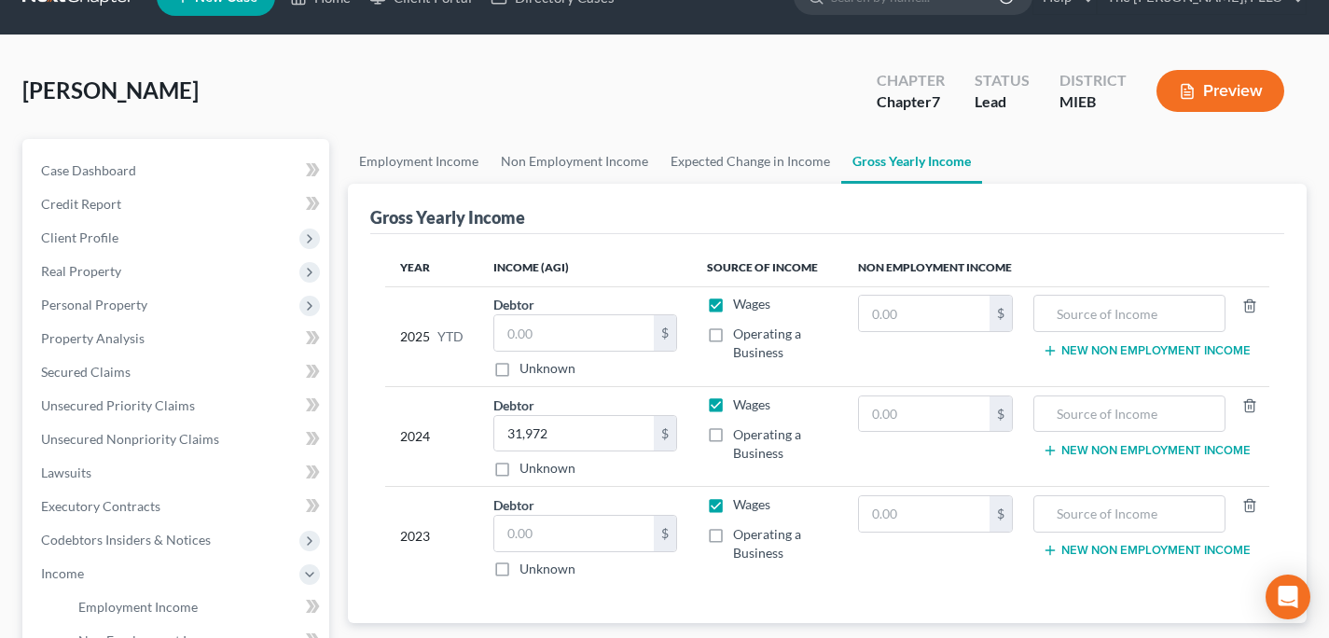
scroll to position [41, 0]
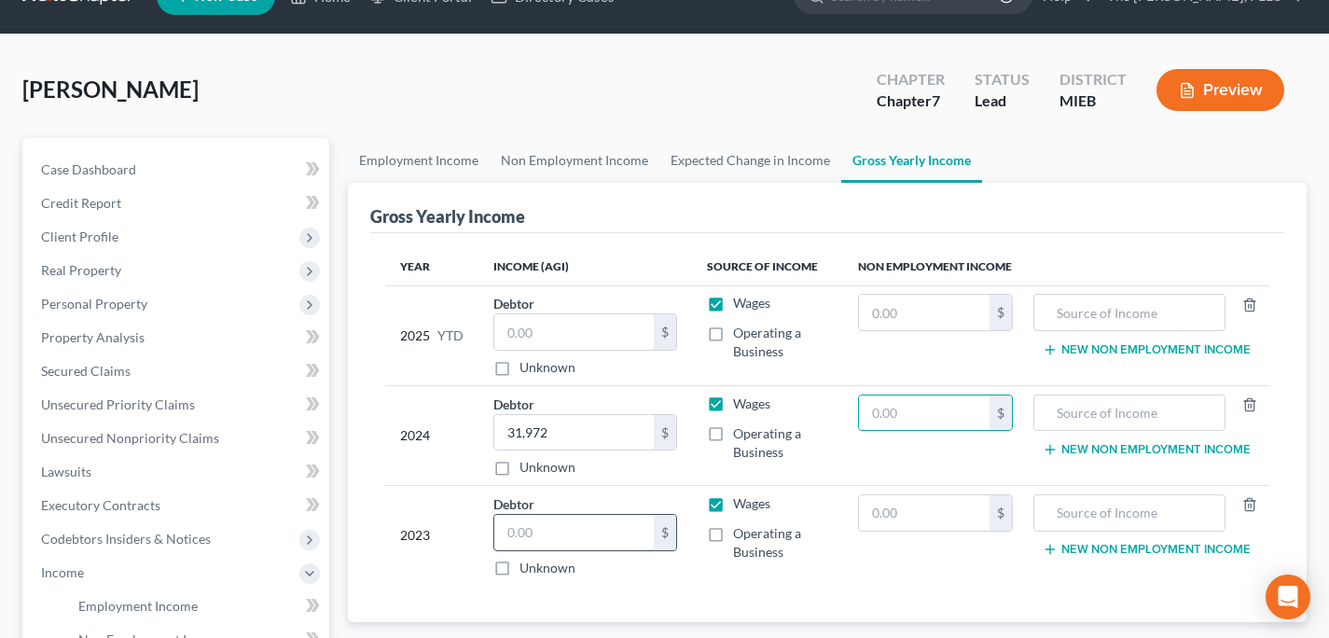
click at [564, 531] on input "text" at bounding box center [573, 532] width 159 height 35
type input "18,349"
click at [561, 316] on input "text" at bounding box center [573, 331] width 159 height 35
click at [535, 323] on input "text" at bounding box center [573, 331] width 159 height 35
click at [573, 320] on input "text" at bounding box center [573, 331] width 159 height 35
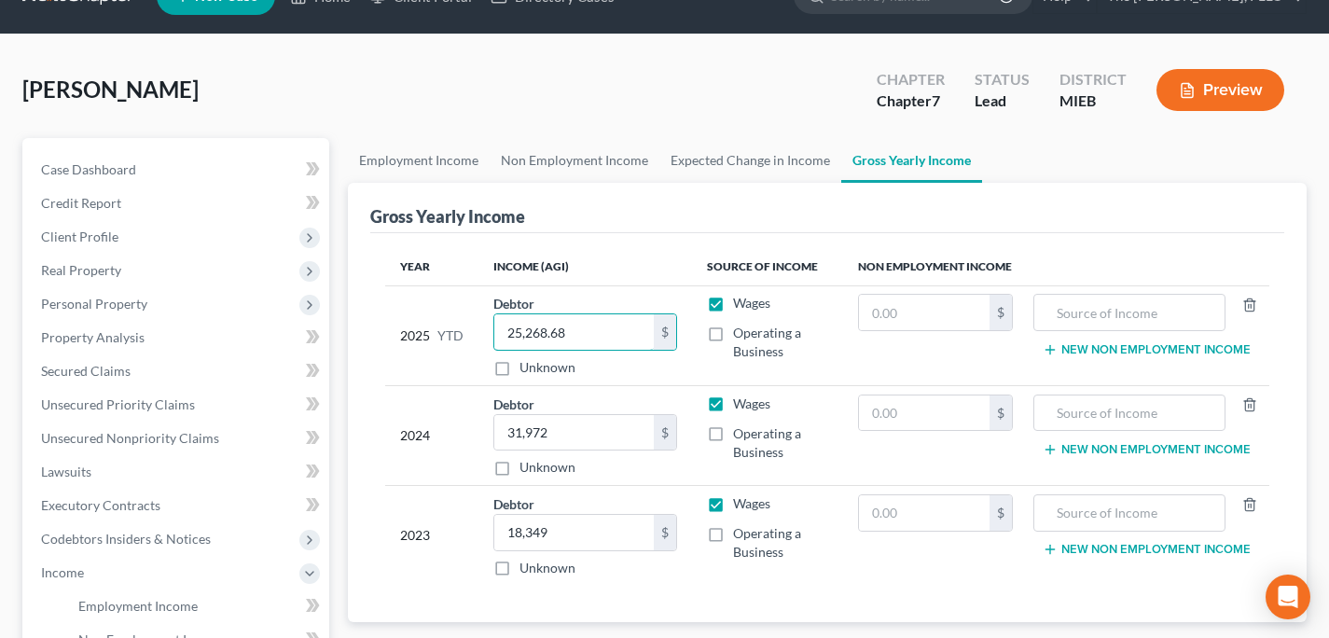
type input "25,268.68"
click at [618, 294] on div "Debtor 25,268.68 $ Unknown Balance Undetermined 25,268.68 $ Unknown" at bounding box center [584, 335] width 183 height 83
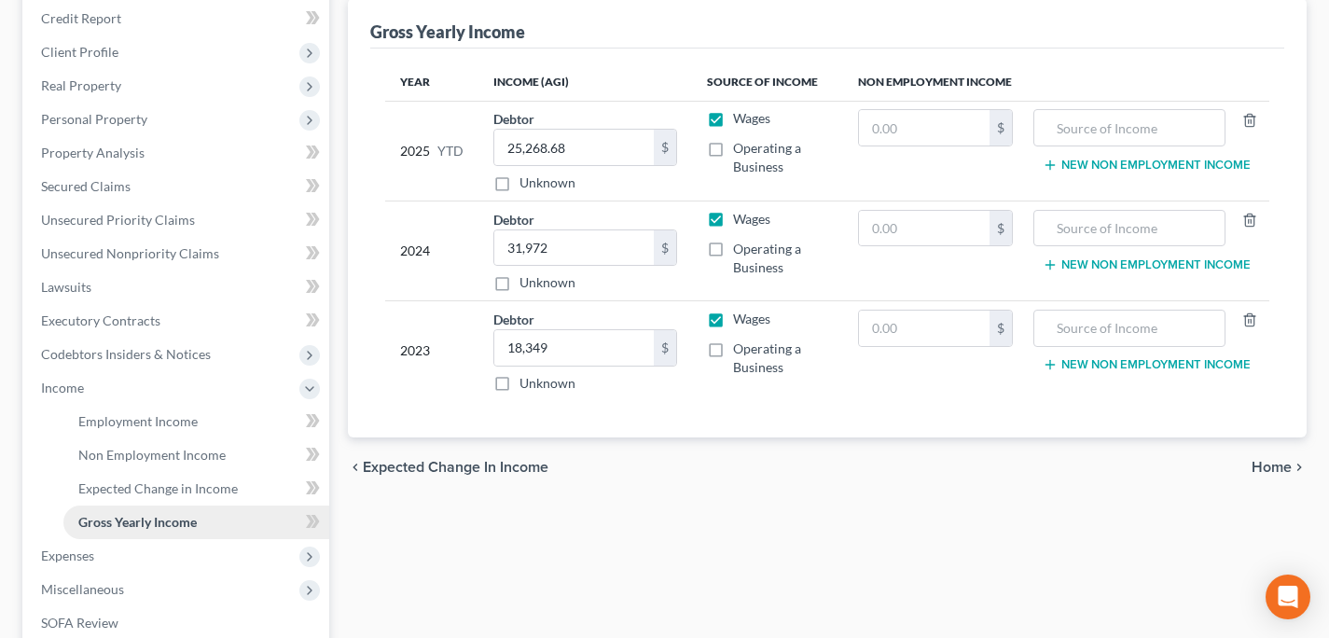
scroll to position [429, 0]
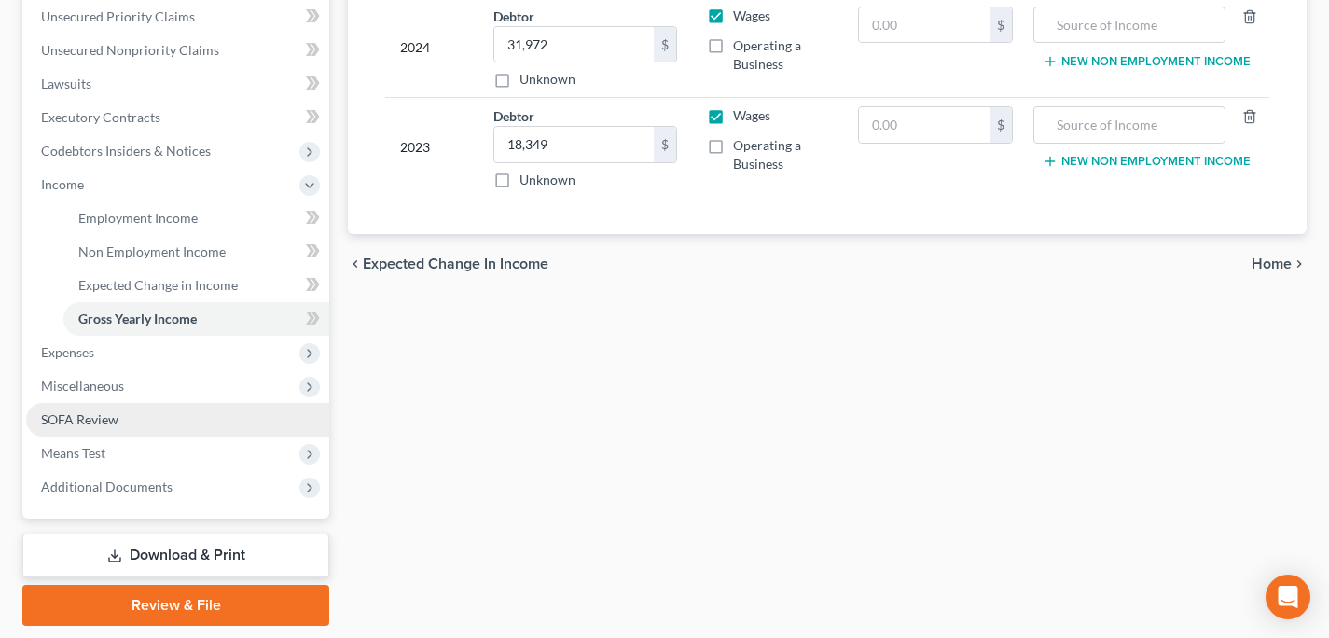
click at [149, 419] on link "SOFA Review" at bounding box center [177, 420] width 303 height 34
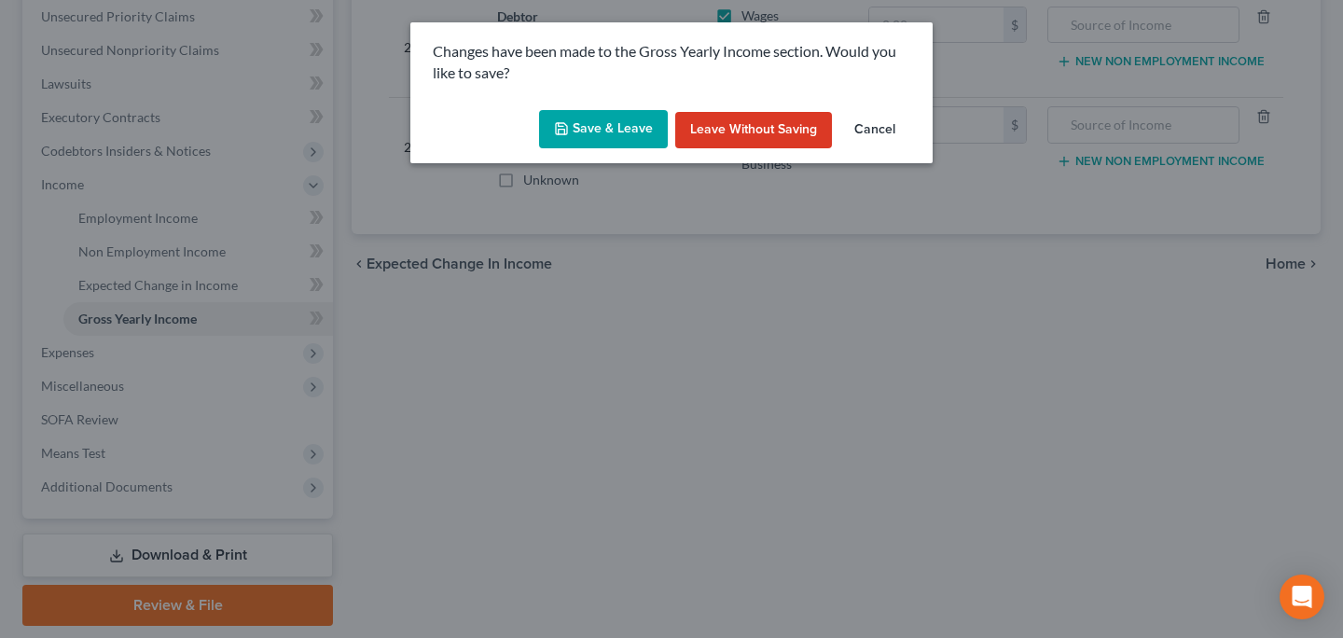
click at [635, 140] on button "Save & Leave" at bounding box center [603, 129] width 129 height 39
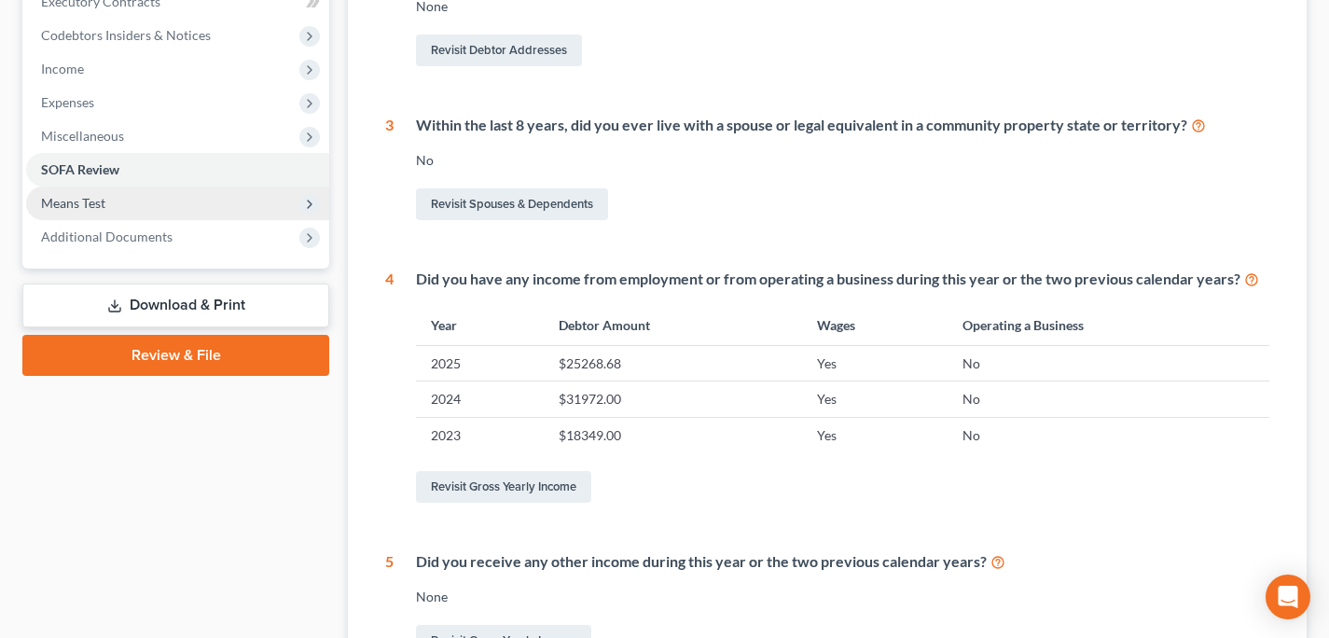
scroll to position [544, 0]
click at [108, 207] on span "Means Test" at bounding box center [177, 204] width 303 height 34
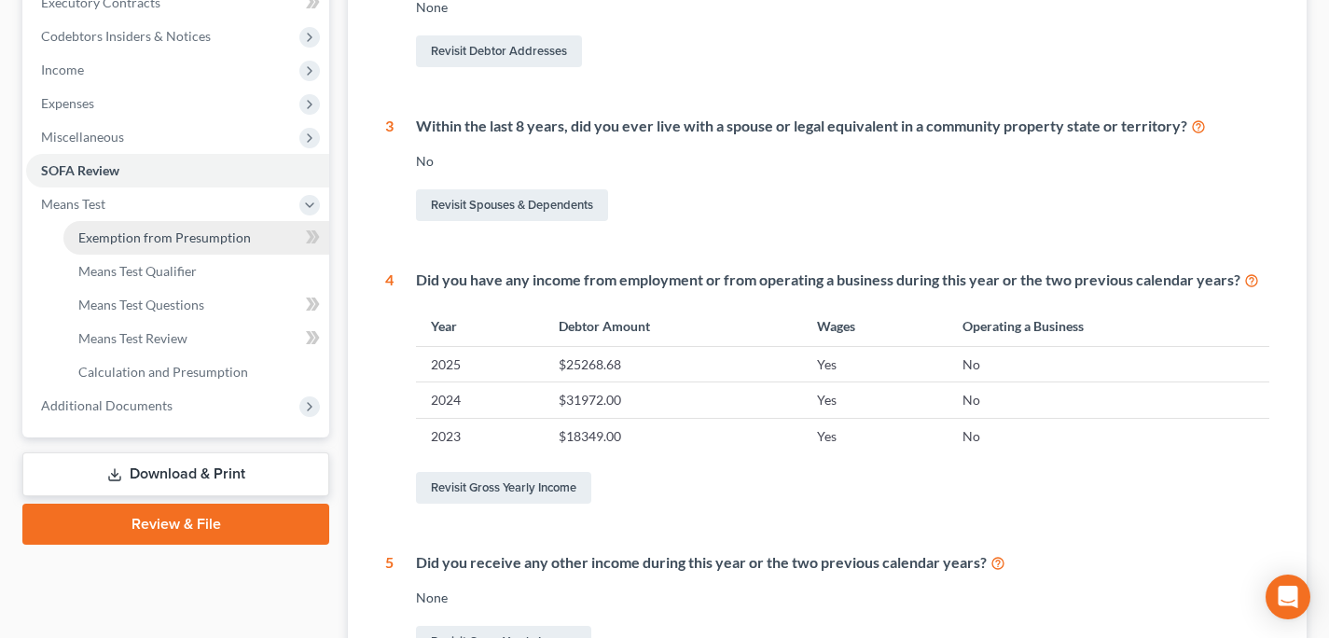
click at [155, 234] on span "Exemption from Presumption" at bounding box center [164, 237] width 173 height 16
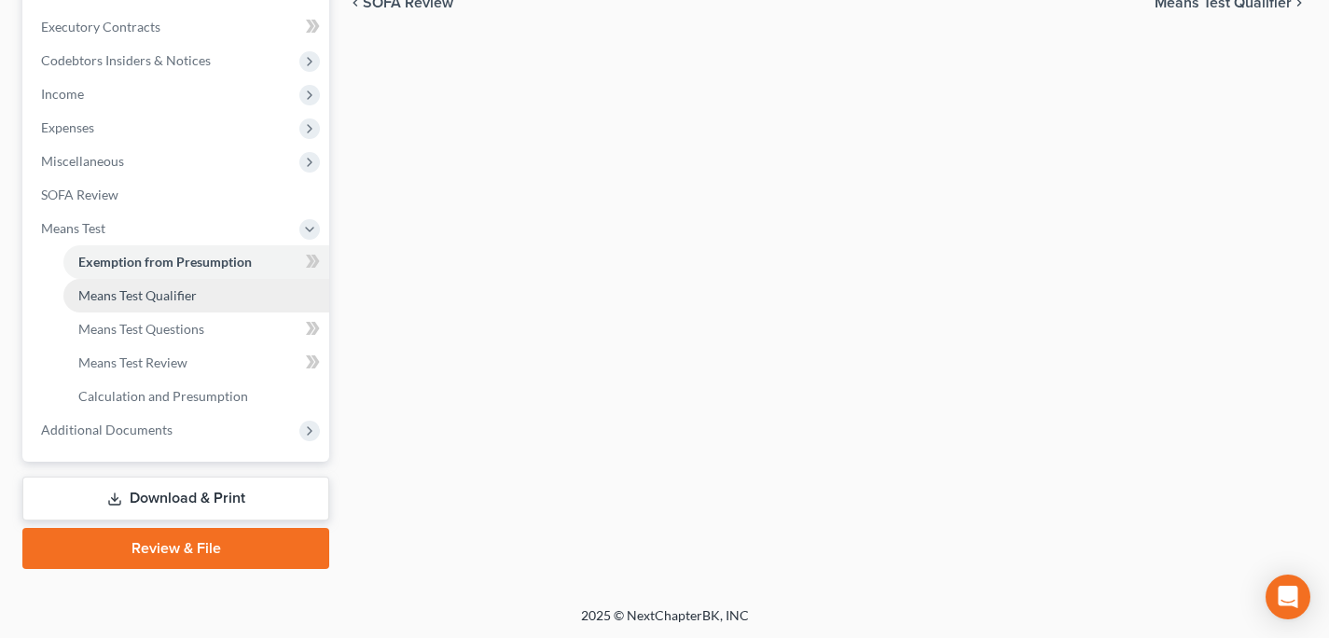
radio input "true"
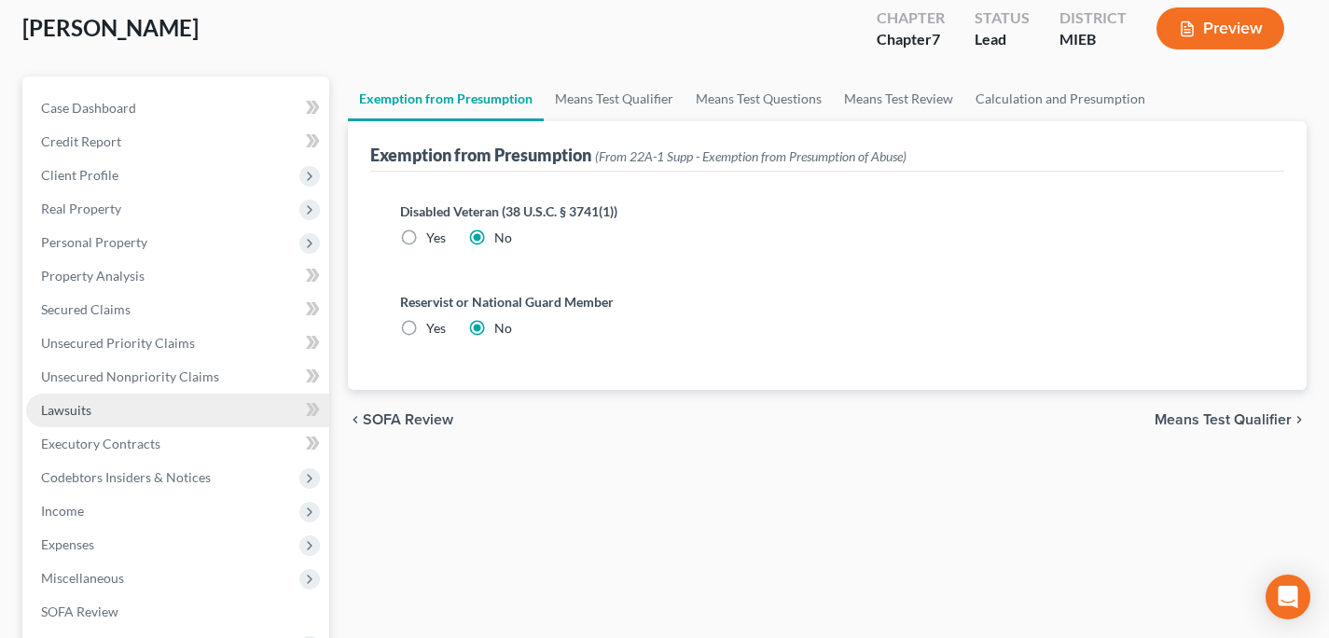
scroll to position [118, 0]
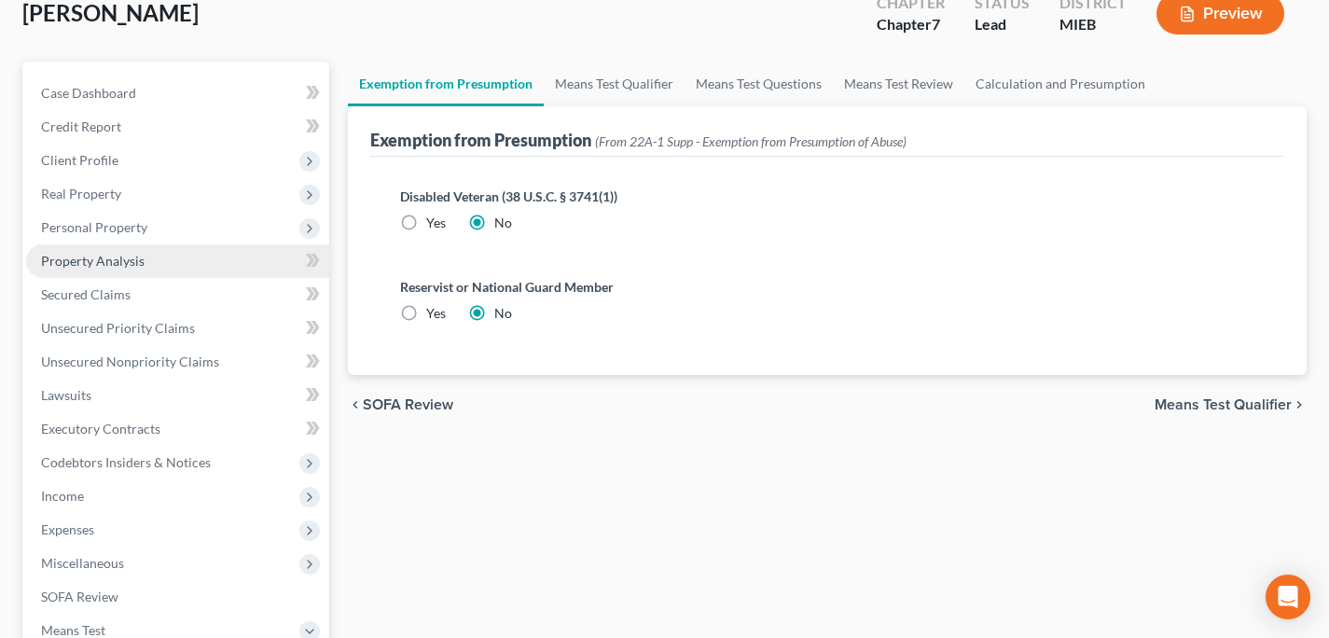
click at [128, 263] on span "Property Analysis" at bounding box center [93, 261] width 104 height 16
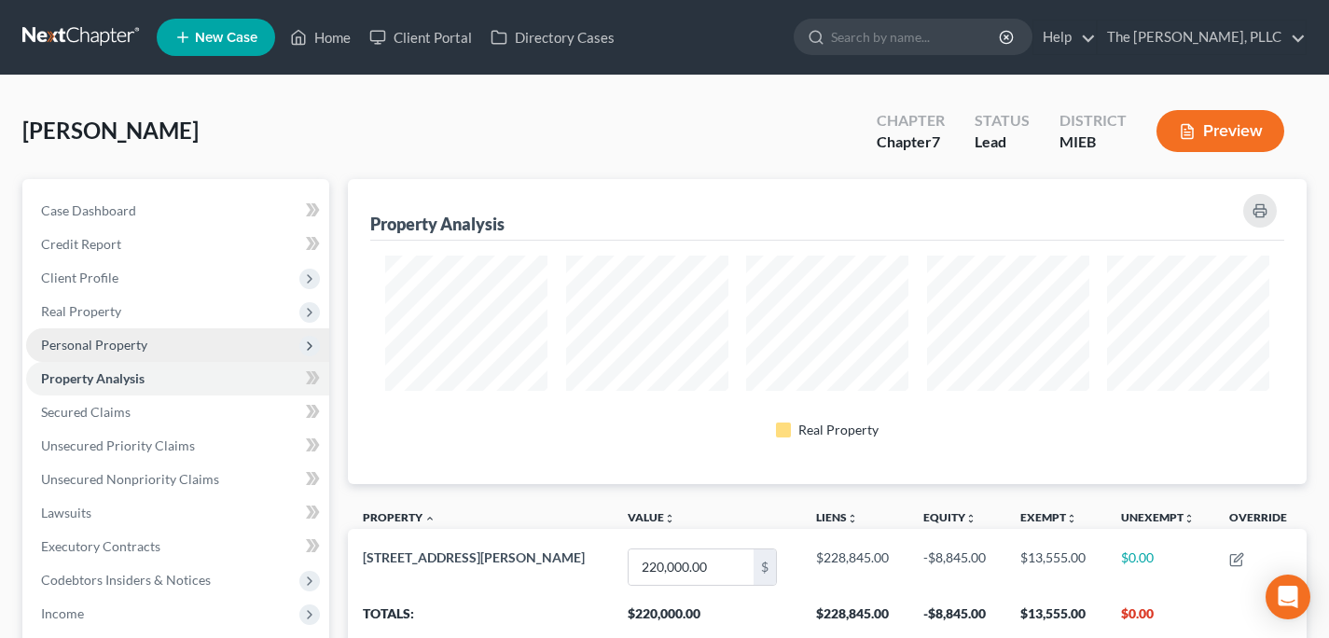
click at [124, 338] on span "Personal Property" at bounding box center [94, 345] width 106 height 16
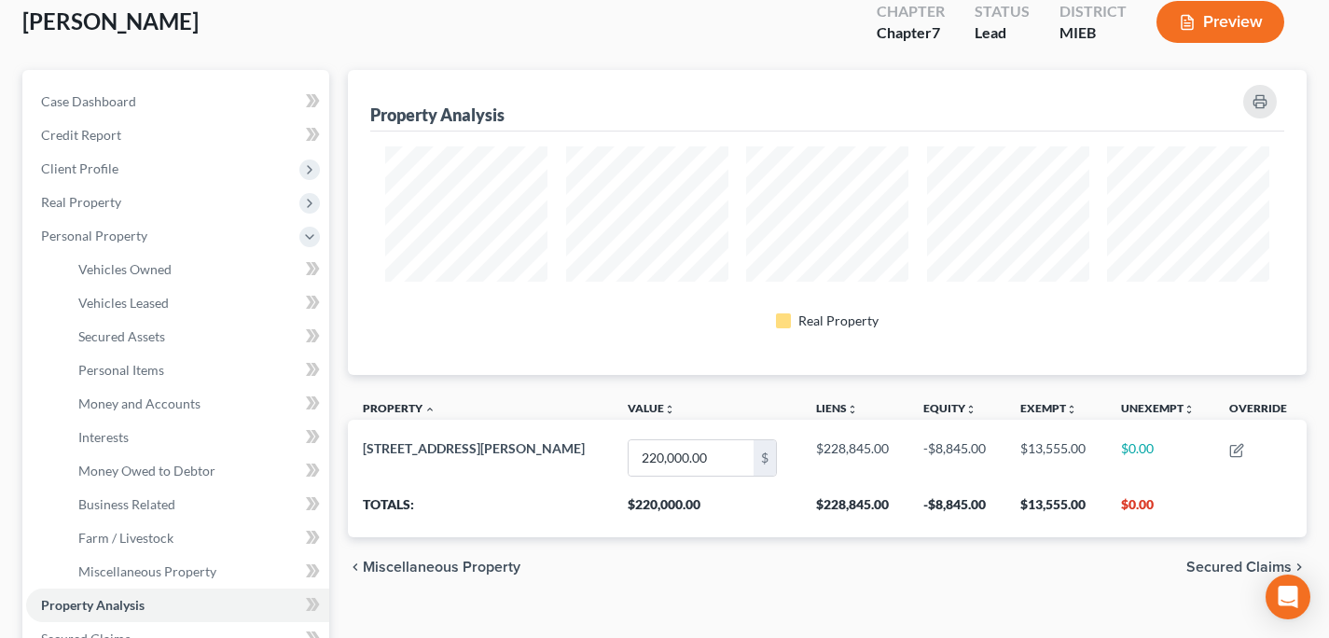
scroll to position [208, 0]
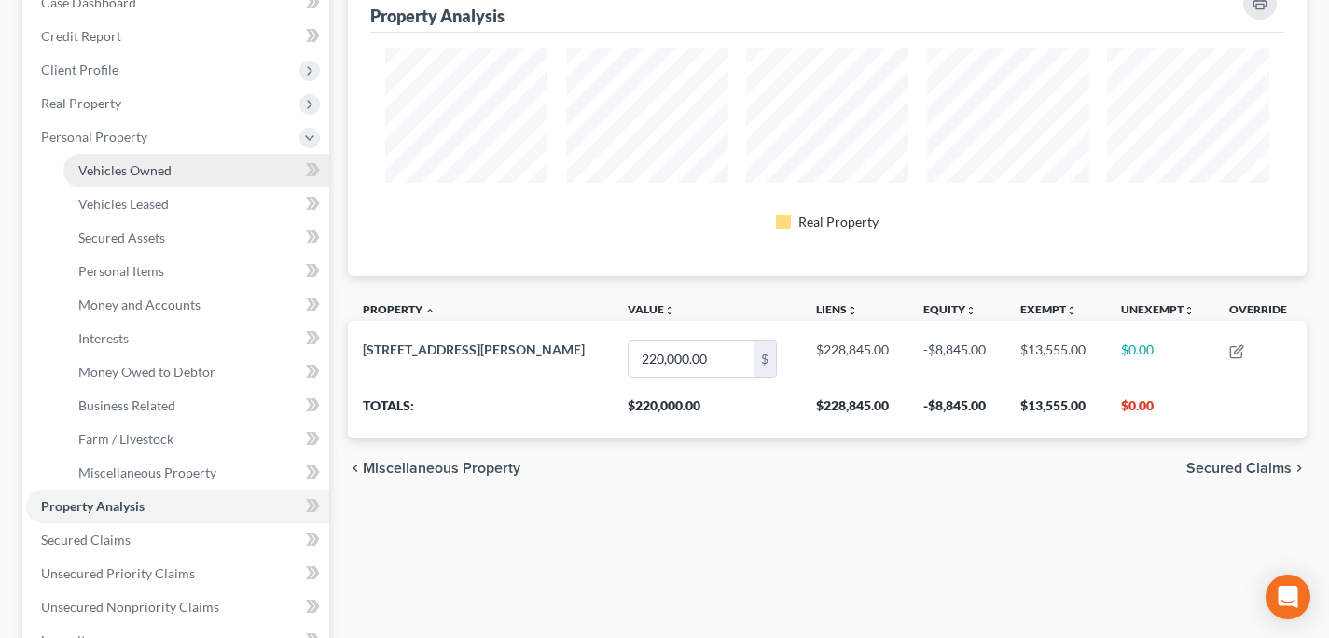
click at [144, 170] on span "Vehicles Owned" at bounding box center [124, 170] width 93 height 16
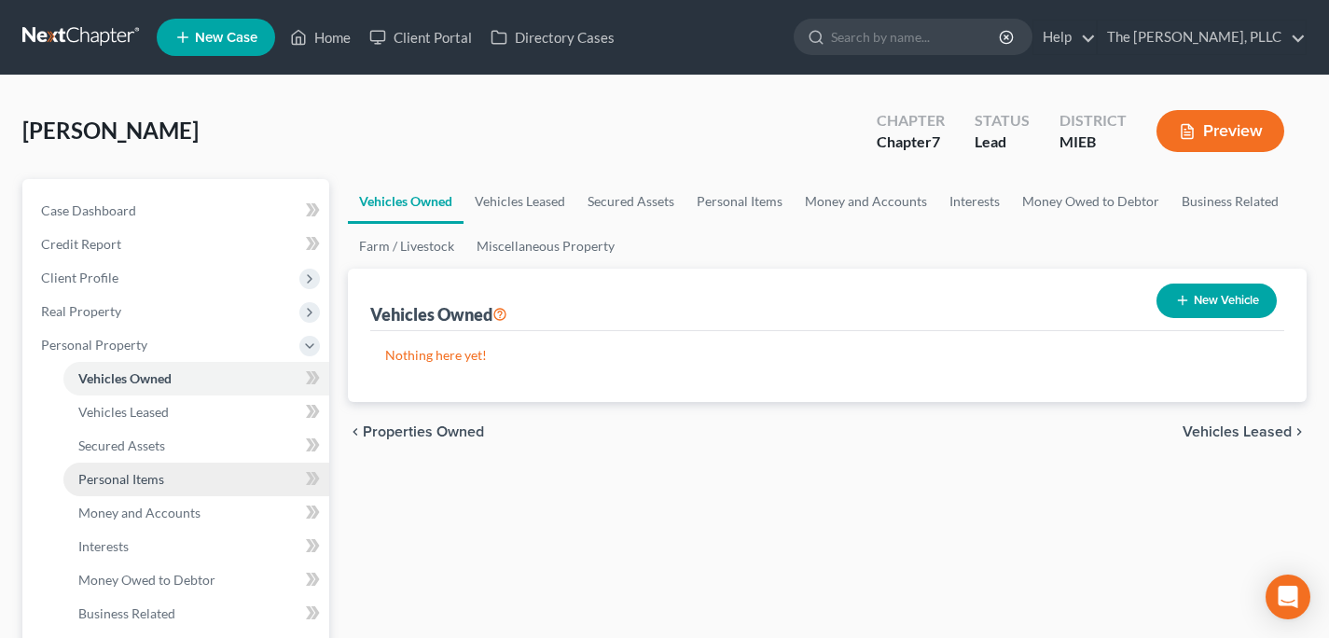
click at [146, 490] on link "Personal Items" at bounding box center [196, 480] width 266 height 34
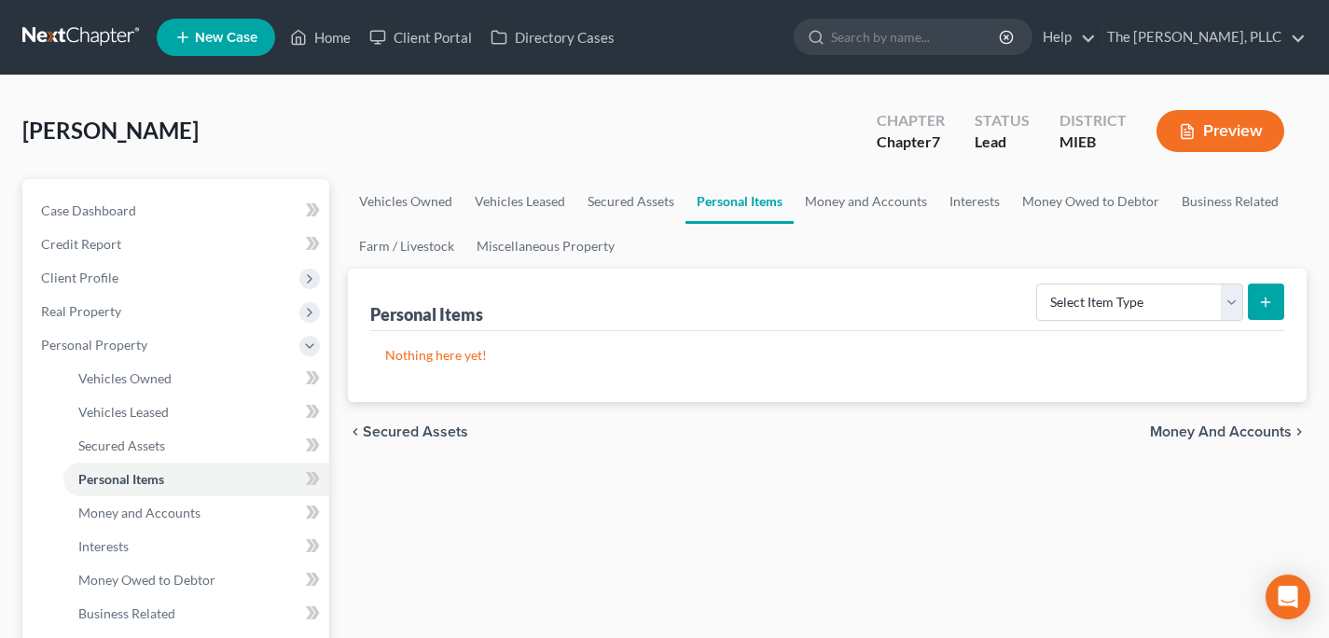
click at [1273, 314] on button "submit" at bounding box center [1266, 302] width 36 height 36
click at [1134, 310] on select "Select Item Type Clothing Collectibles Of Value Electronics Firearms Household …" at bounding box center [1139, 302] width 207 height 37
select select "clothing"
click at [1038, 284] on select "Select Item Type Clothing Collectibles Of Value Electronics Firearms Household …" at bounding box center [1139, 302] width 207 height 37
click at [1258, 298] on icon "submit" at bounding box center [1265, 302] width 15 height 15
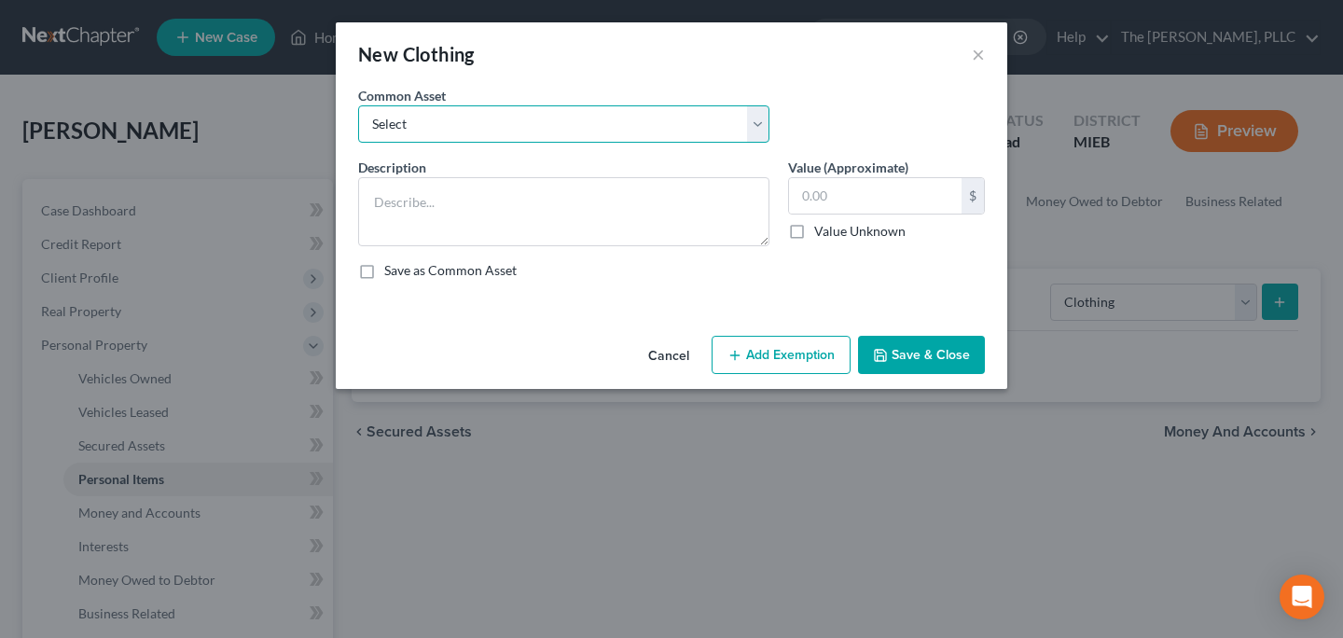
click at [493, 138] on select "Select Miscellaneous clothing." at bounding box center [563, 123] width 411 height 37
click at [358, 105] on select "Select Miscellaneous clothing." at bounding box center [563, 123] width 411 height 37
click at [499, 123] on select "Select Miscellaneous clothing." at bounding box center [563, 123] width 411 height 37
select select "0"
click at [358, 105] on select "Select Miscellaneous clothing." at bounding box center [563, 123] width 411 height 37
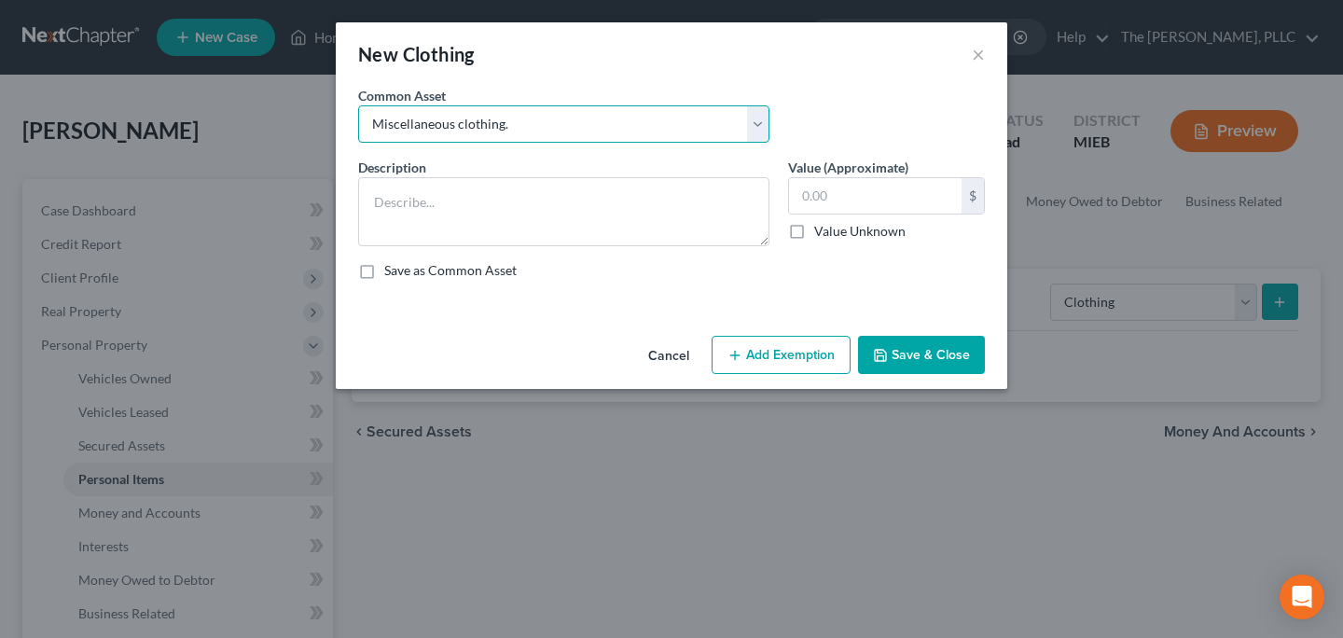
type textarea "Miscellaneous clothing."
type input "250.00"
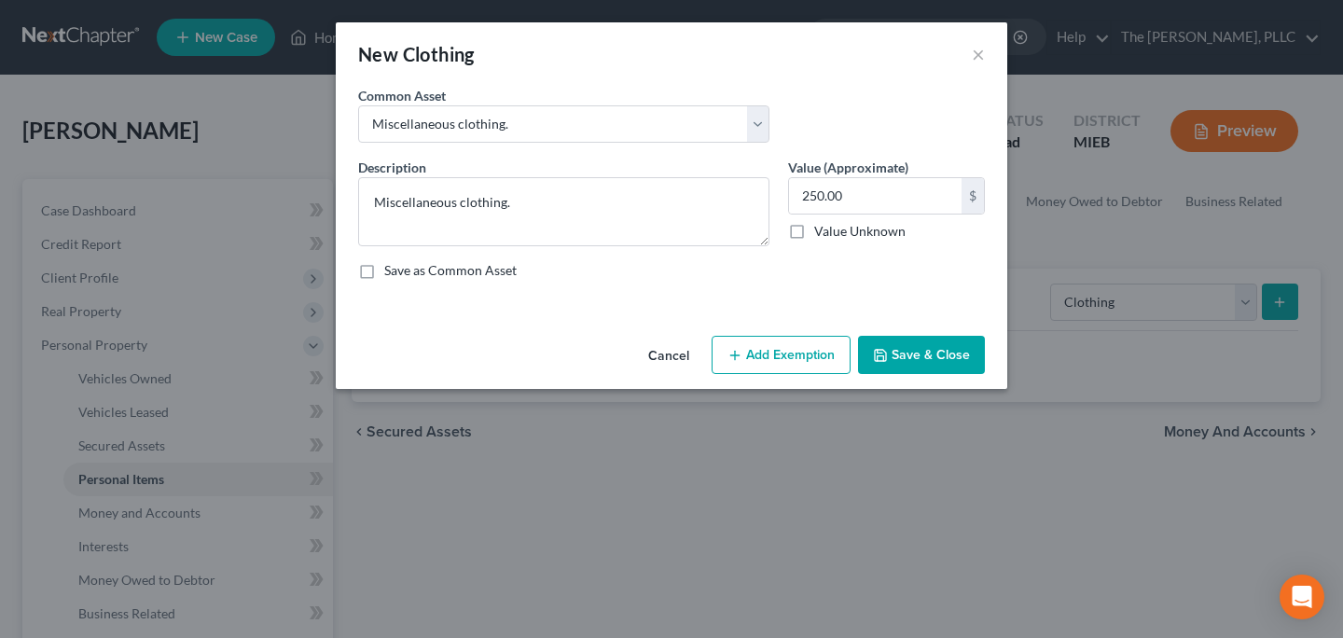
click at [740, 343] on button "Add Exemption" at bounding box center [781, 355] width 139 height 39
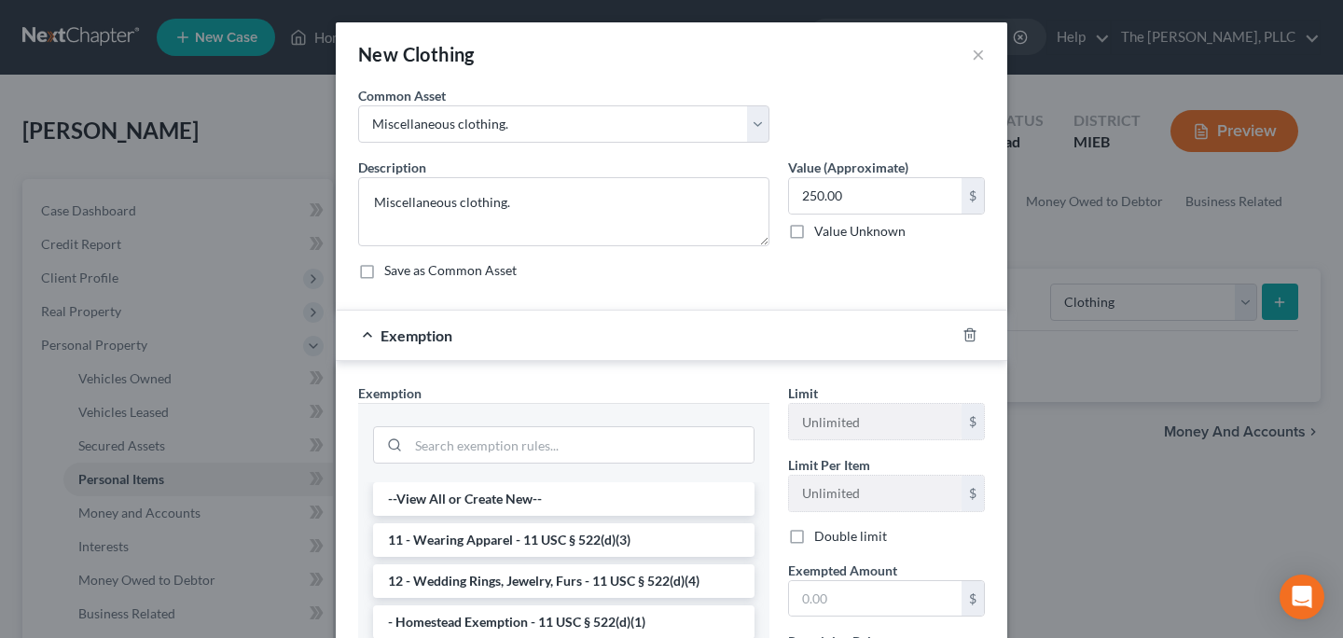
click at [496, 549] on li "11 - Wearing Apparel - 11 USC § 522(d)(3)" at bounding box center [563, 540] width 381 height 34
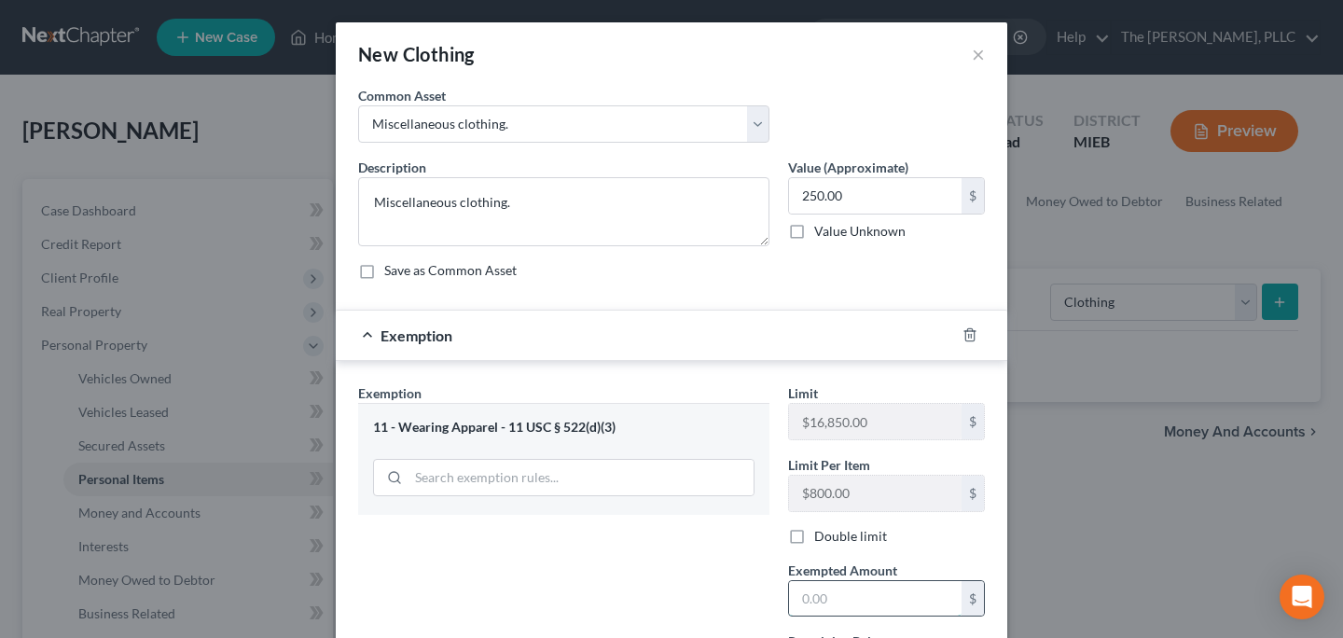
click at [823, 603] on input "text" at bounding box center [875, 598] width 173 height 35
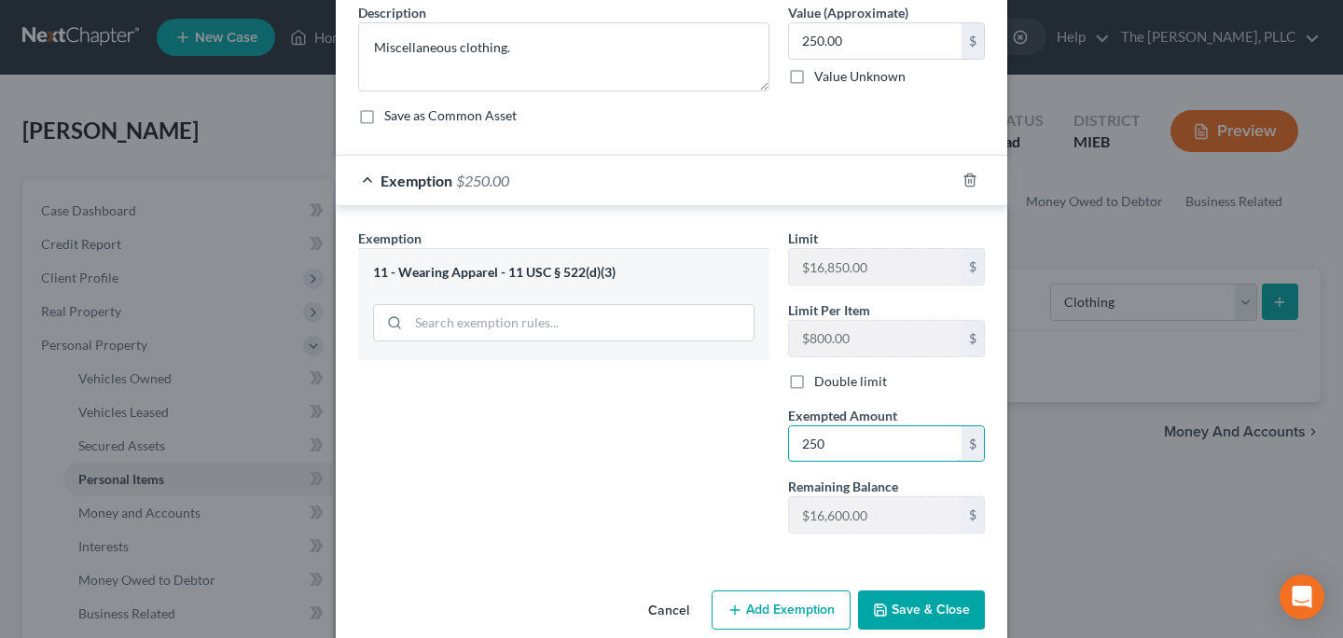
scroll to position [158, 0]
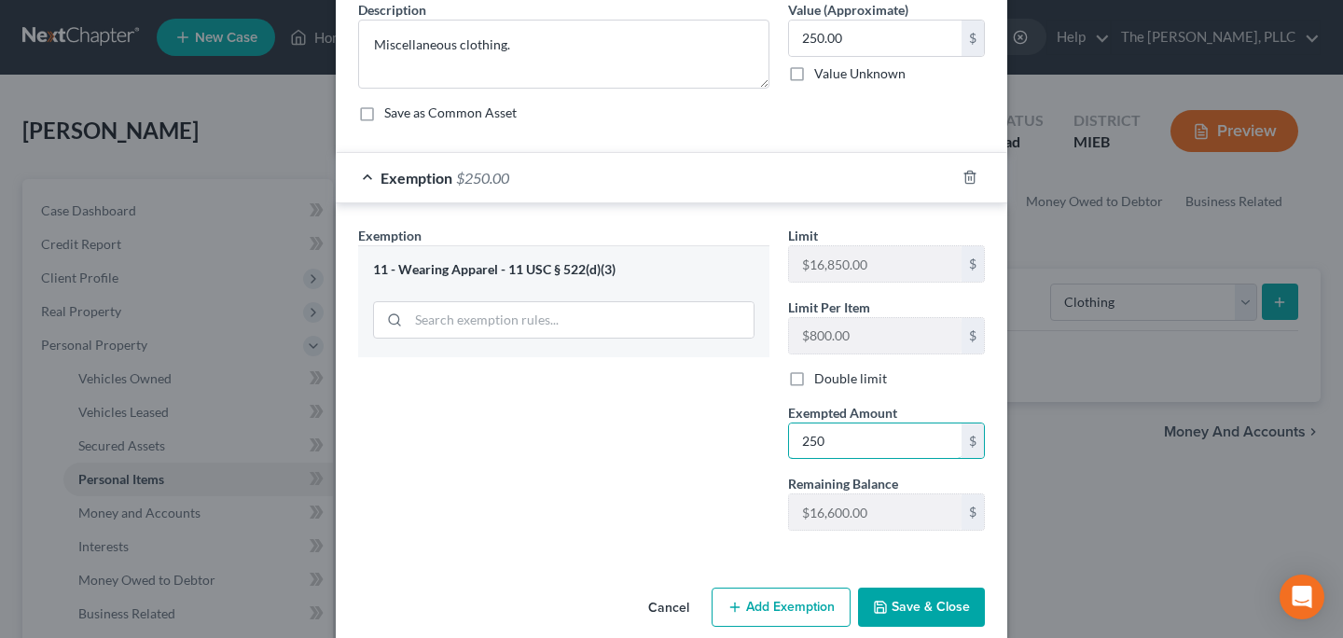
type input "250"
click at [924, 614] on button "Save & Close" at bounding box center [921, 607] width 127 height 39
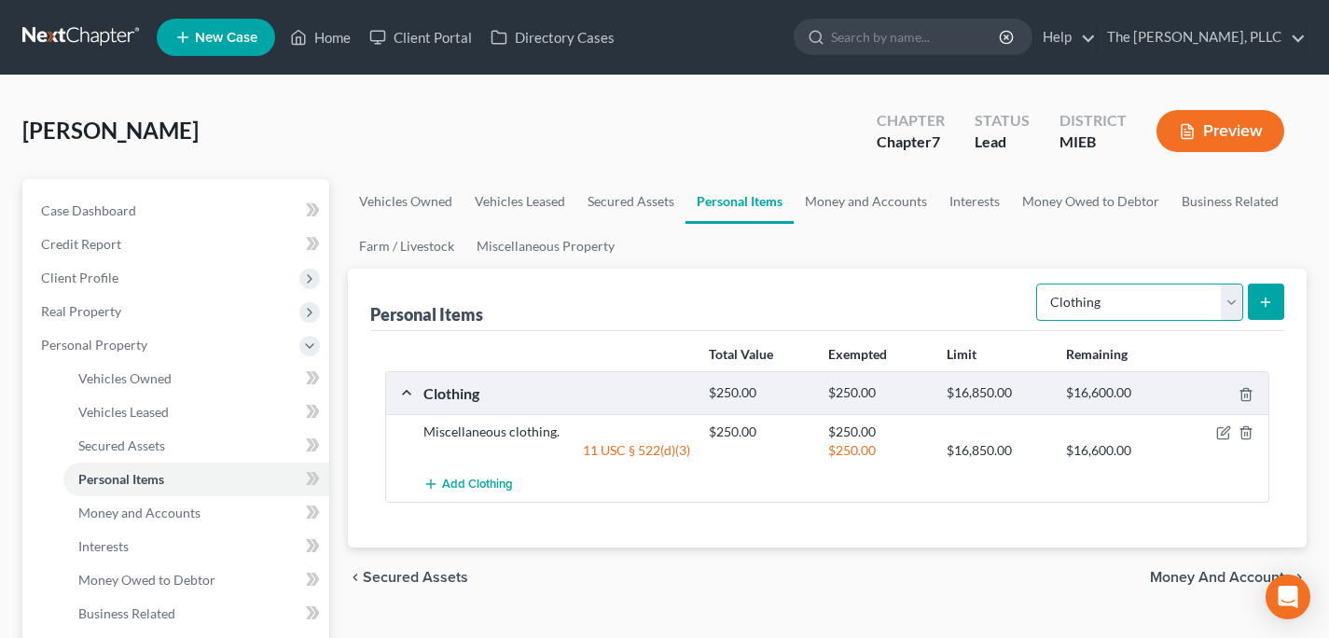
click at [1112, 302] on select "Select Item Type Clothing Collectibles Of Value Electronics Firearms Household …" at bounding box center [1139, 302] width 207 height 37
select select "electronics"
click at [1038, 284] on select "Select Item Type Clothing Collectibles Of Value Electronics Firearms Household …" at bounding box center [1139, 302] width 207 height 37
click at [1265, 305] on icon "submit" at bounding box center [1265, 302] width 15 height 15
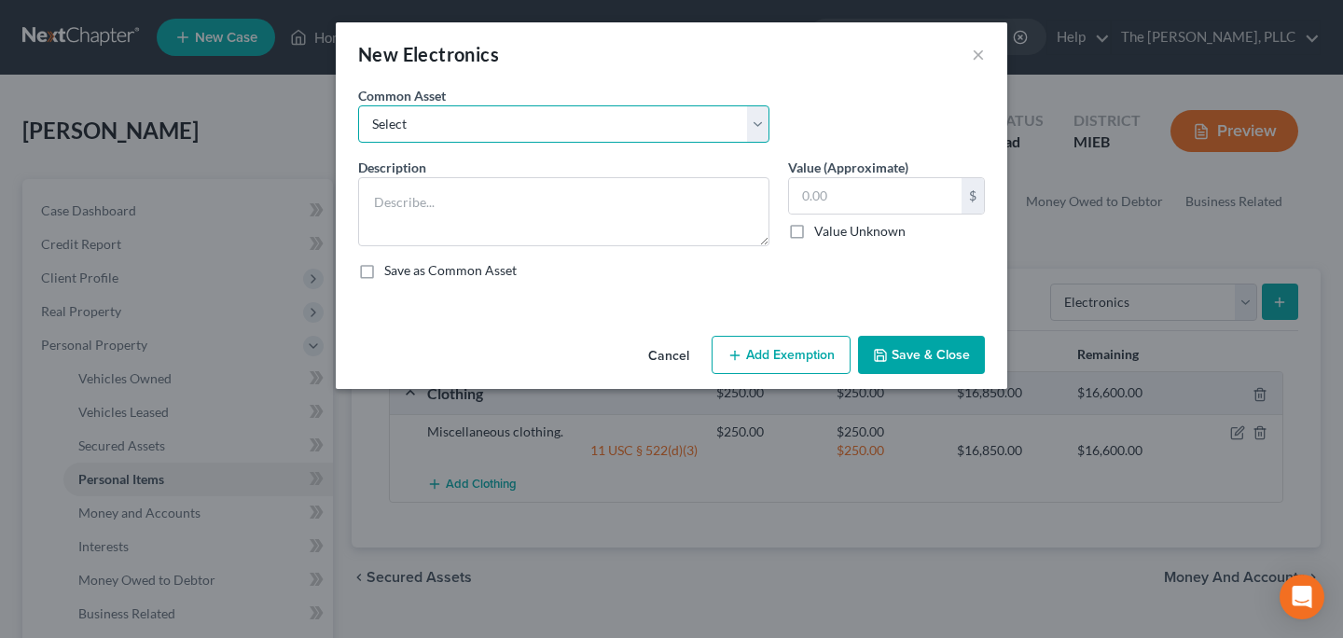
click at [555, 137] on select "Select Miscellaneous electronics." at bounding box center [563, 123] width 411 height 37
select select "0"
click at [358, 105] on select "Select Miscellaneous electronics." at bounding box center [563, 123] width 411 height 37
type textarea "Miscellaneous electronics."
type input "2,500.00"
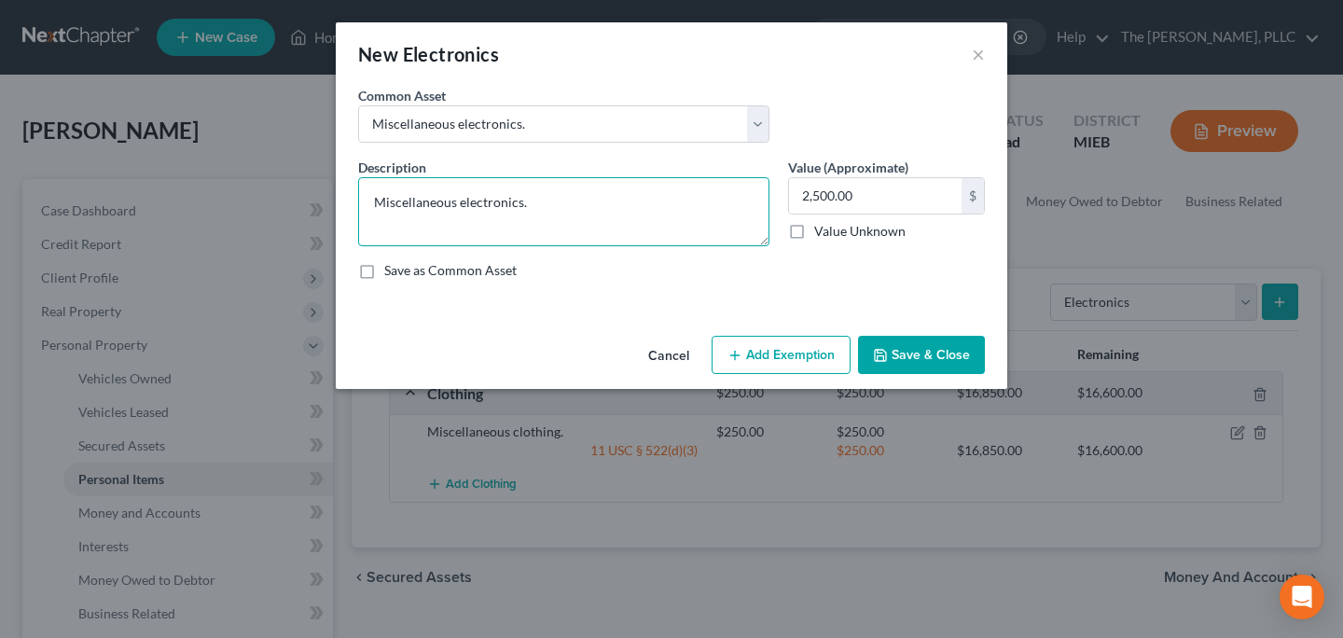
click at [518, 210] on textarea "Miscellaneous electronics." at bounding box center [563, 211] width 411 height 69
click at [559, 202] on textarea "Miscellaneous electronics." at bounding box center [563, 211] width 411 height 69
type textarea "Miscellaneous electronics (cell phone, watch, TV)"
click at [762, 343] on button "Add Exemption" at bounding box center [781, 355] width 139 height 39
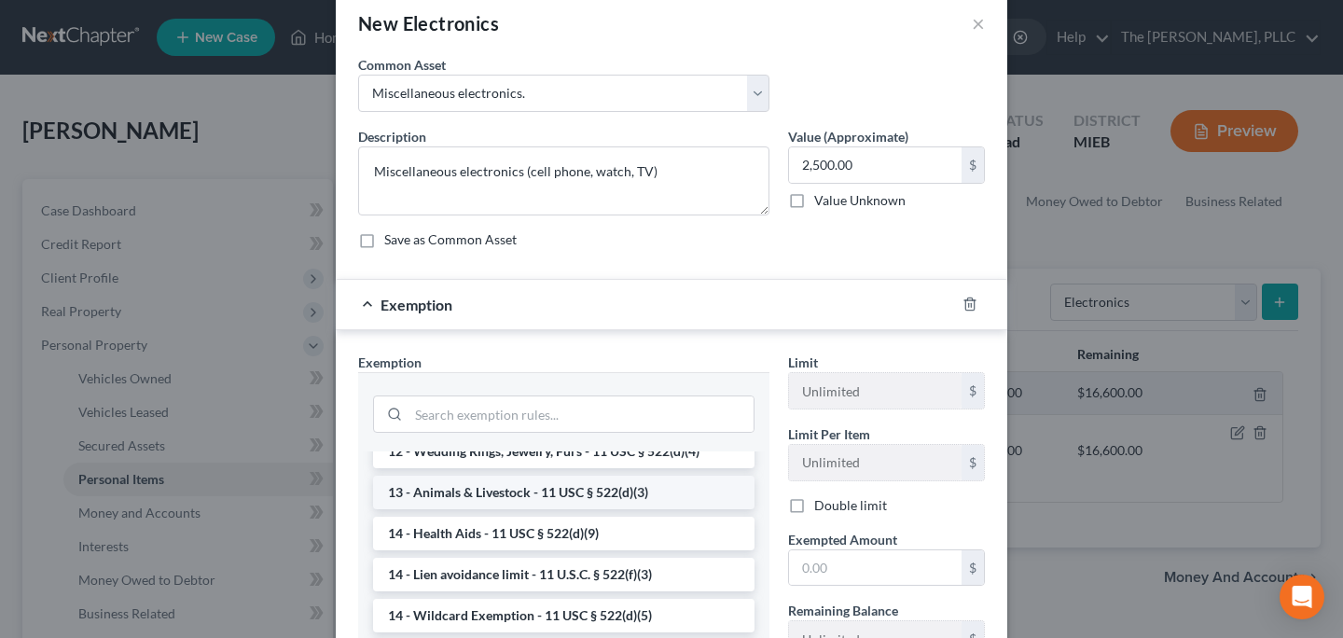
scroll to position [236, 0]
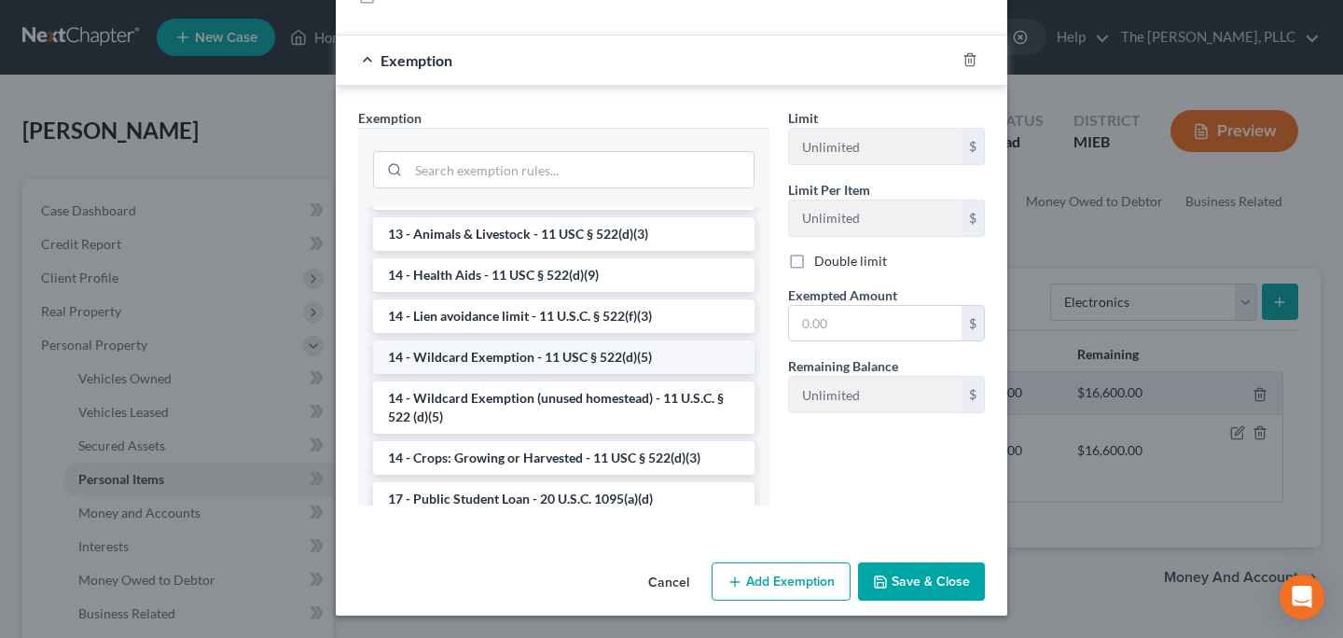
click at [556, 348] on li "14 - Wildcard Exemption - 11 USC § 522(d)(5)" at bounding box center [563, 357] width 381 height 34
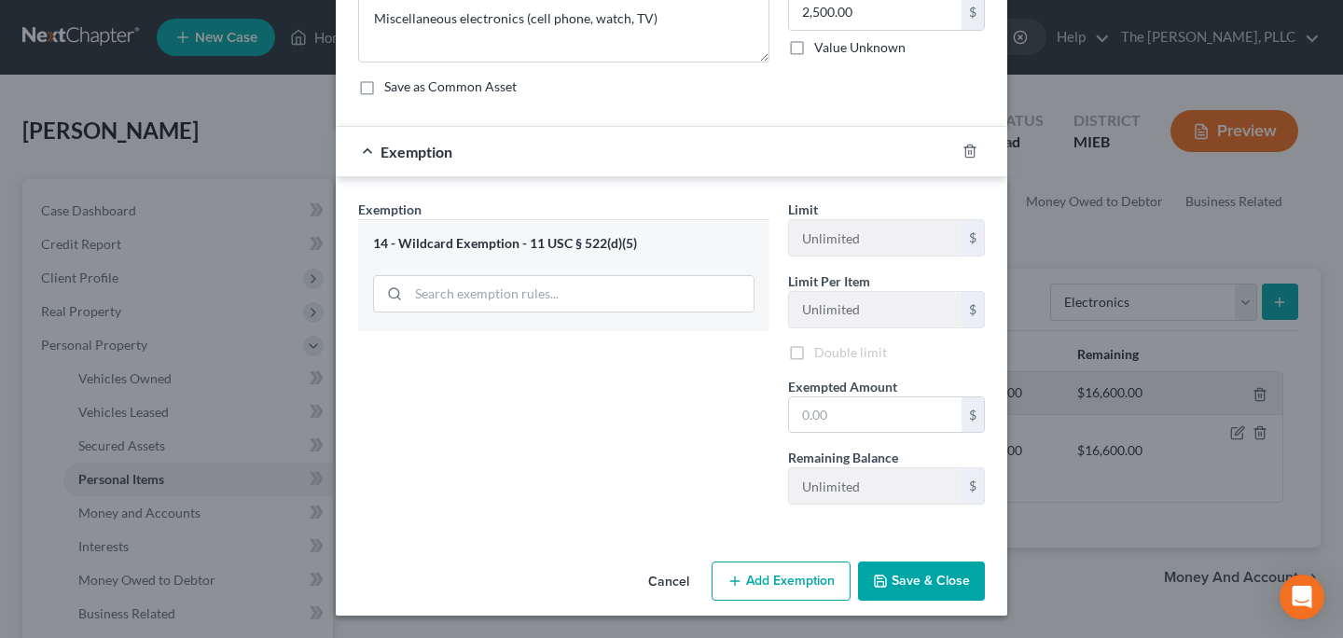
scroll to position [184, 0]
click at [854, 401] on input "text" at bounding box center [875, 414] width 173 height 35
click at [806, 421] on input "text" at bounding box center [875, 414] width 173 height 35
type input "1,675"
click at [779, 591] on button "Add Exemption" at bounding box center [781, 580] width 139 height 39
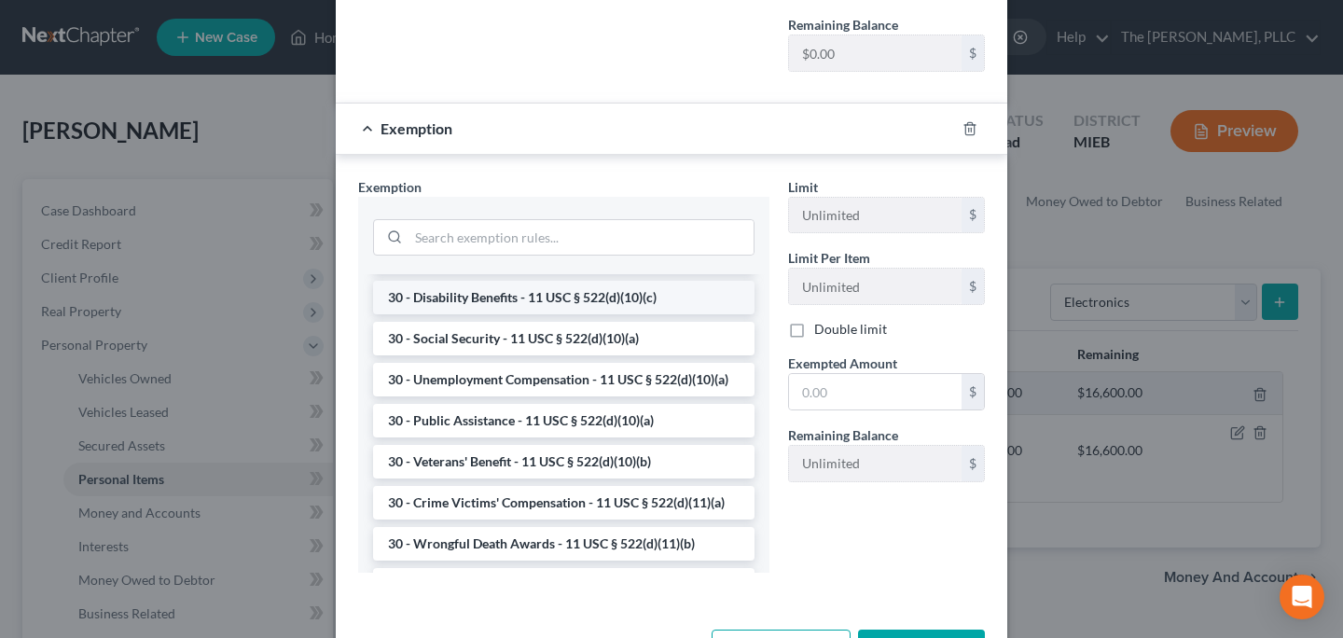
scroll to position [975, 0]
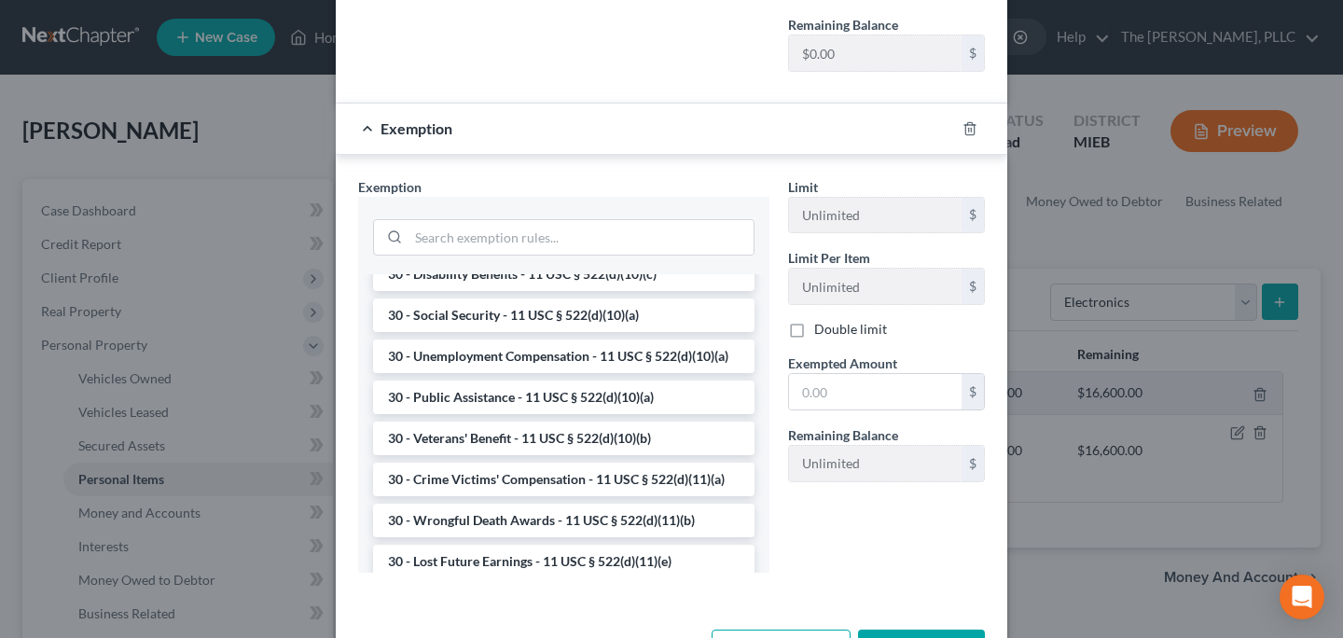
click at [454, 258] on div at bounding box center [563, 236] width 381 height 48
click at [461, 236] on input "search" at bounding box center [580, 237] width 345 height 35
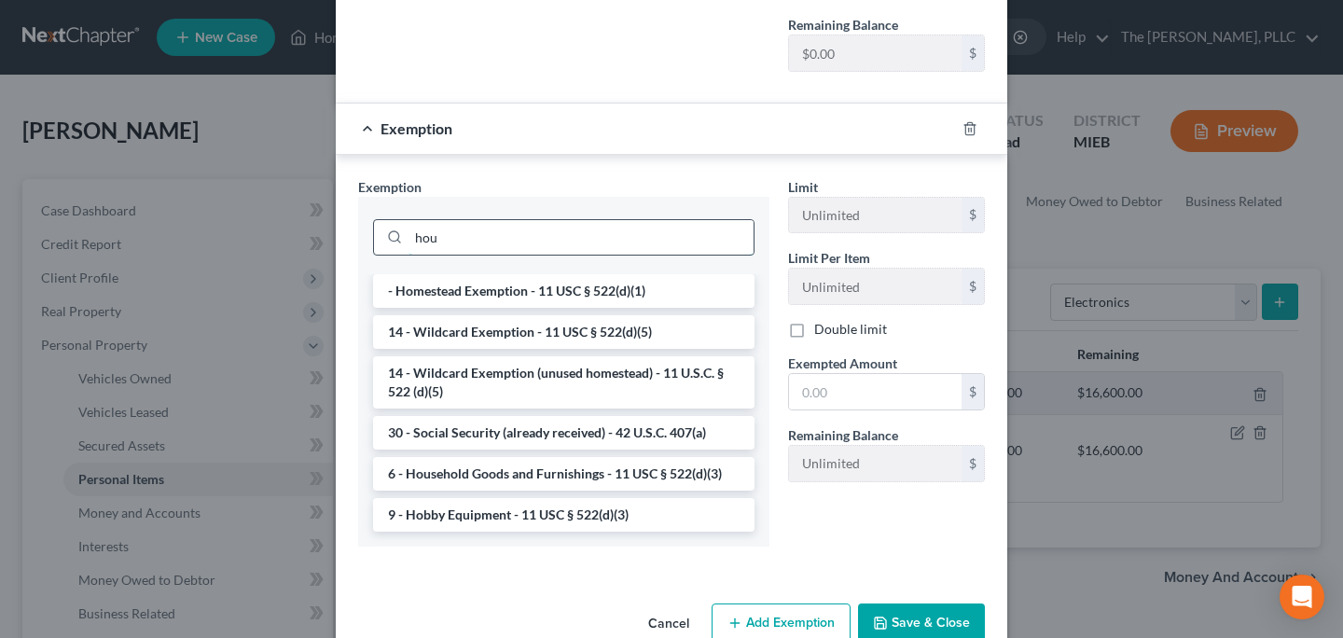
scroll to position [593, 0]
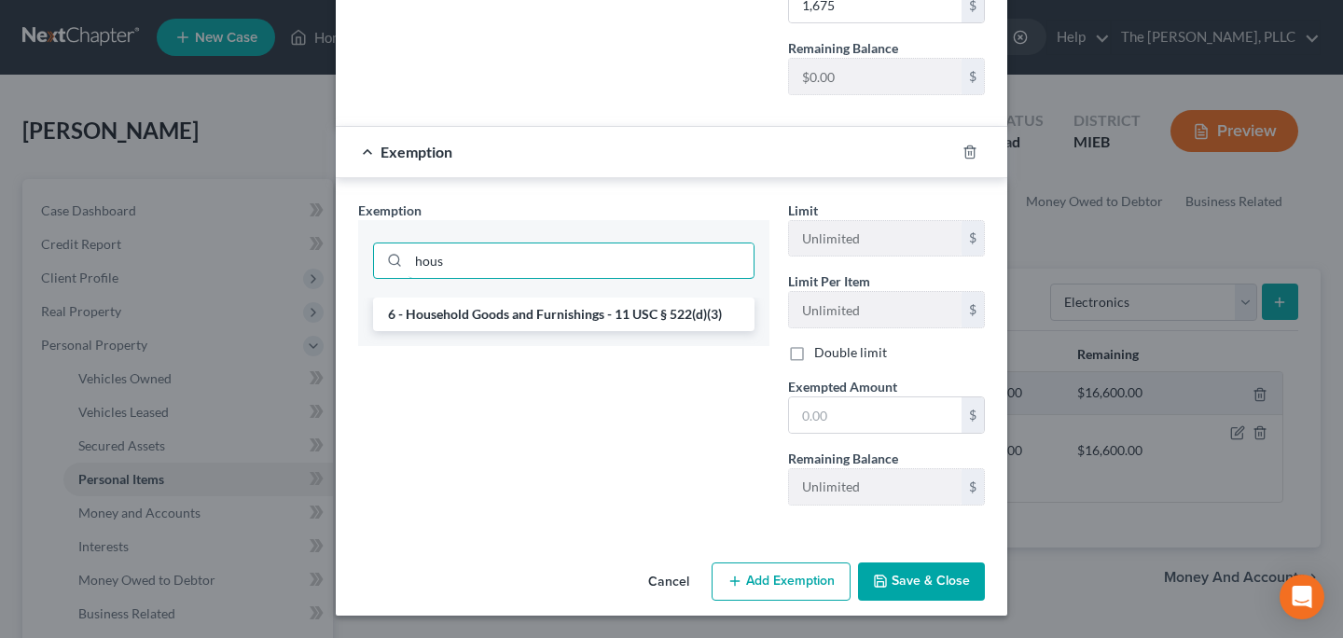
type input "hous"
click at [558, 304] on li "6 - Household Goods and Furnishings - 11 USC § 522(d)(3)" at bounding box center [563, 314] width 381 height 34
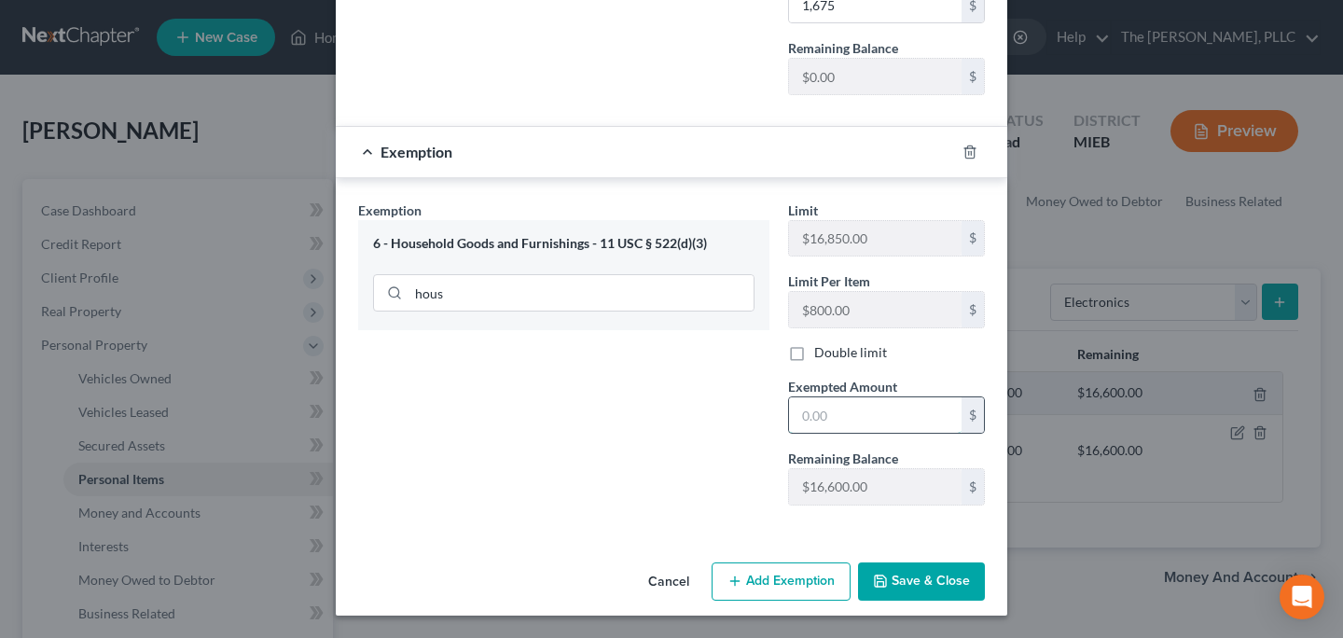
click at [857, 425] on input "text" at bounding box center [875, 414] width 173 height 35
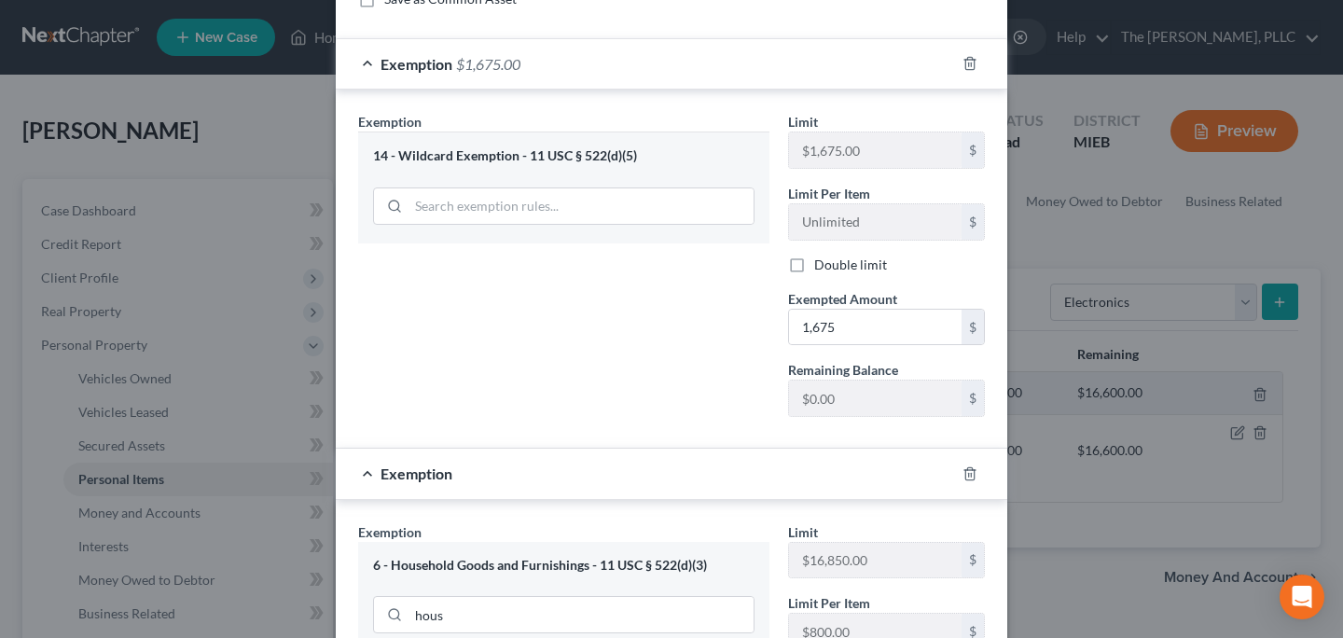
scroll to position [273, 0]
click at [821, 330] on input "1,675" at bounding box center [875, 325] width 173 height 35
click at [700, 423] on div "Exemption Set must be selected for CA. Exemption * 14 - Wildcard Exemption - 11…" at bounding box center [564, 270] width 430 height 320
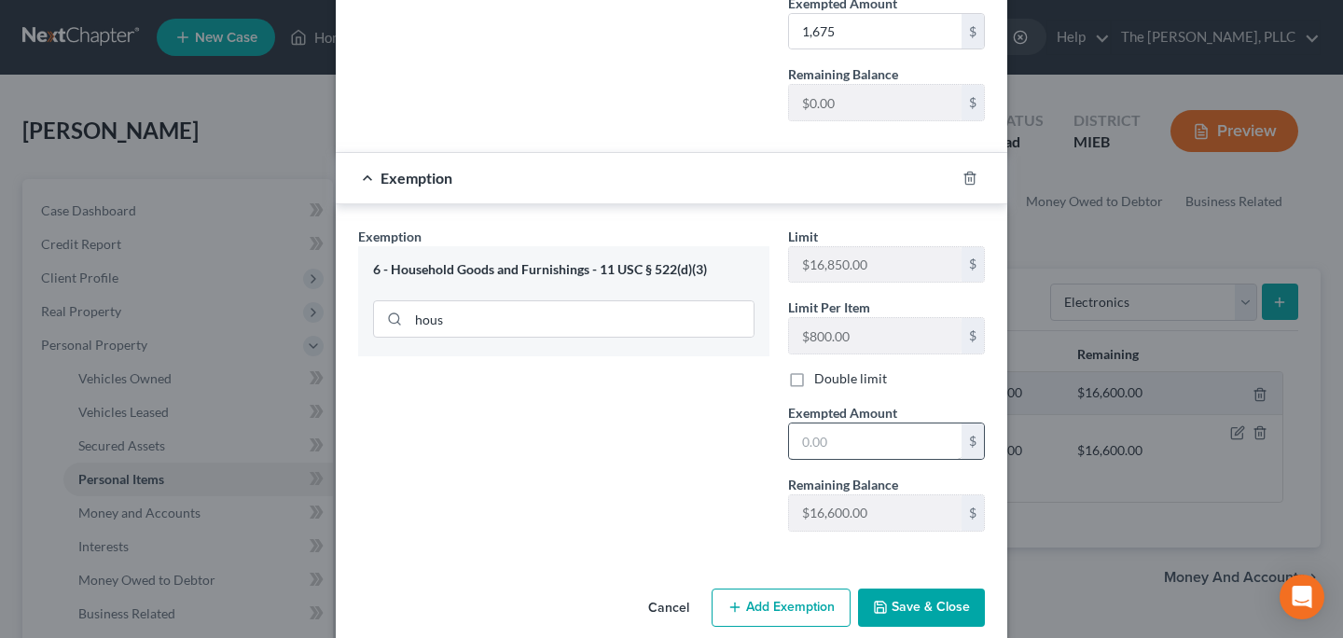
scroll to position [566, 0]
click at [844, 432] on input "text" at bounding box center [875, 441] width 173 height 35
type input "825"
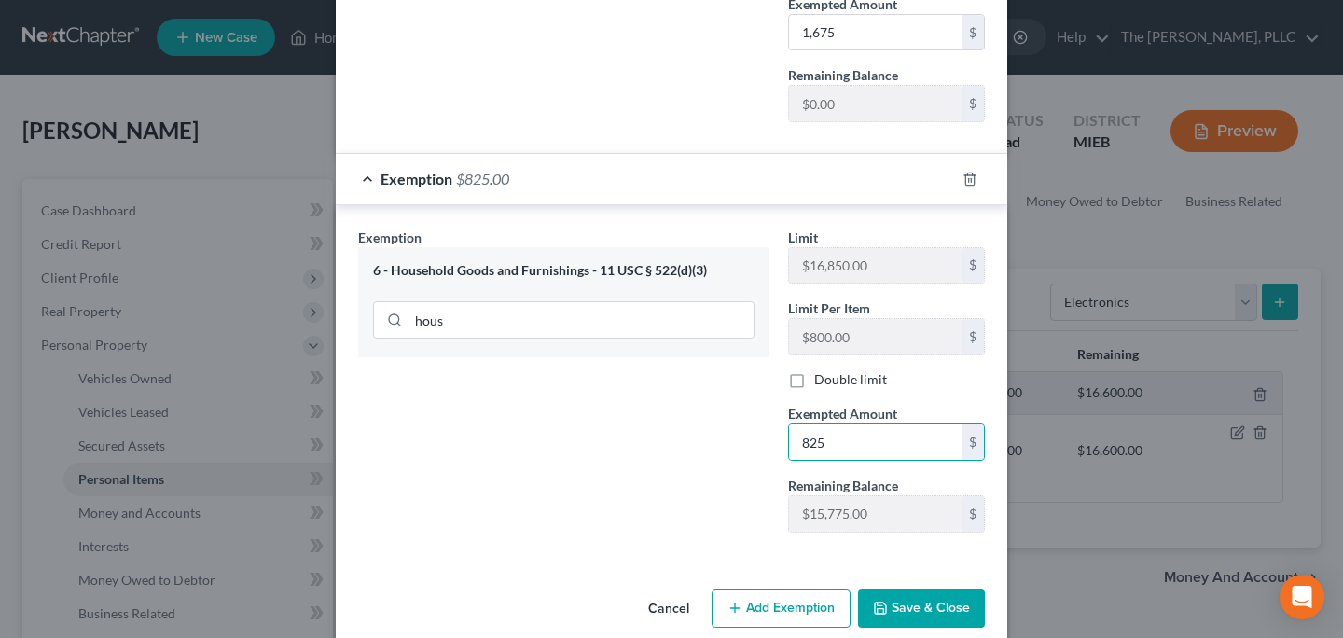
click at [916, 616] on button "Save & Close" at bounding box center [921, 608] width 127 height 39
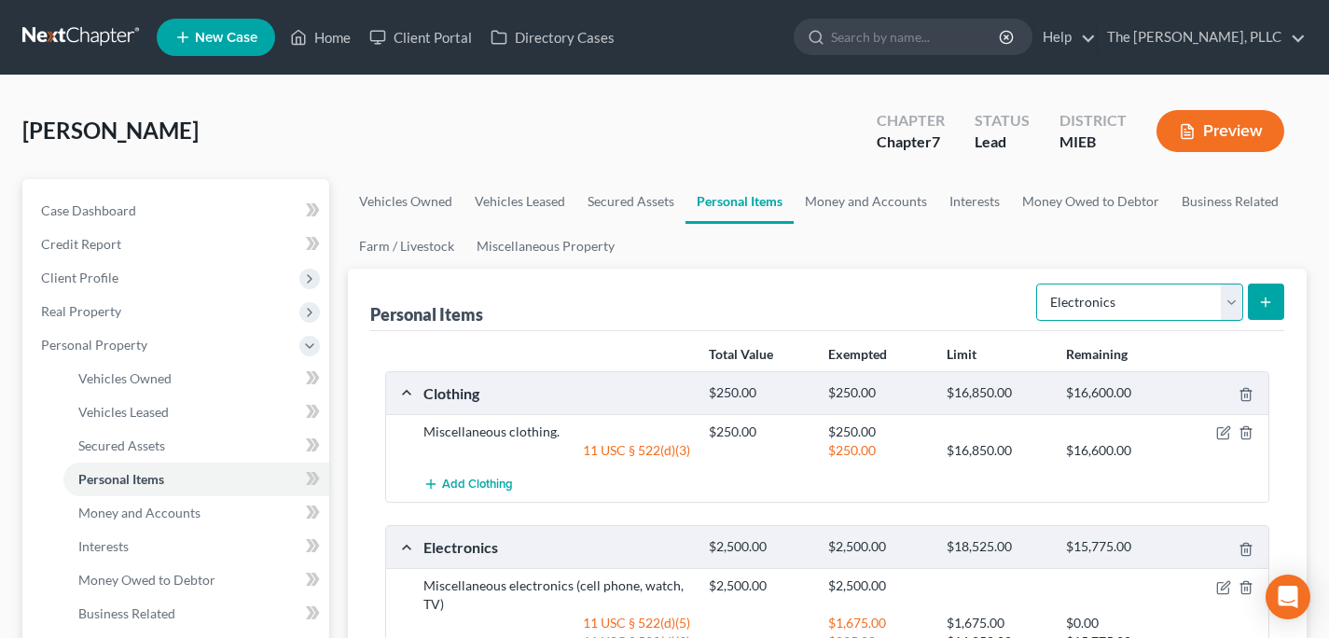
click at [1160, 299] on select "Select Item Type Clothing Collectibles Of Value Electronics Firearms Household …" at bounding box center [1139, 302] width 207 height 37
select select "household_goods"
click at [1038, 284] on select "Select Item Type Clothing Collectibles Of Value Electronics Firearms Household …" at bounding box center [1139, 302] width 207 height 37
click at [1265, 297] on icon "submit" at bounding box center [1265, 302] width 15 height 15
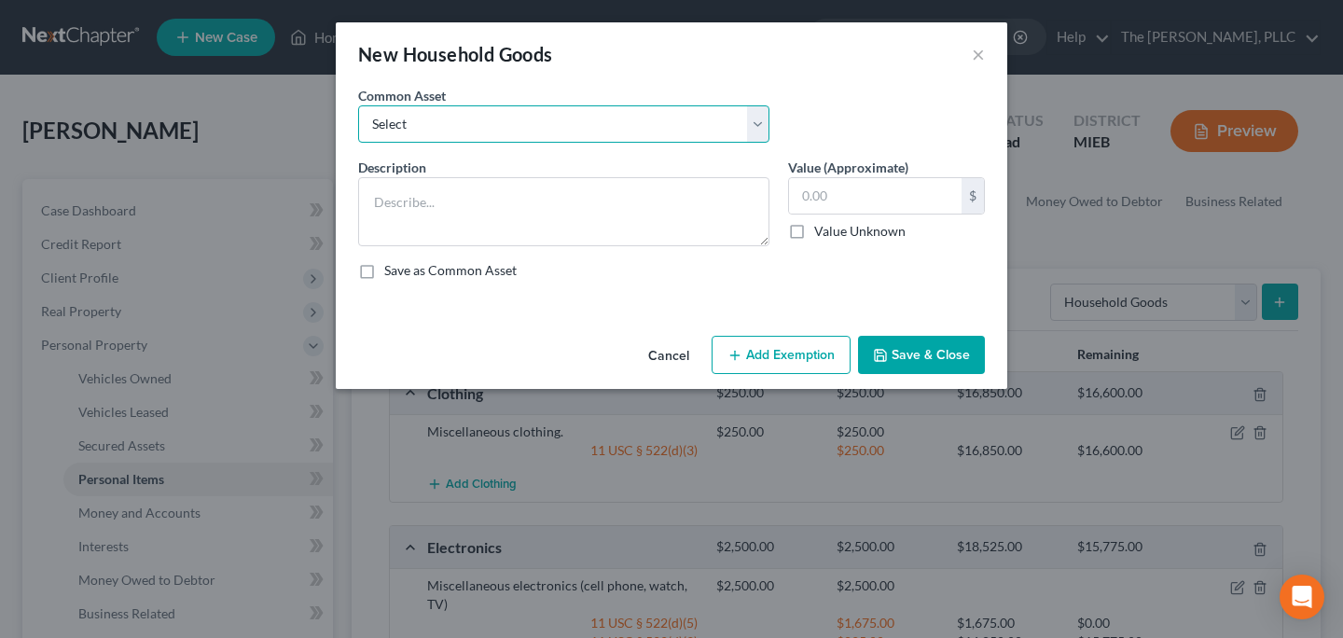
click at [420, 114] on select "Select Miscellaneous household items." at bounding box center [563, 123] width 411 height 37
select select "0"
click at [358, 105] on select "Select Miscellaneous household items." at bounding box center [563, 123] width 411 height 37
type textarea "Miscellaneous household items."
type input "250.00"
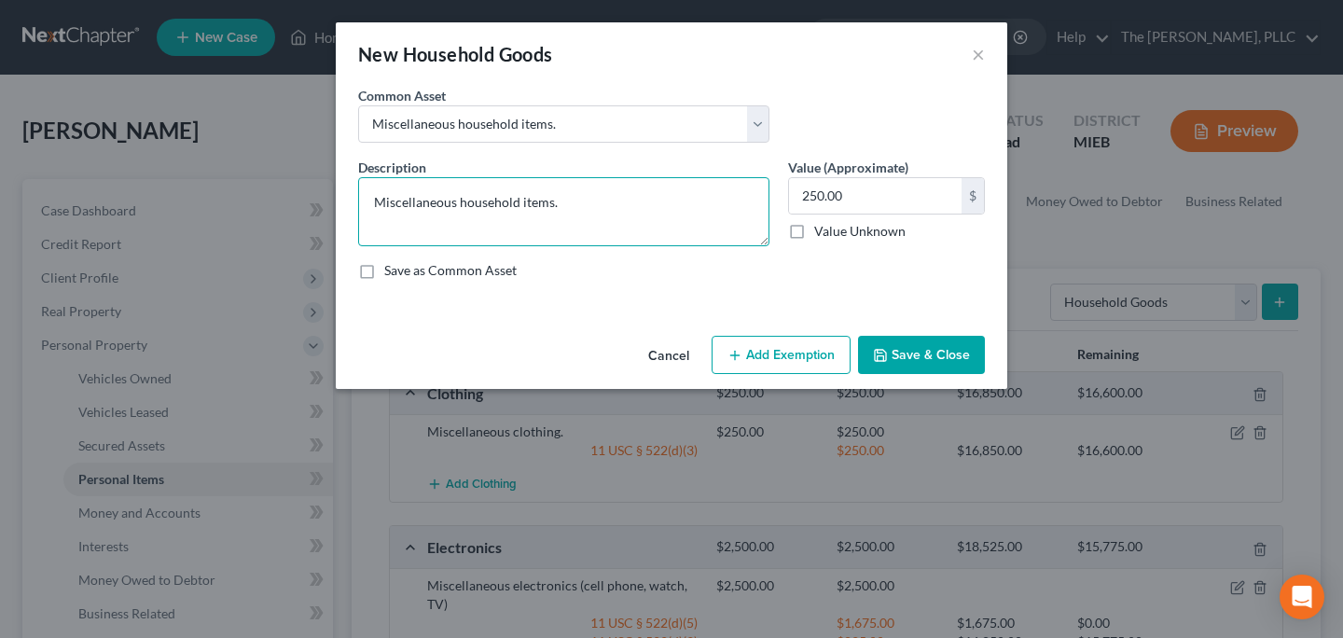
drag, startPoint x: 558, startPoint y: 216, endPoint x: 557, endPoint y: 201, distance: 15.9
click at [559, 215] on textarea "Miscellaneous household items." at bounding box center [563, 211] width 411 height 69
type textarea "Miscellaneous household items (couch, chair, bed, tables)."
click at [839, 181] on input "250.00" at bounding box center [875, 195] width 173 height 35
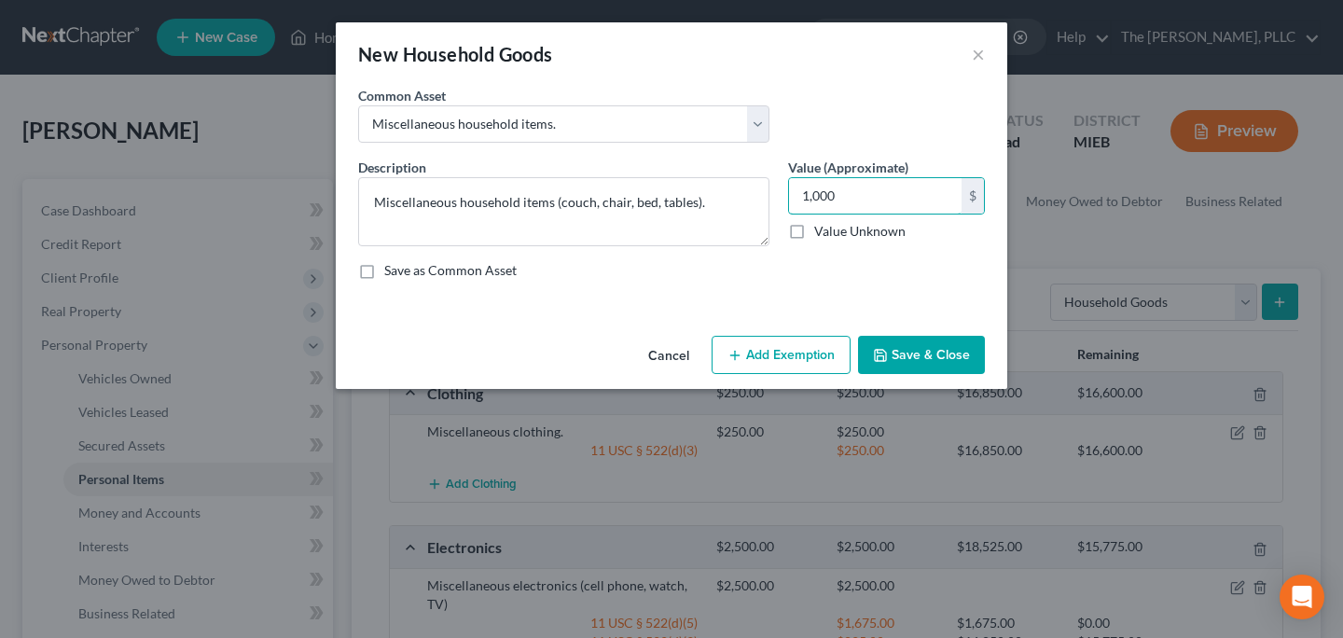
type input "1,000"
click at [784, 358] on button "Add Exemption" at bounding box center [781, 355] width 139 height 39
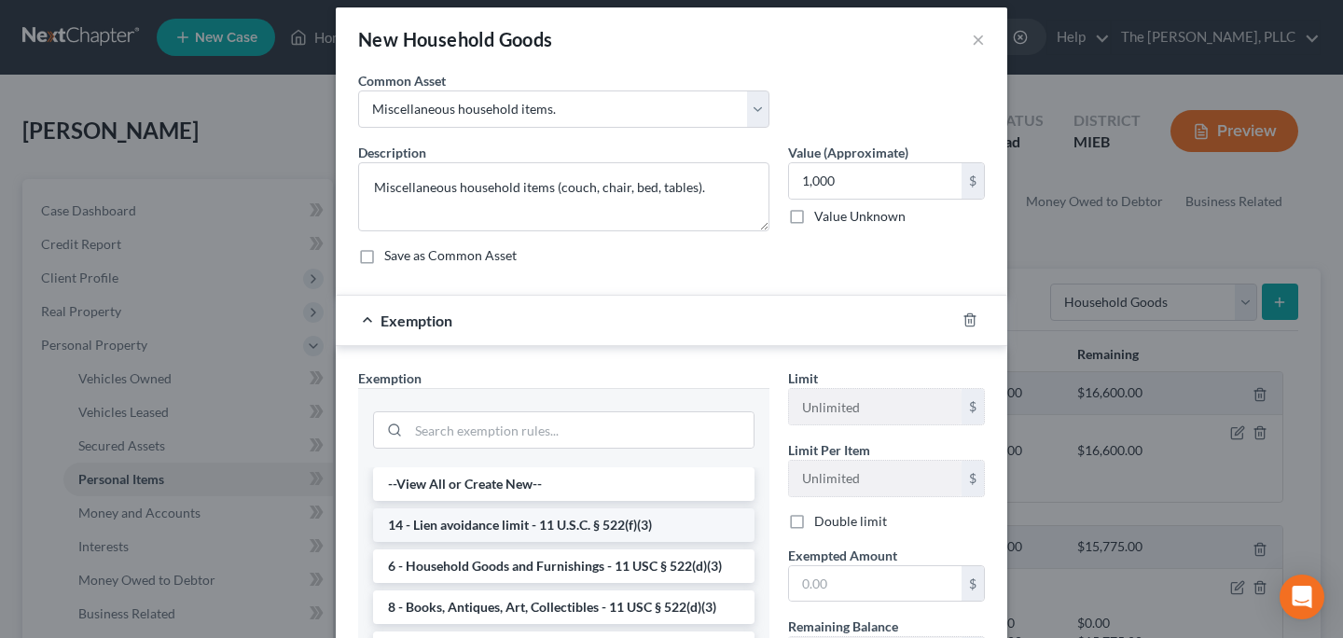
scroll to position [27, 0]
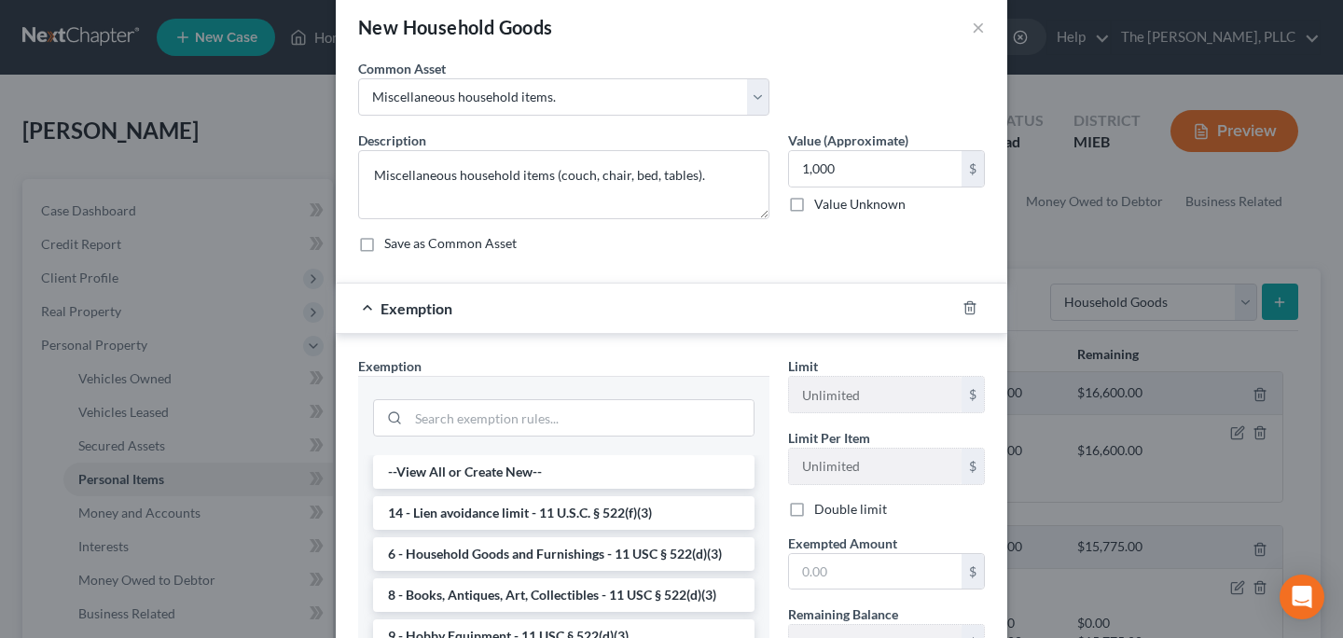
click at [561, 547] on li "6 - Household Goods and Furnishings - 11 USC § 522(d)(3)" at bounding box center [563, 554] width 381 height 34
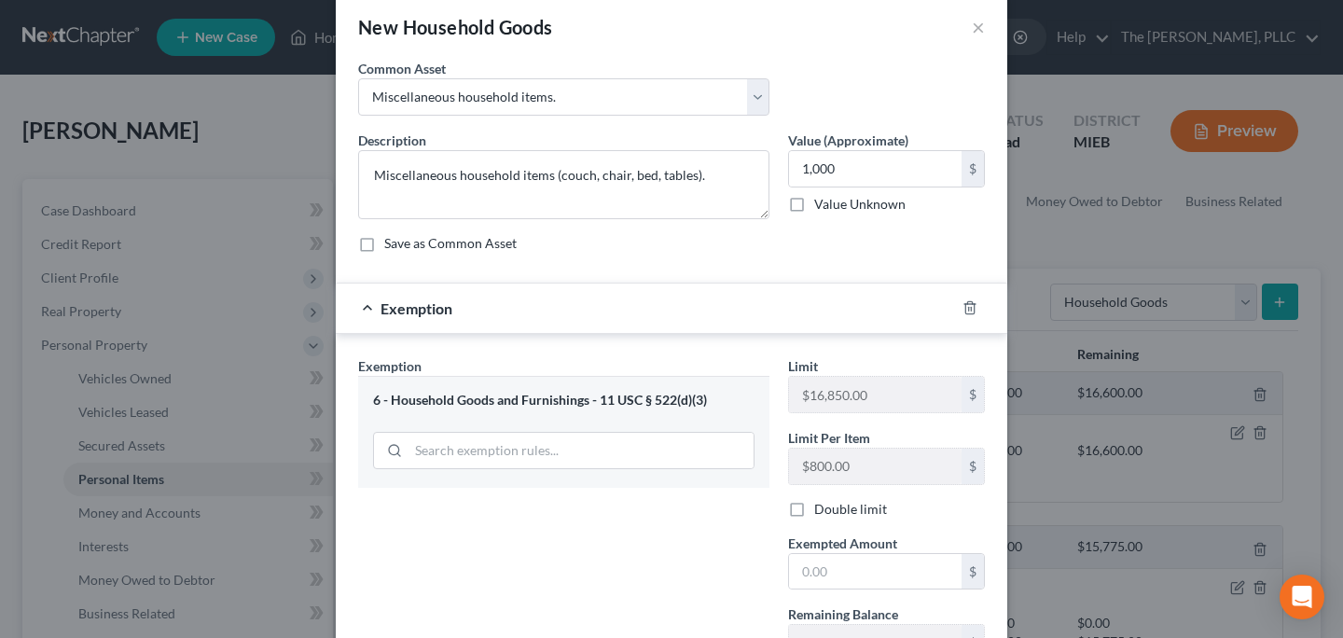
click at [810, 550] on span "Exempted Amount" at bounding box center [842, 543] width 109 height 16
click at [816, 565] on input "text" at bounding box center [875, 571] width 173 height 35
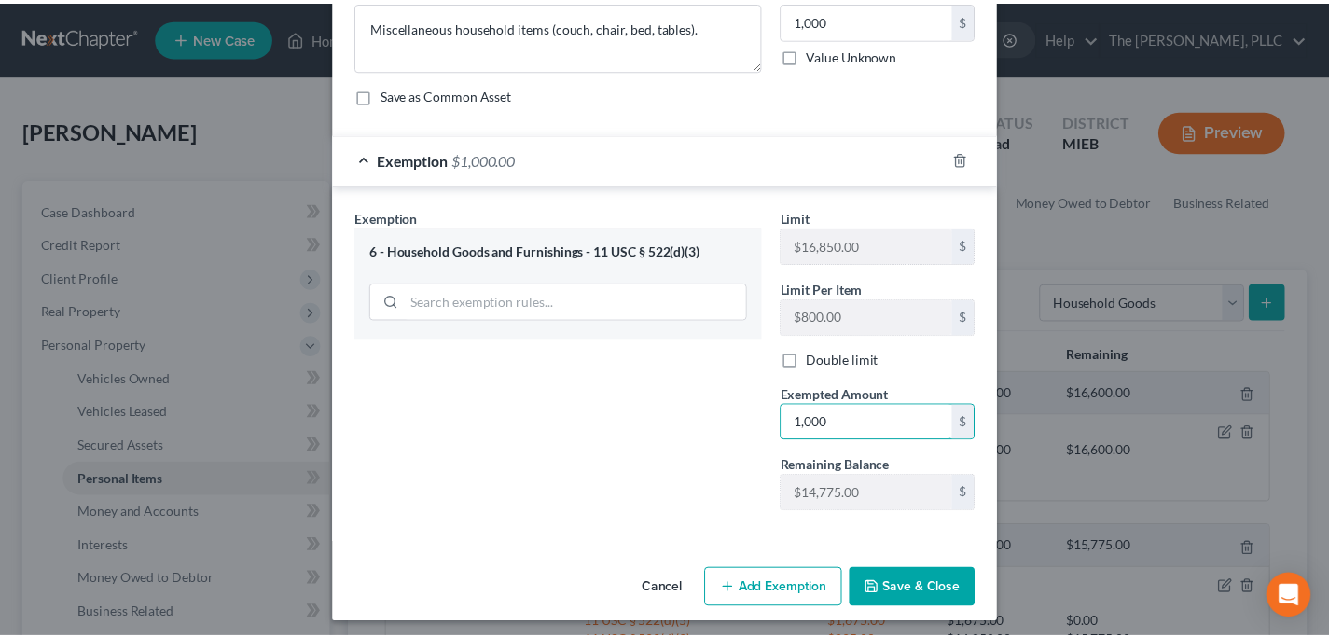
scroll to position [184, 0]
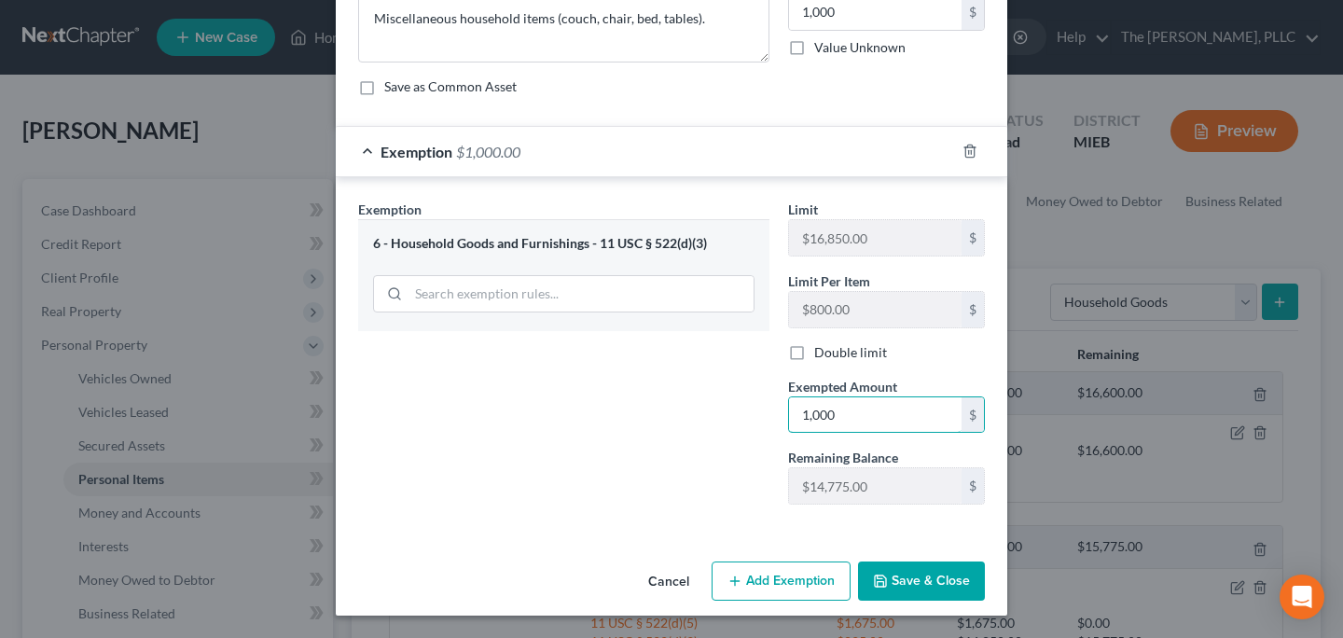
type input "1,000"
click at [892, 570] on button "Save & Close" at bounding box center [921, 580] width 127 height 39
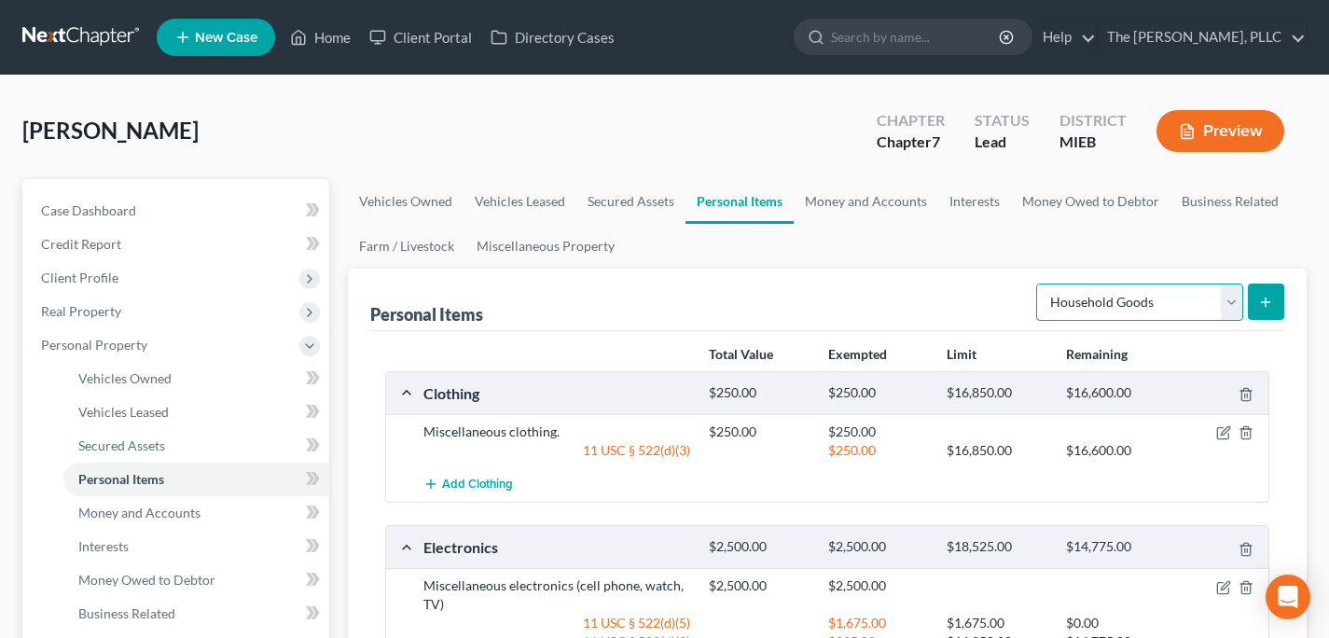
click at [1054, 306] on select "Select Item Type Clothing Collectibles Of Value Electronics Firearms Household …" at bounding box center [1139, 302] width 207 height 37
select select "jewelry"
click at [1038, 284] on select "Select Item Type Clothing Collectibles Of Value Electronics Firearms Household …" at bounding box center [1139, 302] width 207 height 37
click at [1264, 309] on button "submit" at bounding box center [1266, 302] width 36 height 36
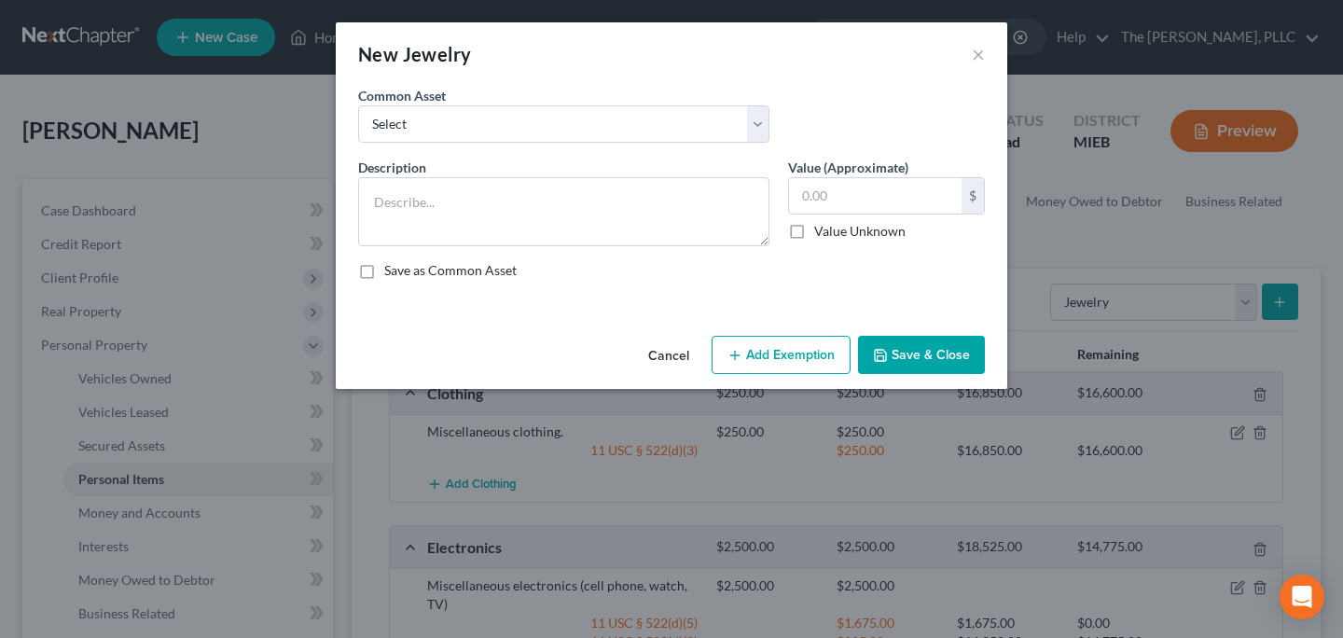
click at [644, 344] on div "Cancel Add Exemption Save & Close" at bounding box center [671, 359] width 671 height 62
click at [662, 352] on button "Cancel" at bounding box center [668, 356] width 71 height 37
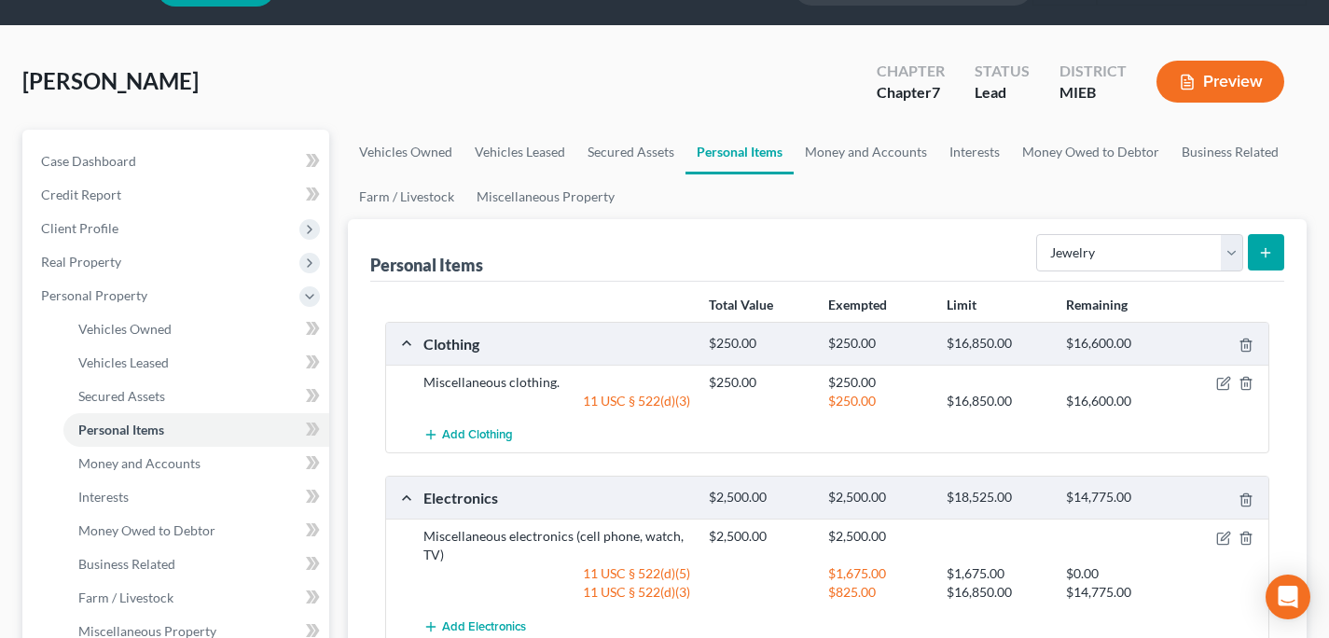
scroll to position [65, 0]
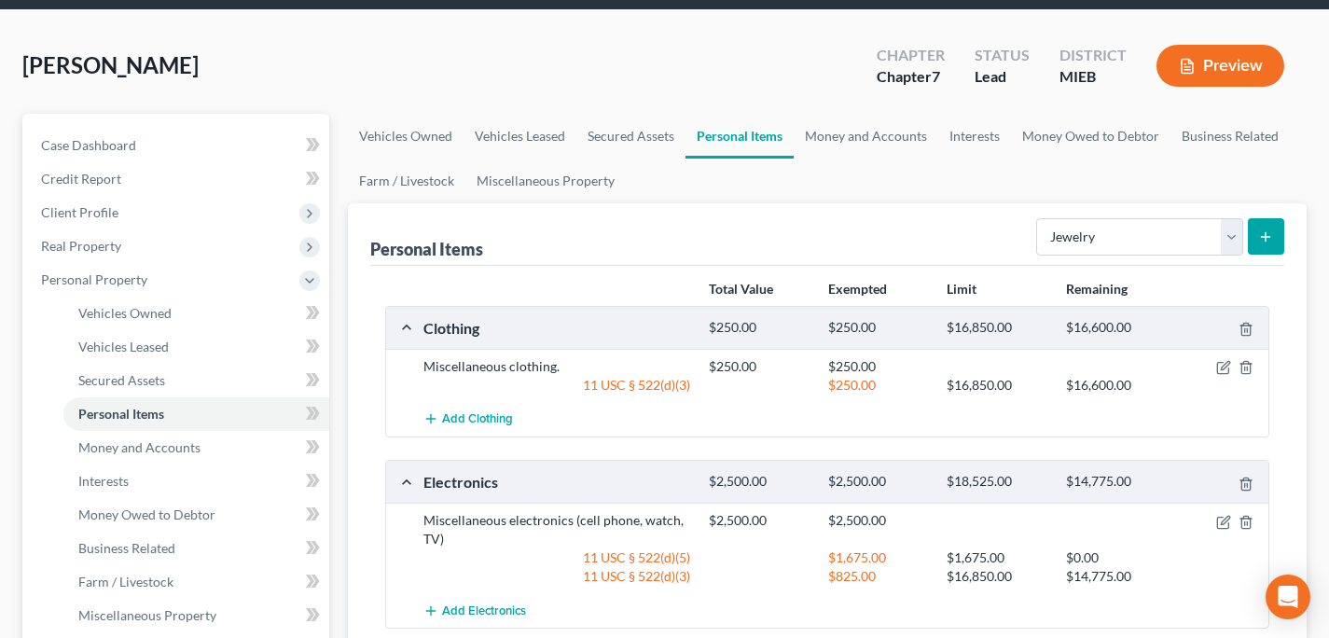
click at [1059, 255] on form "Select Item Type Clothing Collectibles Of Value Electronics Firearms Household …" at bounding box center [1160, 237] width 248 height 38
click at [1064, 232] on select "Select Item Type Clothing Collectibles Of Value Electronics Firearms Household …" at bounding box center [1139, 236] width 207 height 37
click at [837, 137] on link "Money and Accounts" at bounding box center [866, 136] width 145 height 45
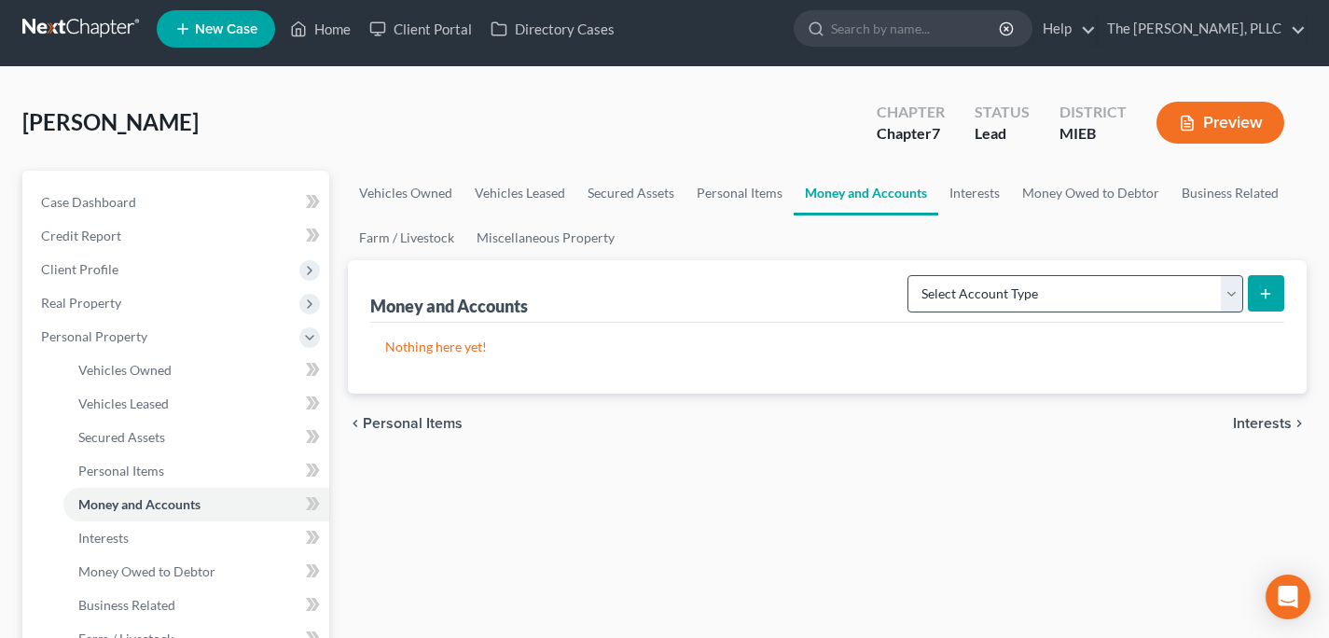
scroll to position [12, 0]
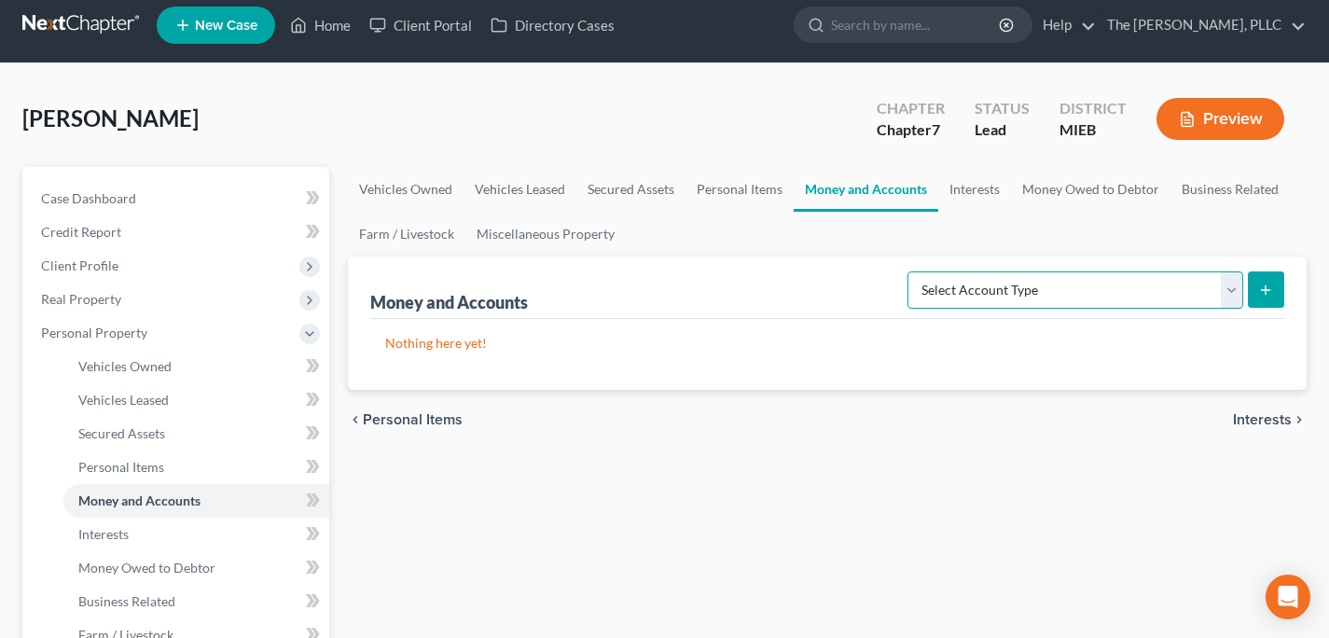
click at [989, 297] on select "Select Account Type Brokerage Cash on Hand Certificates of Deposit Checking Acc…" at bounding box center [1075, 289] width 336 height 37
select select "checking"
click at [911, 271] on select "Select Account Type Brokerage Cash on Hand Certificates of Deposit Checking Acc…" at bounding box center [1075, 289] width 336 height 37
click at [1263, 298] on button "submit" at bounding box center [1266, 289] width 36 height 36
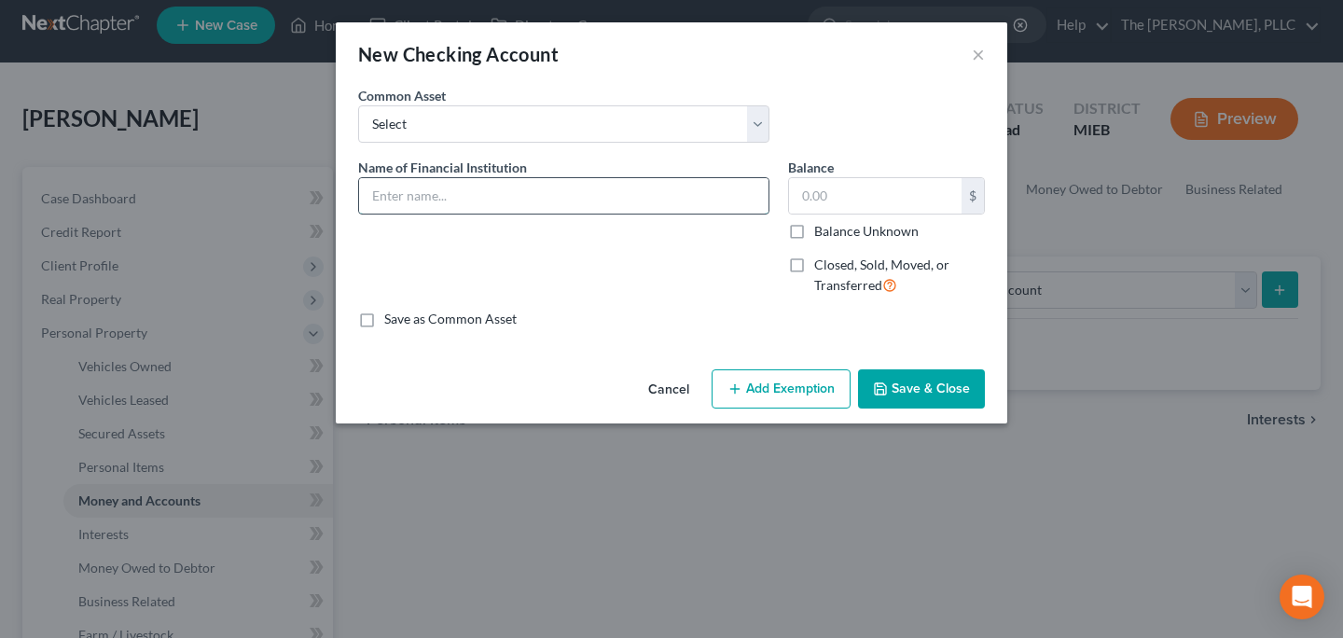
click at [450, 179] on input "text" at bounding box center [563, 195] width 409 height 35
type input "Walled Lake Schools Federal Credit Union"
click at [900, 385] on button "Save & Close" at bounding box center [921, 388] width 127 height 39
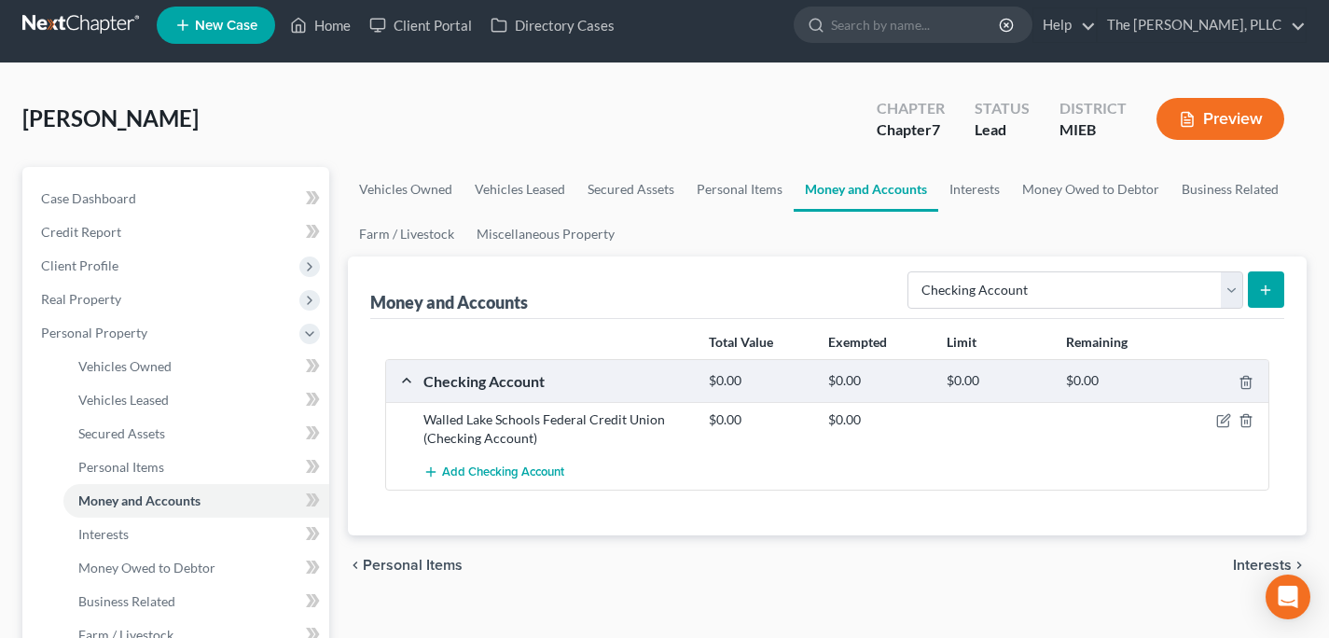
click at [1266, 289] on line "submit" at bounding box center [1266, 289] width 0 height 8
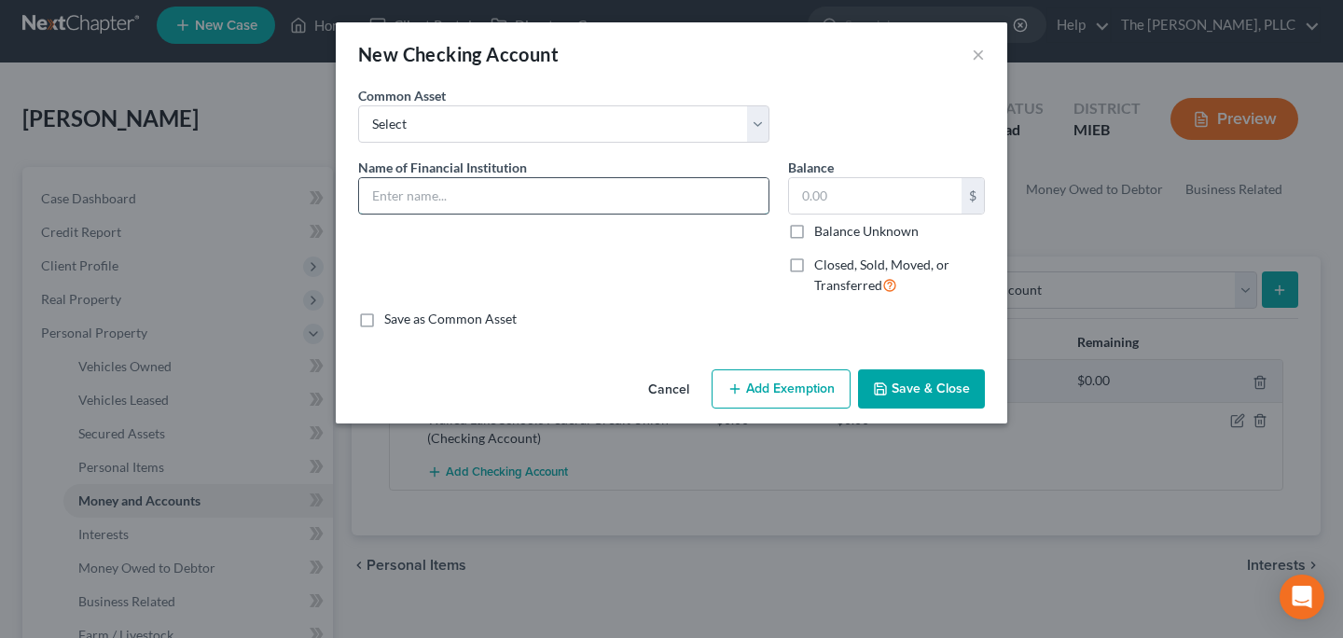
click at [526, 193] on input "text" at bounding box center [563, 195] width 409 height 35
type input "Fifth Third Bank"
click at [921, 375] on button "Save & Close" at bounding box center [921, 388] width 127 height 39
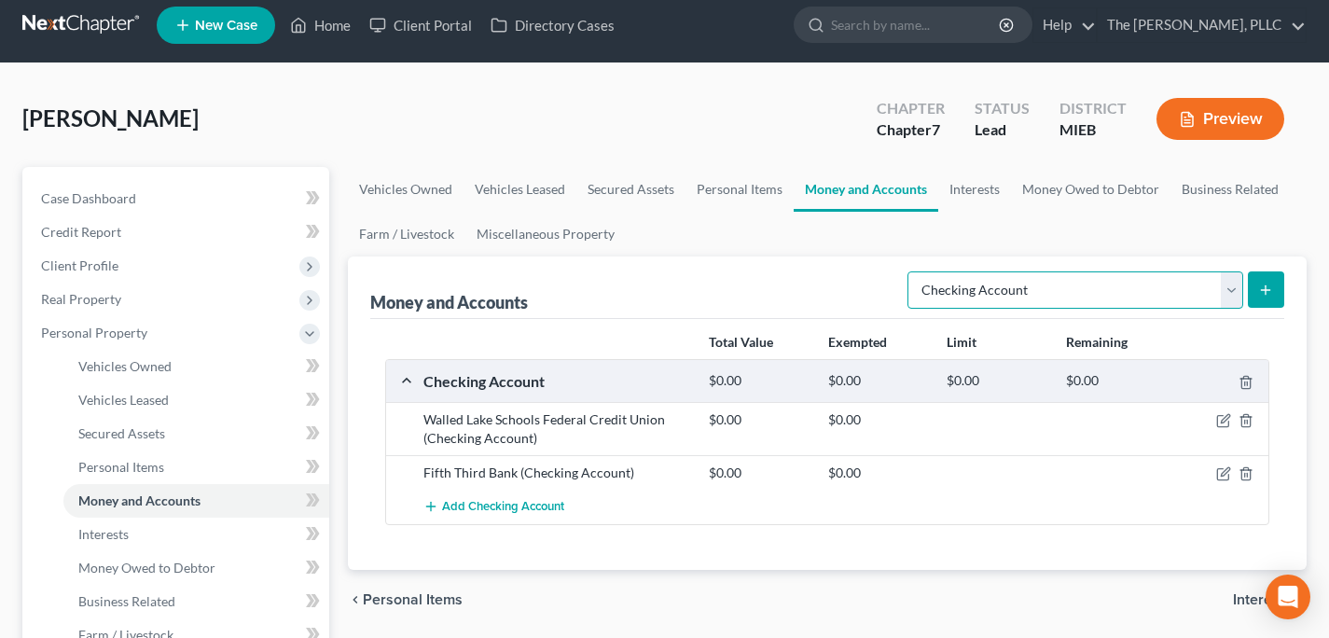
click at [1058, 280] on select "Select Account Type Brokerage Cash on Hand Certificates of Deposit Checking Acc…" at bounding box center [1075, 289] width 336 height 37
click at [987, 189] on link "Interests" at bounding box center [974, 189] width 73 height 45
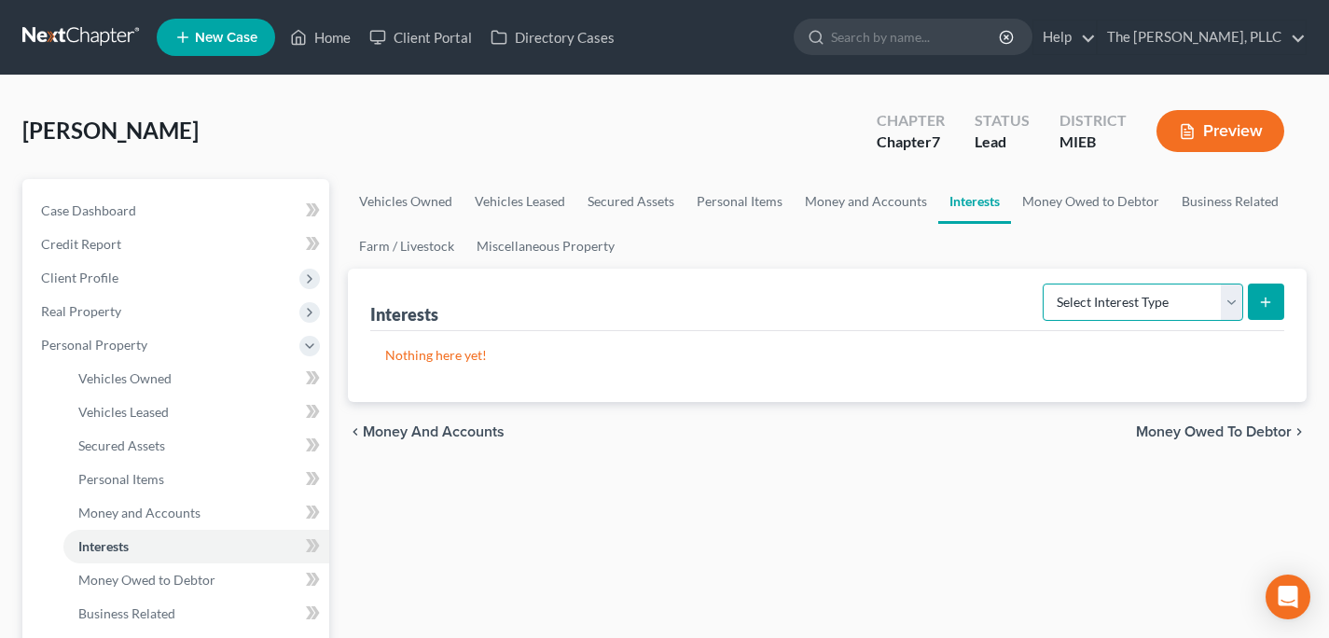
click at [1128, 298] on select "Select Interest Type 401K Annuity Bond Education IRA Government Bond Government…" at bounding box center [1143, 302] width 201 height 37
click at [851, 211] on link "Money and Accounts" at bounding box center [866, 201] width 145 height 45
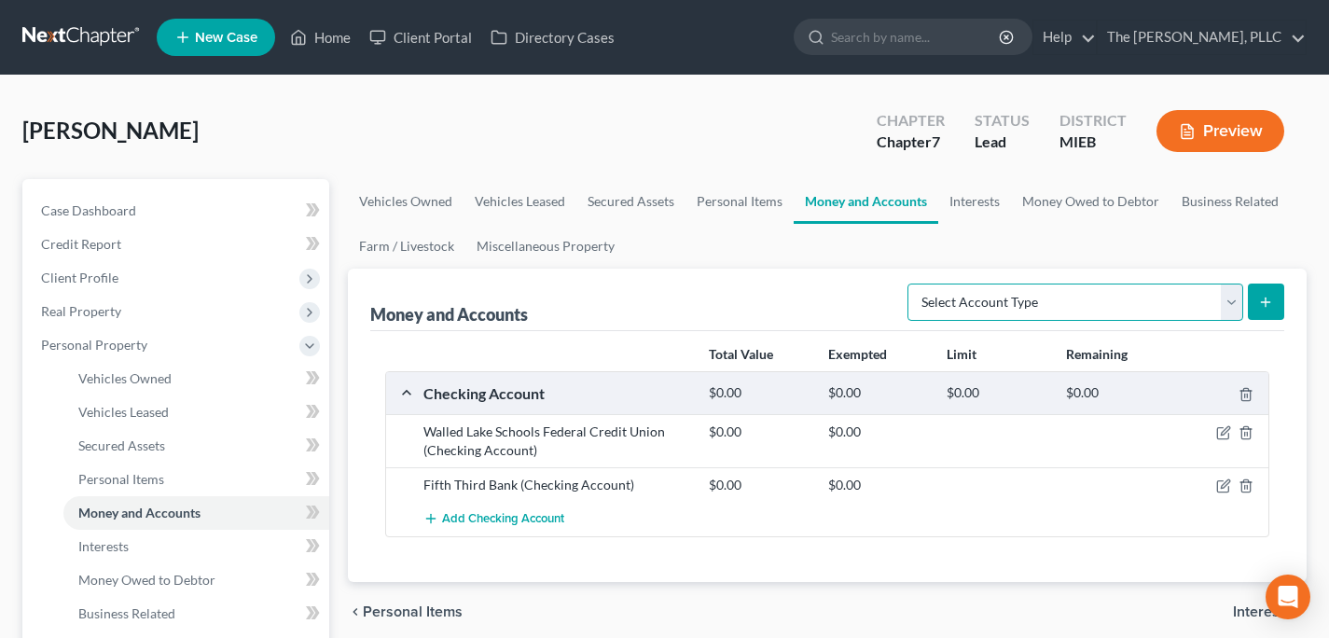
click at [1017, 304] on select "Select Account Type Brokerage Cash on Hand Certificates of Deposit Checking Acc…" at bounding box center [1075, 302] width 336 height 37
select select "other"
click at [911, 284] on select "Select Account Type Brokerage Cash on Hand Certificates of Deposit Checking Acc…" at bounding box center [1075, 302] width 336 height 37
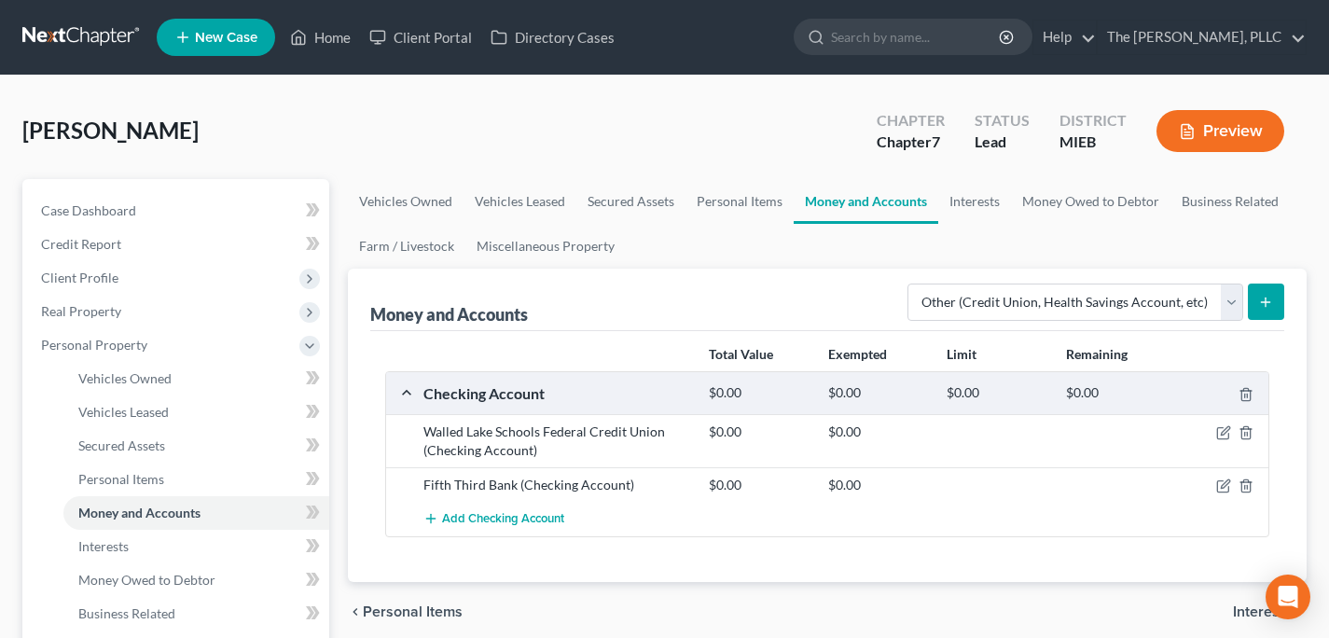
click at [1276, 284] on form "Select Account Type Brokerage Cash on Hand Certificates of Deposit Checking Acc…" at bounding box center [1095, 303] width 377 height 38
click at [1266, 298] on line "submit" at bounding box center [1266, 301] width 0 height 8
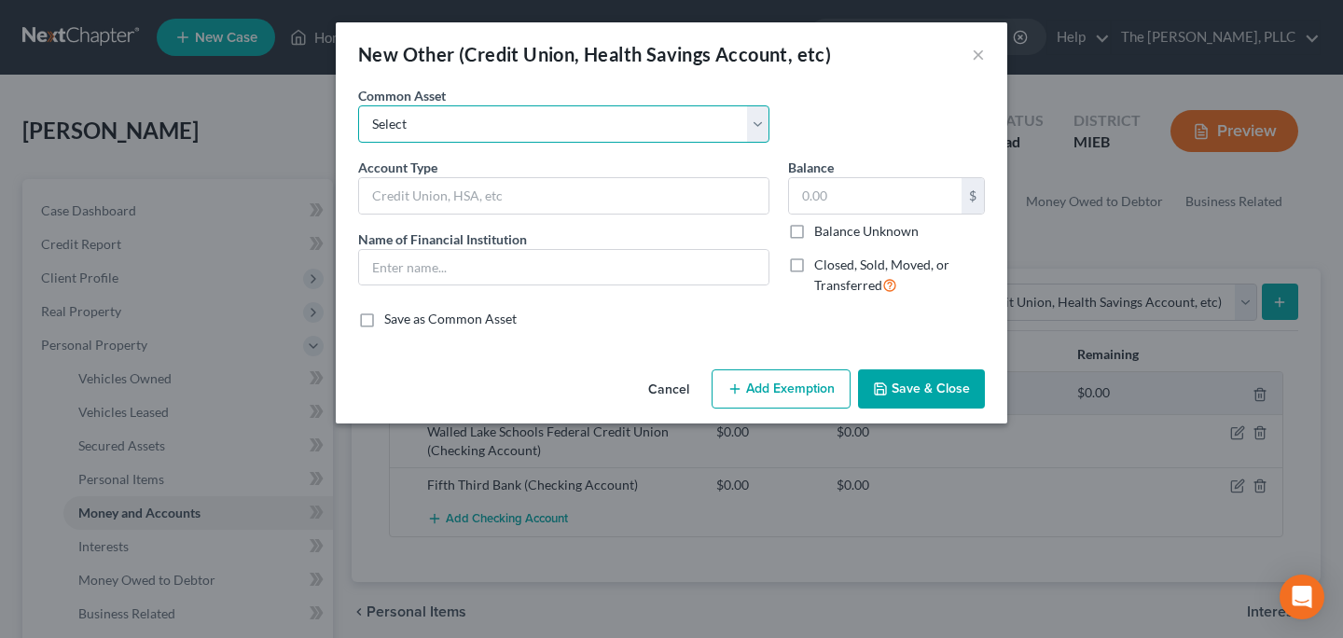
click at [516, 141] on select "Select Wage Deposited on Debit Card Wage Deposited on Debit Card Digital Checki…" at bounding box center [563, 123] width 411 height 37
click at [358, 105] on select "Select Wage Deposited on Debit Card Wage Deposited on Debit Card Digital Checki…" at bounding box center [563, 123] width 411 height 37
click at [514, 123] on select "Select Wage Deposited on Debit Card Wage Deposited on Debit Card Digital Checki…" at bounding box center [563, 123] width 411 height 37
select select "2"
click at [358, 105] on select "Select Wage Deposited on Debit Card Wage Deposited on Debit Card Digital Checki…" at bounding box center [563, 123] width 411 height 37
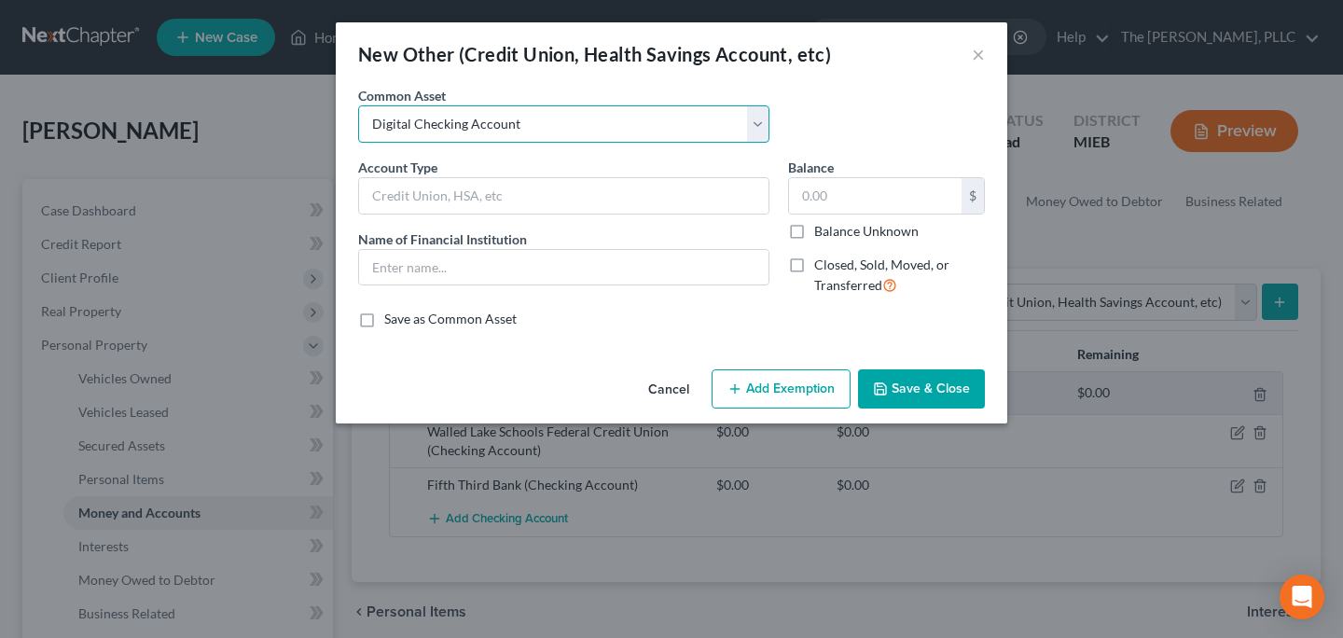
type input "Digital Checking Account"
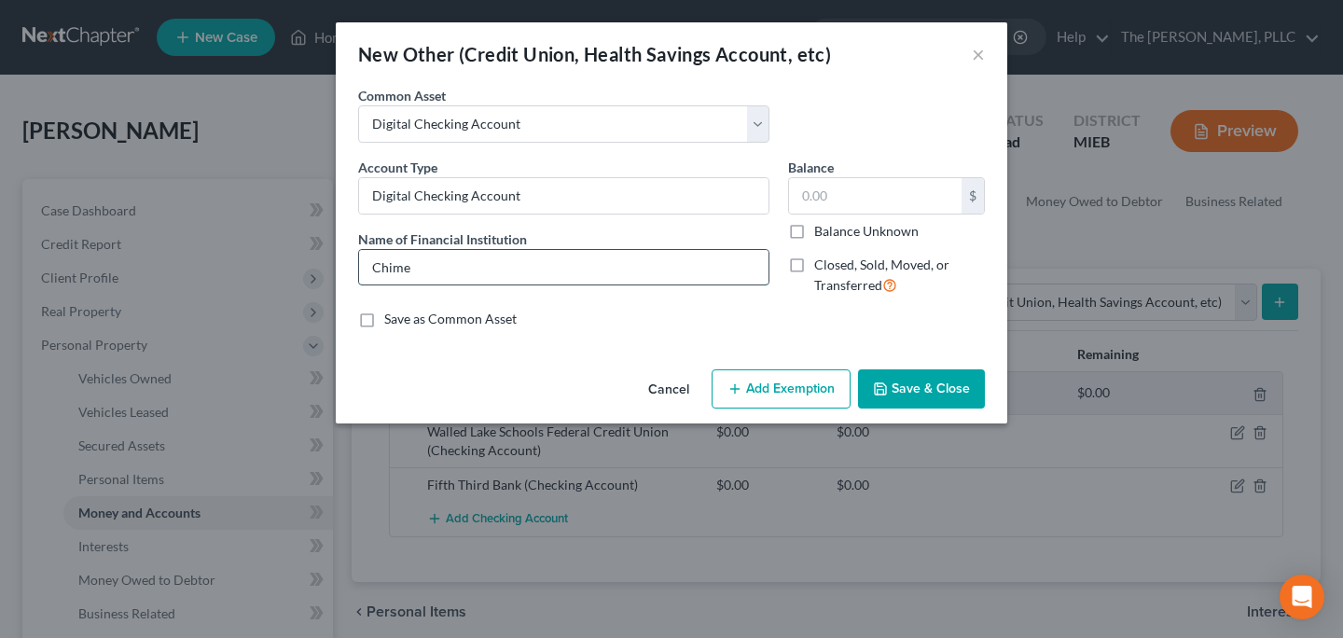
click at [474, 256] on input "Chime" at bounding box center [563, 267] width 409 height 35
type input "Venmo"
click at [897, 386] on button "Save & Close" at bounding box center [921, 388] width 127 height 39
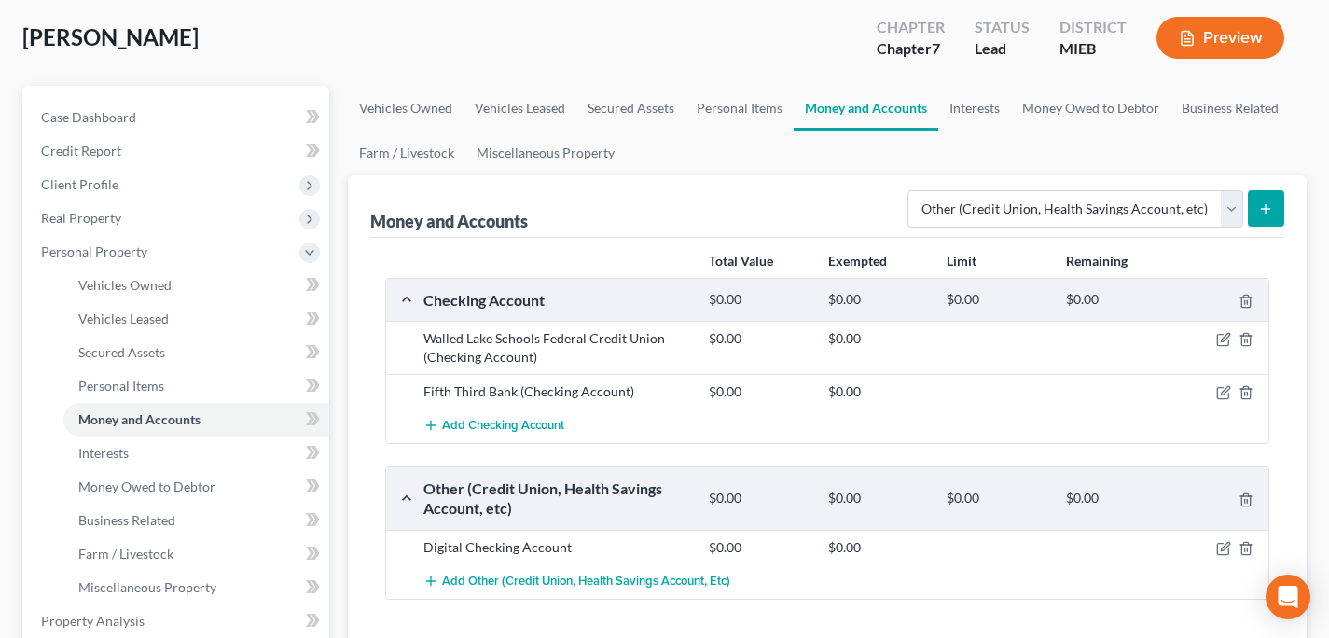
scroll to position [93, 0]
click at [1217, 341] on icon "button" at bounding box center [1222, 340] width 11 height 11
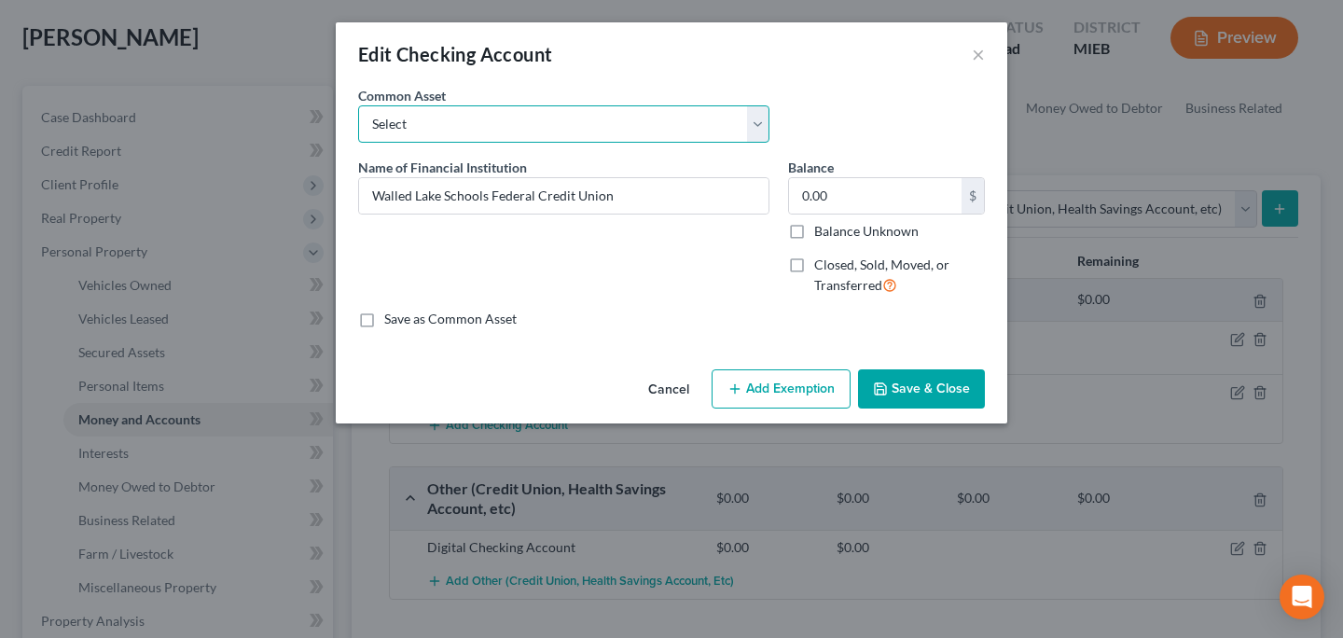
click at [572, 132] on select "Select Huntington National Bank Genisys Financial Credit Union PNC Bank America…" at bounding box center [563, 123] width 411 height 37
click at [648, 385] on button "Cancel" at bounding box center [668, 389] width 71 height 37
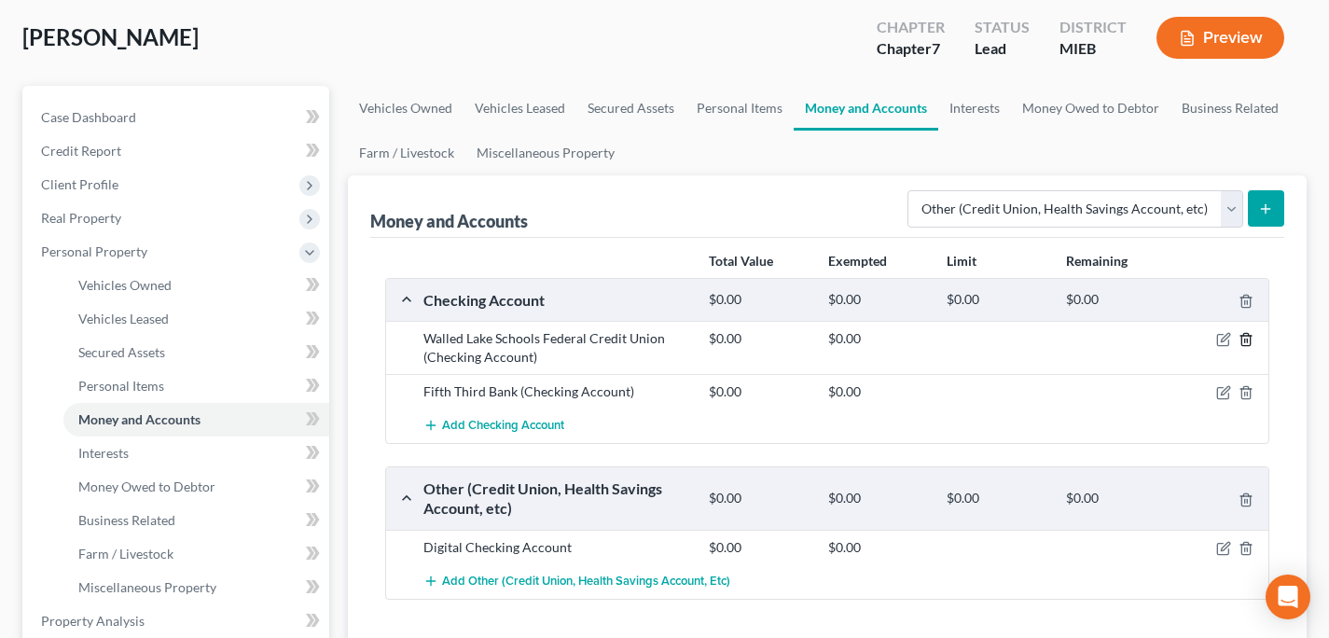
click at [1244, 345] on icon "button" at bounding box center [1245, 340] width 8 height 12
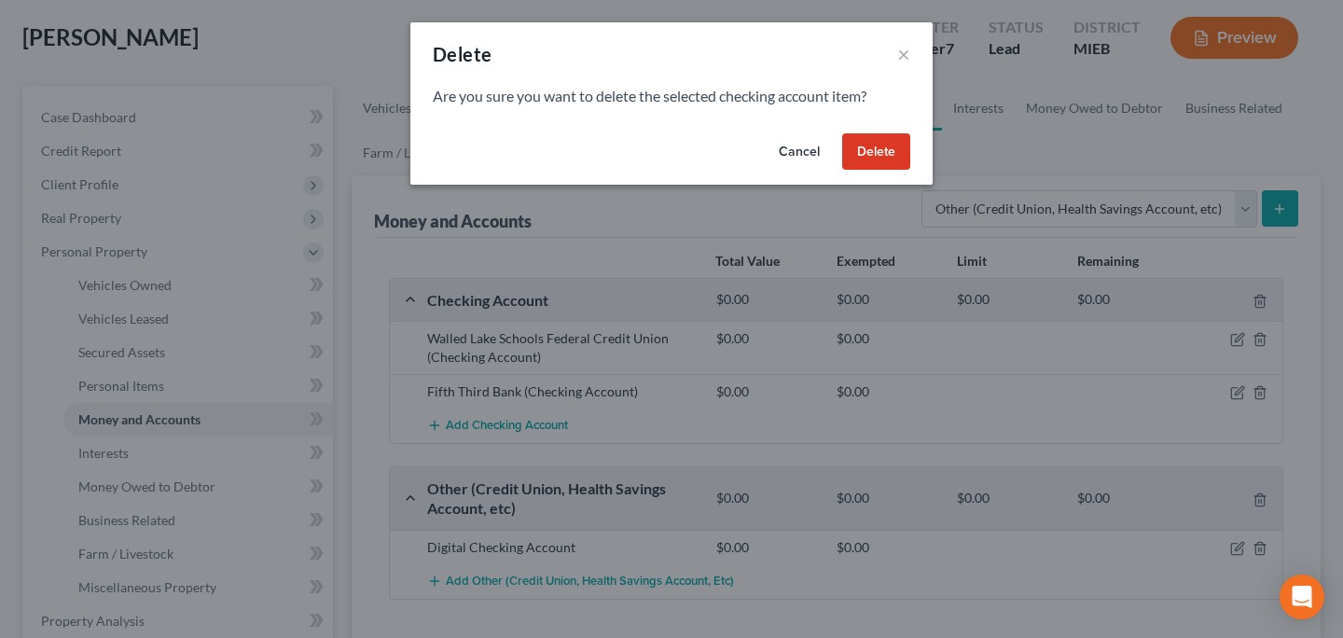
click at [901, 153] on button "Delete" at bounding box center [876, 151] width 68 height 37
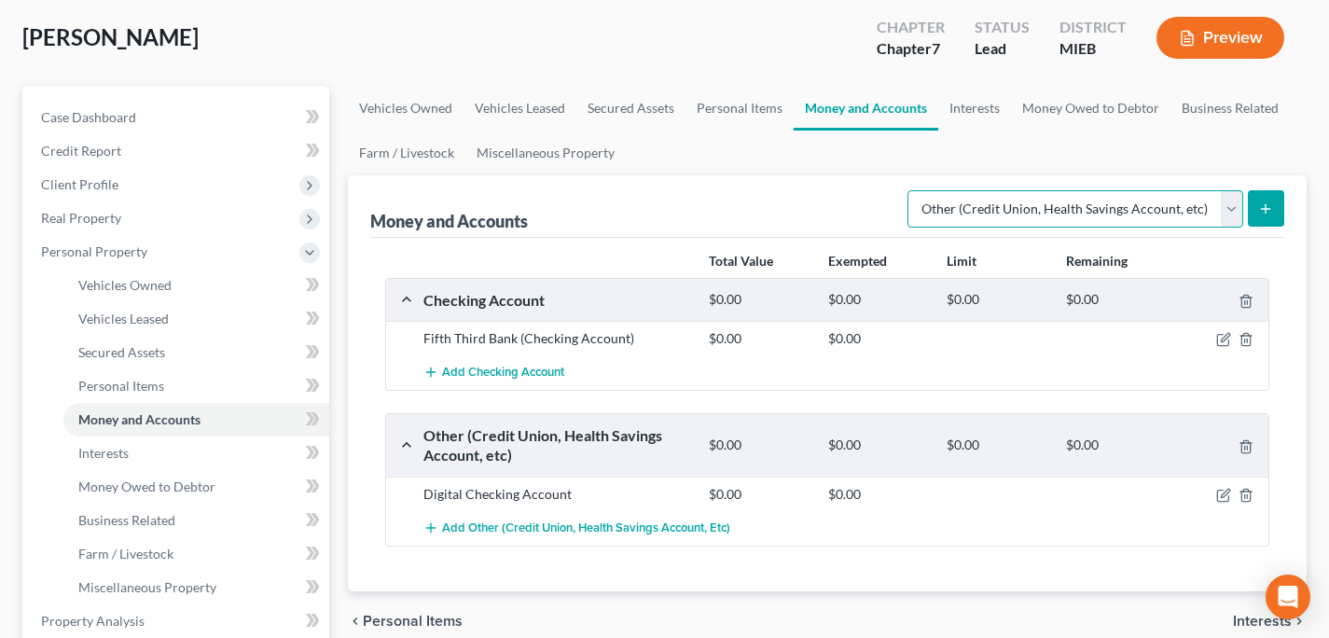
click at [1030, 209] on select "Select Account Type Brokerage Cash on Hand Certificates of Deposit Checking Acc…" at bounding box center [1075, 208] width 336 height 37
click at [911, 190] on select "Select Account Type Brokerage Cash on Hand Certificates of Deposit Checking Acc…" at bounding box center [1075, 208] width 336 height 37
click at [1112, 214] on select "Select Account Type Brokerage Cash on Hand Certificates of Deposit Checking Acc…" at bounding box center [1075, 208] width 336 height 37
select select "other"
click at [911, 190] on select "Select Account Type Brokerage Cash on Hand Certificates of Deposit Checking Acc…" at bounding box center [1075, 208] width 336 height 37
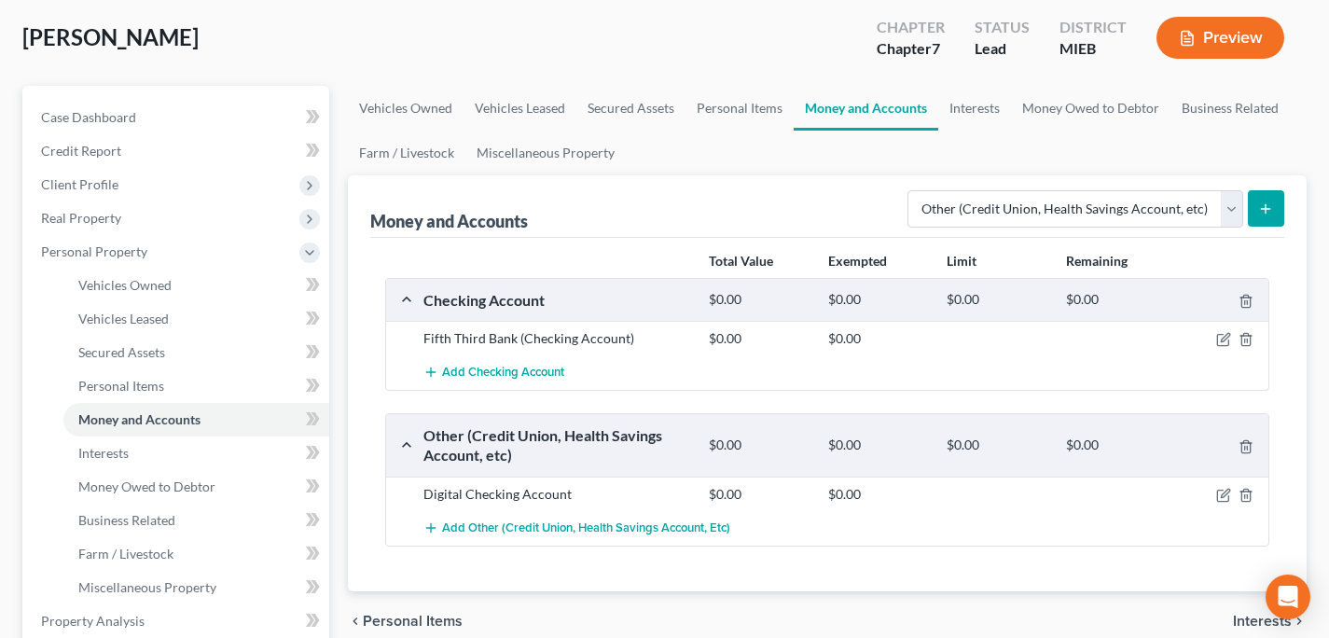
click at [1293, 203] on div "Money and Accounts Select Account Type Brokerage Cash on Hand Certificates of D…" at bounding box center [827, 383] width 959 height 416
click at [1270, 211] on button "submit" at bounding box center [1266, 208] width 36 height 36
click at [1270, 208] on icon "submit" at bounding box center [1265, 208] width 15 height 15
click at [1261, 213] on icon "submit" at bounding box center [1265, 208] width 15 height 15
click at [1041, 205] on select "Select Account Type Brokerage Cash on Hand Certificates of Deposit Checking Acc…" at bounding box center [1075, 208] width 336 height 37
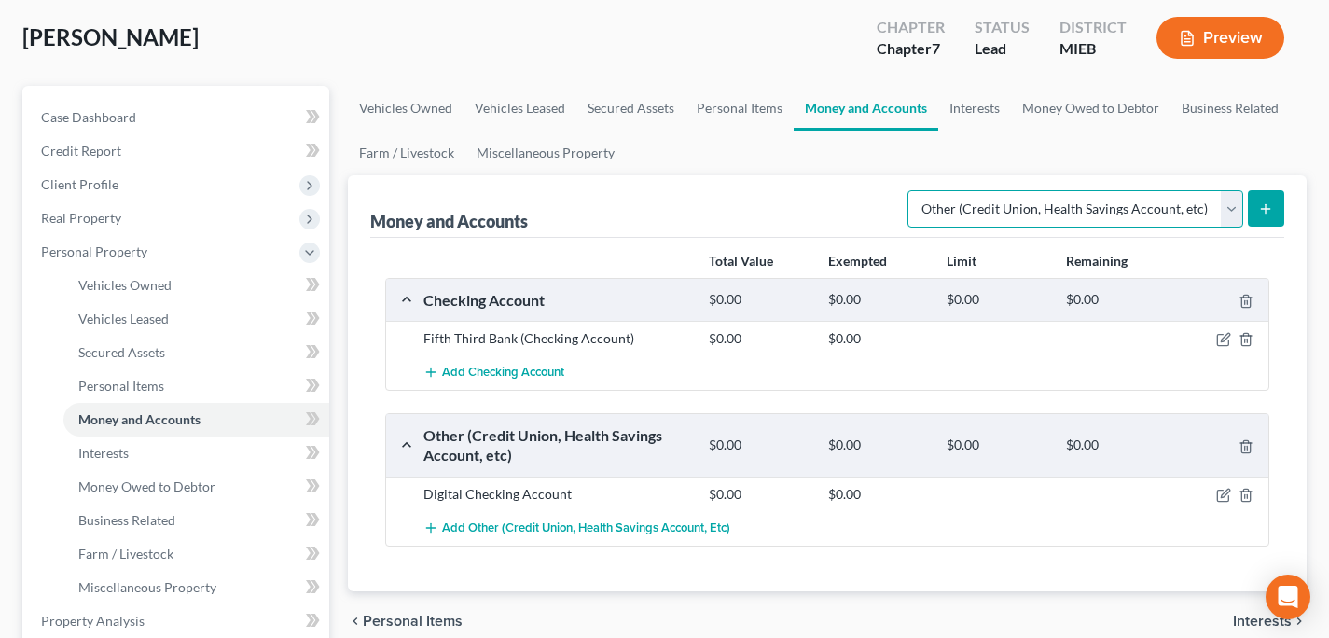
click at [911, 190] on select "Select Account Type Brokerage Cash on Hand Certificates of Deposit Checking Acc…" at bounding box center [1075, 208] width 336 height 37
click at [1265, 208] on icon "submit" at bounding box center [1265, 208] width 15 height 15
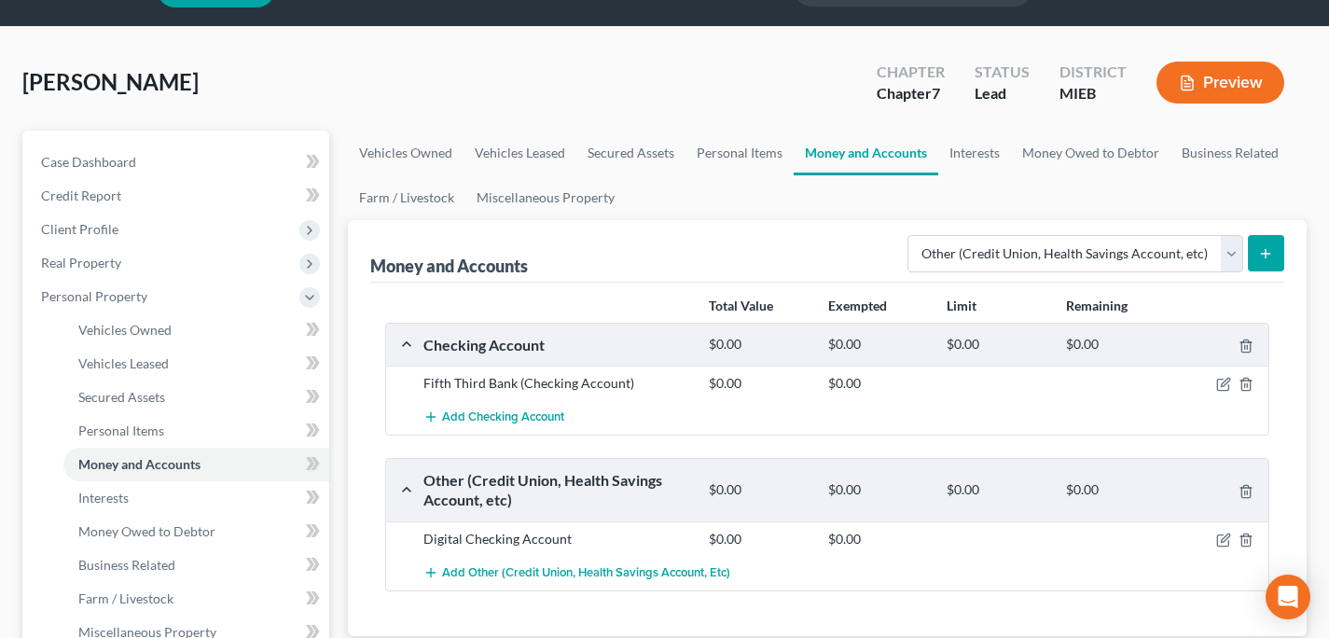
scroll to position [123, 0]
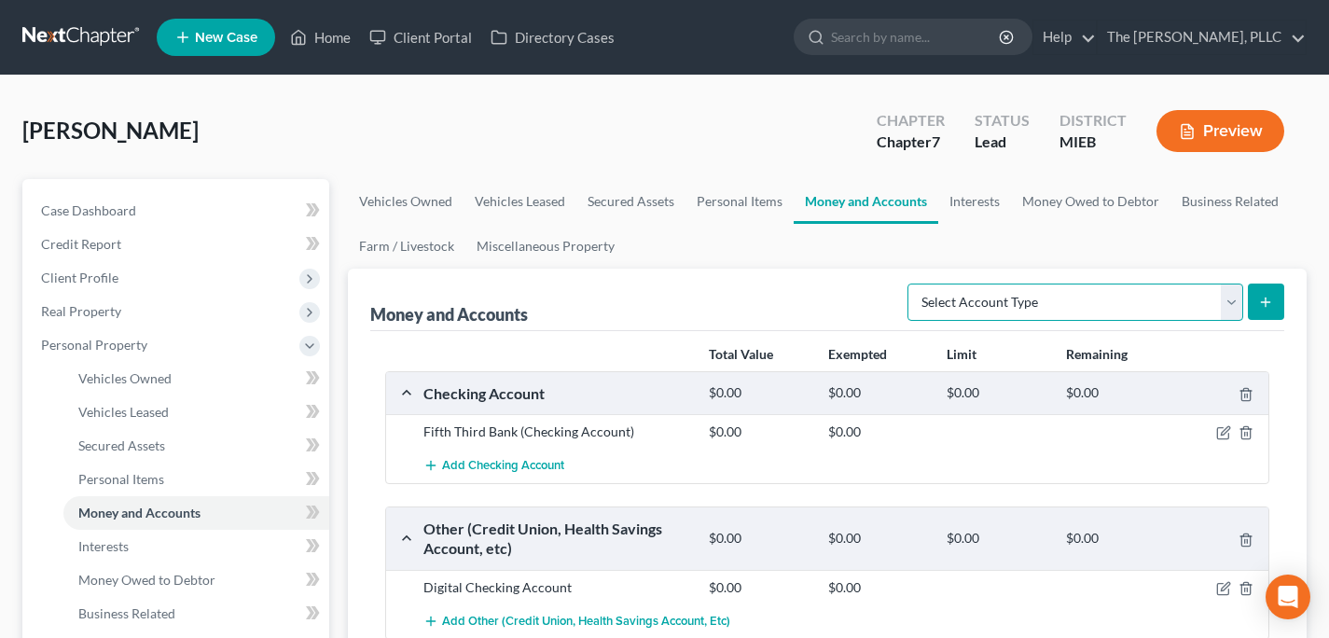
click at [1062, 315] on select "Select Account Type Brokerage Cash on Hand Certificates of Deposit Checking Acc…" at bounding box center [1075, 302] width 336 height 37
select select "other"
click at [911, 284] on select "Select Account Type Brokerage Cash on Hand Certificates of Deposit Checking Acc…" at bounding box center [1075, 302] width 336 height 37
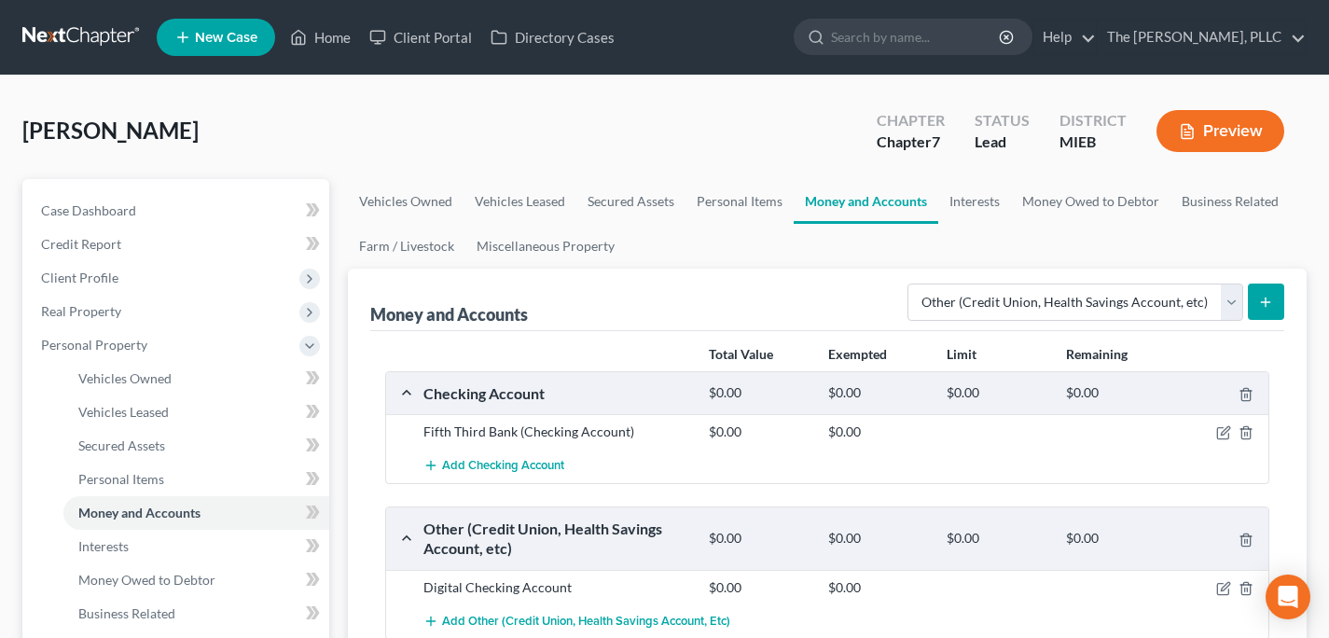
click at [1268, 310] on button "submit" at bounding box center [1266, 302] width 36 height 36
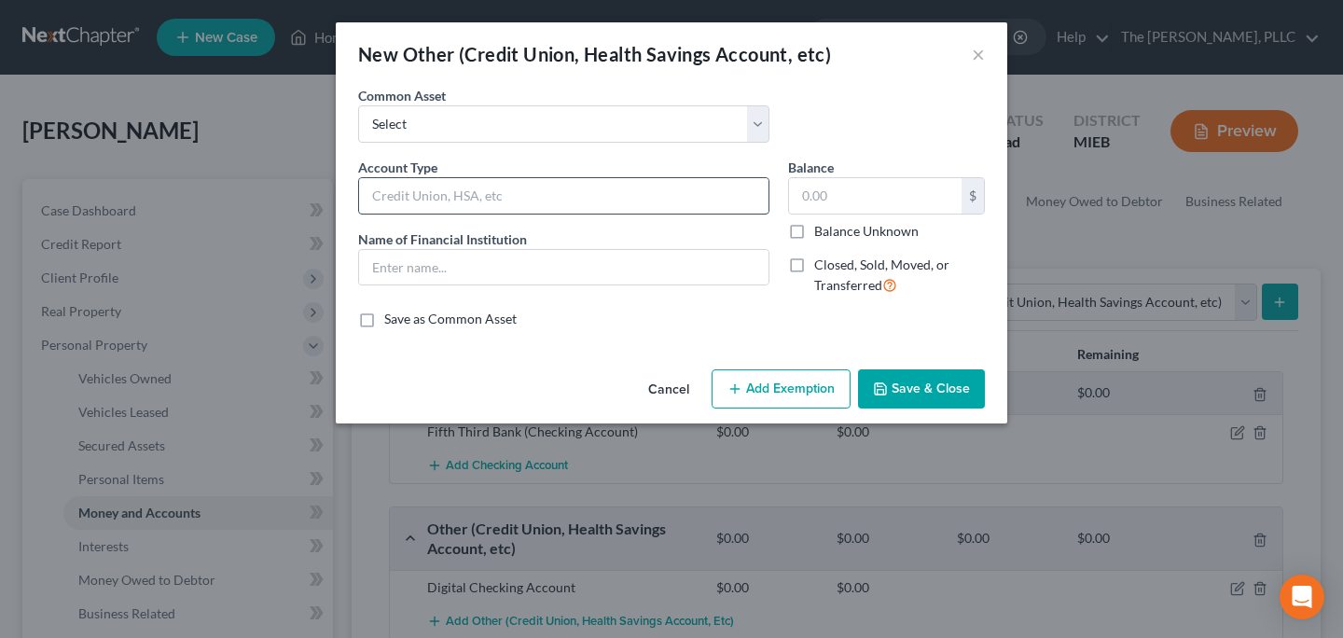
click at [456, 187] on input "text" at bounding box center [563, 195] width 409 height 35
type input "Walled Lake Schools Federal Credit Union"
click at [630, 171] on div "Account Type Walled Lake Schools Federal Credit Union" at bounding box center [563, 186] width 411 height 57
click at [601, 201] on input "Walled Lake Schools Federal Credit Union" at bounding box center [563, 195] width 409 height 35
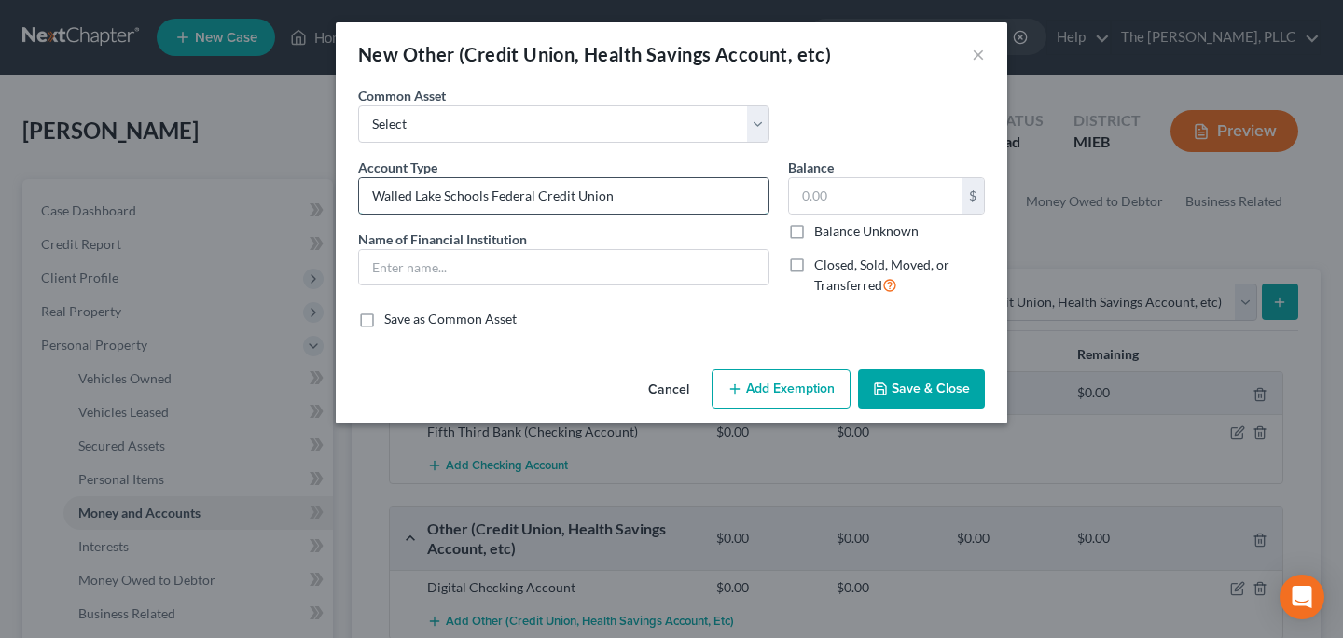
click at [601, 201] on input "Walled Lake Schools Federal Credit Union" at bounding box center [563, 195] width 409 height 35
click at [556, 250] on input "text" at bounding box center [563, 267] width 409 height 35
paste input "Walled Lake Schools Federal Credit Union"
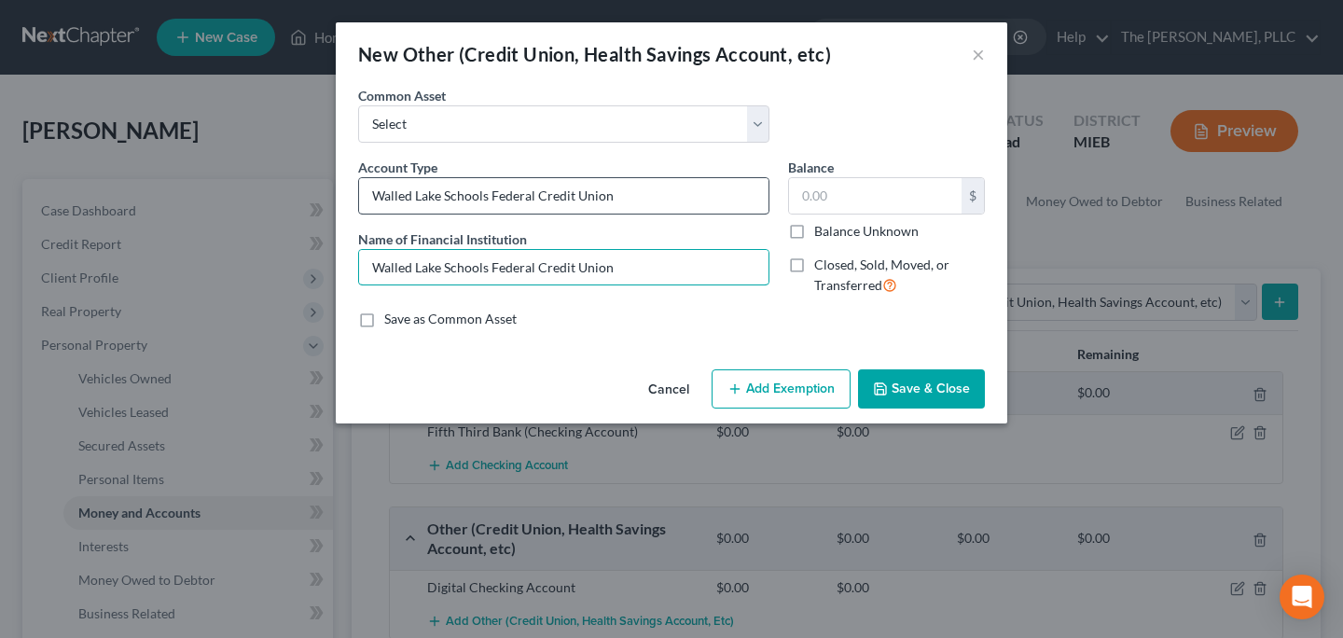
type input "Walled Lake Schools Federal Credit Union"
click at [561, 196] on input "Walled Lake Schools Federal Credit Union" at bounding box center [563, 195] width 409 height 35
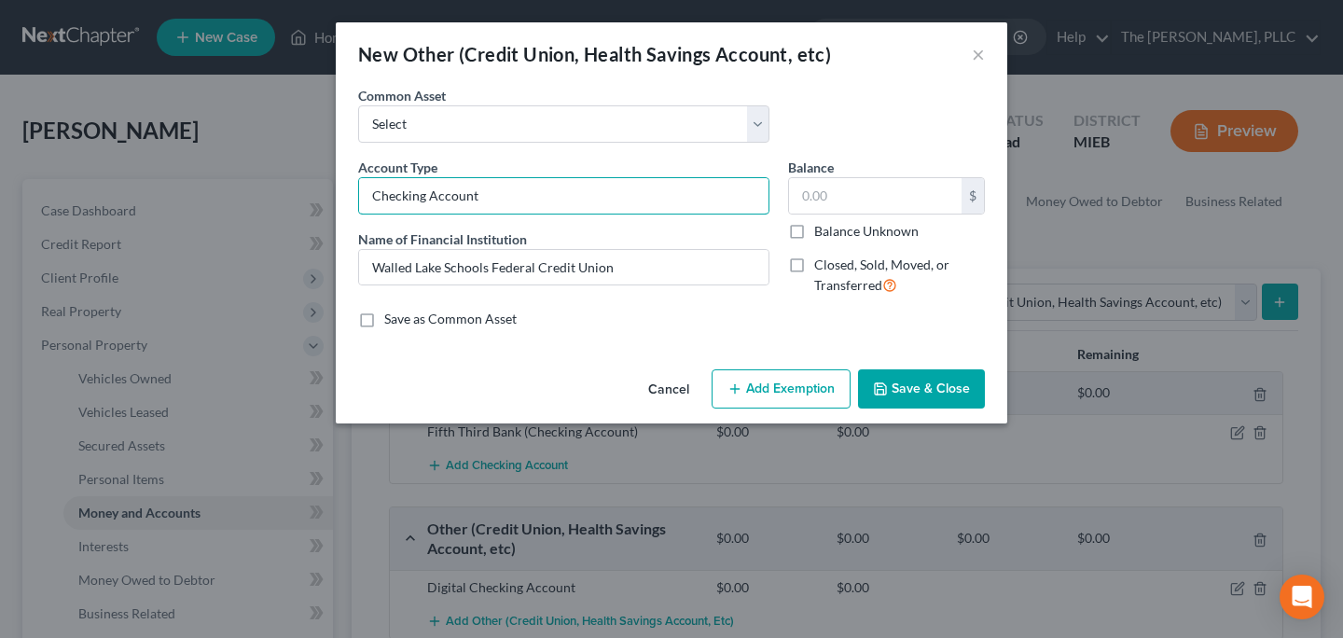
type input "Checking Account"
click at [891, 383] on button "Save & Close" at bounding box center [921, 388] width 127 height 39
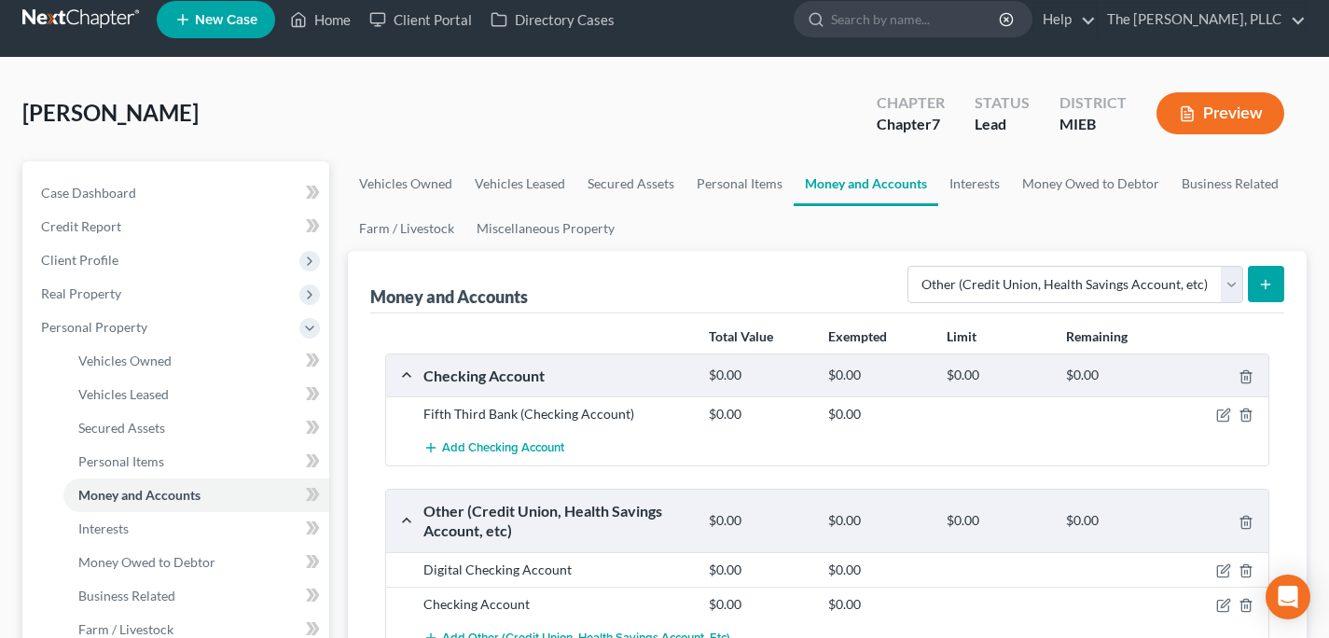
scroll to position [371, 0]
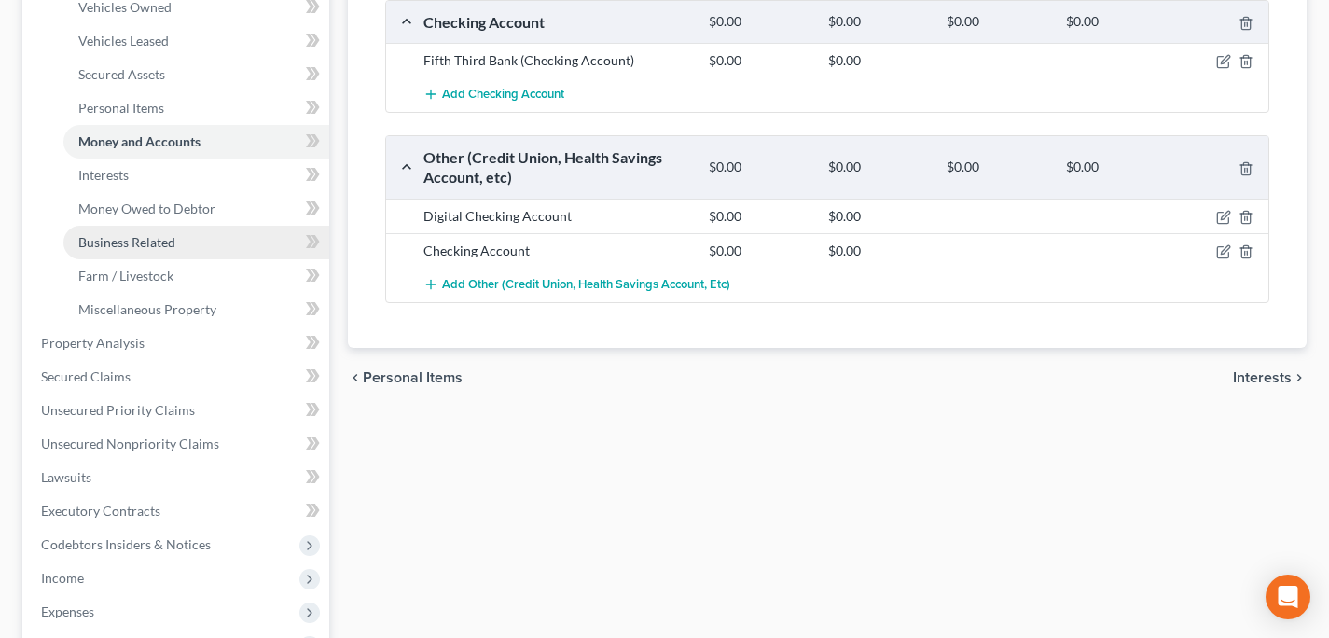
click at [139, 248] on span "Business Related" at bounding box center [126, 242] width 97 height 16
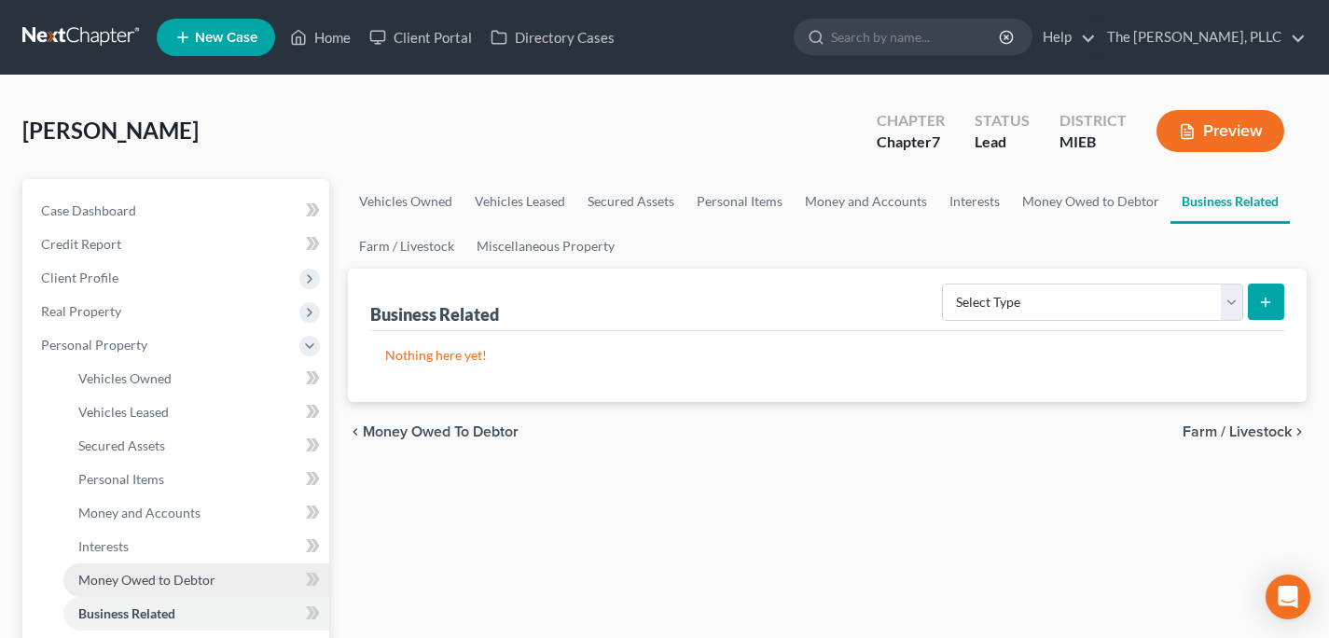
click at [166, 587] on span "Money Owed to Debtor" at bounding box center [146, 580] width 137 height 16
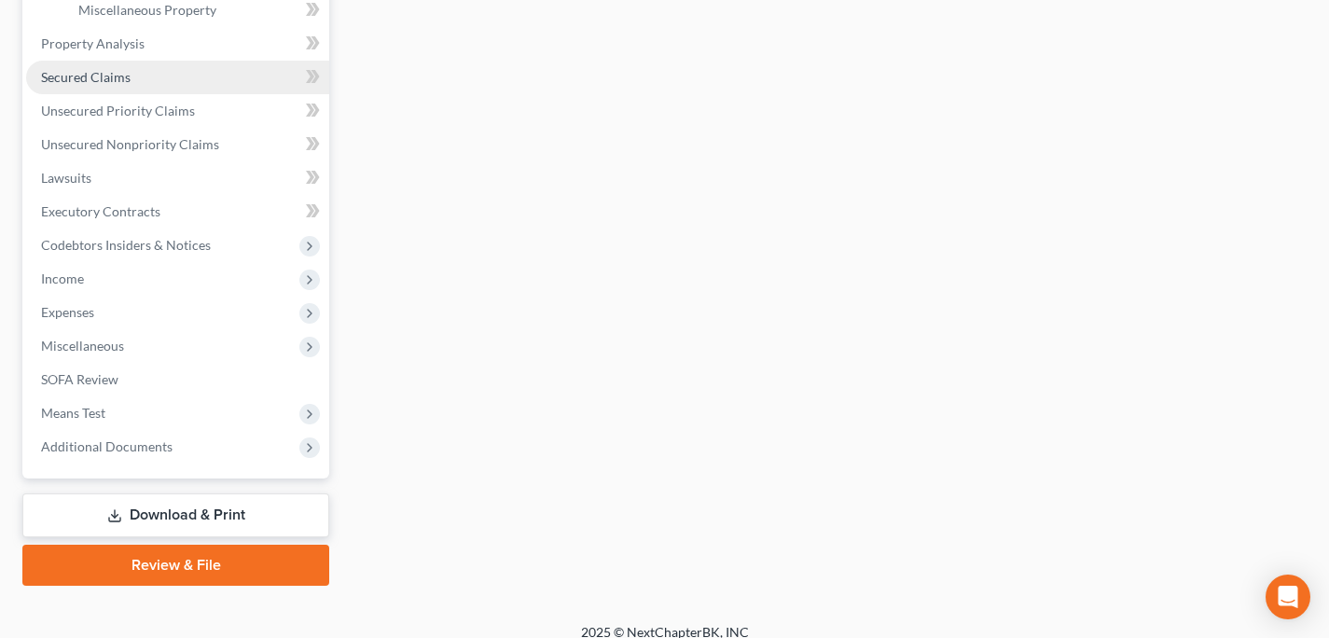
scroll to position [687, 0]
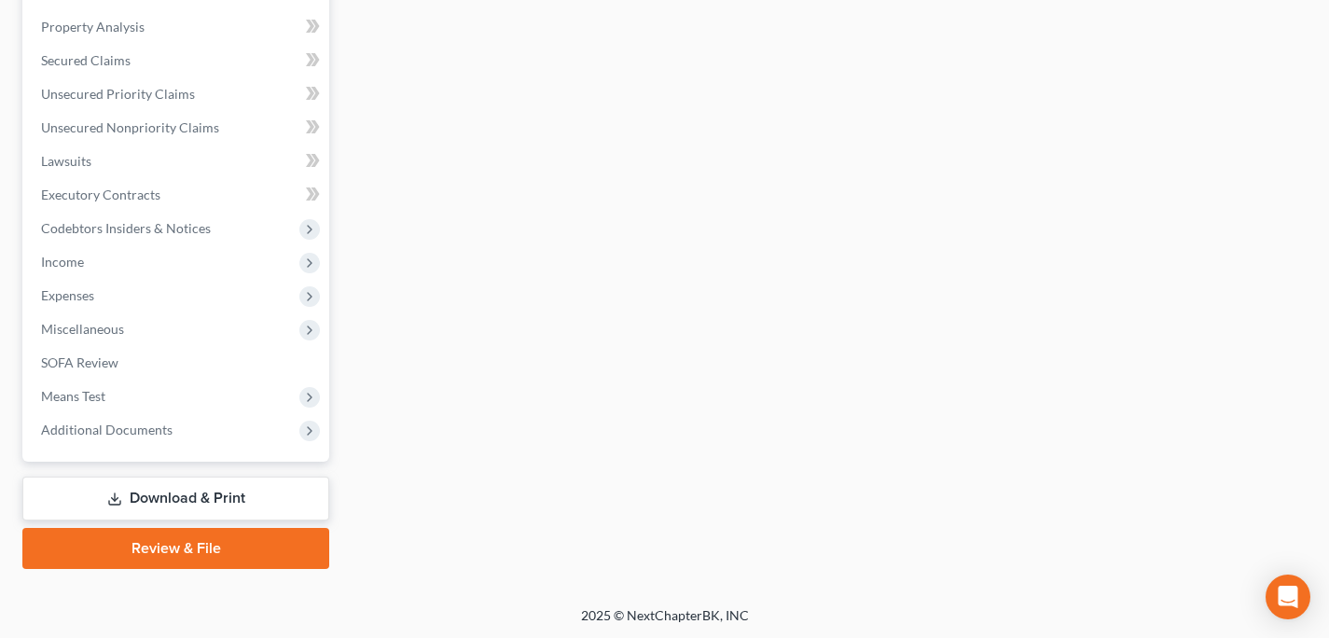
click at [181, 506] on link "Download & Print" at bounding box center [175, 499] width 307 height 44
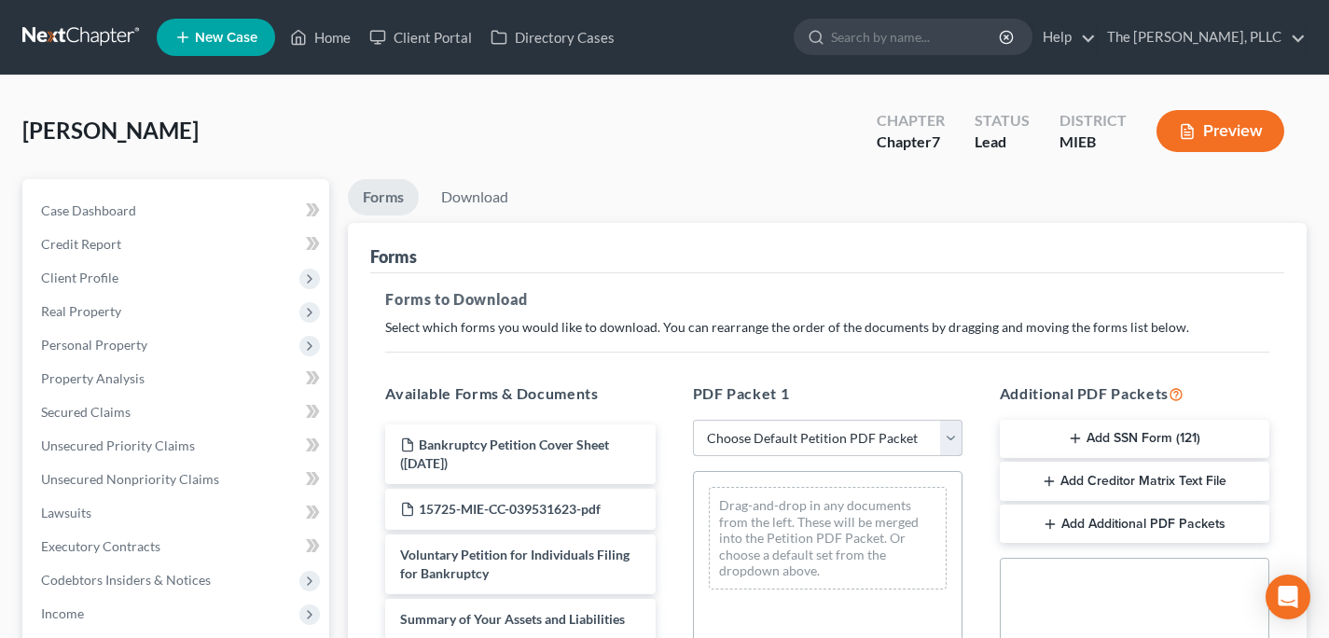
click at [719, 426] on select "Choose Default Petition PDF Packet Complete Bankruptcy Petition (all forms and …" at bounding box center [828, 438] width 270 height 37
select select "4"
click at [693, 420] on select "Choose Default Petition PDF Packet Complete Bankruptcy Petition (all forms and …" at bounding box center [828, 438] width 270 height 37
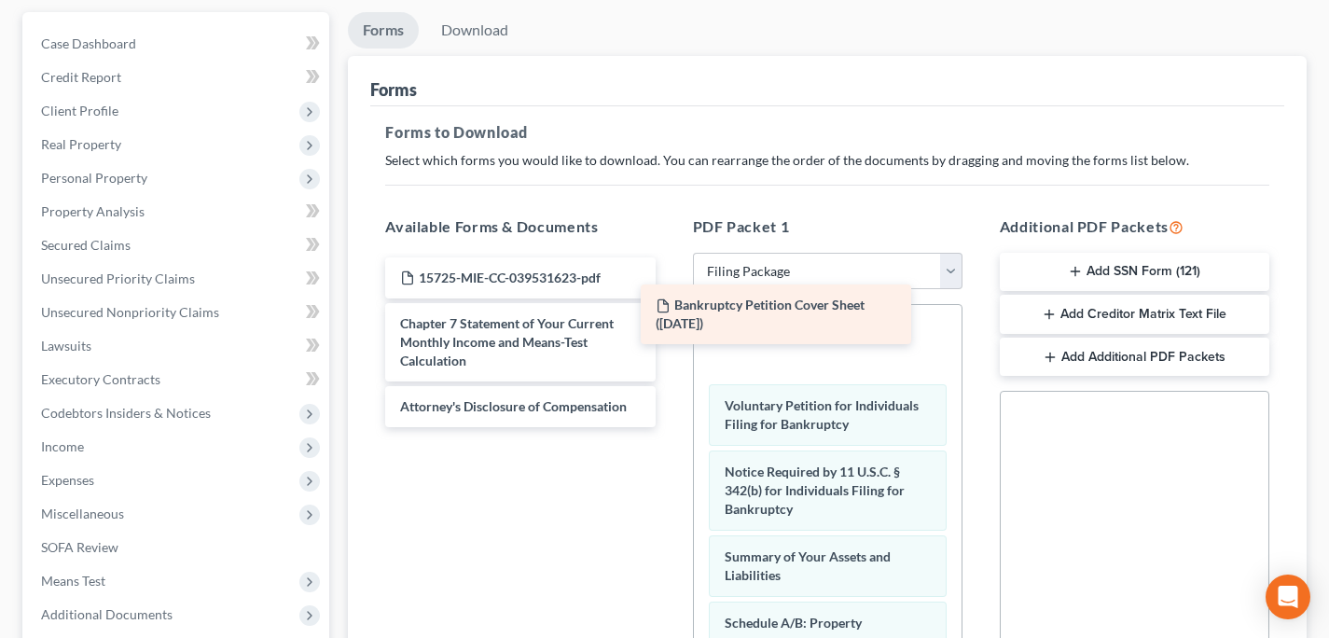
drag, startPoint x: 511, startPoint y: 285, endPoint x: 785, endPoint y: 315, distance: 275.8
click at [670, 315] on div "Bankruptcy Petition Cover Sheet ([DATE]) Bankruptcy Petition Cover Sheet ([DATE…" at bounding box center [519, 342] width 299 height 170
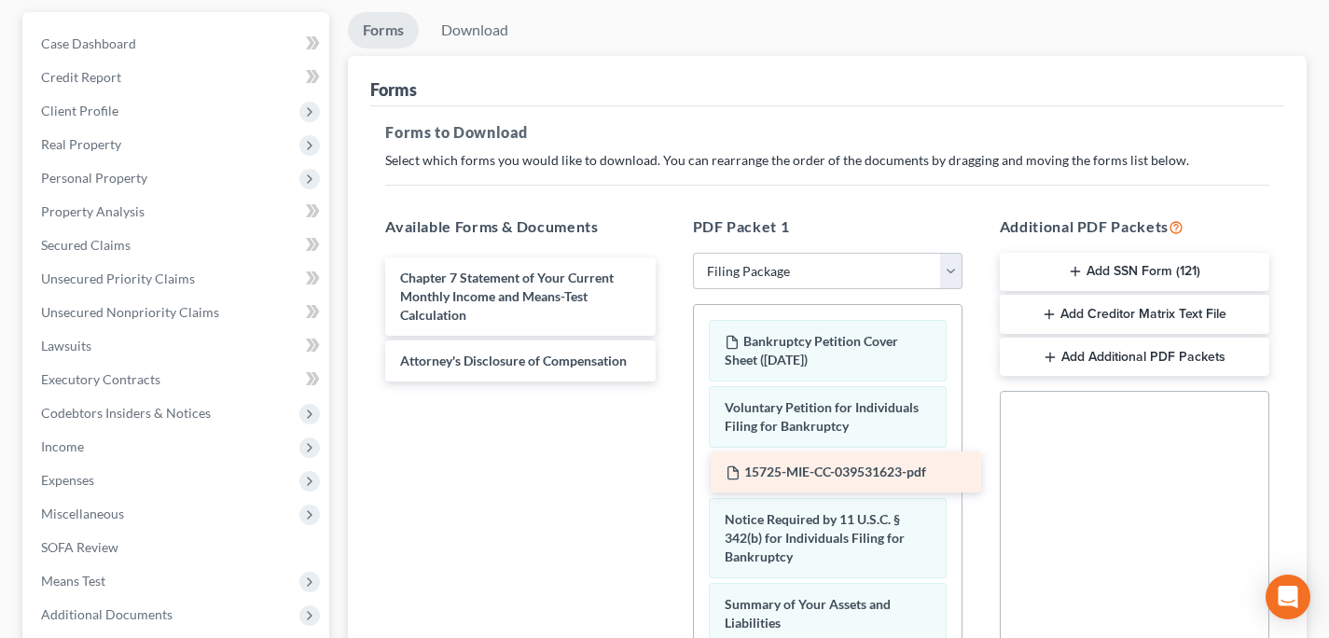
drag, startPoint x: 498, startPoint y: 273, endPoint x: 823, endPoint y: 470, distance: 379.5
click at [670, 381] on div "15725-MIE-CC-039531623-pdf 15725-MIE-CC-039531623-pdf Chapter 7 Statement of Yo…" at bounding box center [519, 319] width 299 height 124
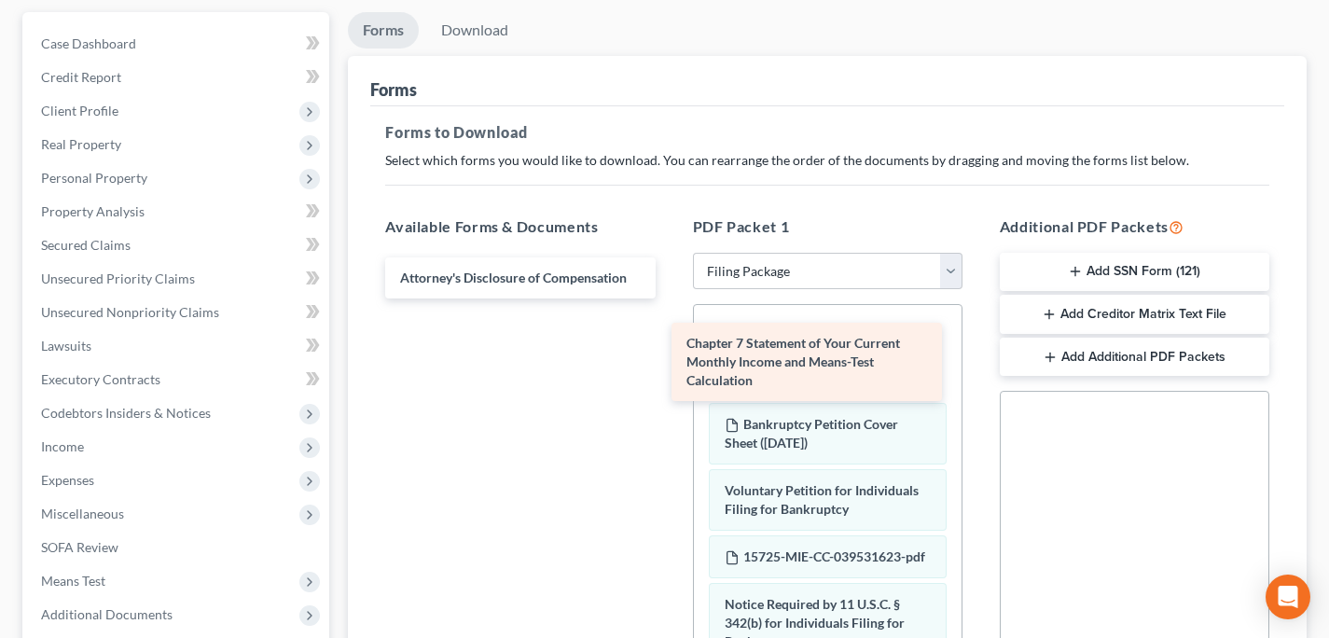
drag, startPoint x: 487, startPoint y: 289, endPoint x: 786, endPoint y: 352, distance: 305.8
click at [670, 298] on div "Chapter 7 Statement of Your Current Monthly Income and Means-Test Calculation C…" at bounding box center [519, 277] width 299 height 41
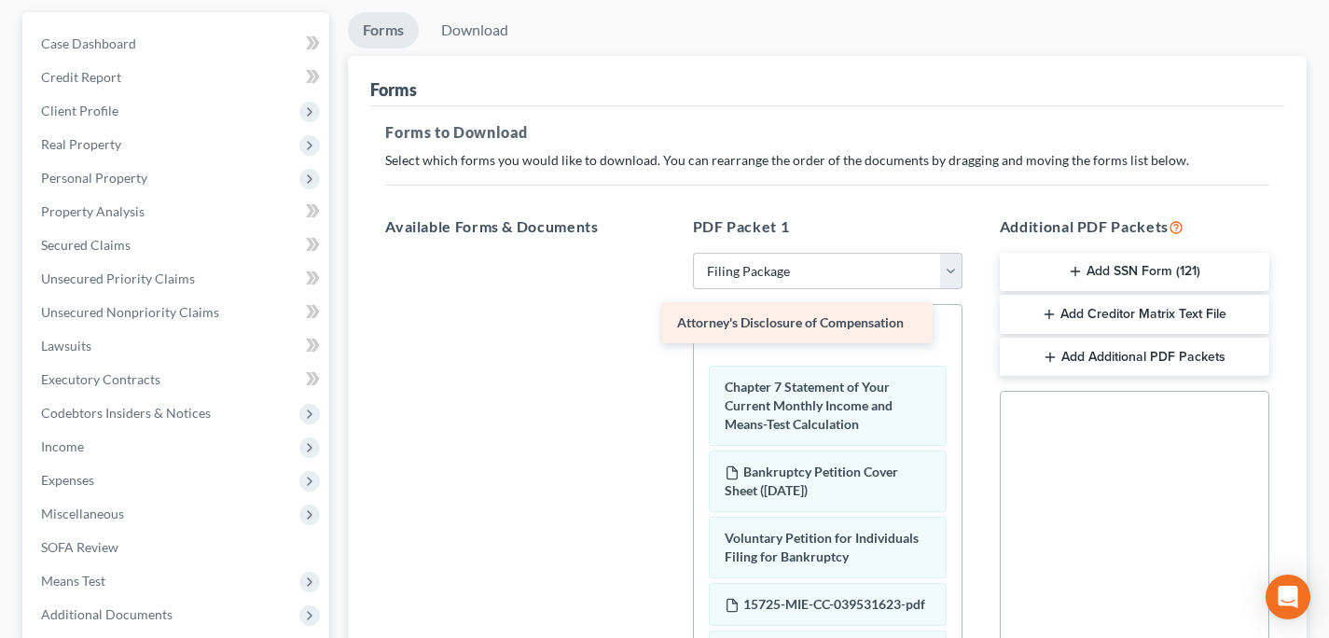
drag, startPoint x: 529, startPoint y: 276, endPoint x: 822, endPoint y: 331, distance: 298.0
click at [670, 253] on div "Attorney's Disclosure of Compensation Attorney's Disclosure of Compensation" at bounding box center [519, 253] width 299 height 0
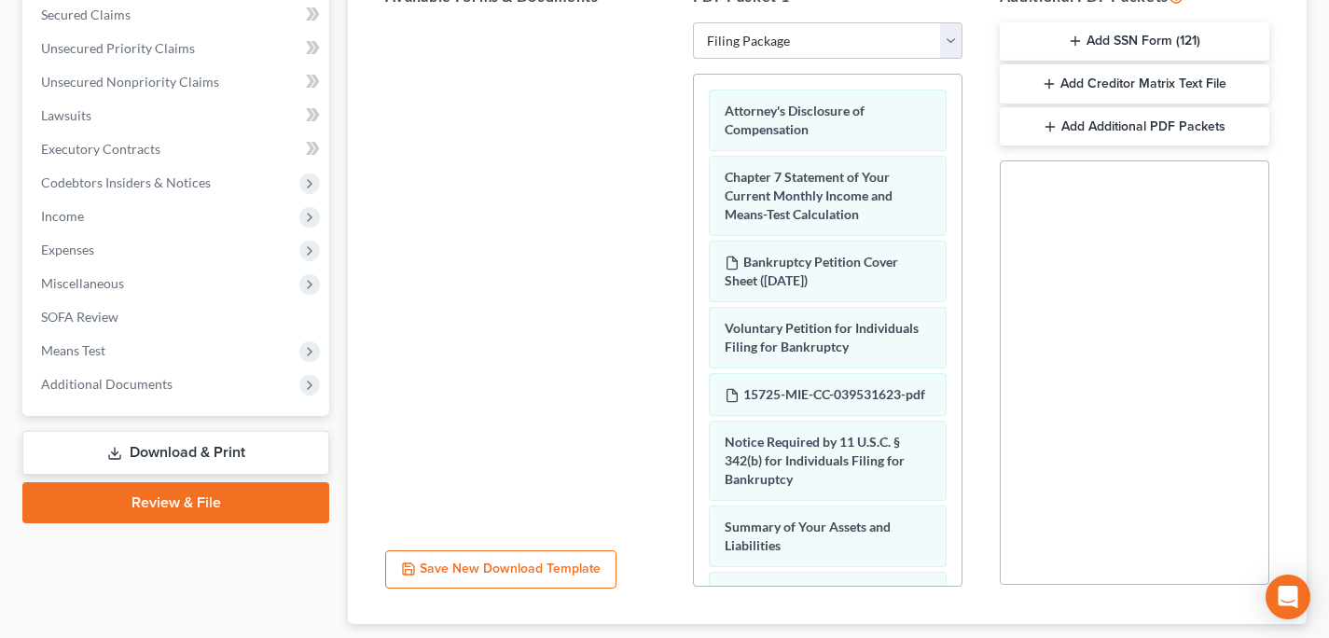
scroll to position [513, 0]
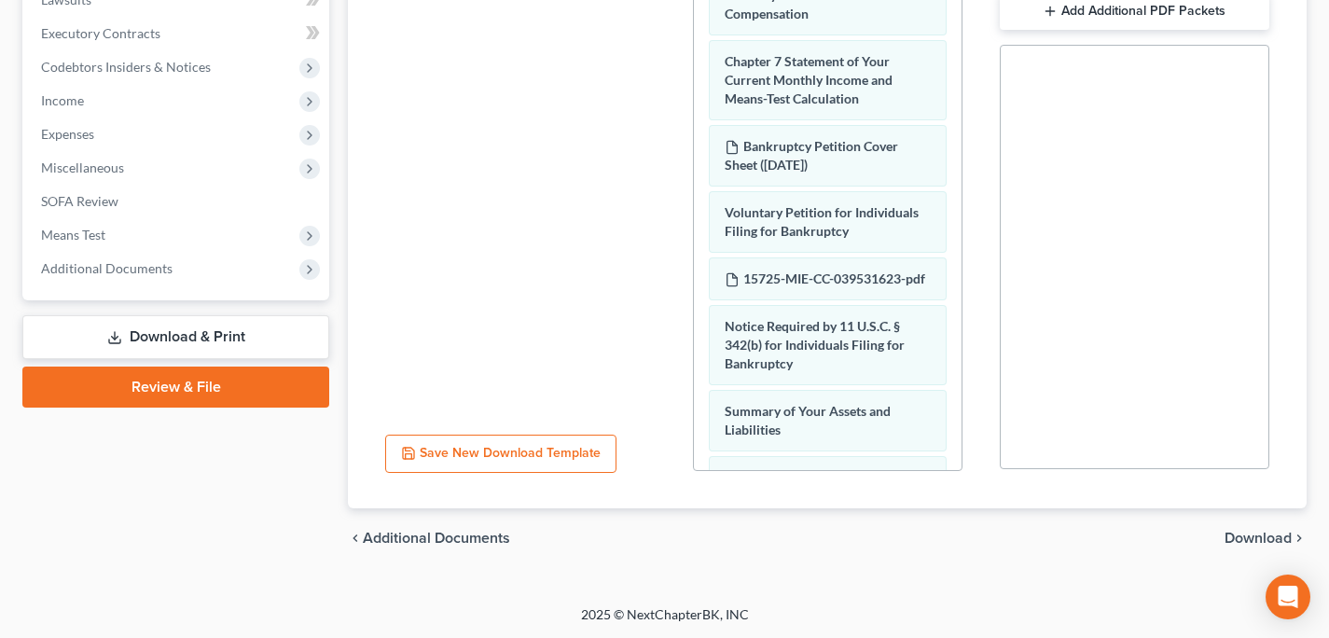
click at [1266, 520] on div "chevron_left Additional Documents Download chevron_right" at bounding box center [827, 538] width 959 height 60
click at [1229, 548] on div "chevron_left Additional Documents Download chevron_right" at bounding box center [827, 538] width 959 height 60
click at [1238, 533] on span "Download" at bounding box center [1257, 538] width 67 height 15
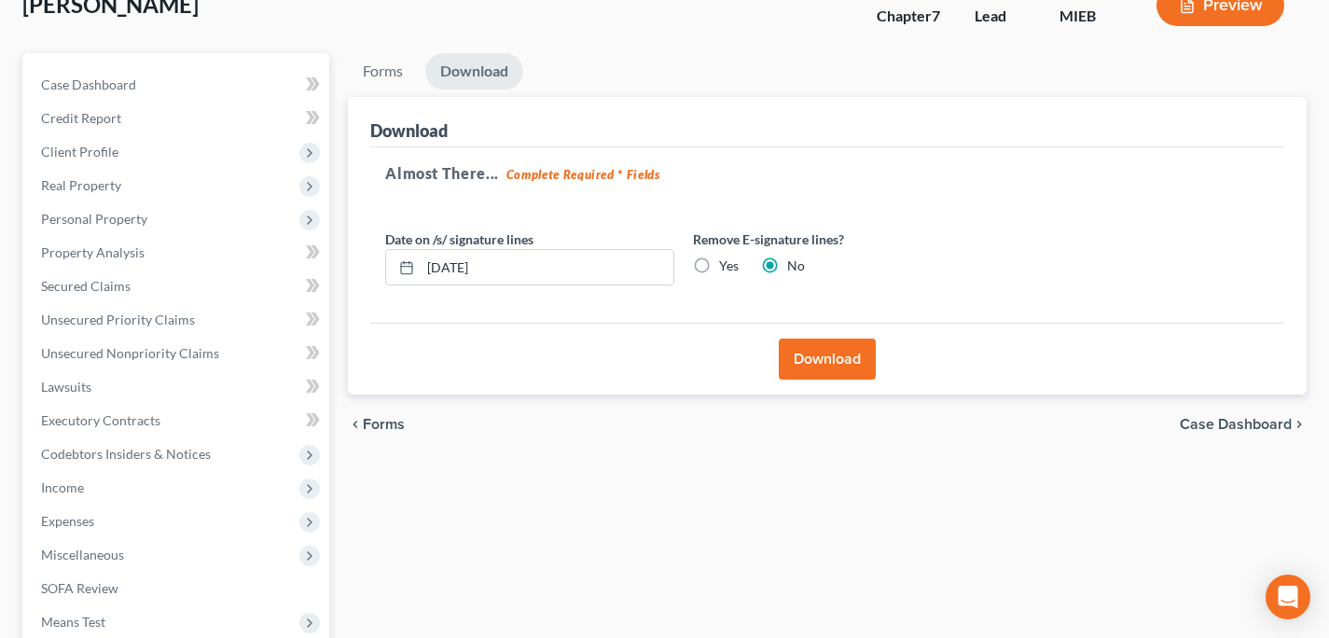
scroll to position [34, 0]
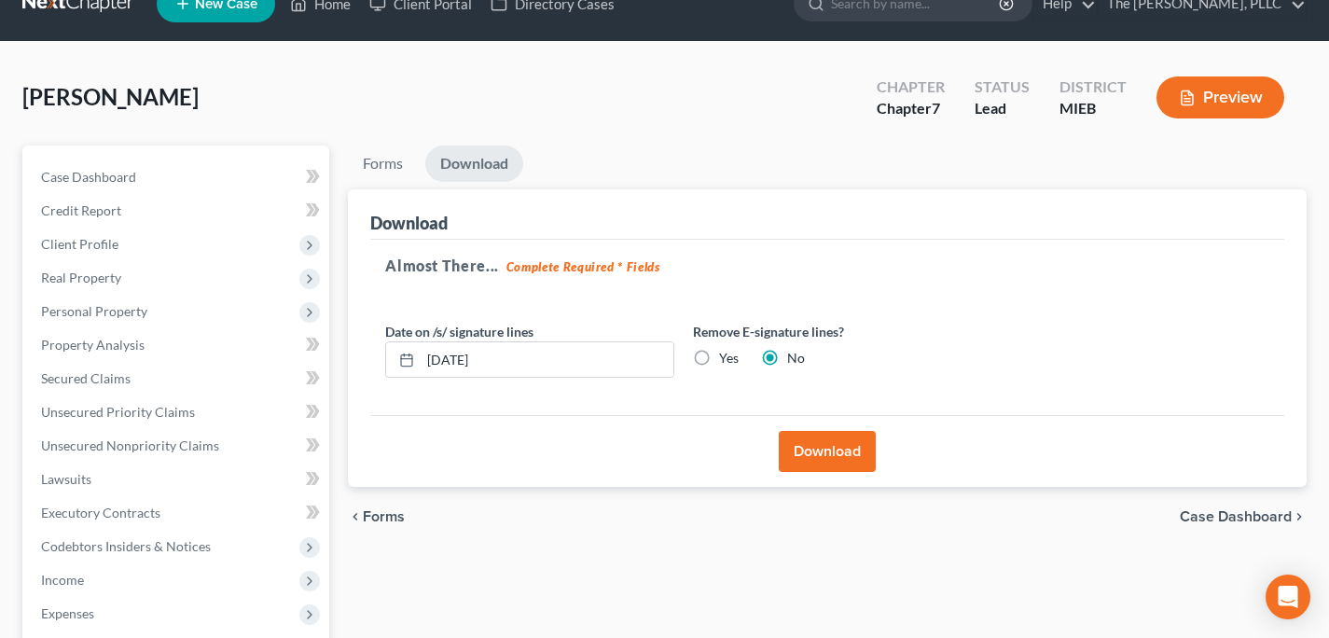
click at [832, 449] on button "Download" at bounding box center [827, 451] width 97 height 41
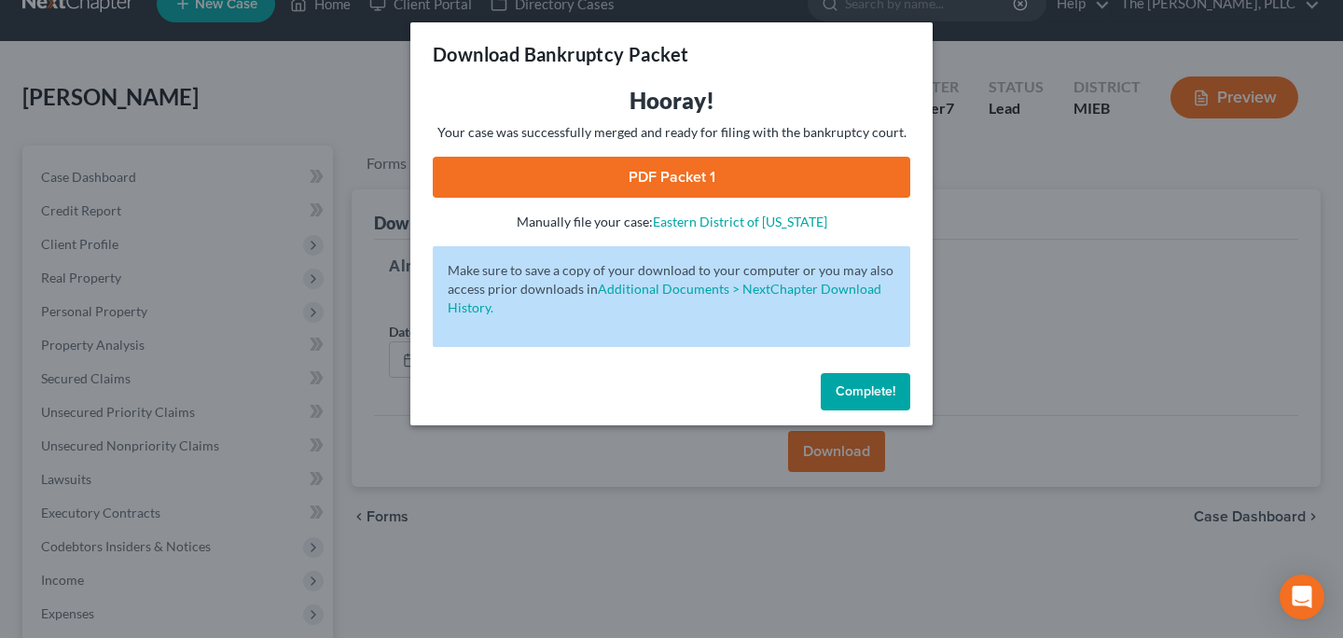
click at [631, 180] on link "PDF Packet 1" at bounding box center [671, 177] width 477 height 41
click at [865, 384] on span "Complete!" at bounding box center [866, 391] width 60 height 16
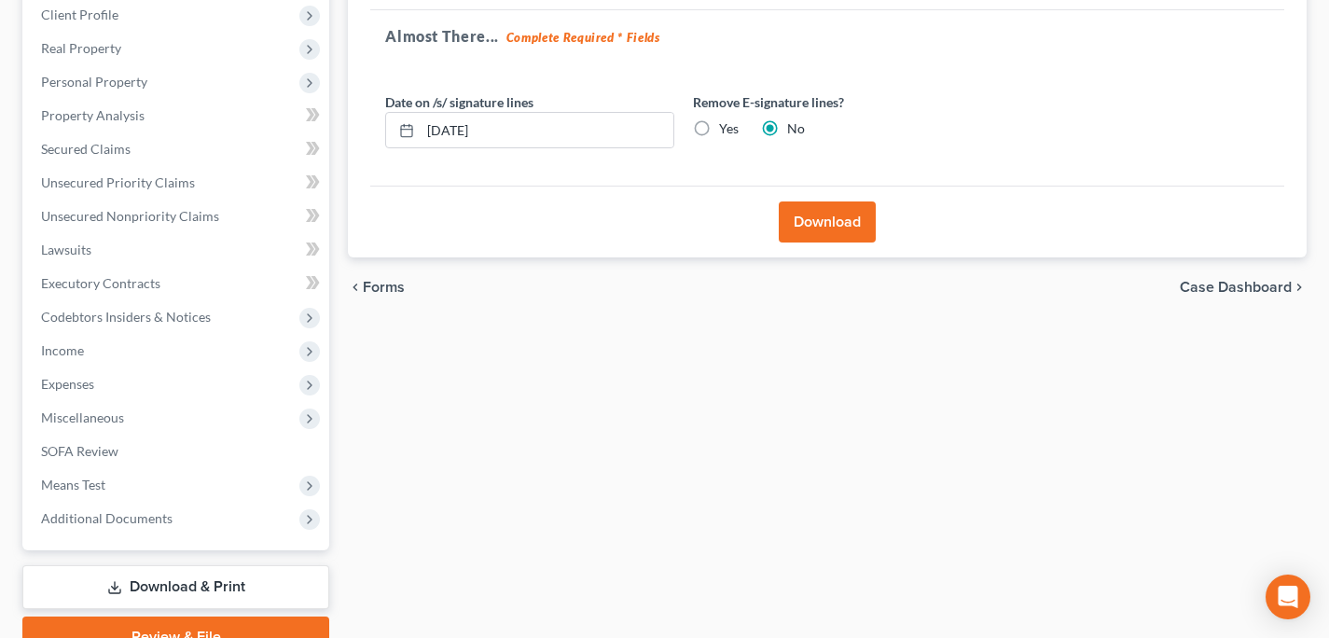
scroll to position [330, 0]
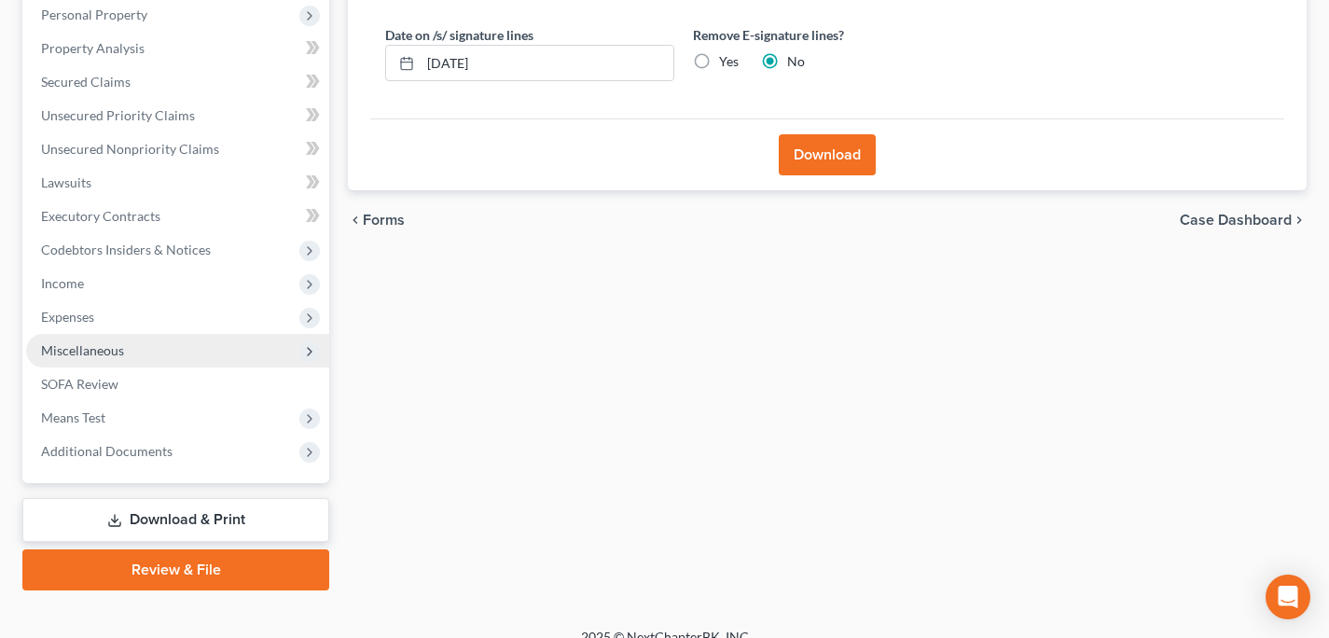
click at [122, 334] on span "Miscellaneous" at bounding box center [177, 351] width 303 height 34
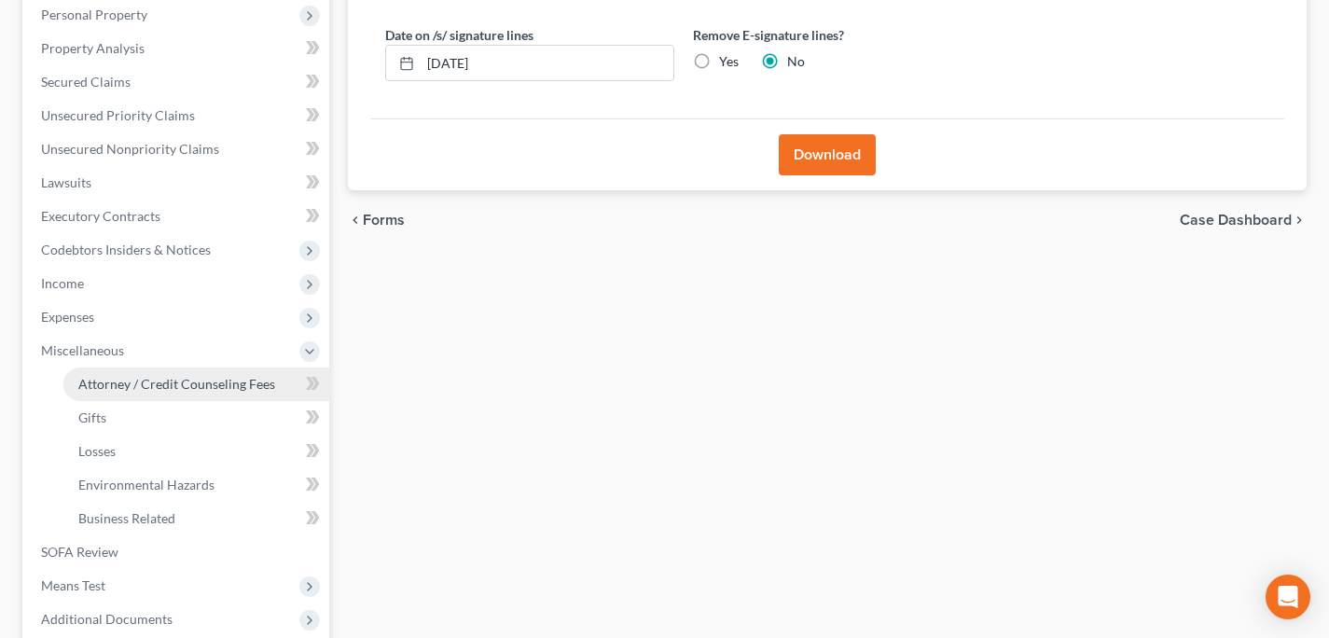
click at [135, 391] on link "Attorney / Credit Counseling Fees" at bounding box center [196, 384] width 266 height 34
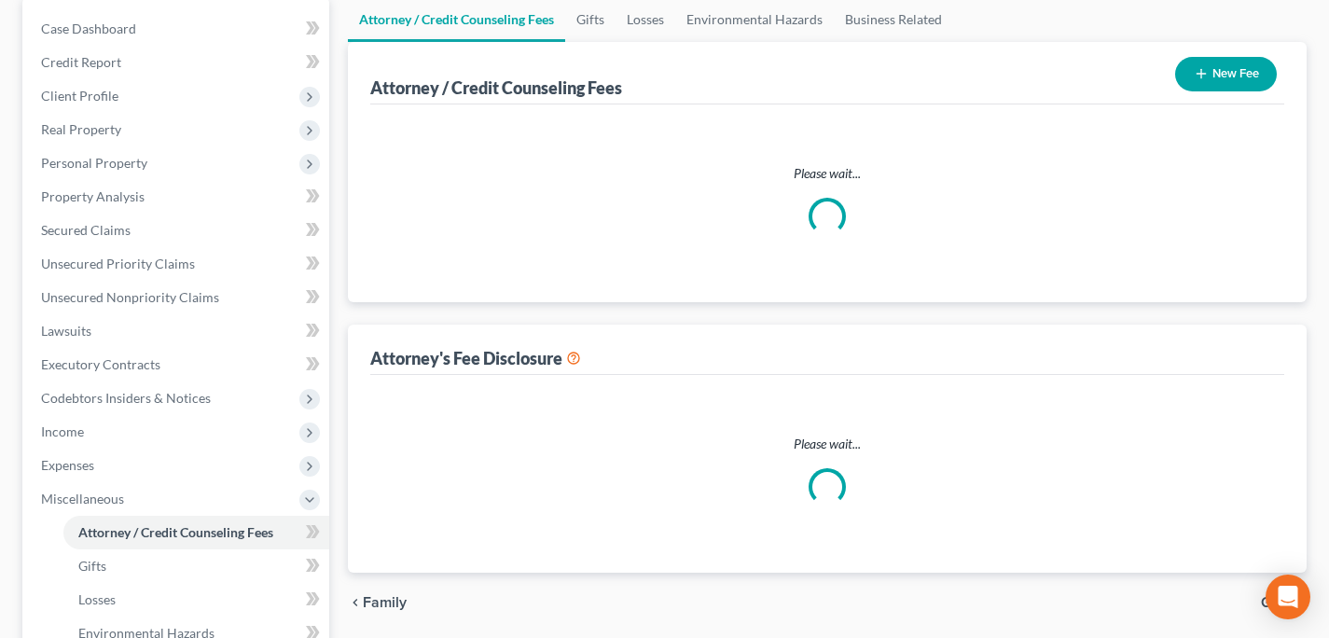
scroll to position [40, 0]
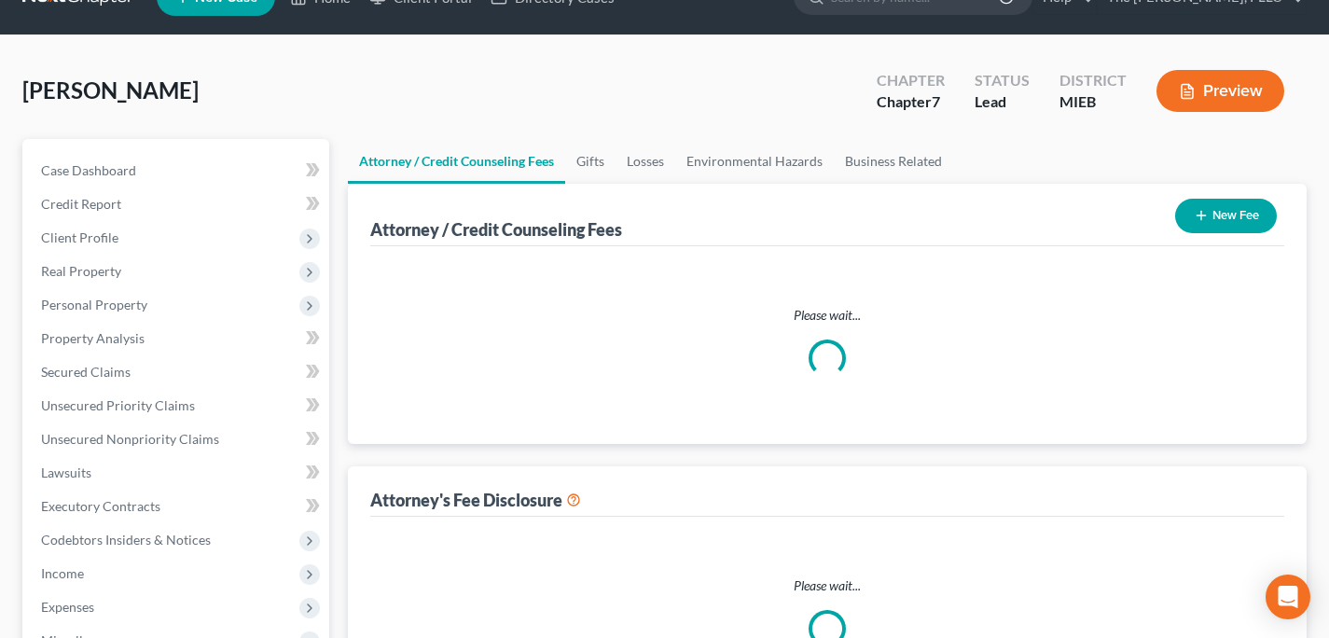
select select "0"
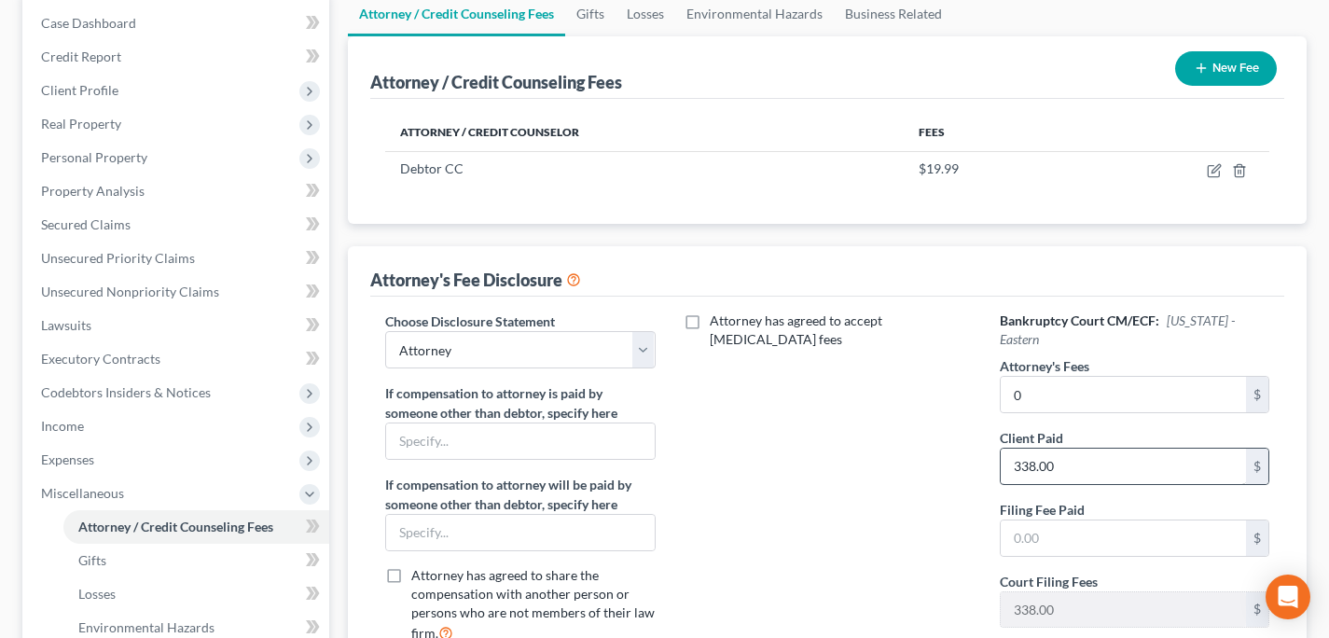
scroll to position [193, 0]
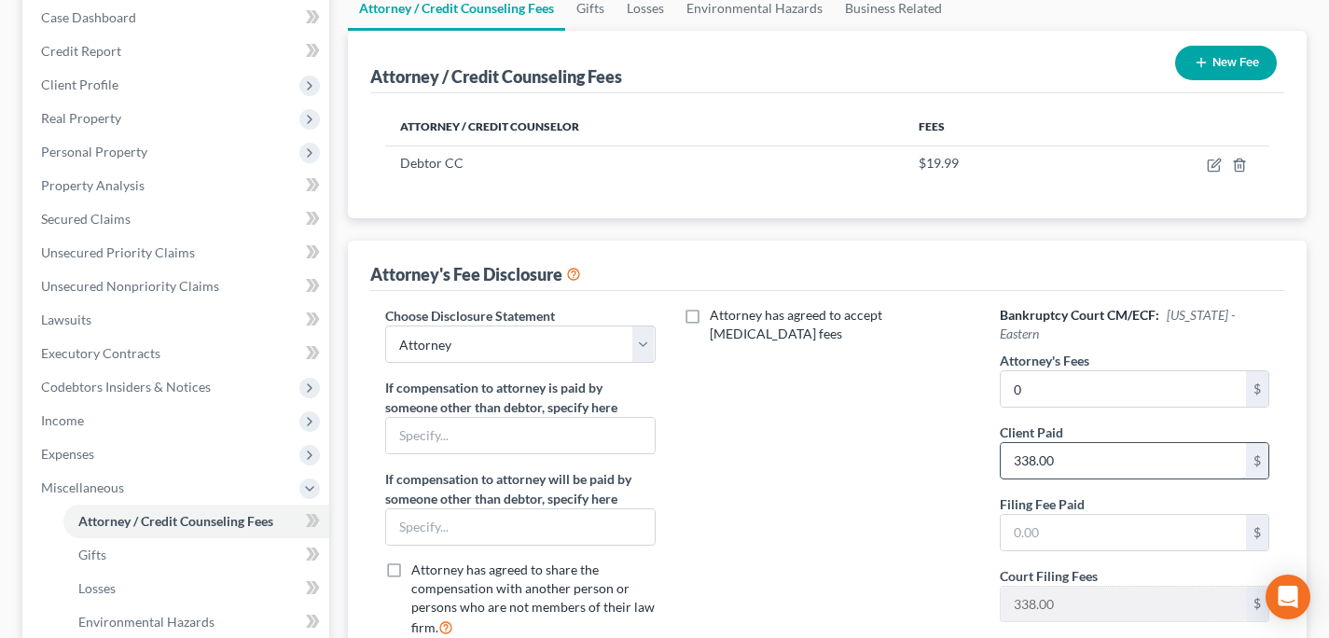
click at [1087, 450] on input "338.00" at bounding box center [1123, 460] width 245 height 35
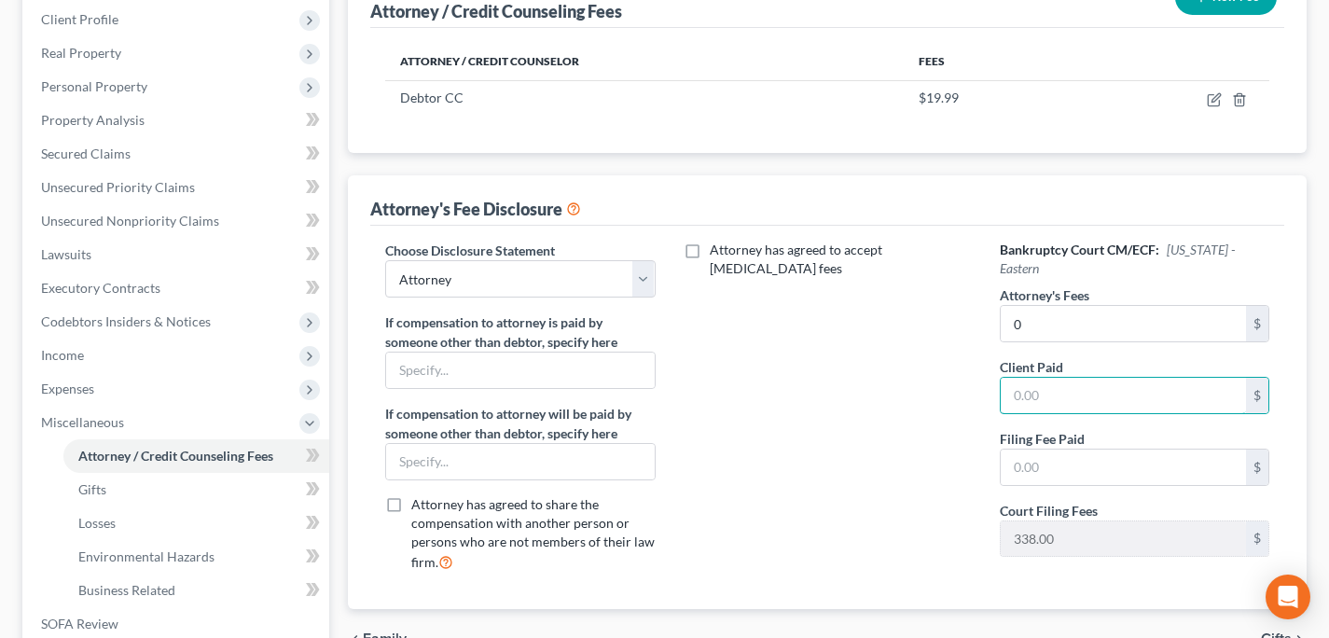
scroll to position [275, 0]
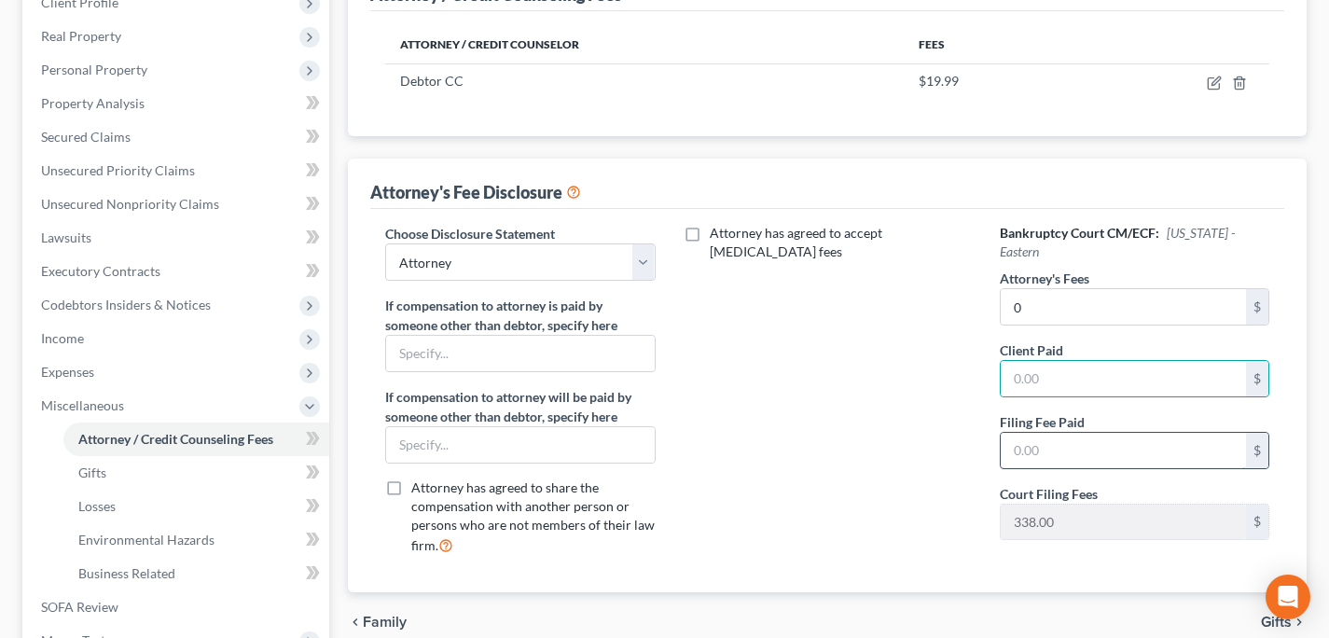
click at [1047, 443] on input "text" at bounding box center [1123, 450] width 245 height 35
type input "338."
click at [867, 477] on div "Attorney has agreed to accept [MEDICAL_DATA] fees" at bounding box center [827, 397] width 307 height 346
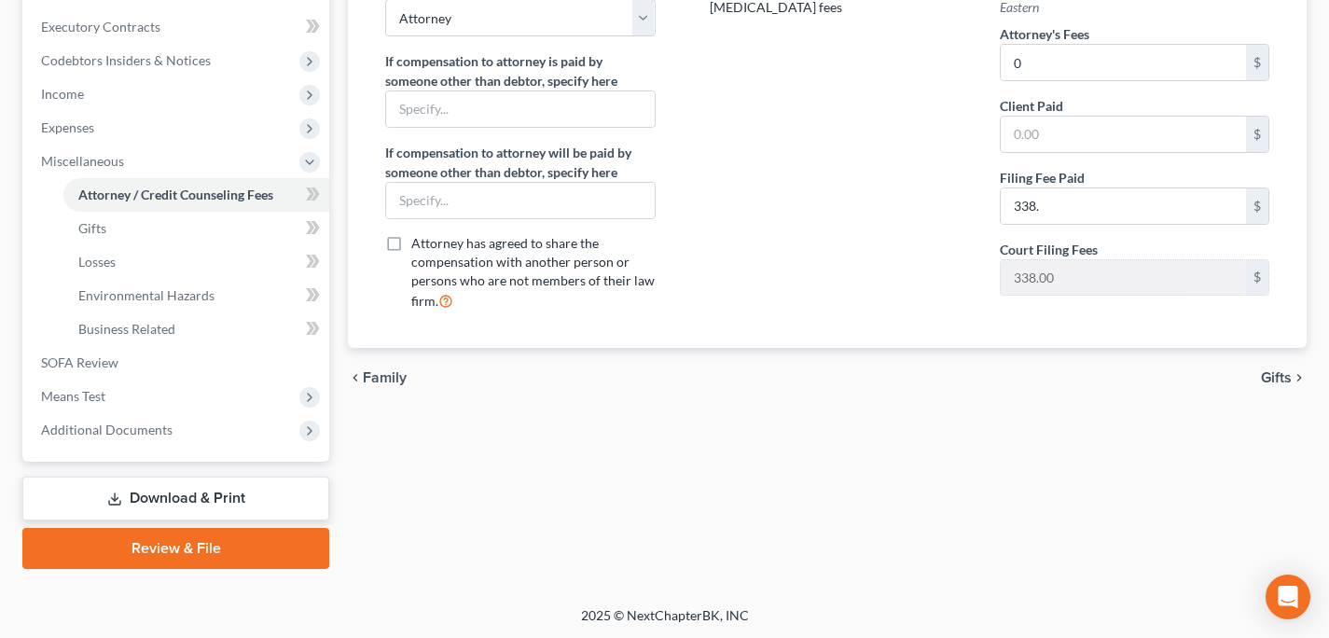
click at [1281, 373] on span "Gifts" at bounding box center [1276, 377] width 31 height 15
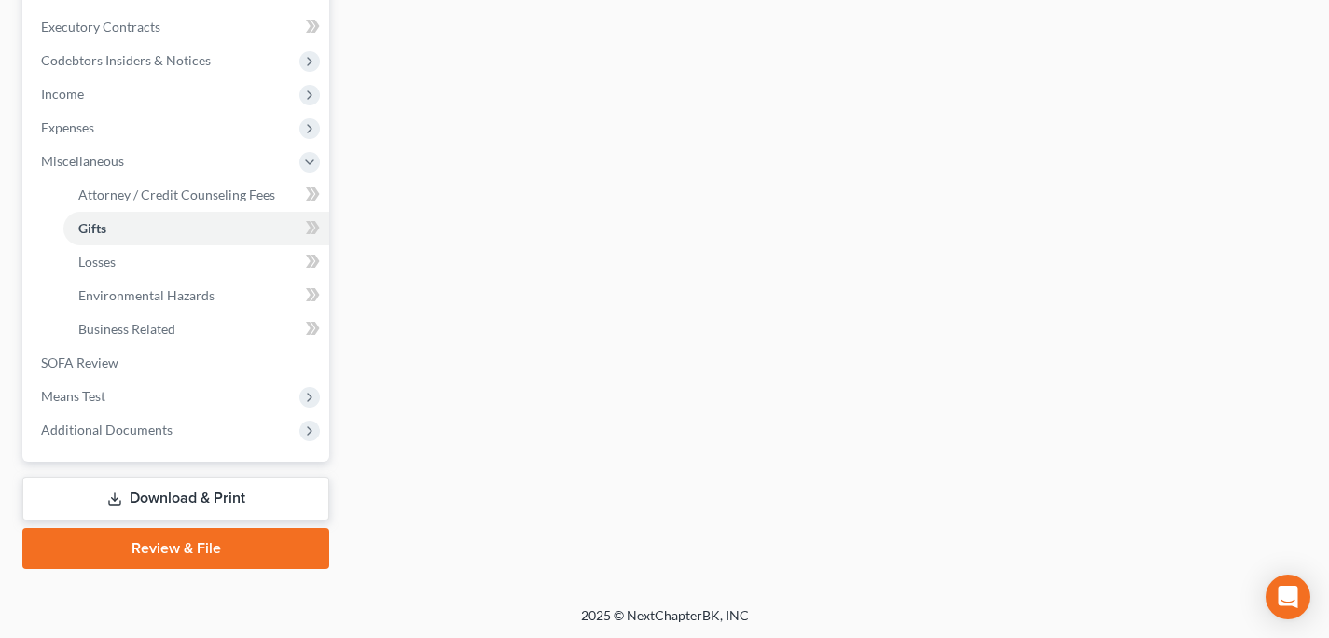
click at [156, 474] on div "Case Dashboard Payments Invoices Payments Payments Credit Report Client Profile" at bounding box center [175, 114] width 325 height 909
click at [180, 502] on link "Download & Print" at bounding box center [175, 499] width 307 height 44
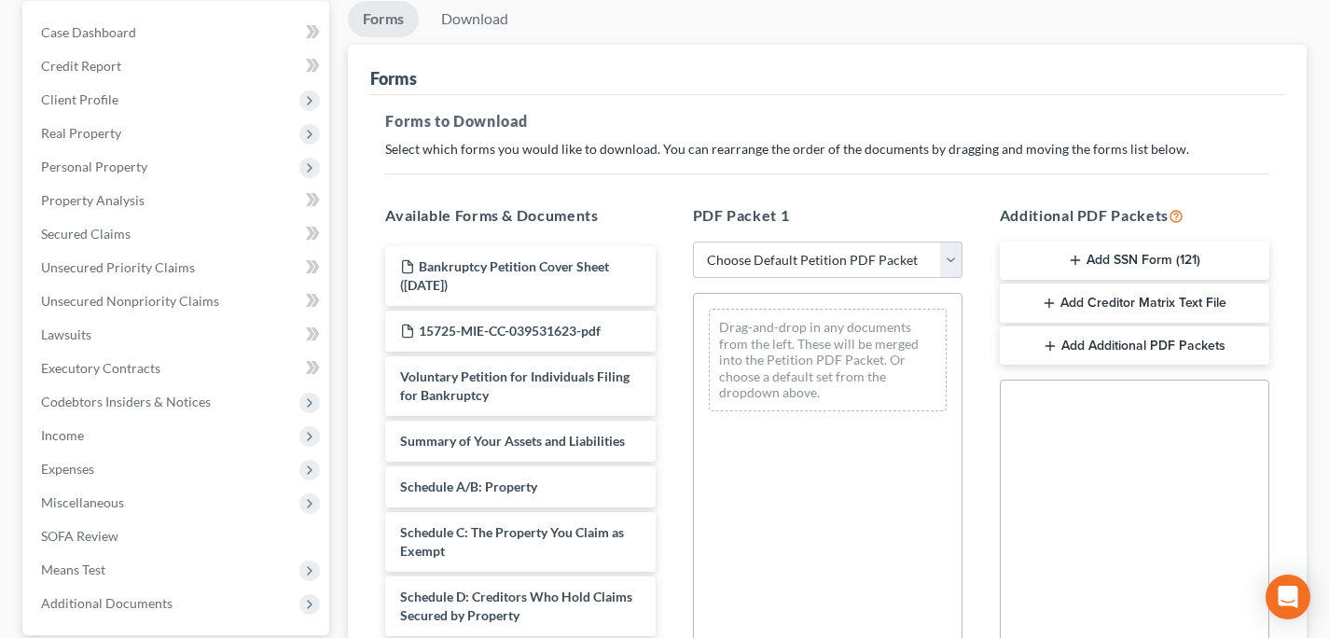
scroll to position [181, 0]
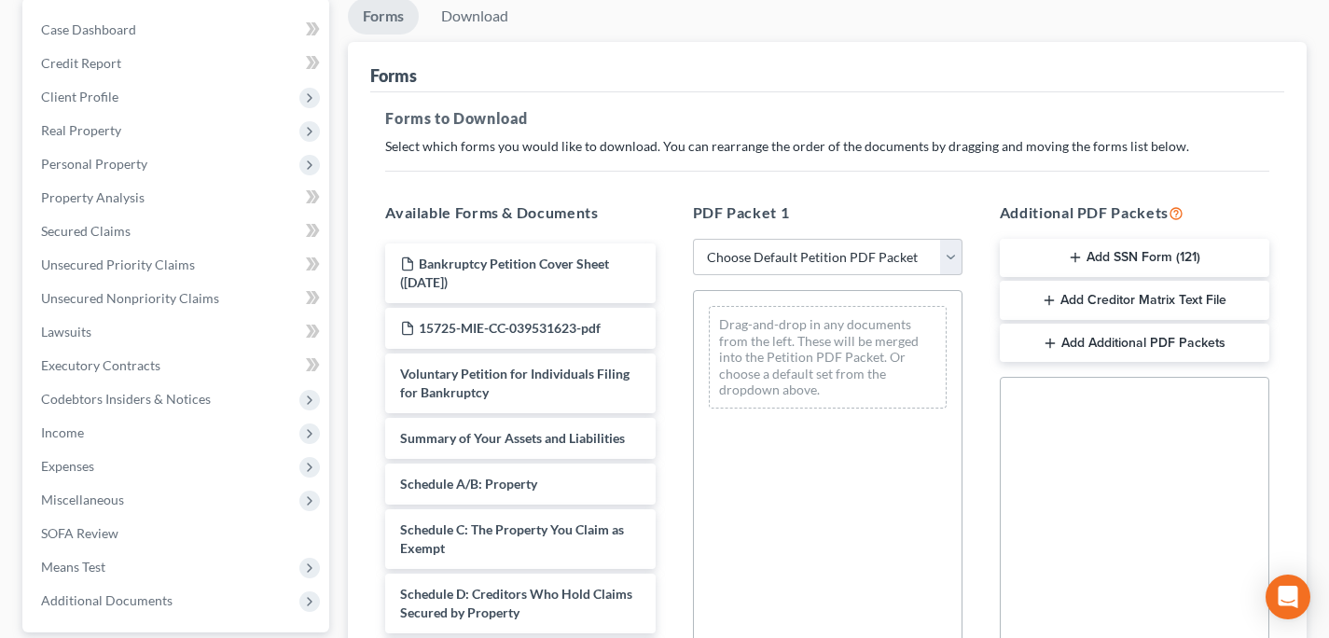
click at [1044, 268] on button "Add SSN Form (121)" at bounding box center [1135, 258] width 270 height 39
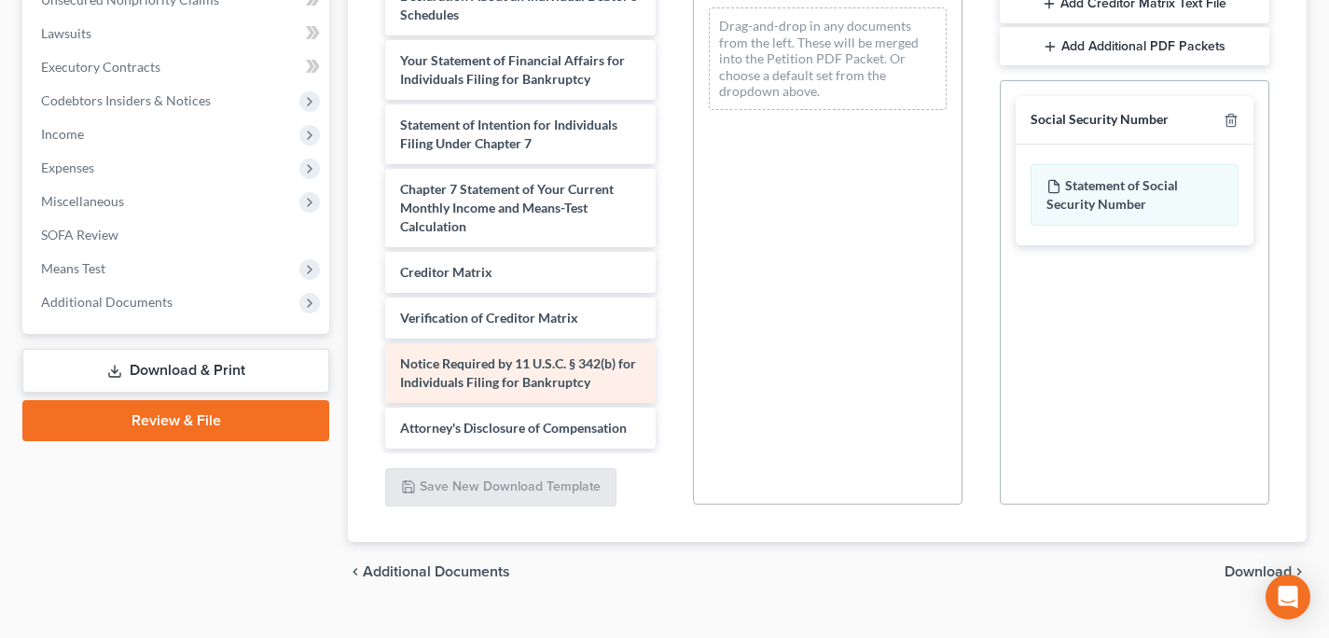
scroll to position [513, 0]
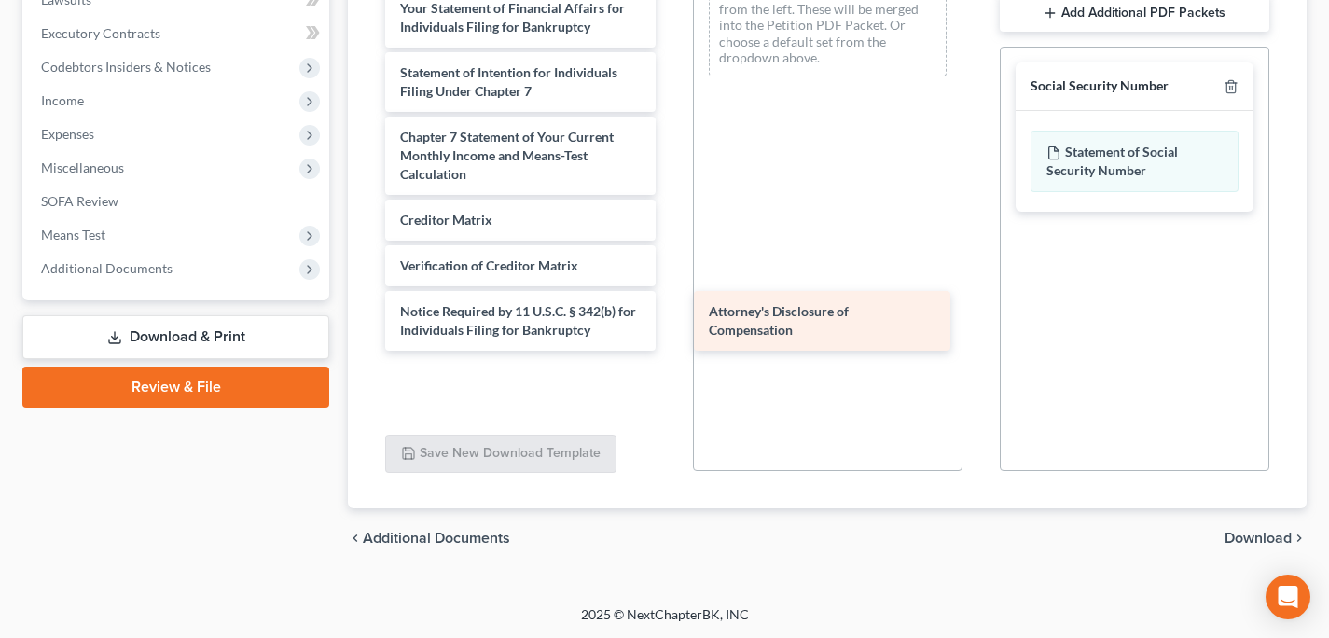
drag, startPoint x: 493, startPoint y: 388, endPoint x: 801, endPoint y: 325, distance: 314.0
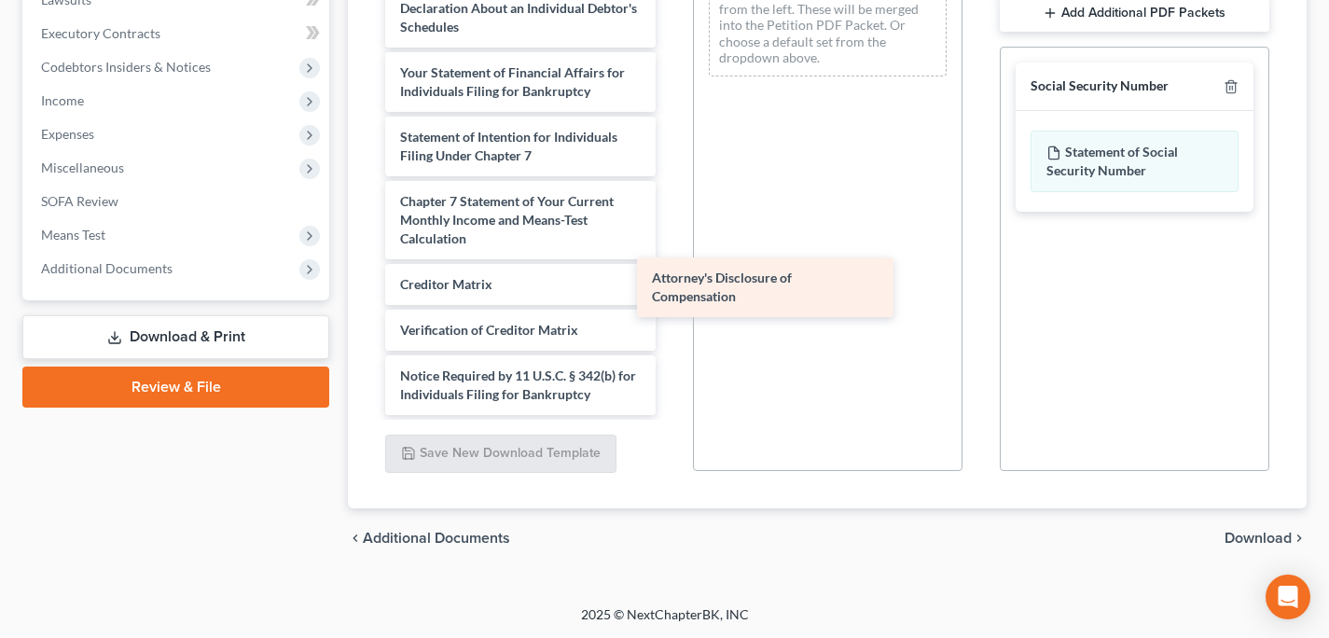
scroll to position [584, 0]
drag, startPoint x: 546, startPoint y: 395, endPoint x: 858, endPoint y: 197, distance: 369.4
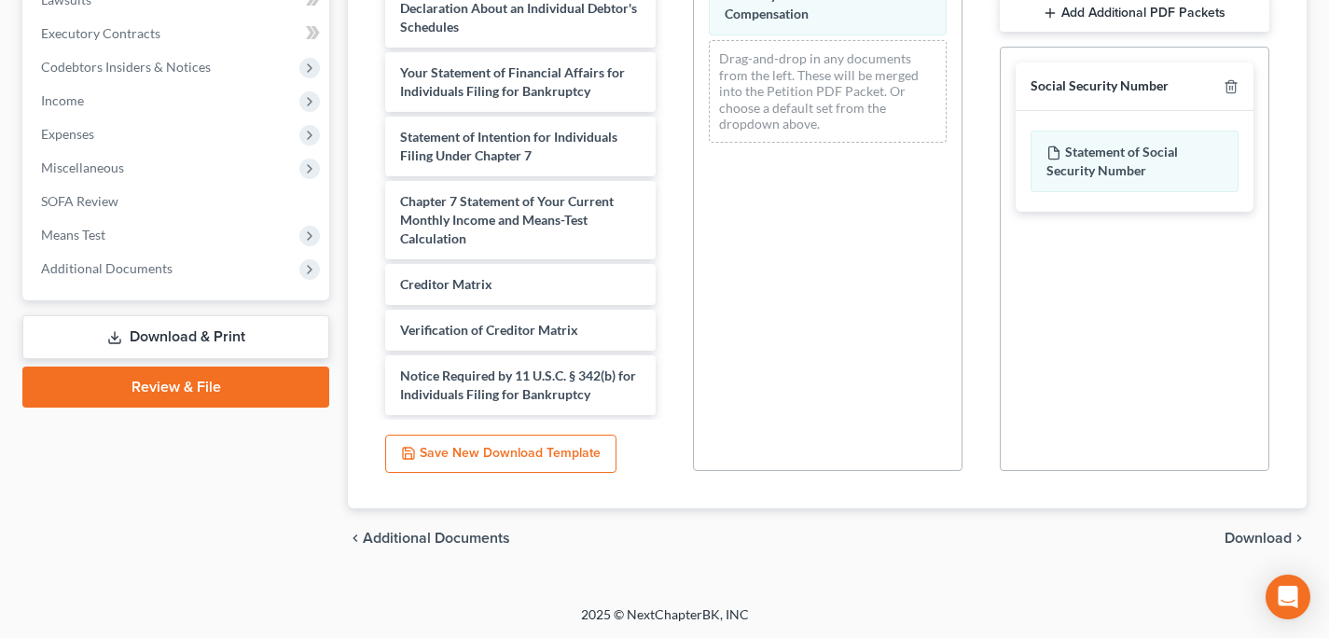
click at [1257, 534] on span "Download" at bounding box center [1257, 538] width 67 height 15
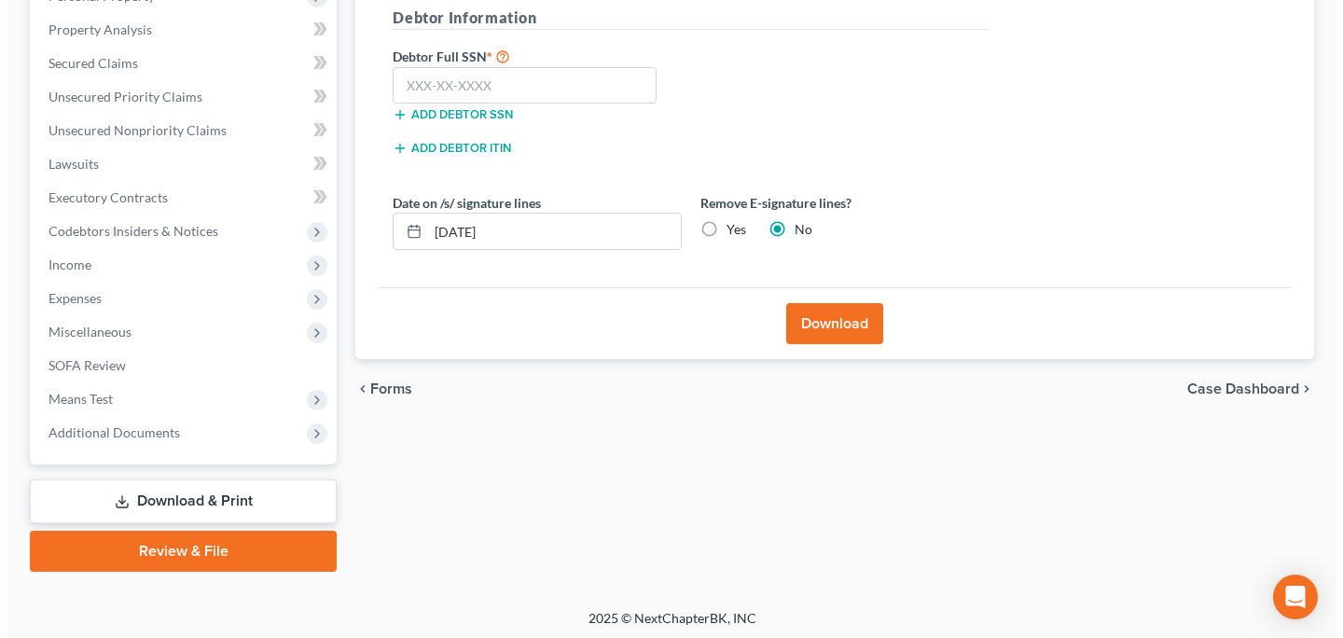
scroll to position [348, 0]
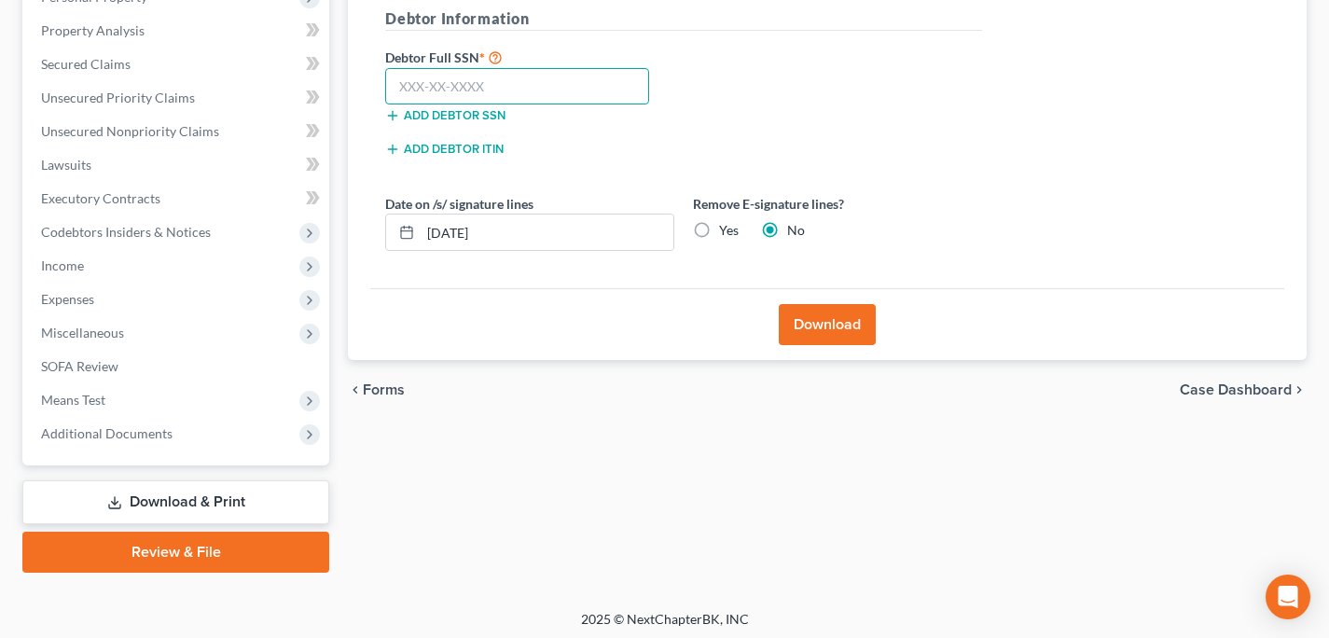
click at [528, 79] on input "text" at bounding box center [517, 86] width 264 height 37
click at [486, 84] on input "text" at bounding box center [517, 86] width 264 height 37
type input "382-04-8940"
click at [837, 322] on button "Download" at bounding box center [827, 324] width 97 height 41
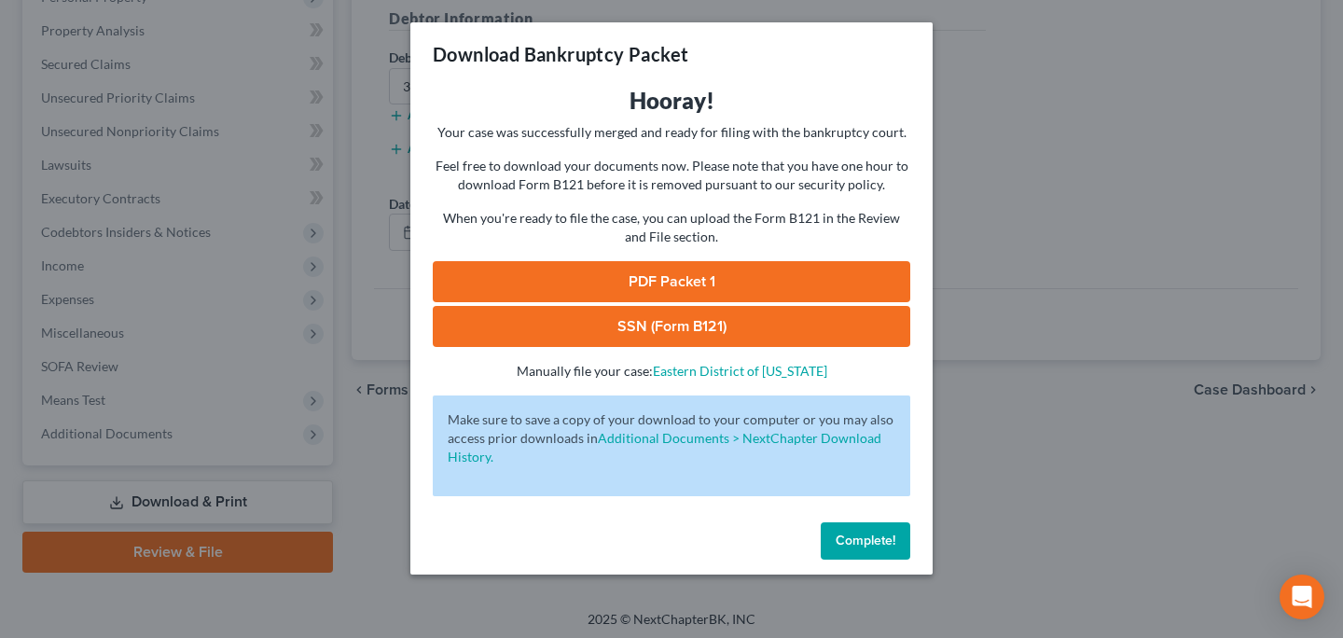
click at [690, 284] on link "PDF Packet 1" at bounding box center [671, 281] width 477 height 41
click at [629, 345] on link "SSN (Form B121)" at bounding box center [671, 326] width 477 height 41
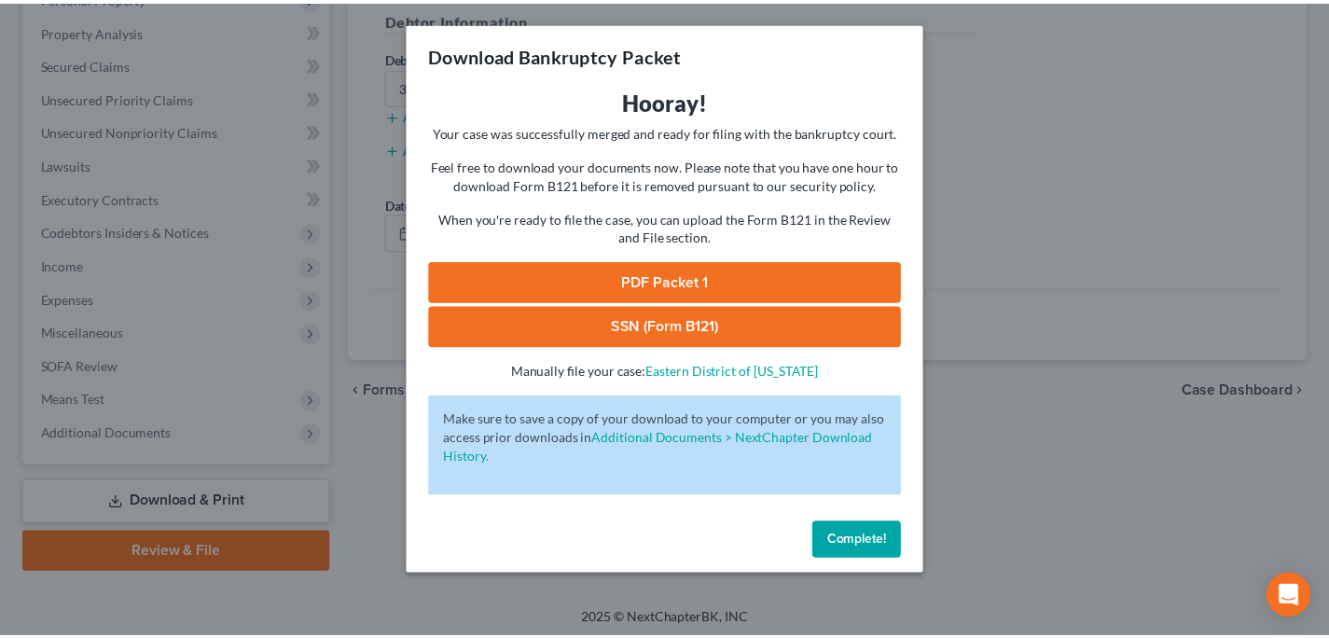
scroll to position [349, 0]
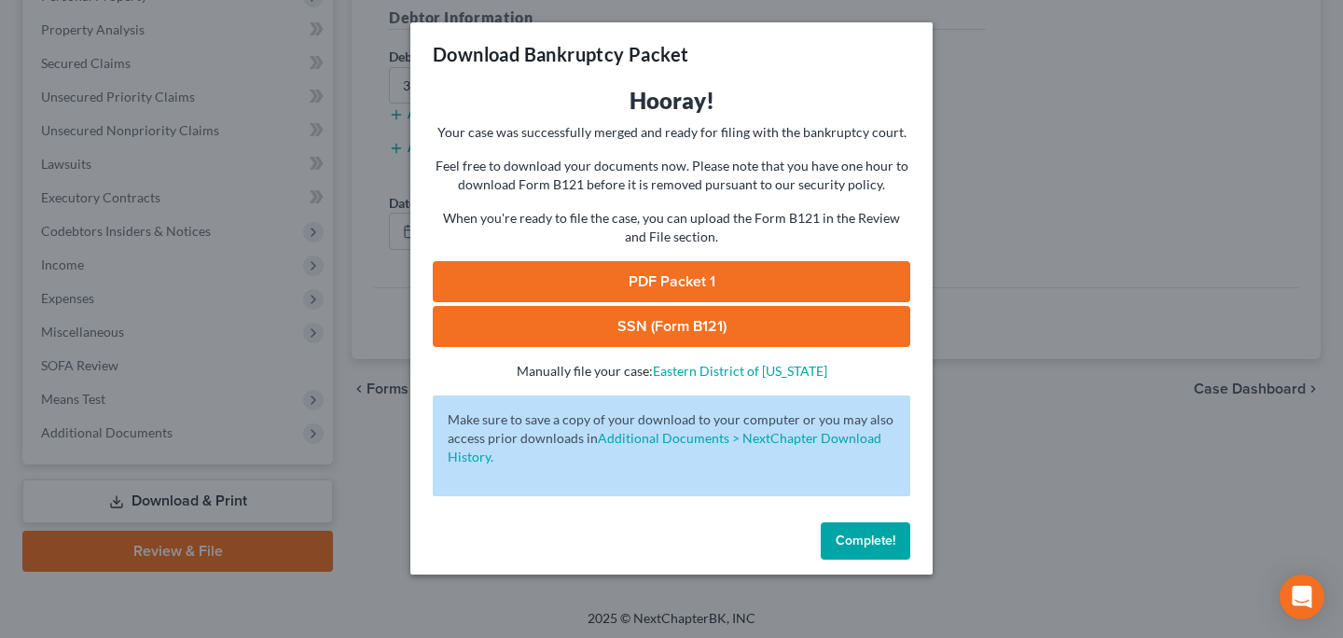
click at [853, 538] on span "Complete!" at bounding box center [866, 540] width 60 height 16
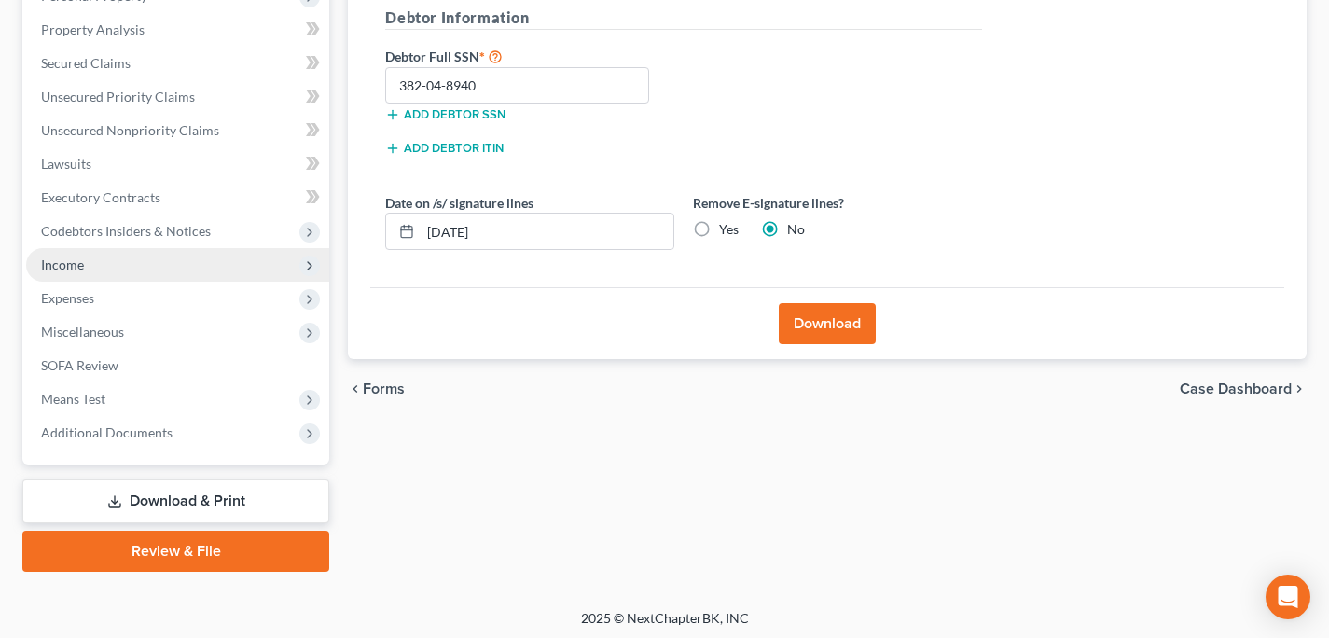
scroll to position [0, 0]
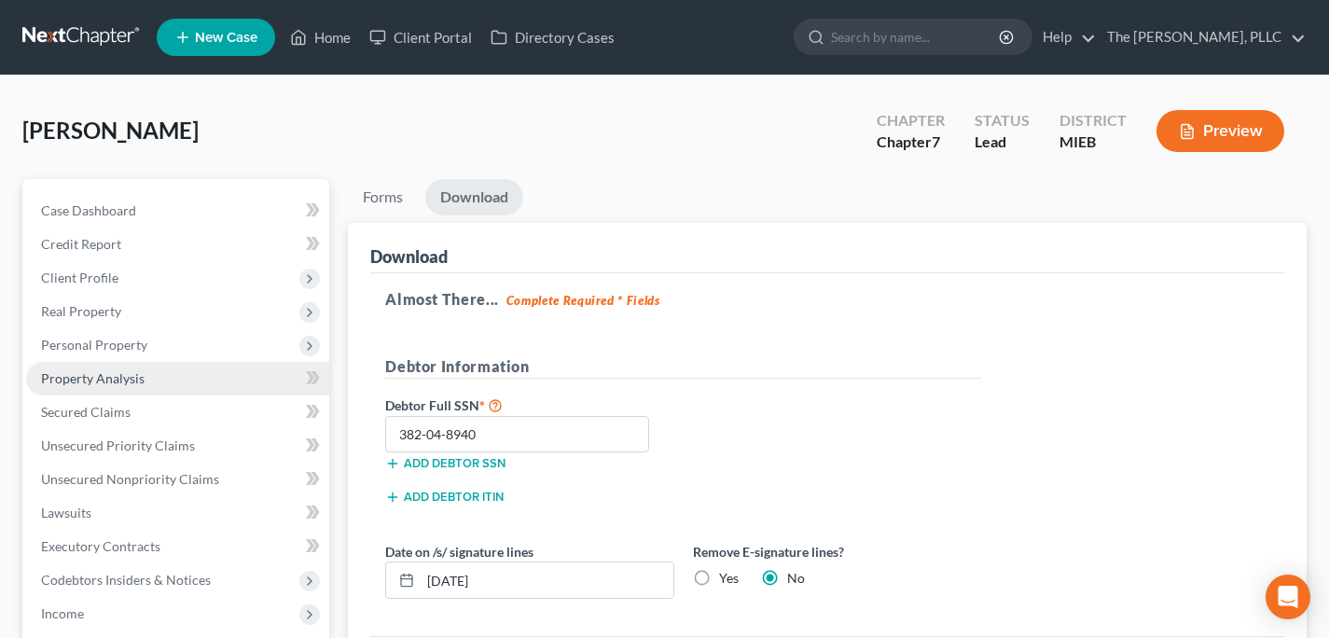
click at [150, 380] on link "Property Analysis" at bounding box center [177, 379] width 303 height 34
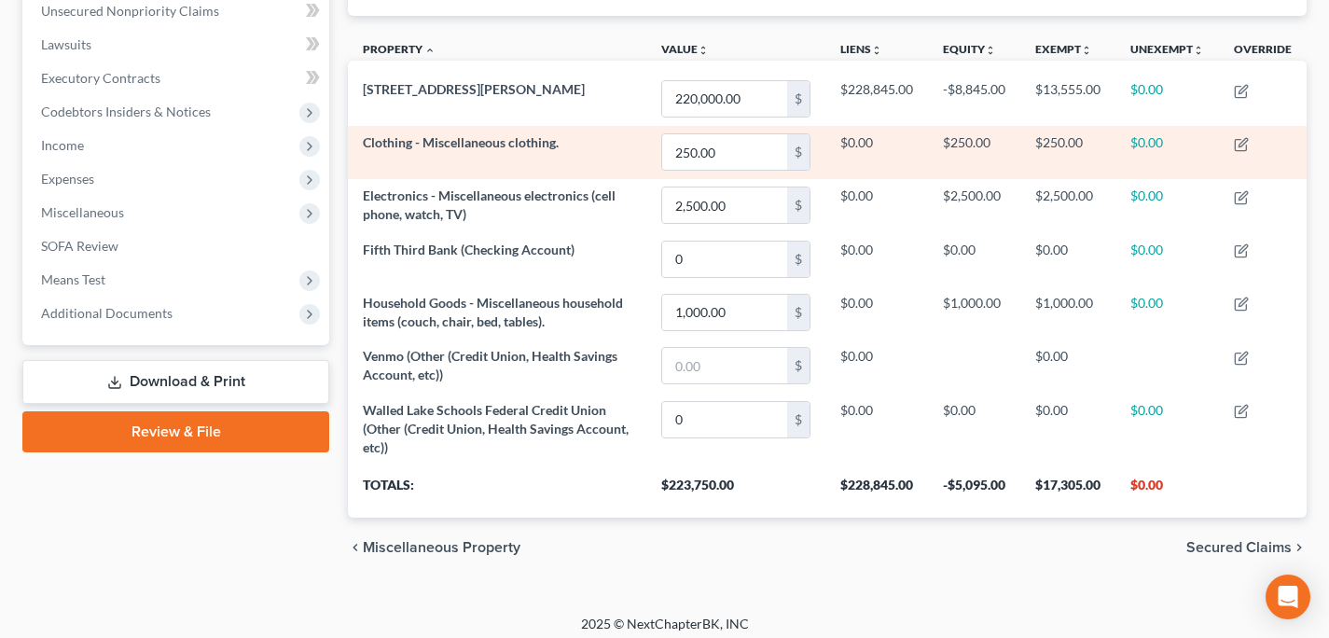
scroll to position [477, 0]
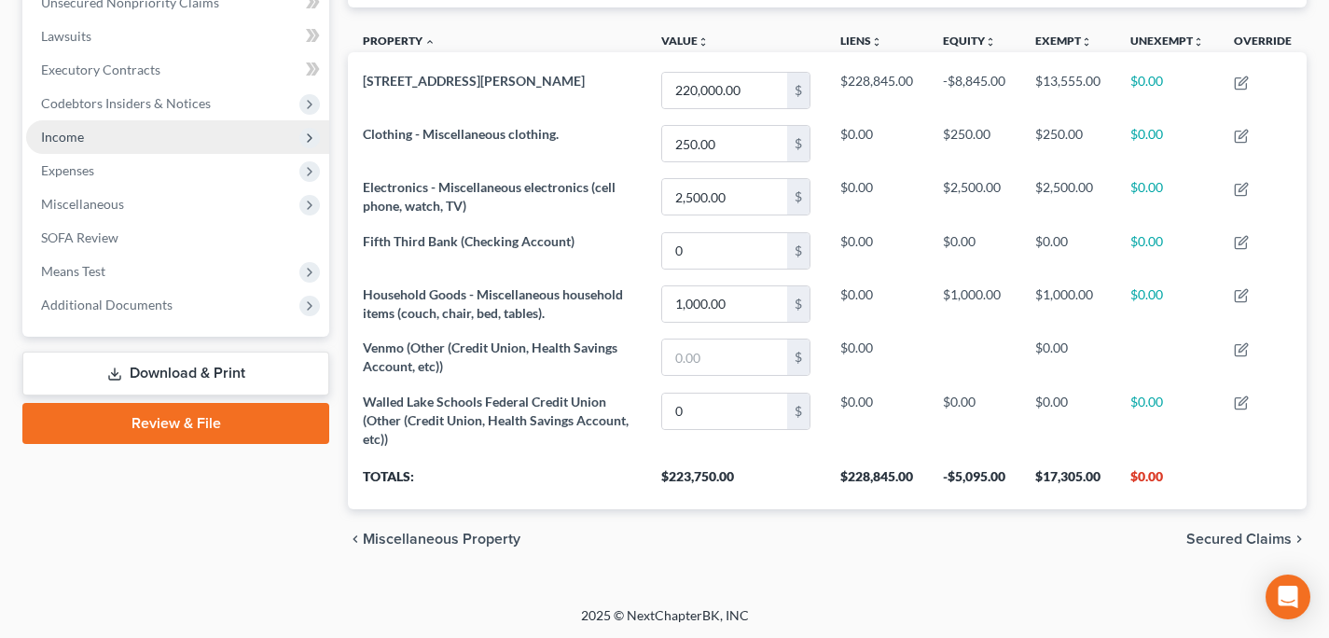
click at [196, 139] on span "Income" at bounding box center [177, 137] width 303 height 34
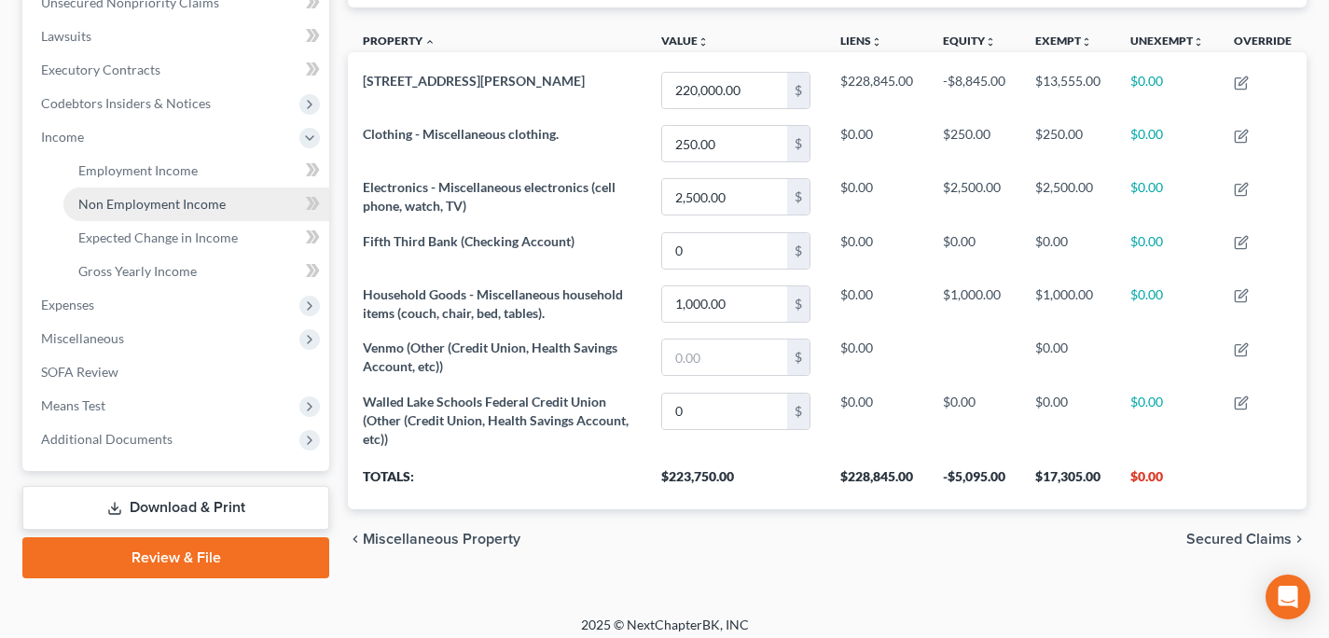
drag, startPoint x: 229, startPoint y: 201, endPoint x: 251, endPoint y: 214, distance: 25.1
click at [229, 201] on link "Non Employment Income" at bounding box center [196, 204] width 266 height 34
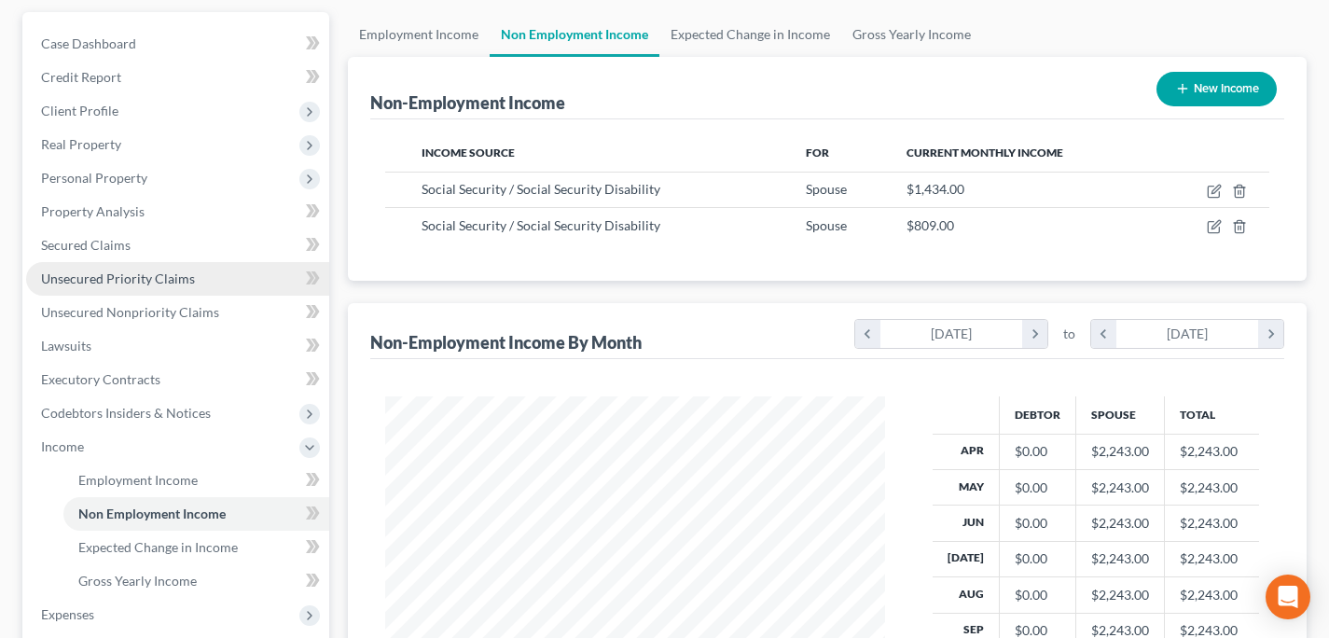
scroll to position [172, 0]
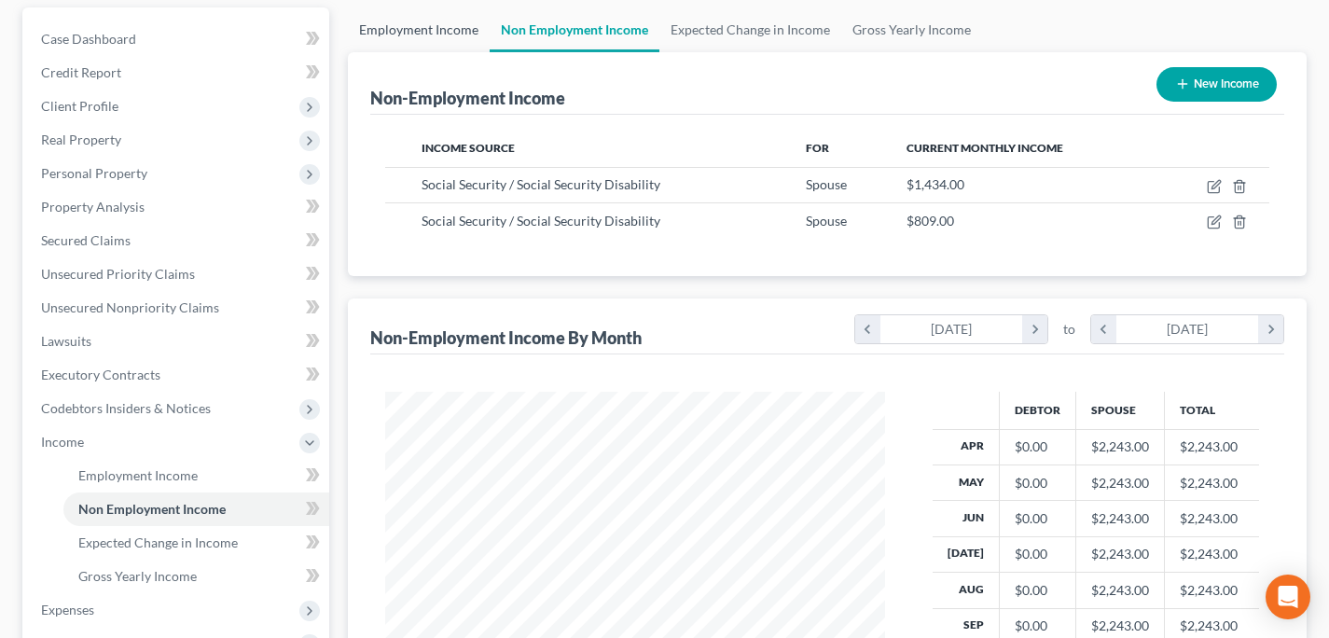
click at [397, 42] on link "Employment Income" at bounding box center [419, 29] width 142 height 45
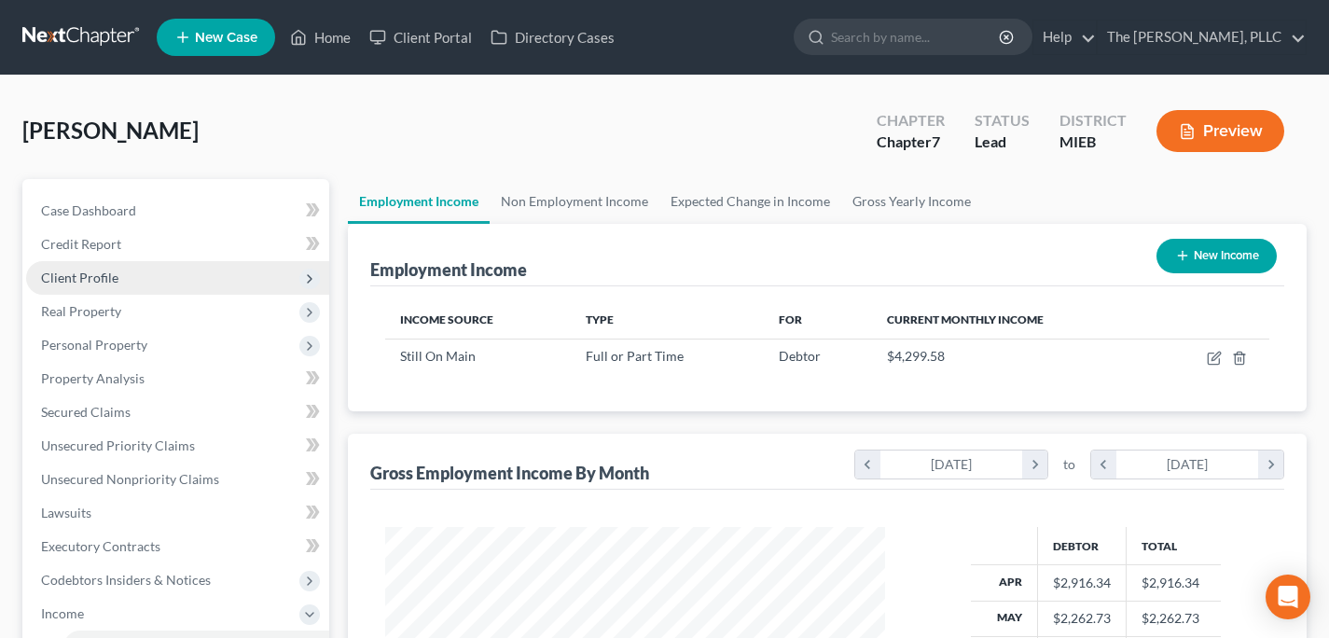
scroll to position [334, 537]
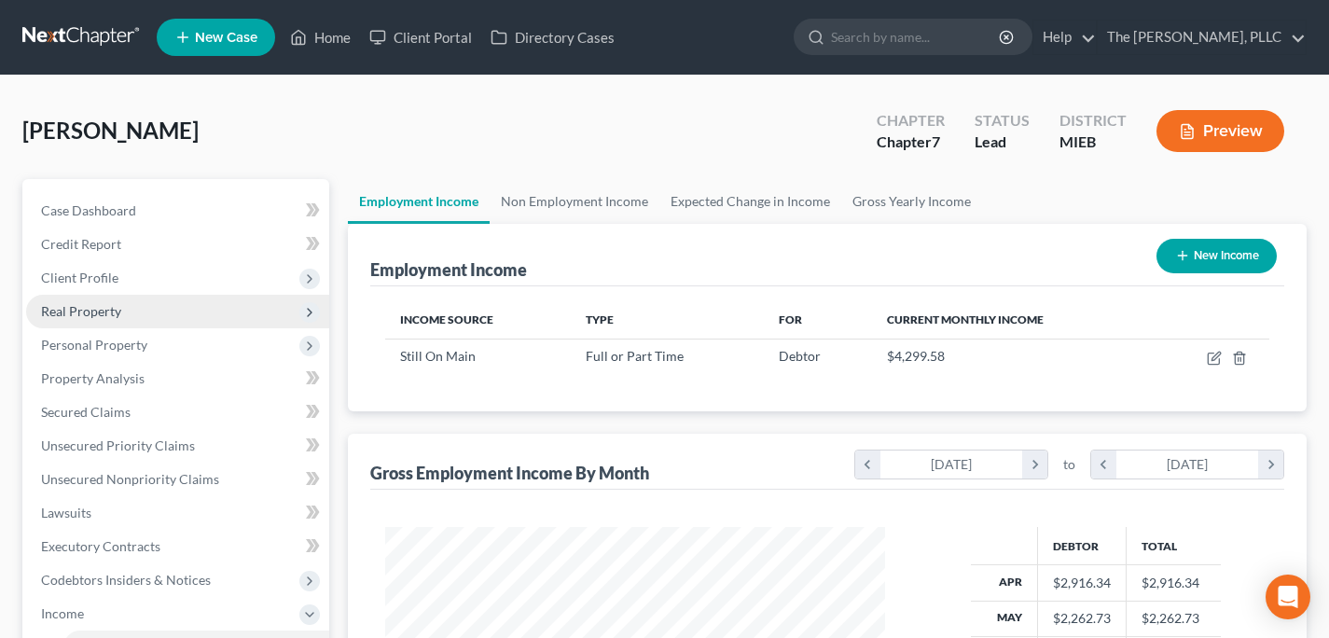
click at [174, 317] on span "Real Property" at bounding box center [177, 312] width 303 height 34
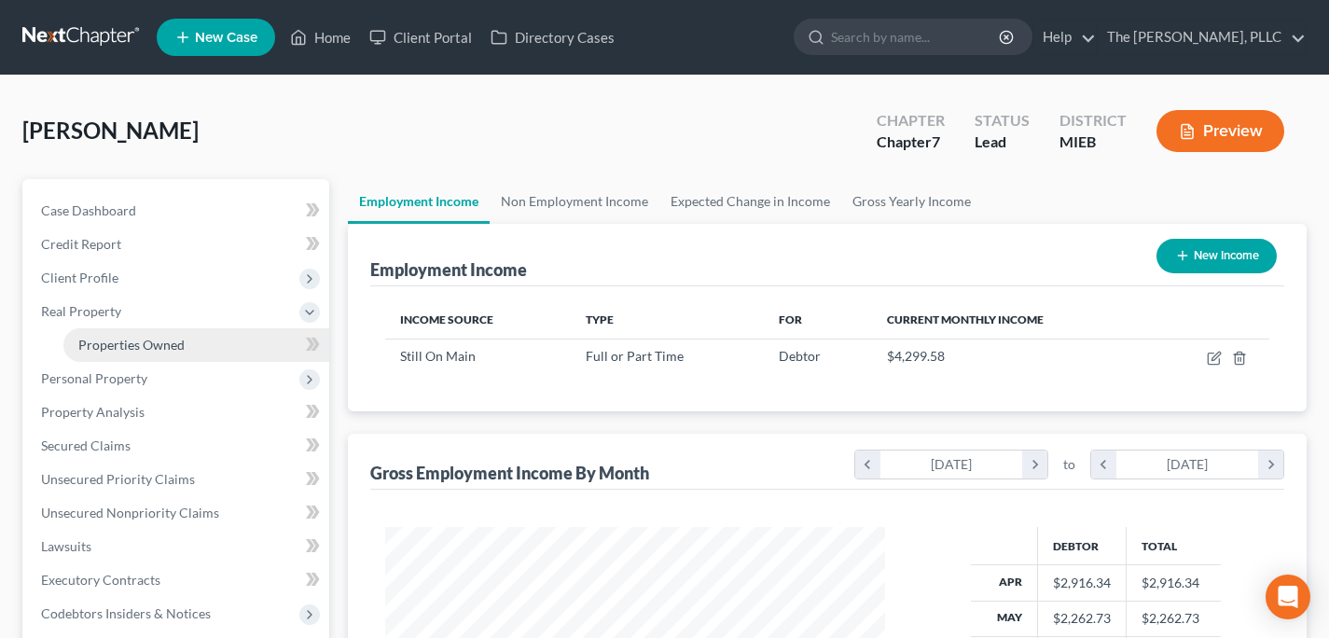
click at [203, 344] on link "Properties Owned" at bounding box center [196, 345] width 266 height 34
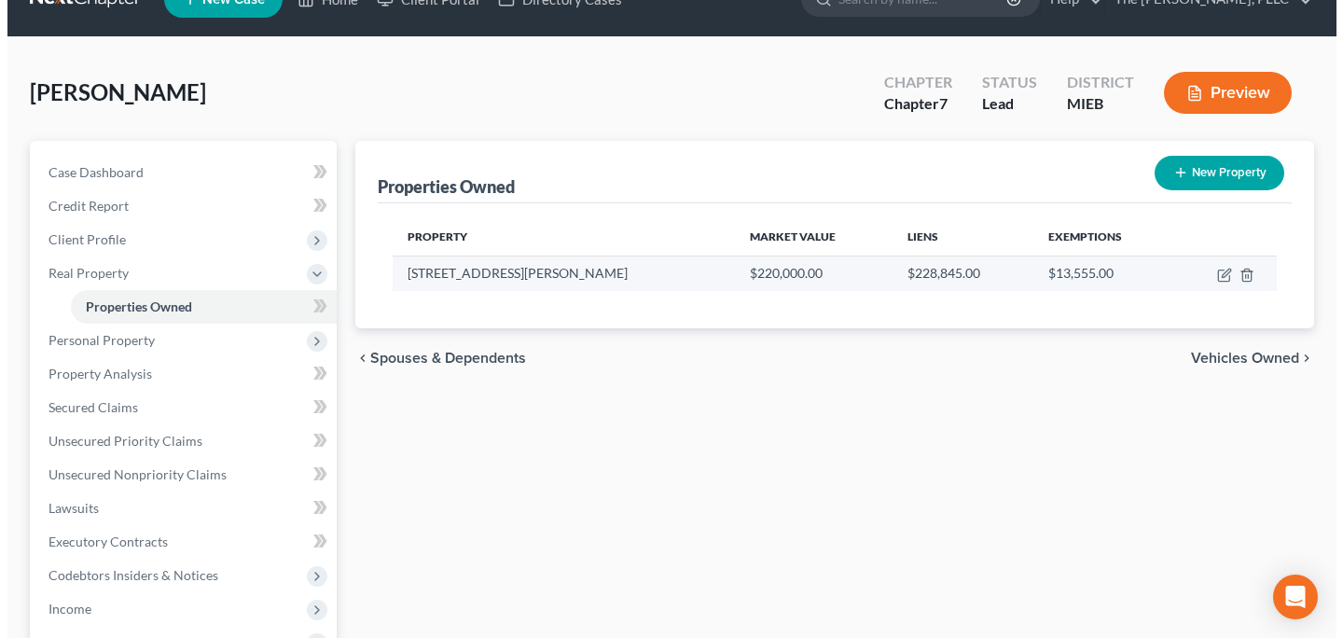
scroll to position [41, 0]
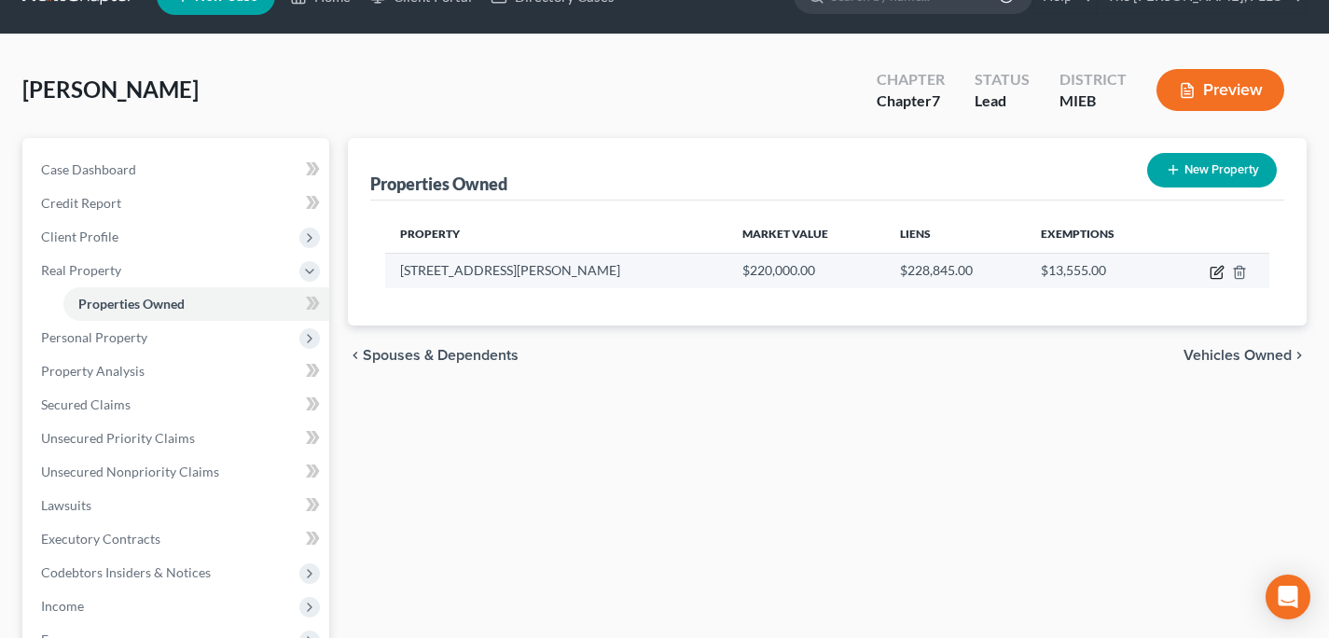
click at [1216, 270] on icon "button" at bounding box center [1218, 270] width 8 height 8
select select "23"
select select "3"
select select "5"
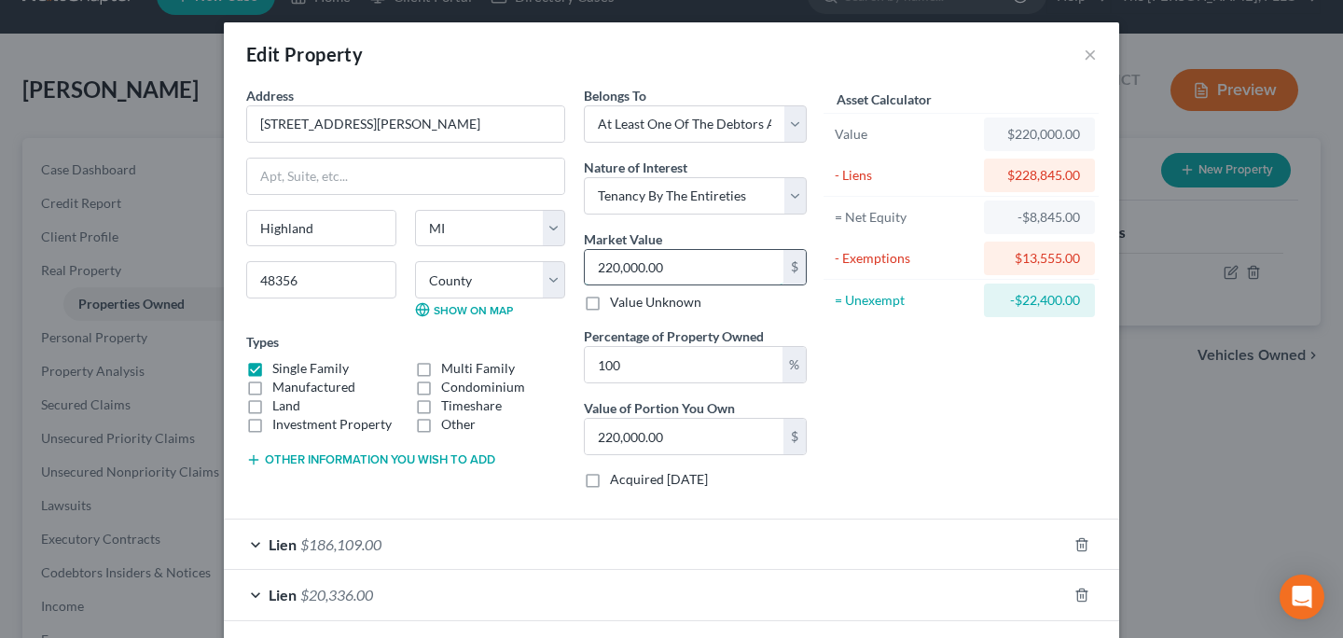
click at [603, 259] on input "220,000.00" at bounding box center [684, 267] width 199 height 35
type input "20,000.00"
type input "270,000.00"
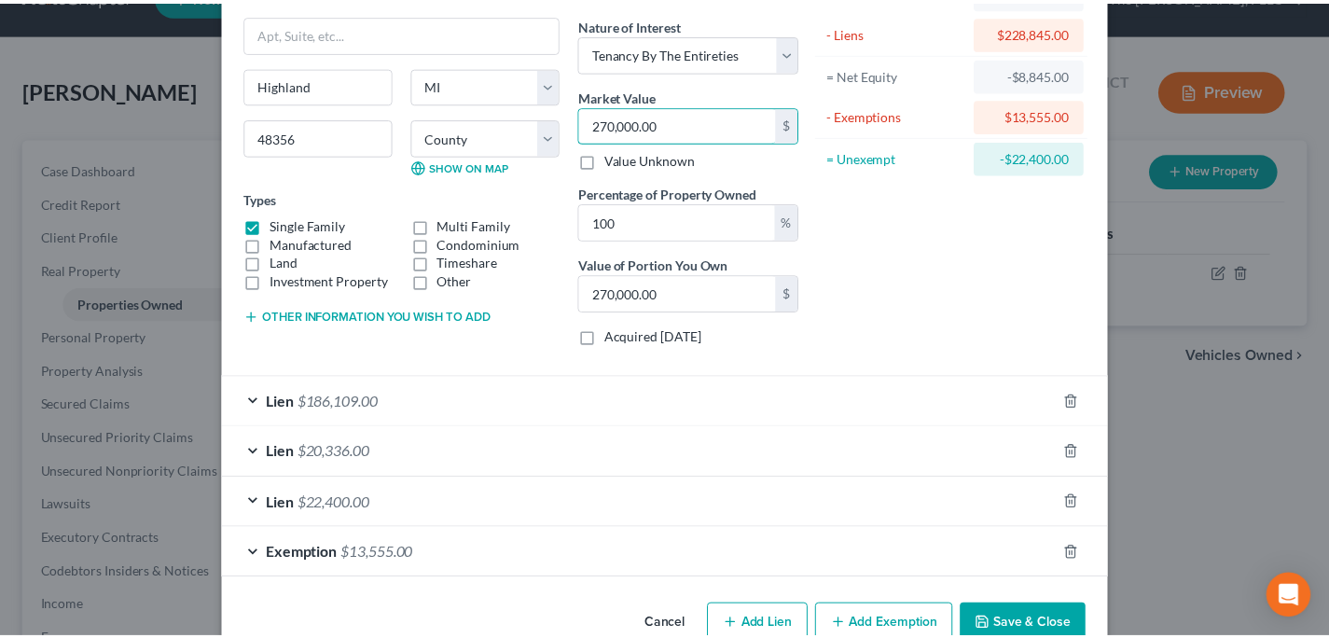
scroll to position [161, 0]
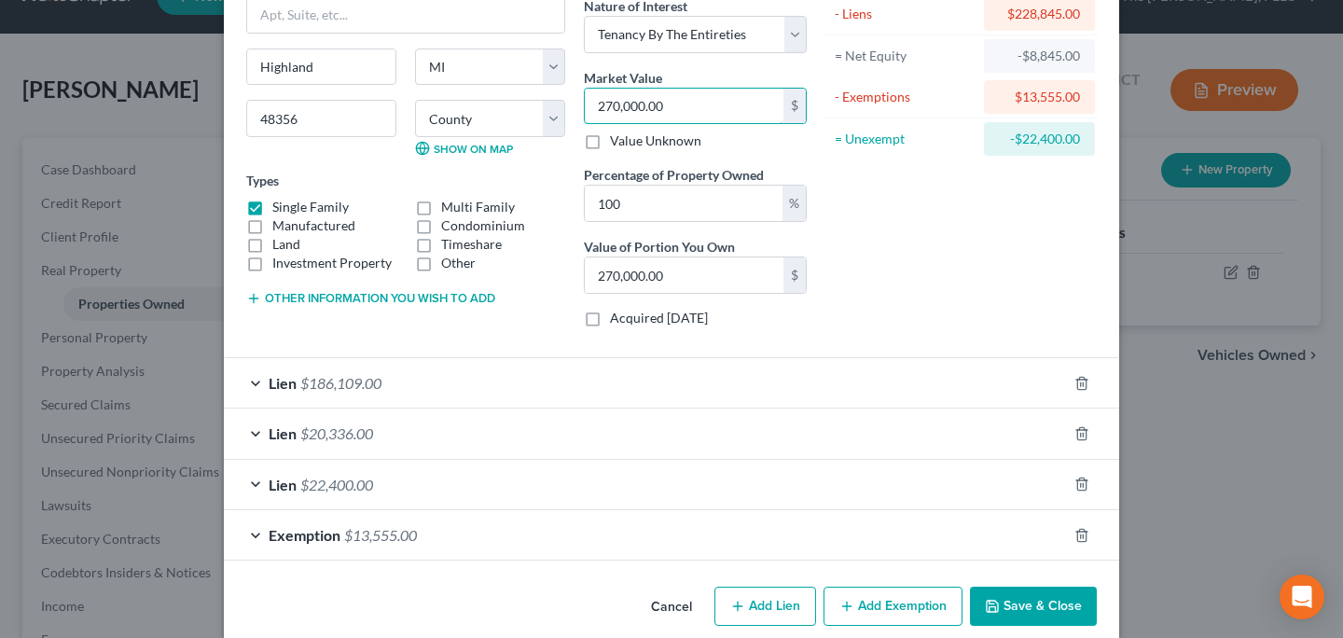
type input "270,000.00"
click at [987, 614] on button "Save & Close" at bounding box center [1033, 606] width 127 height 39
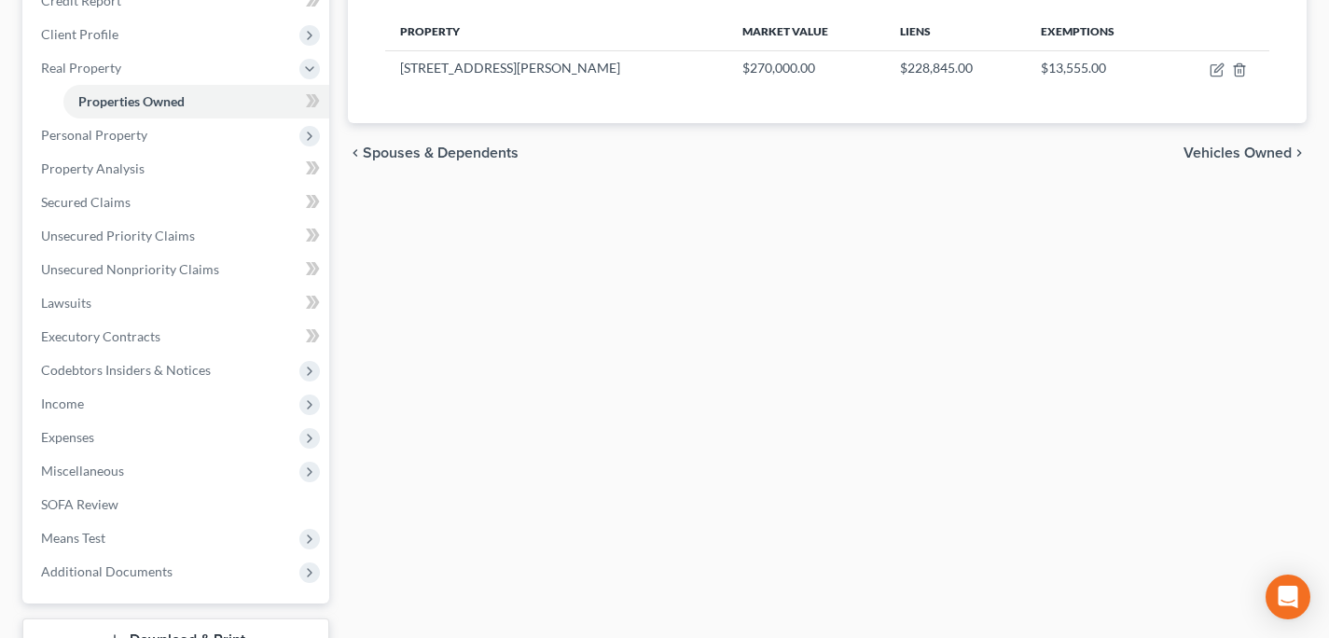
scroll to position [247, 0]
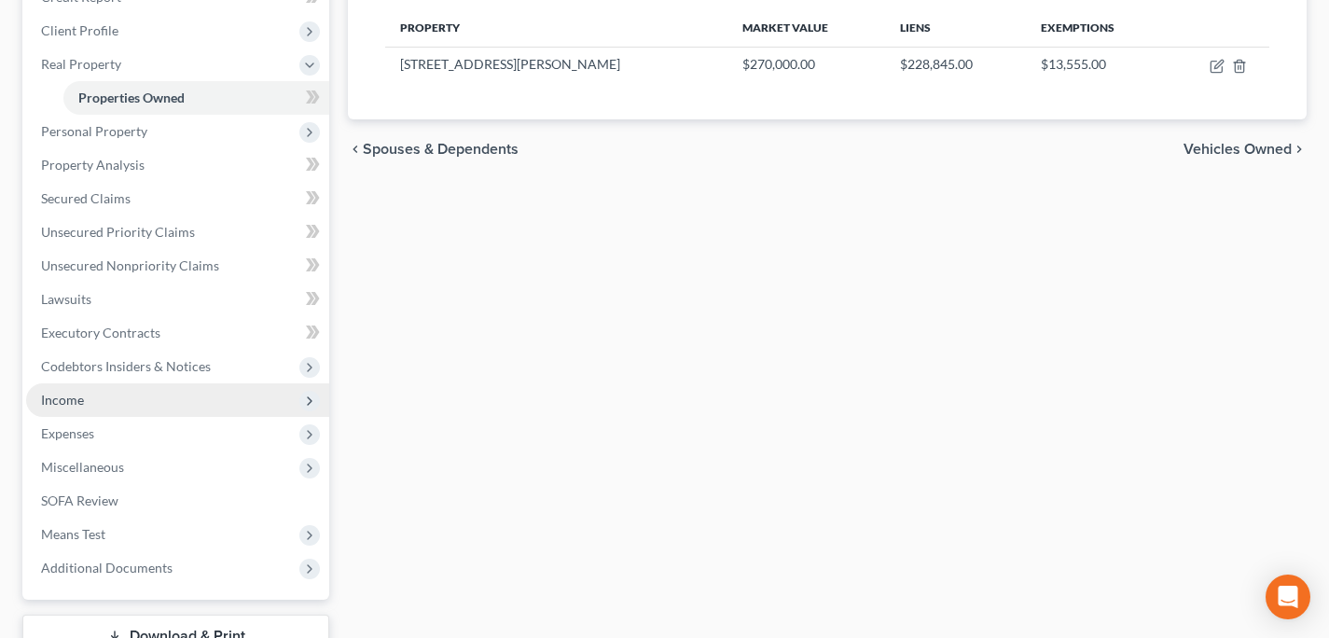
click at [271, 408] on span "Income" at bounding box center [177, 400] width 303 height 34
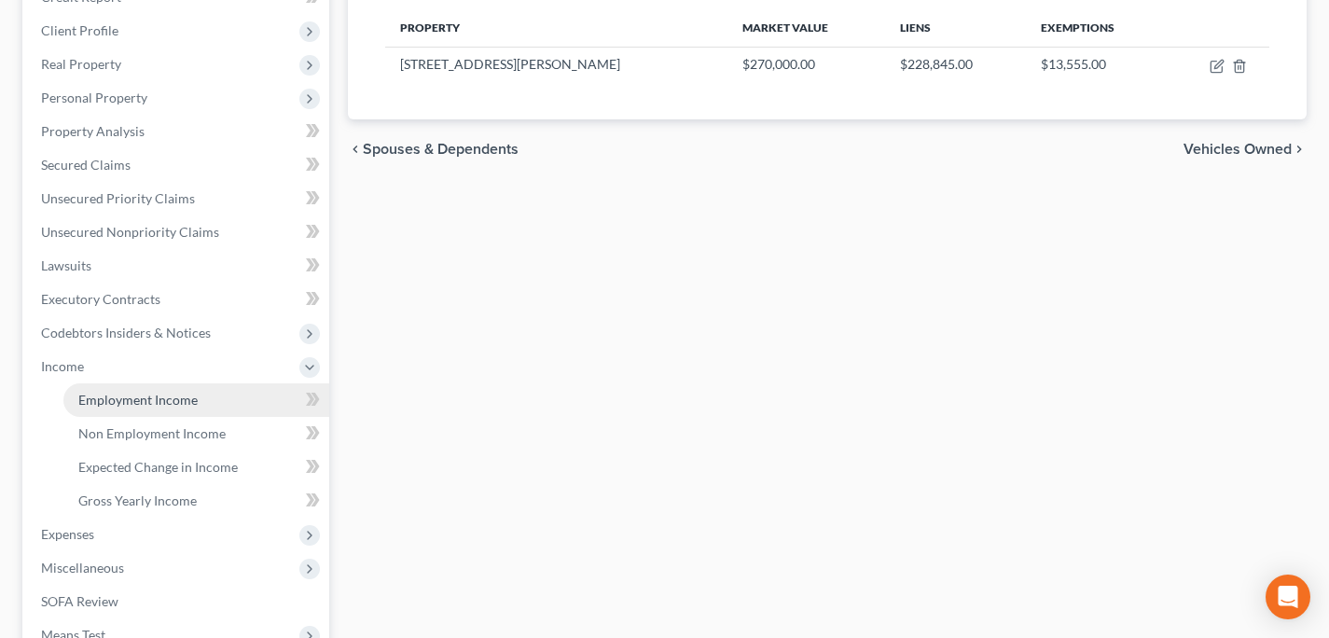
click at [161, 394] on span "Employment Income" at bounding box center [137, 400] width 119 height 16
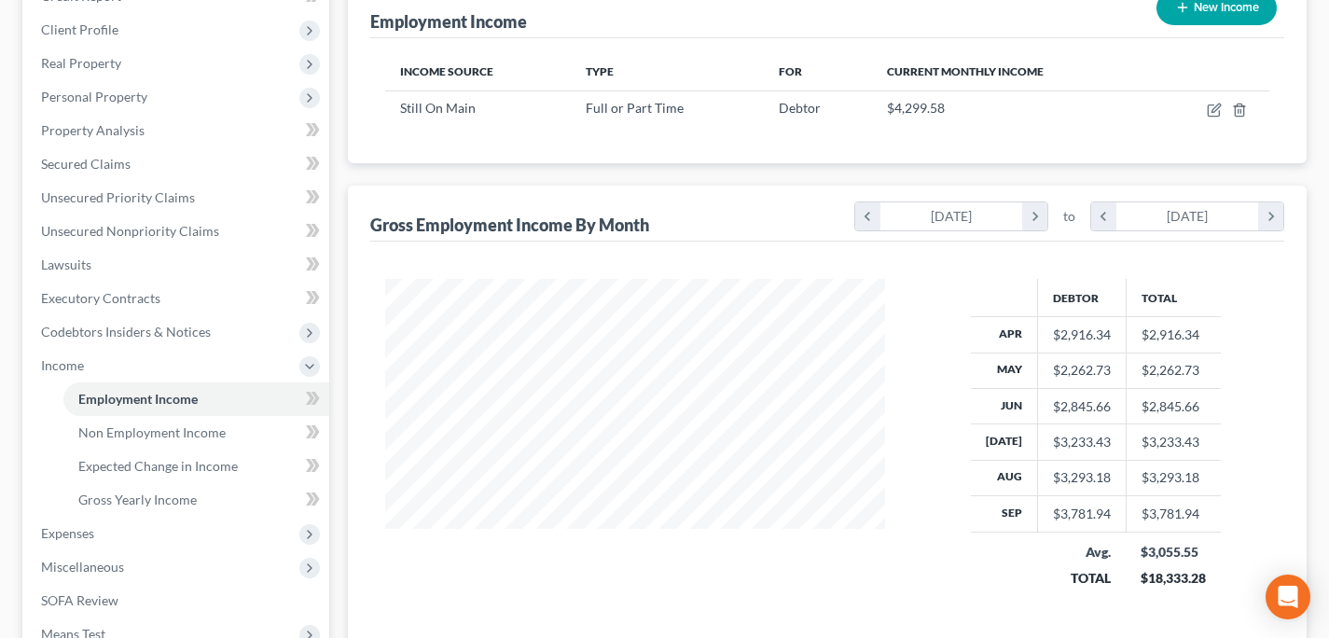
scroll to position [224, 0]
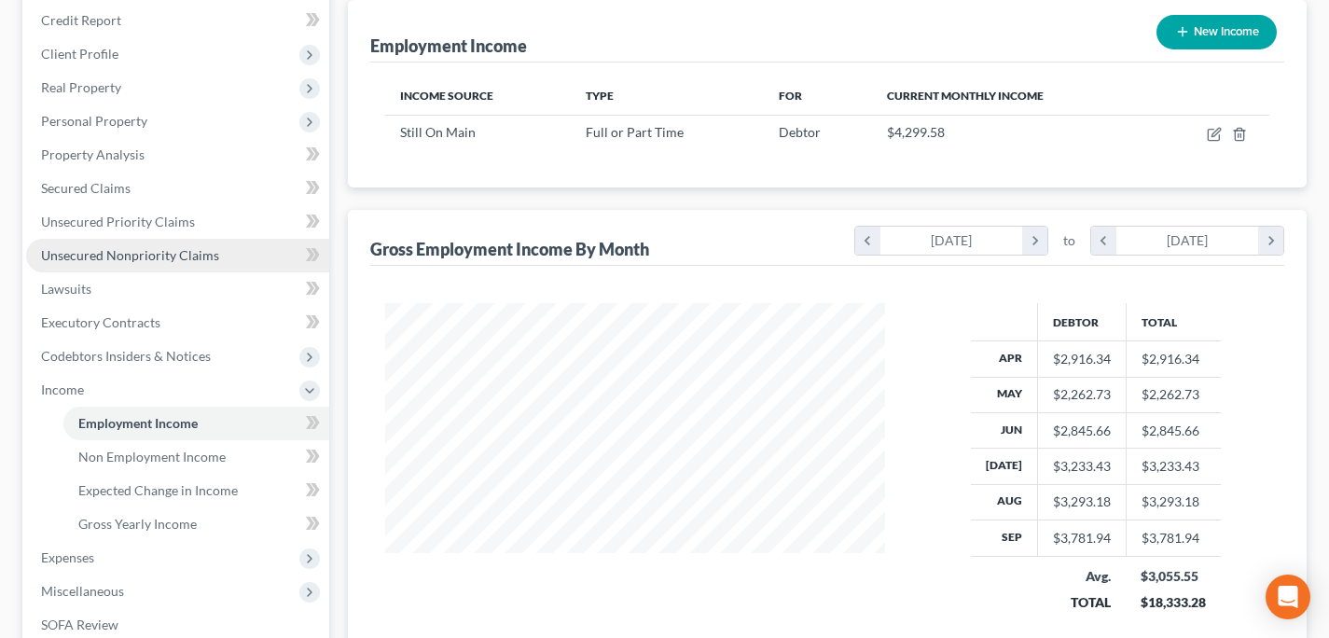
click at [146, 258] on span "Unsecured Nonpriority Claims" at bounding box center [130, 255] width 178 height 16
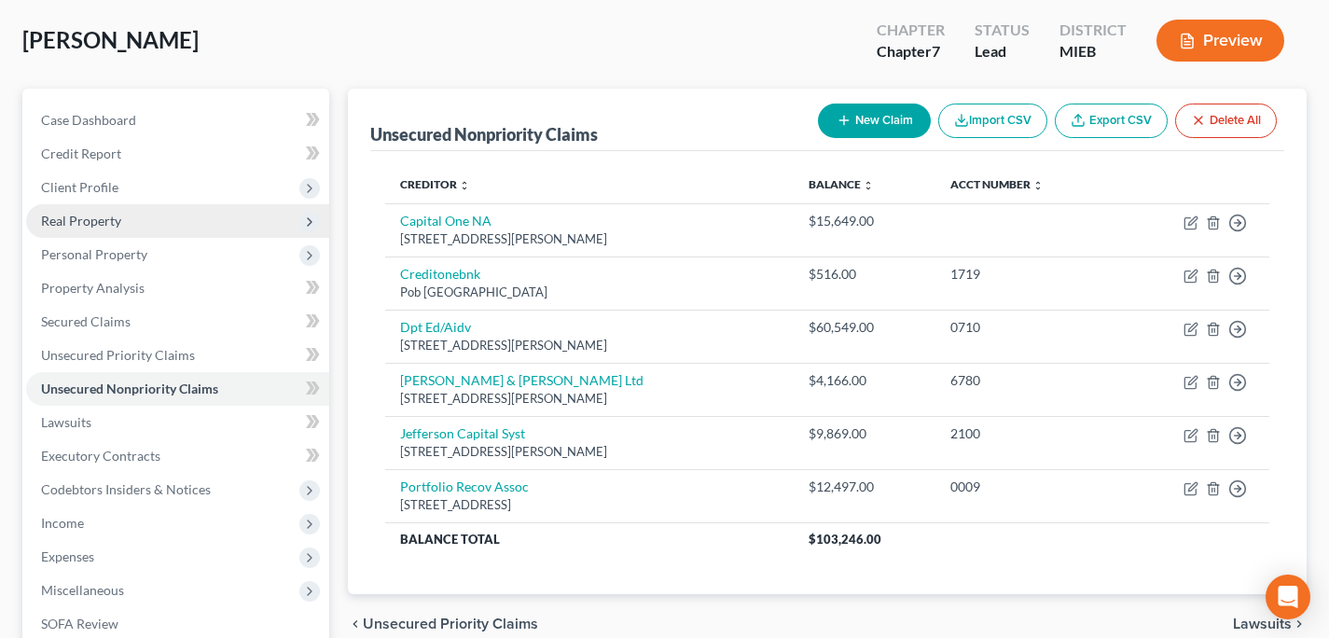
scroll to position [102, 0]
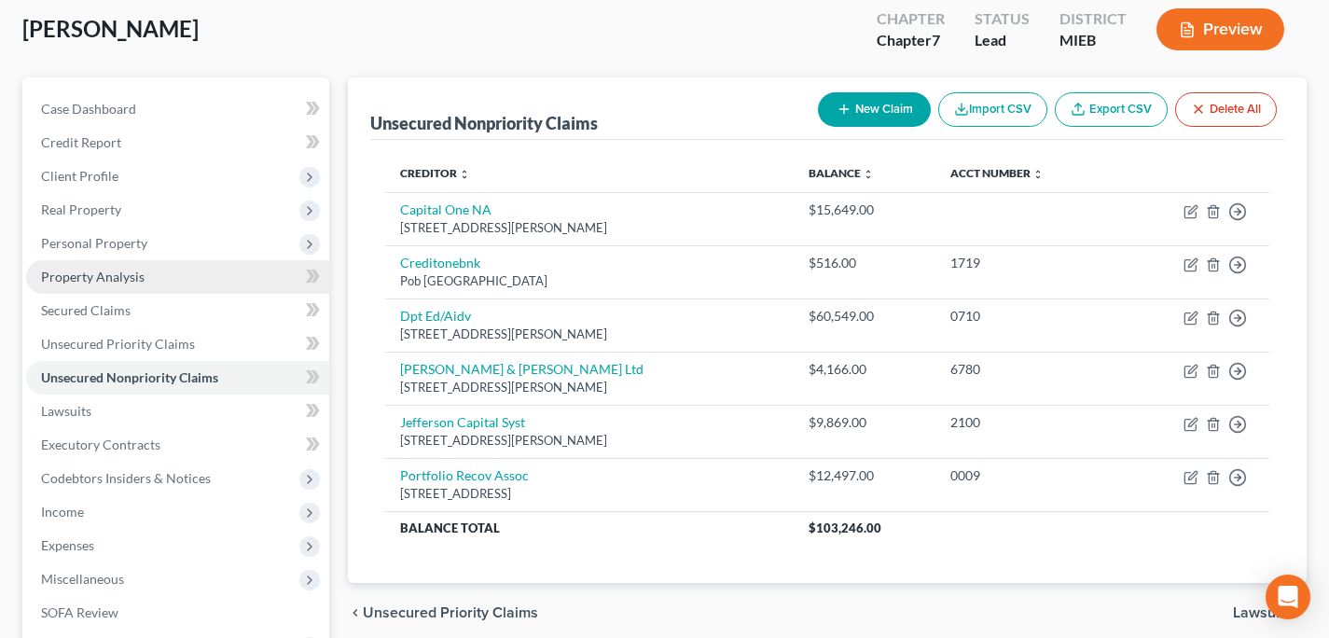
click at [229, 289] on link "Property Analysis" at bounding box center [177, 277] width 303 height 34
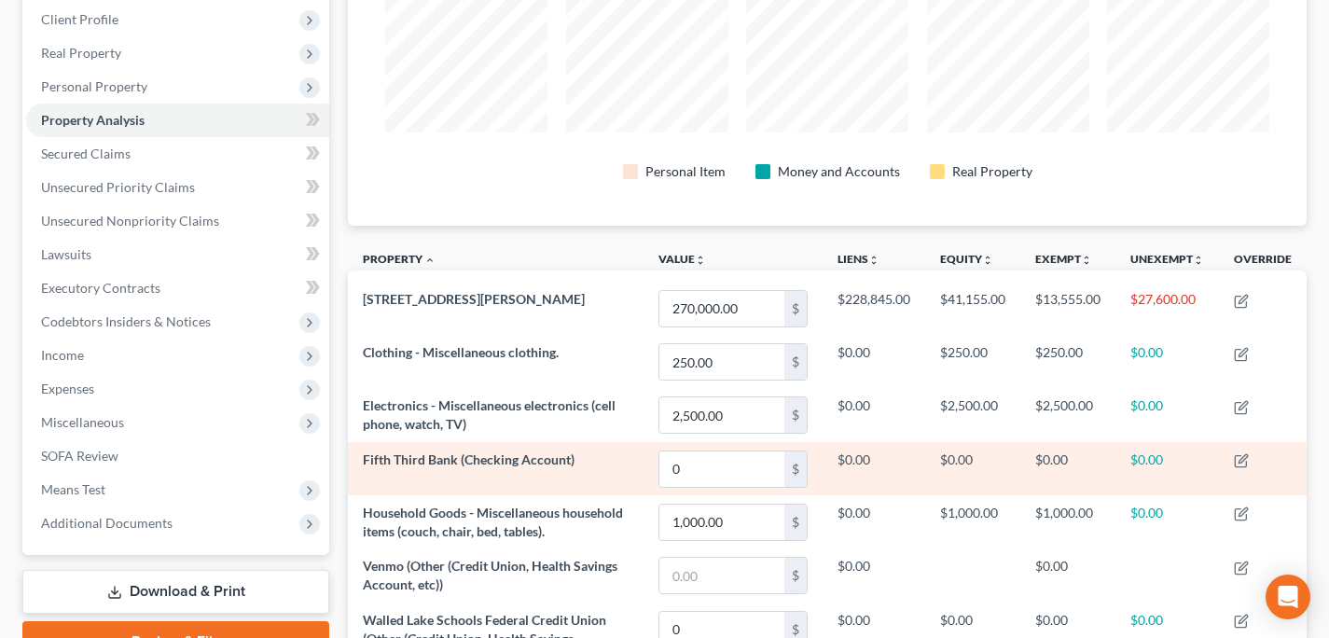
scroll to position [260, 0]
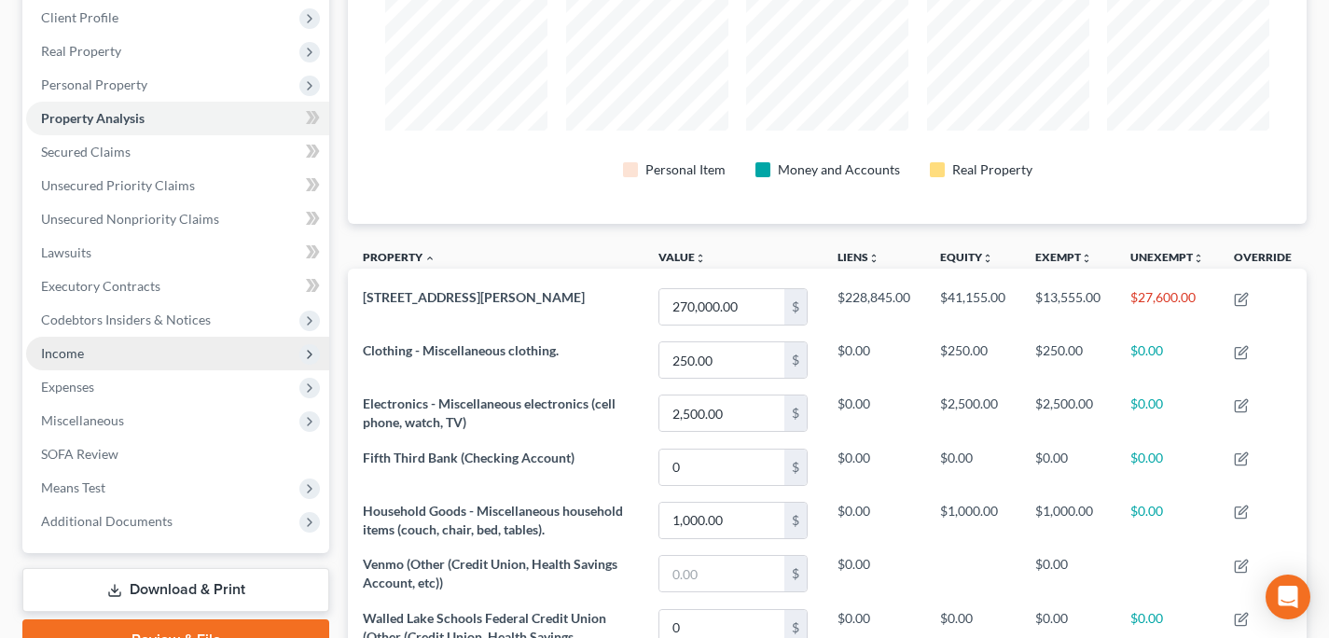
click at [171, 350] on span "Income" at bounding box center [177, 354] width 303 height 34
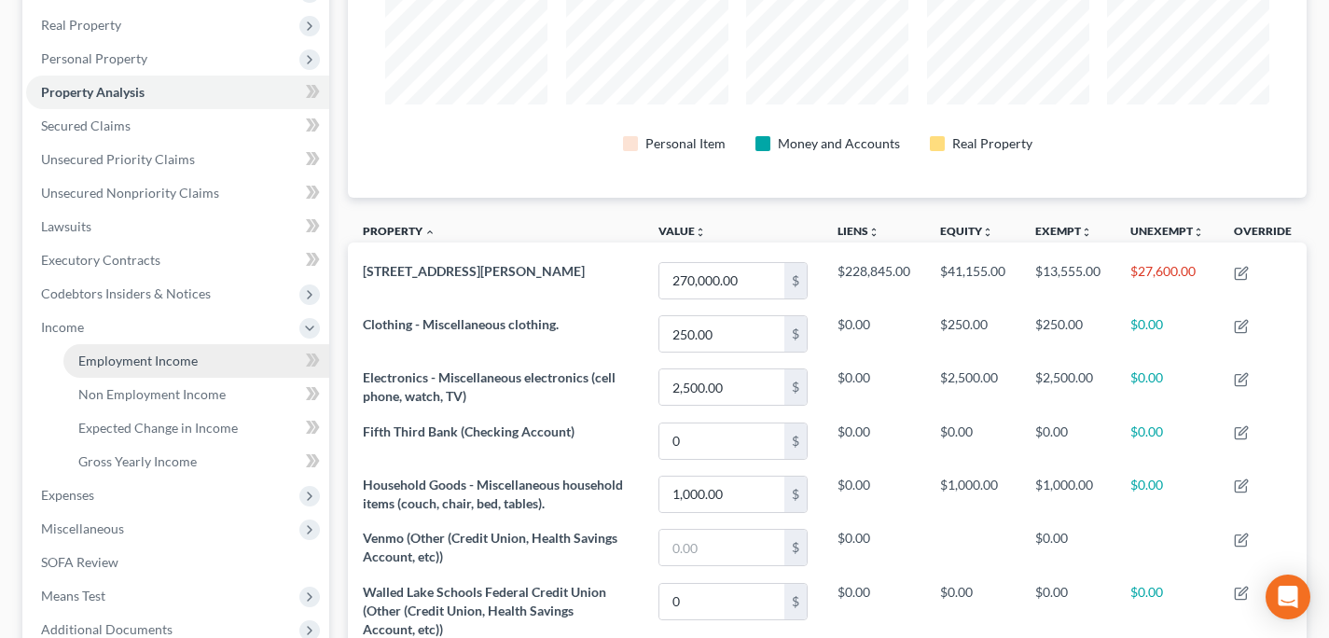
scroll to position [288, 0]
click at [158, 376] on li "Non Employment Income" at bounding box center [196, 393] width 266 height 34
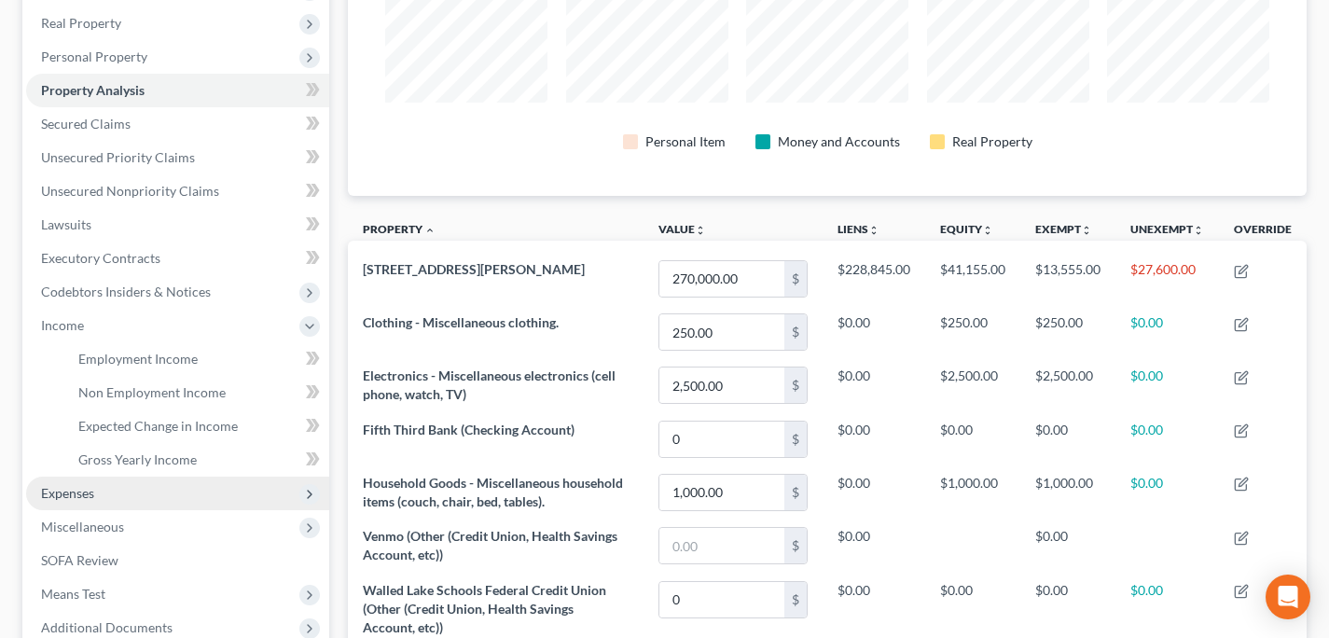
click at [66, 482] on span "Expenses" at bounding box center [177, 494] width 303 height 34
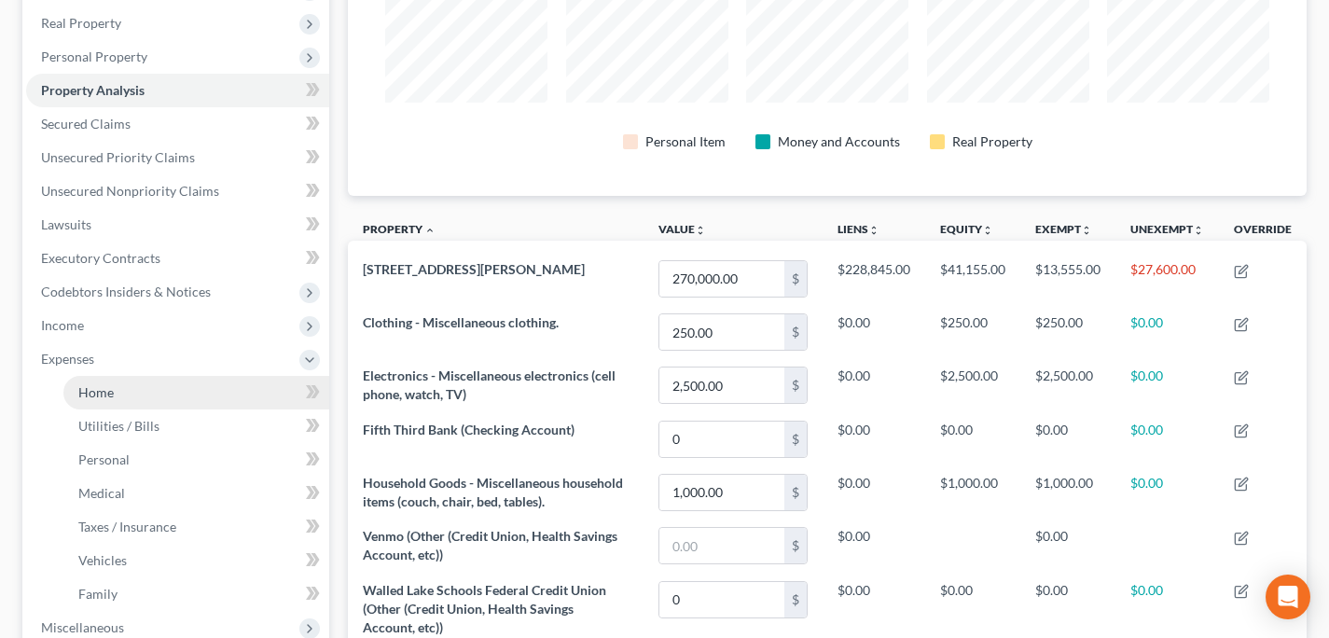
click at [111, 395] on span "Home" at bounding box center [95, 392] width 35 height 16
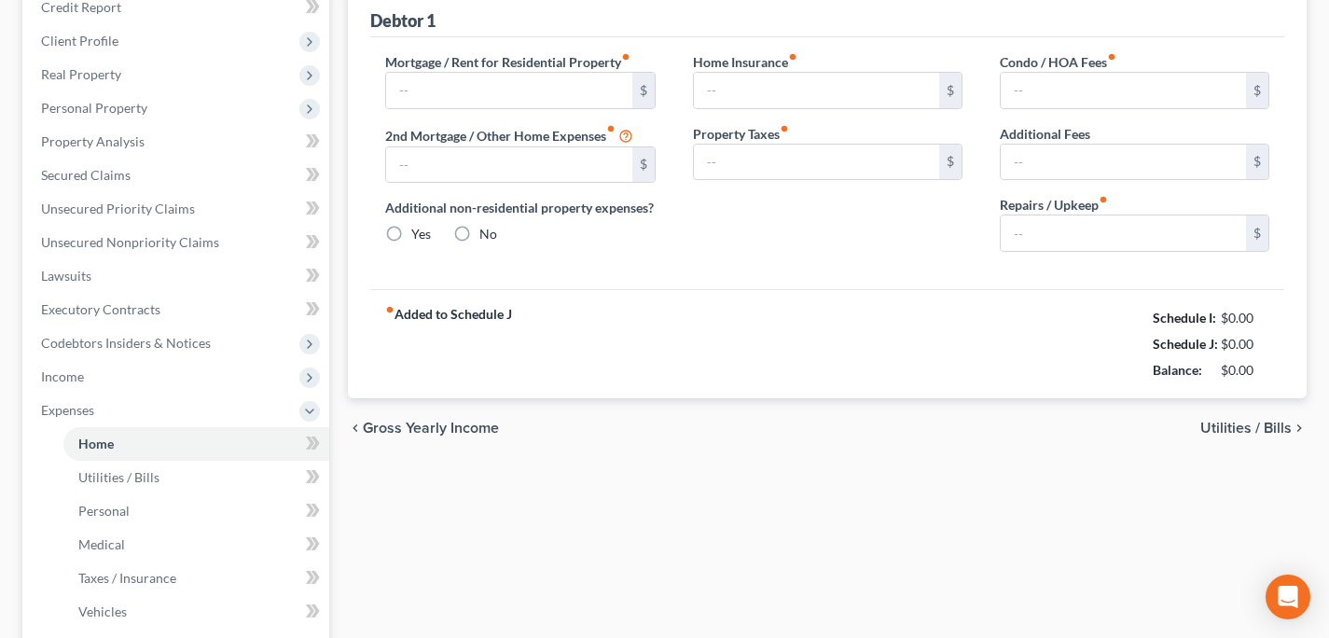
type input "1,643.81"
type input "0.00"
radio input "true"
type input "0.00"
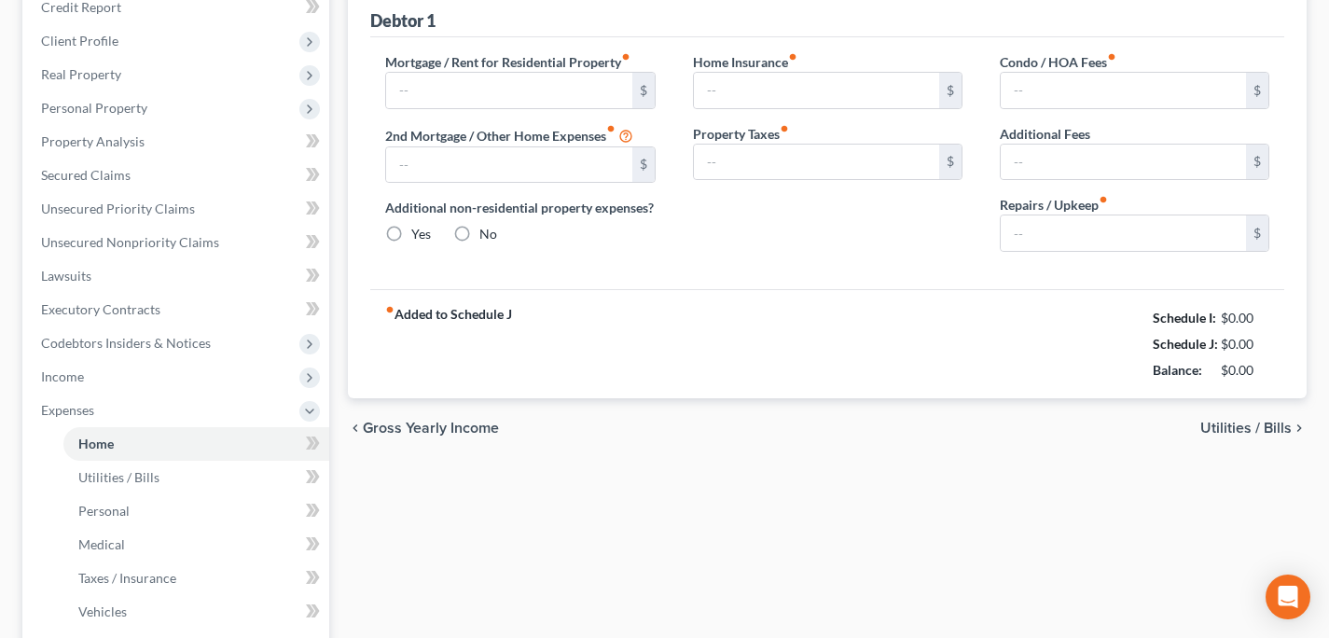
type input "0.00"
type input "50.00"
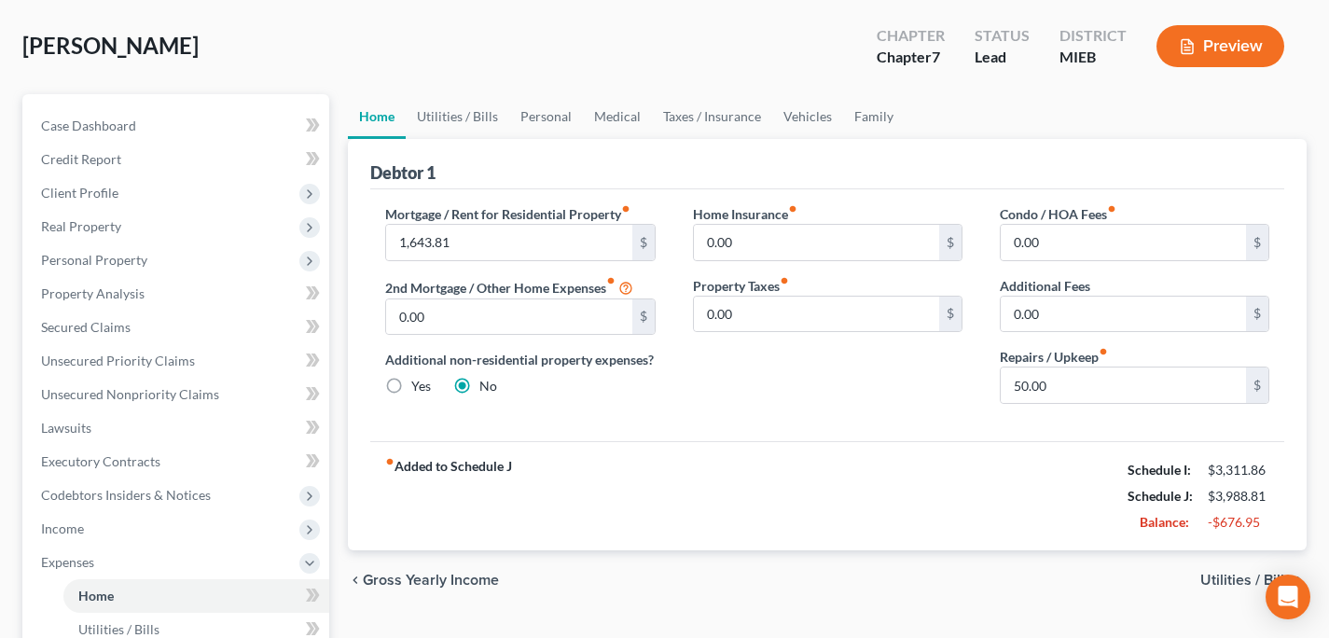
scroll to position [99, 0]
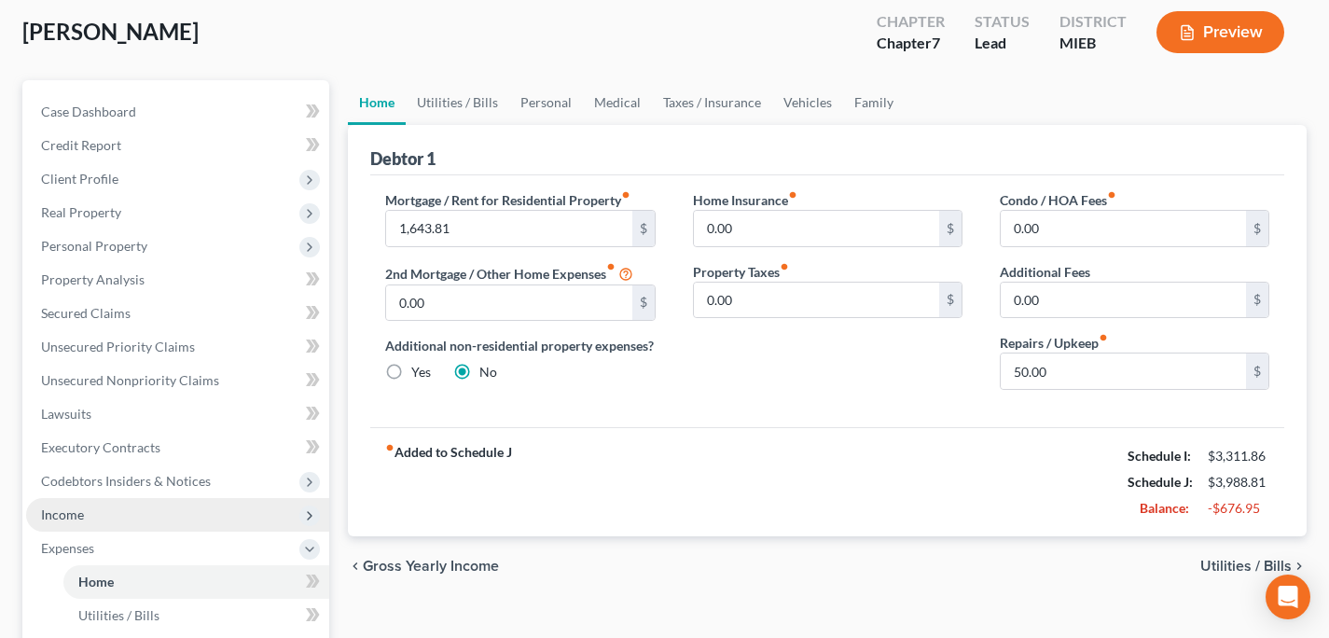
click at [201, 518] on span "Income" at bounding box center [177, 515] width 303 height 34
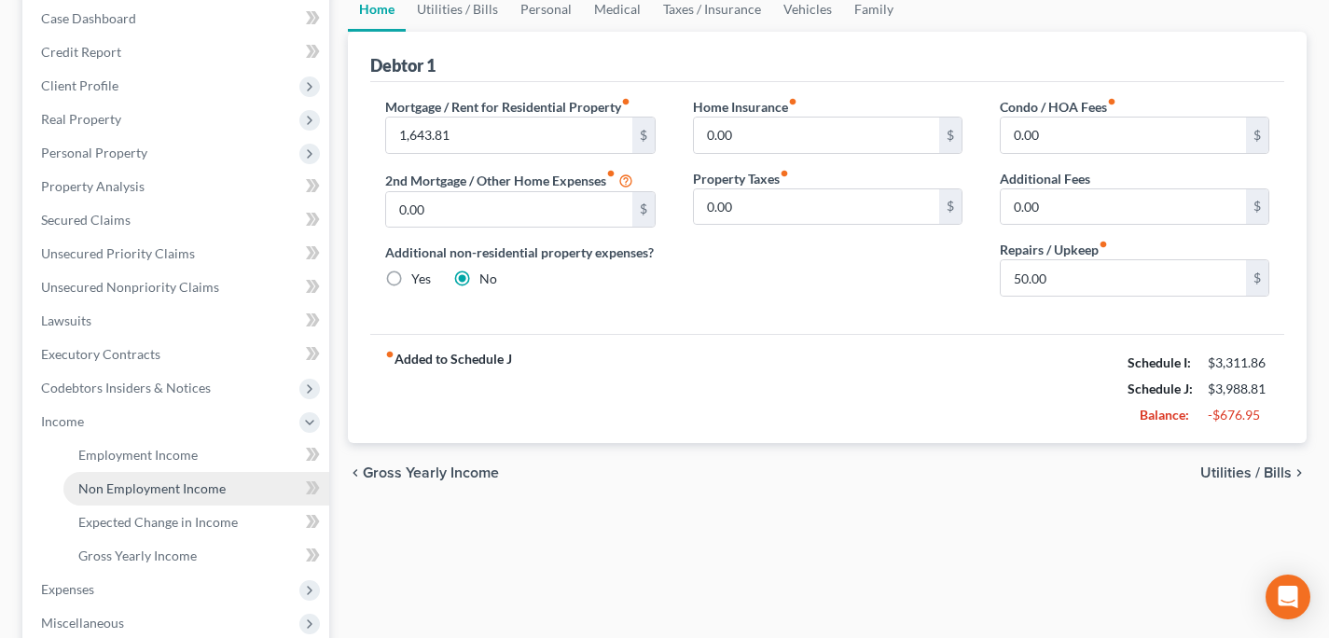
click at [202, 502] on link "Non Employment Income" at bounding box center [196, 489] width 266 height 34
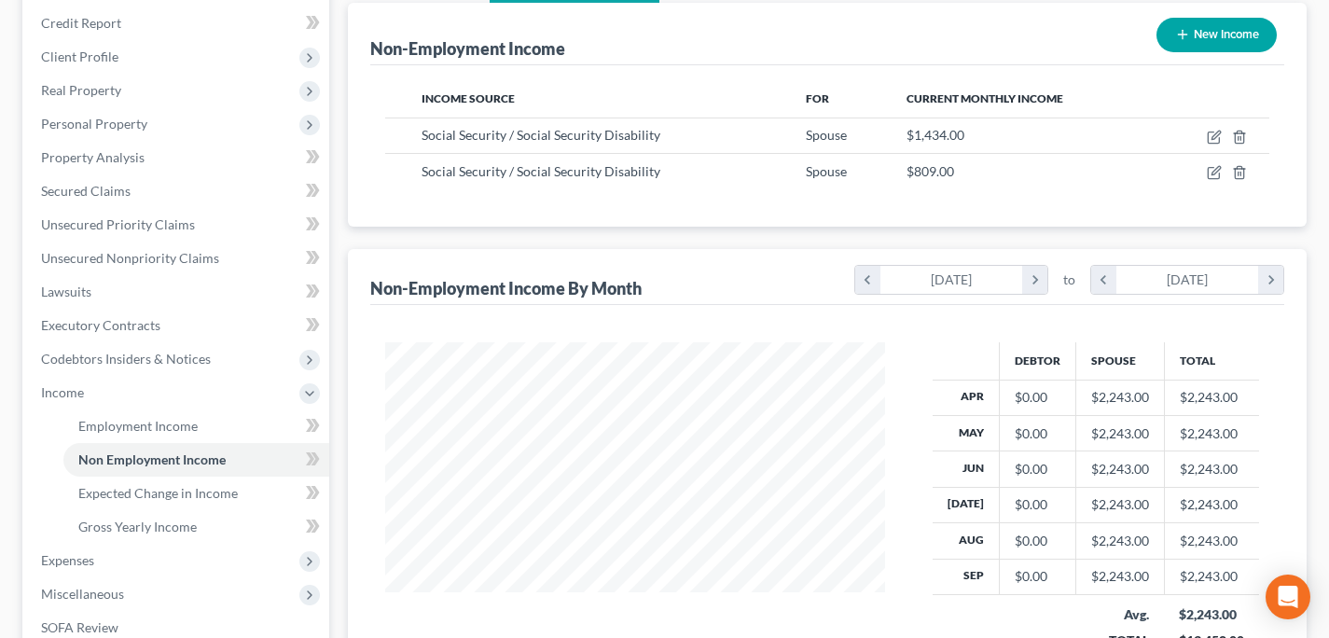
scroll to position [217, 0]
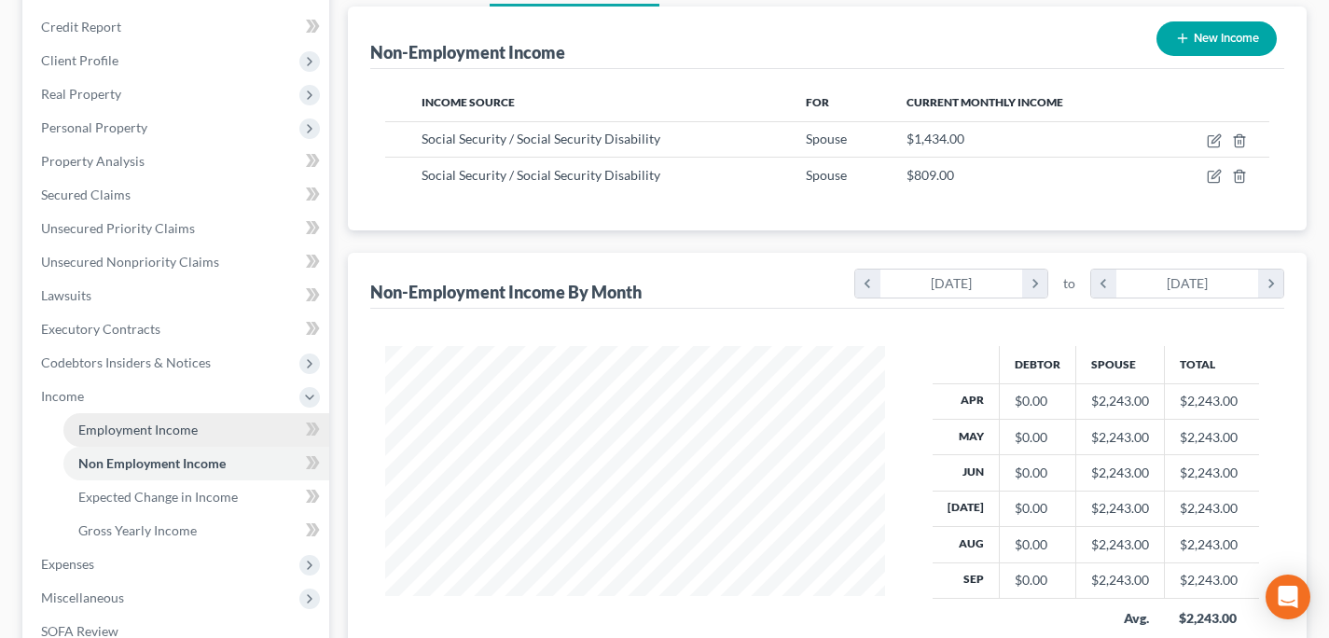
click at [149, 435] on span "Employment Income" at bounding box center [137, 430] width 119 height 16
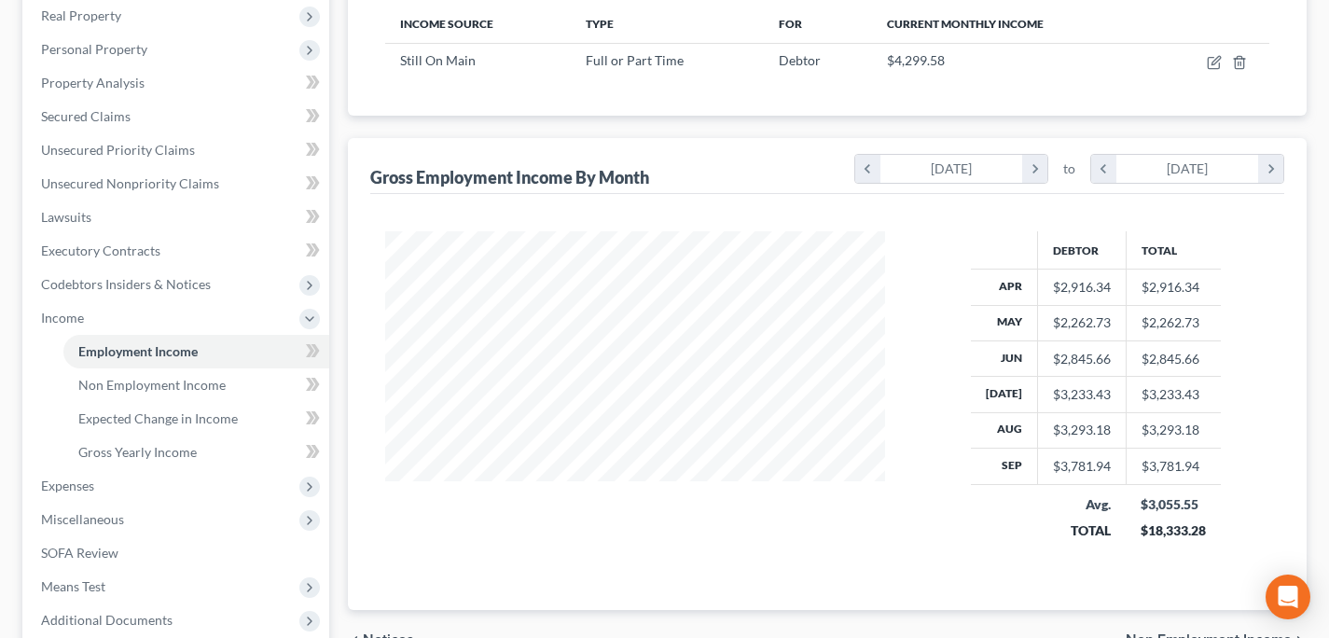
scroll to position [308, 0]
